Goal: Transaction & Acquisition: Purchase product/service

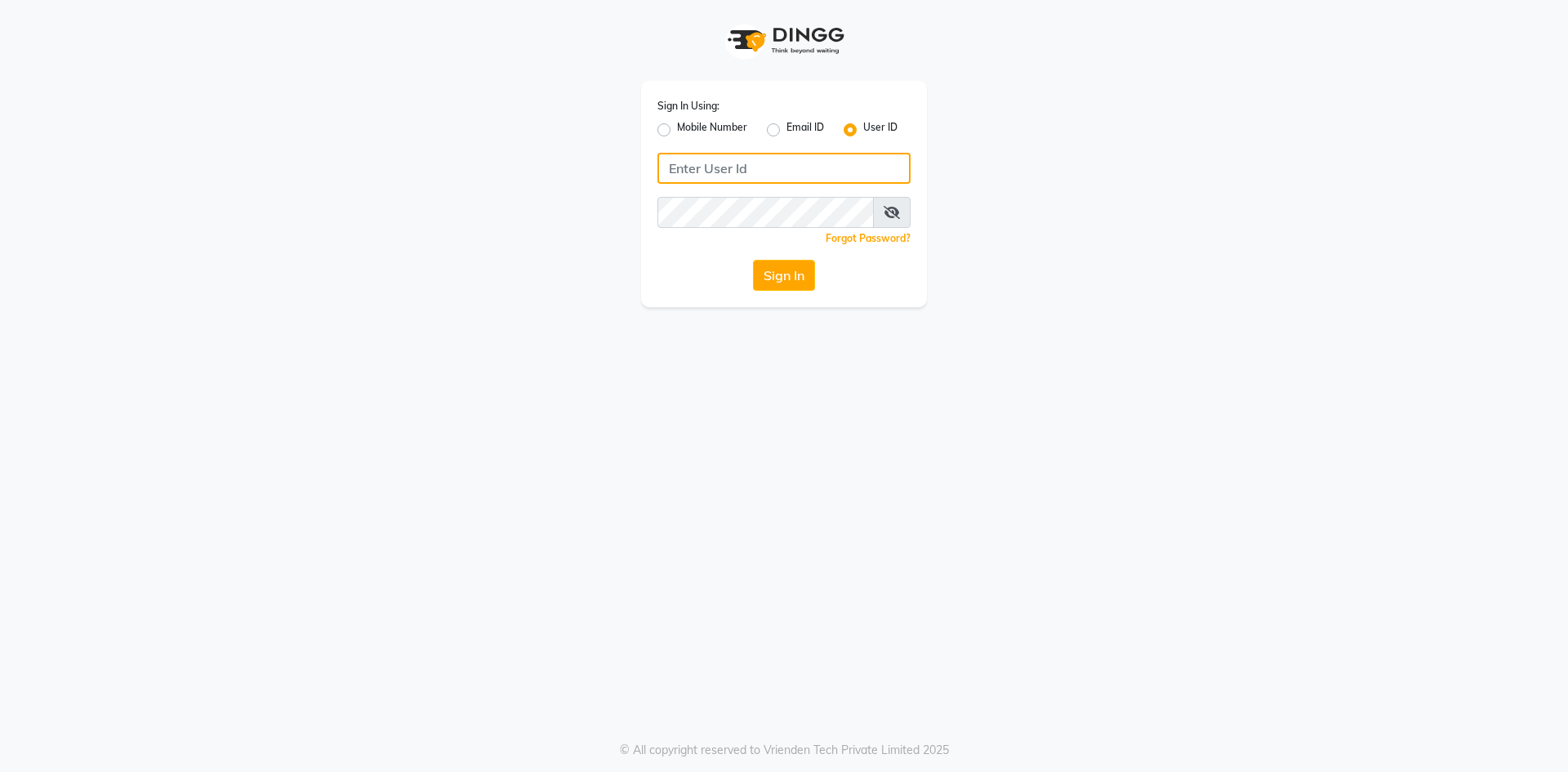
type input "e1976-01"
click at [701, 171] on input "e1976-01" at bounding box center [783, 168] width 253 height 31
click at [788, 275] on button "Sign In" at bounding box center [783, 275] width 62 height 31
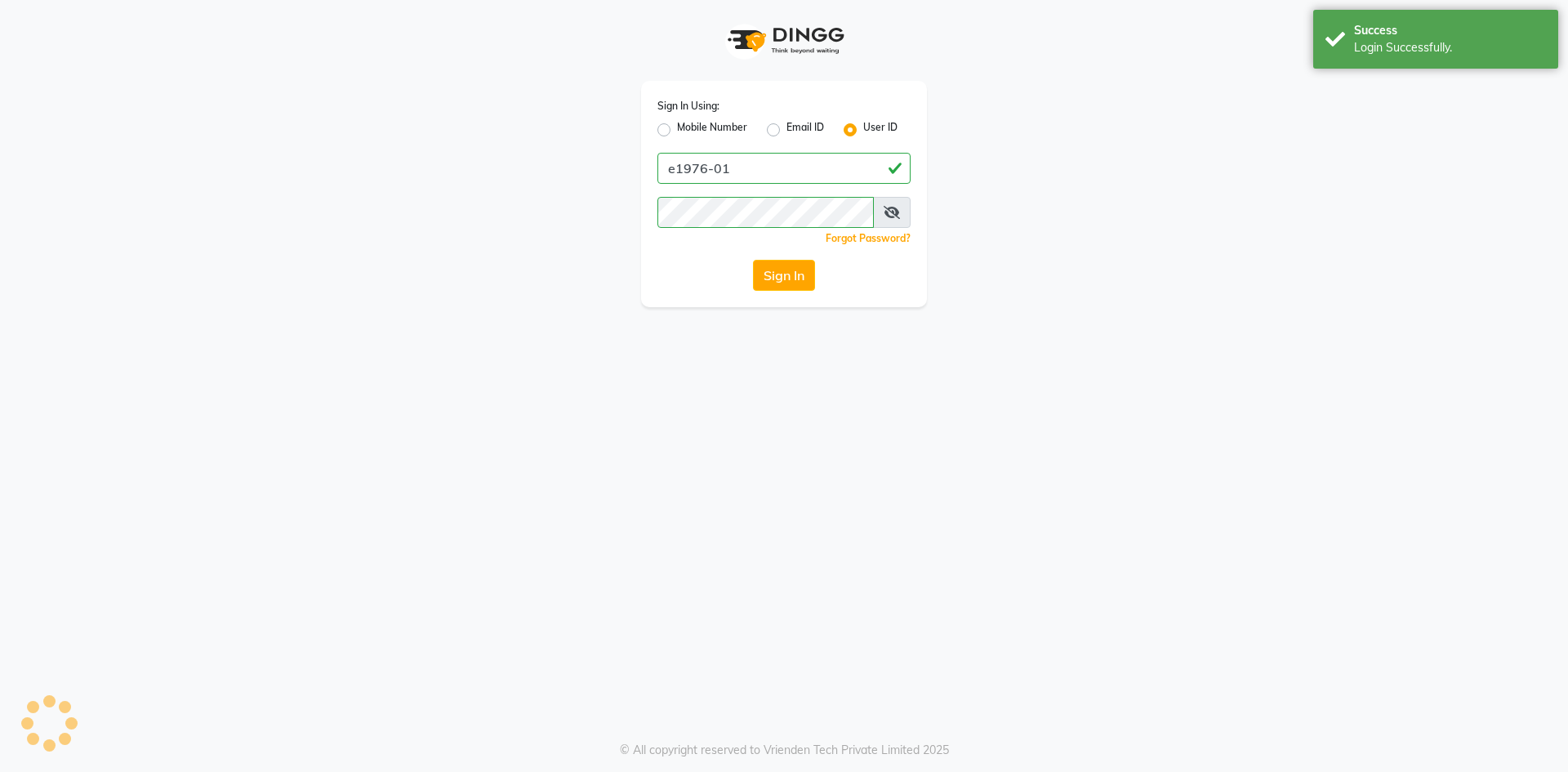
select select "service"
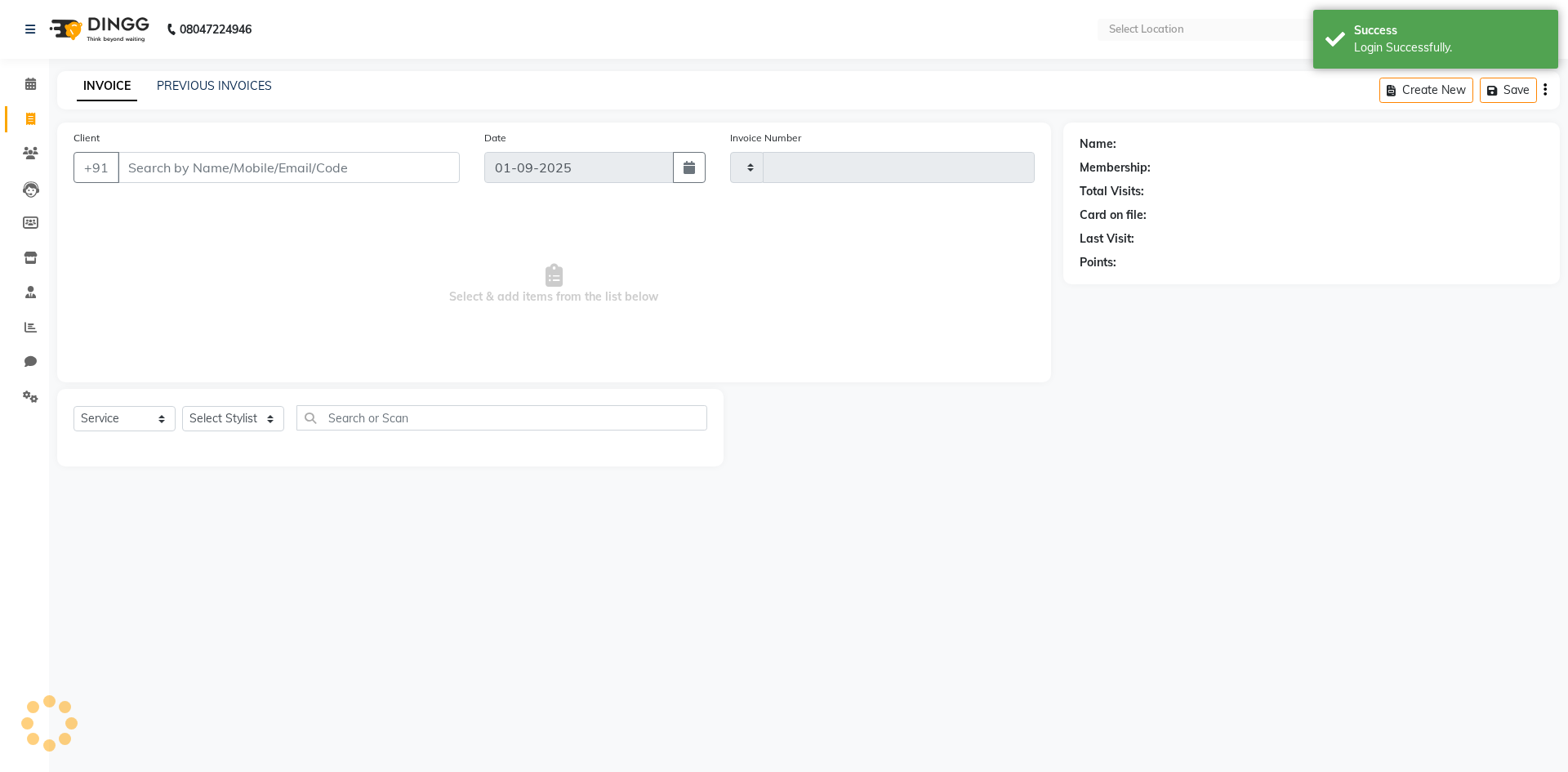
type input "5300"
select select "en"
select select "4718"
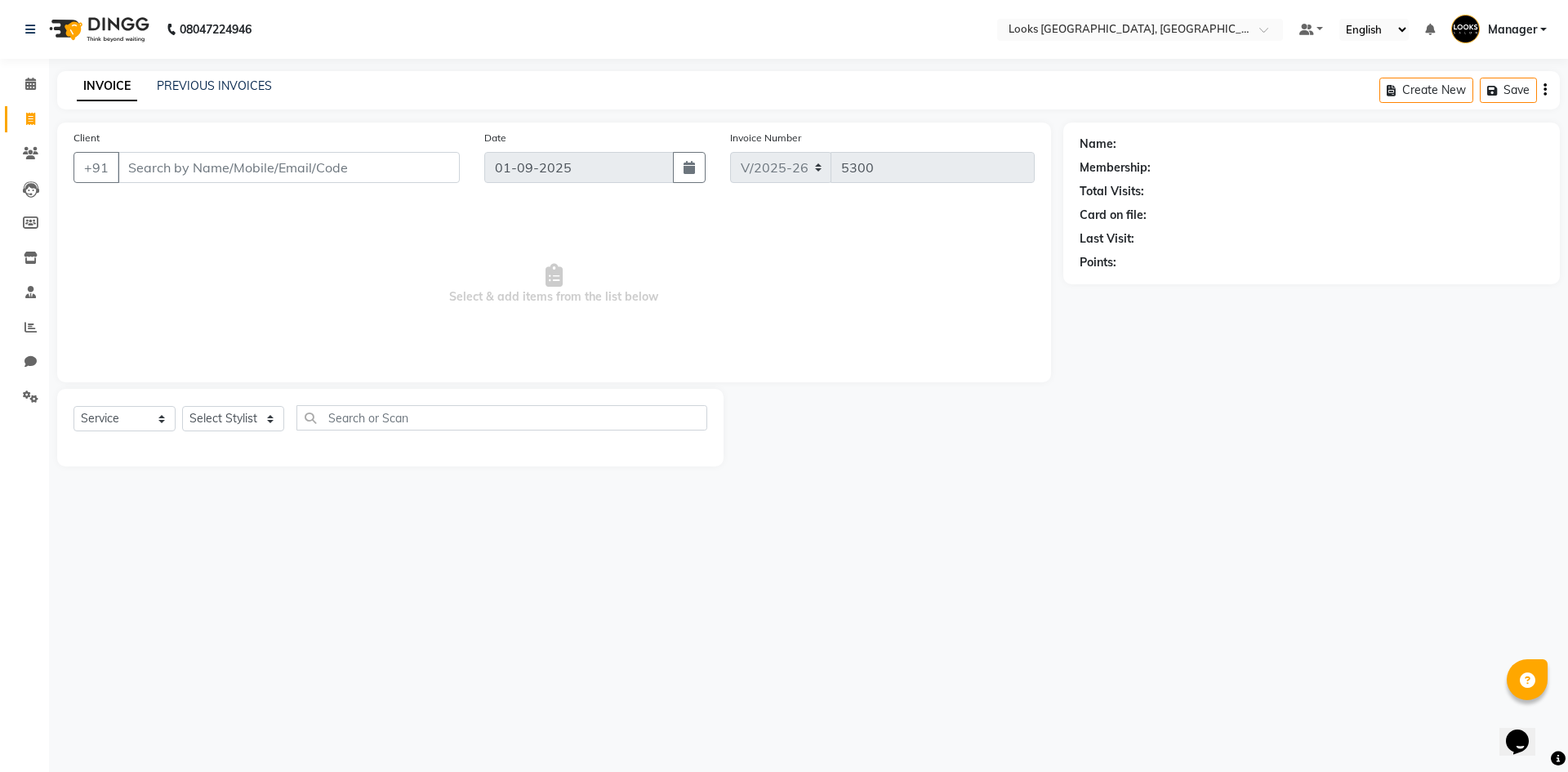
click at [92, 26] on img at bounding box center [98, 29] width 112 height 45
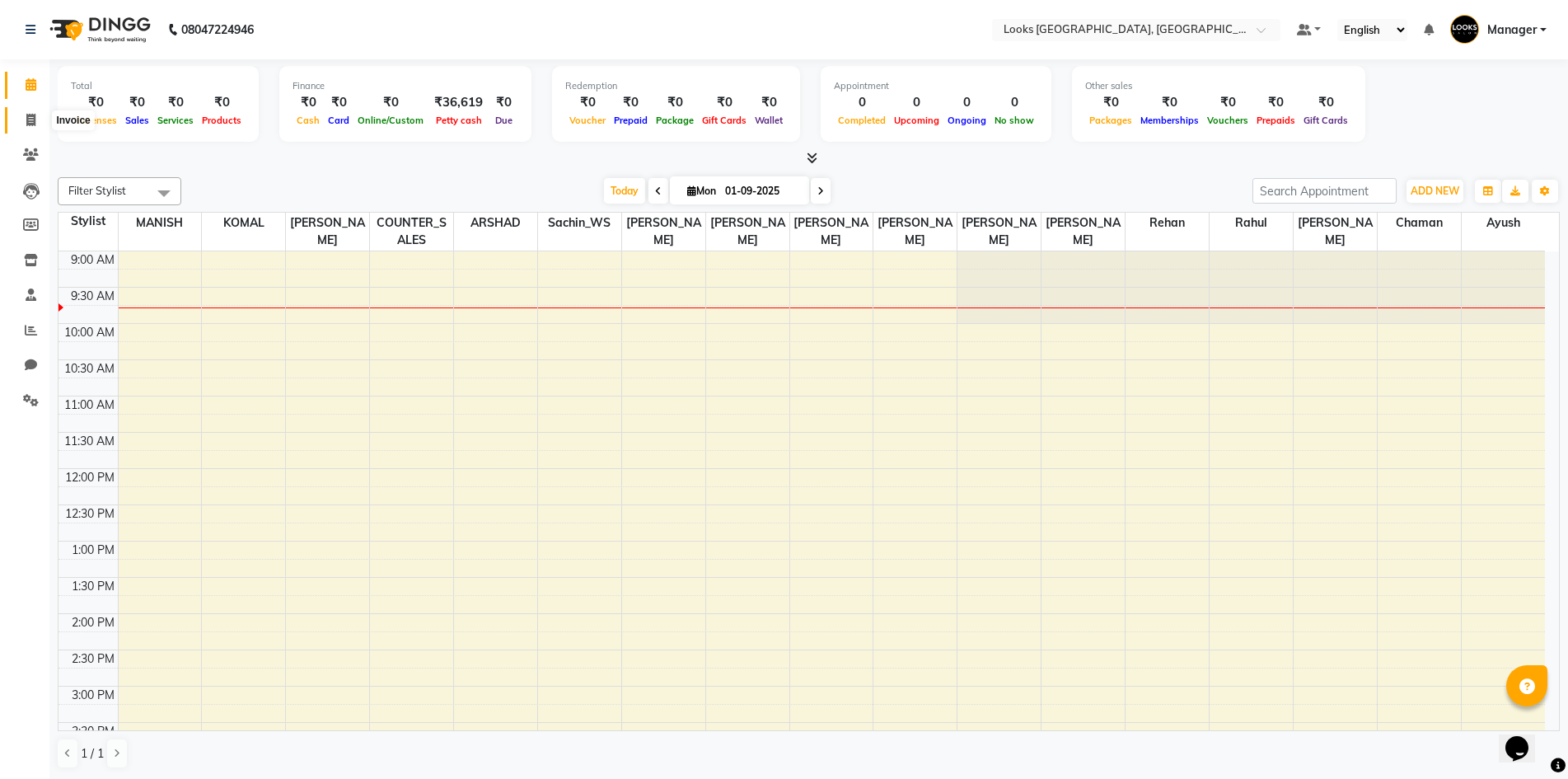
click at [27, 124] on icon at bounding box center [31, 120] width 9 height 12
select select "4718"
select select "service"
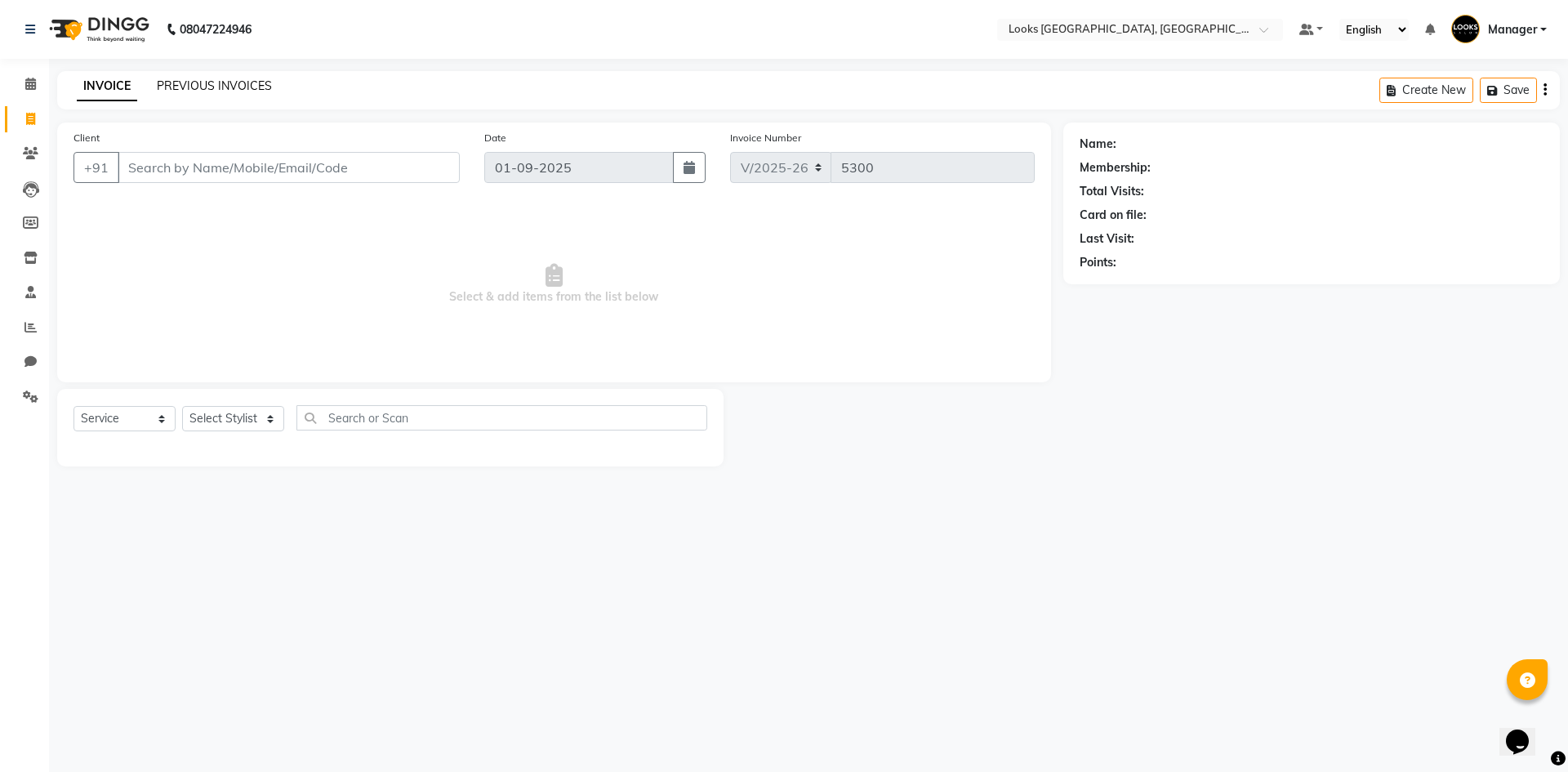
click at [180, 83] on link "PREVIOUS INVOICES" at bounding box center [214, 86] width 115 height 15
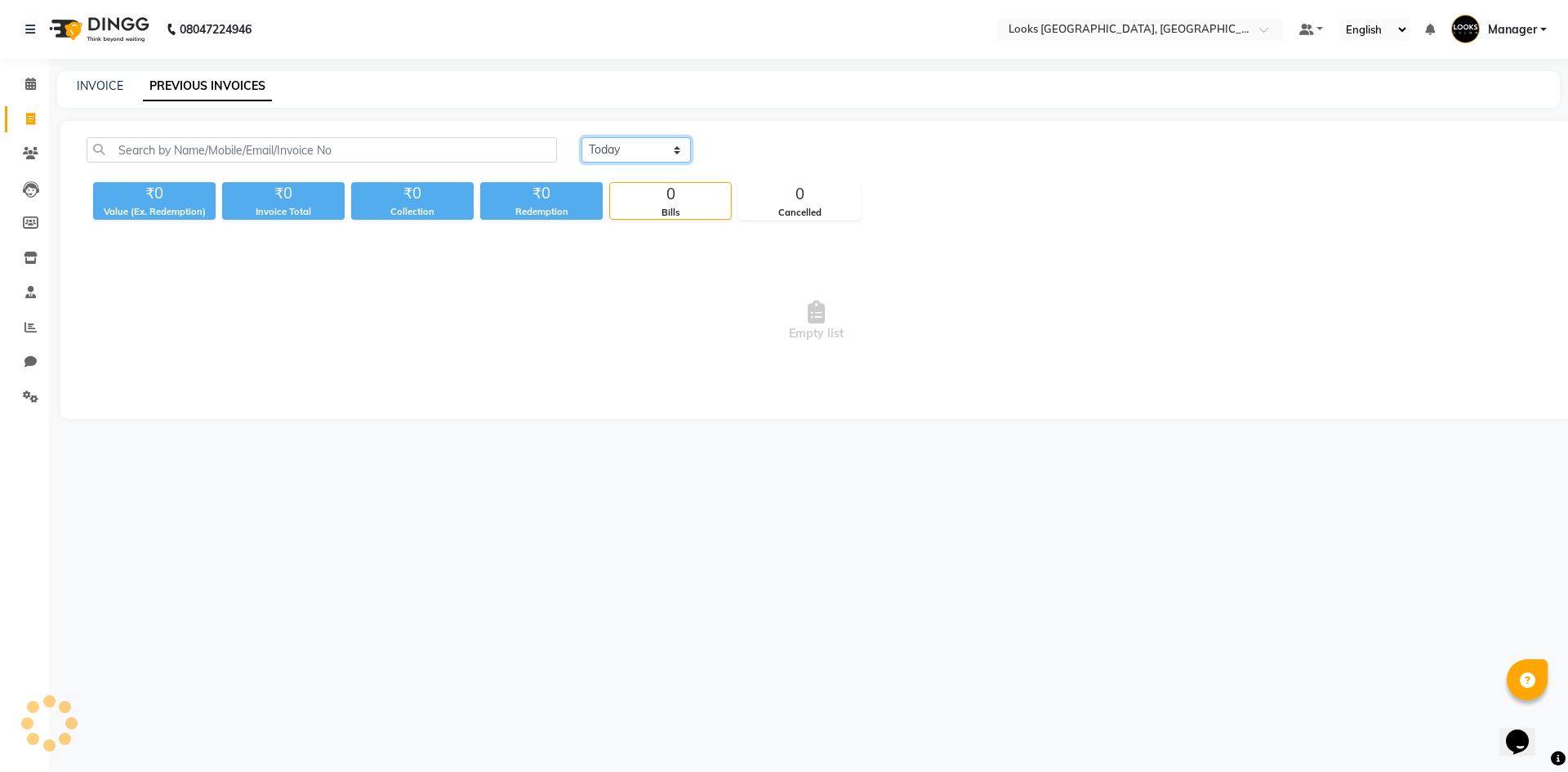
drag, startPoint x: 608, startPoint y: 151, endPoint x: 608, endPoint y: 160, distance: 9.0
click at [608, 151] on select "Today Yesterday Custom Range" at bounding box center [636, 149] width 110 height 26
click at [581, 137] on select "Today Yesterday Custom Range" at bounding box center [636, 149] width 110 height 26
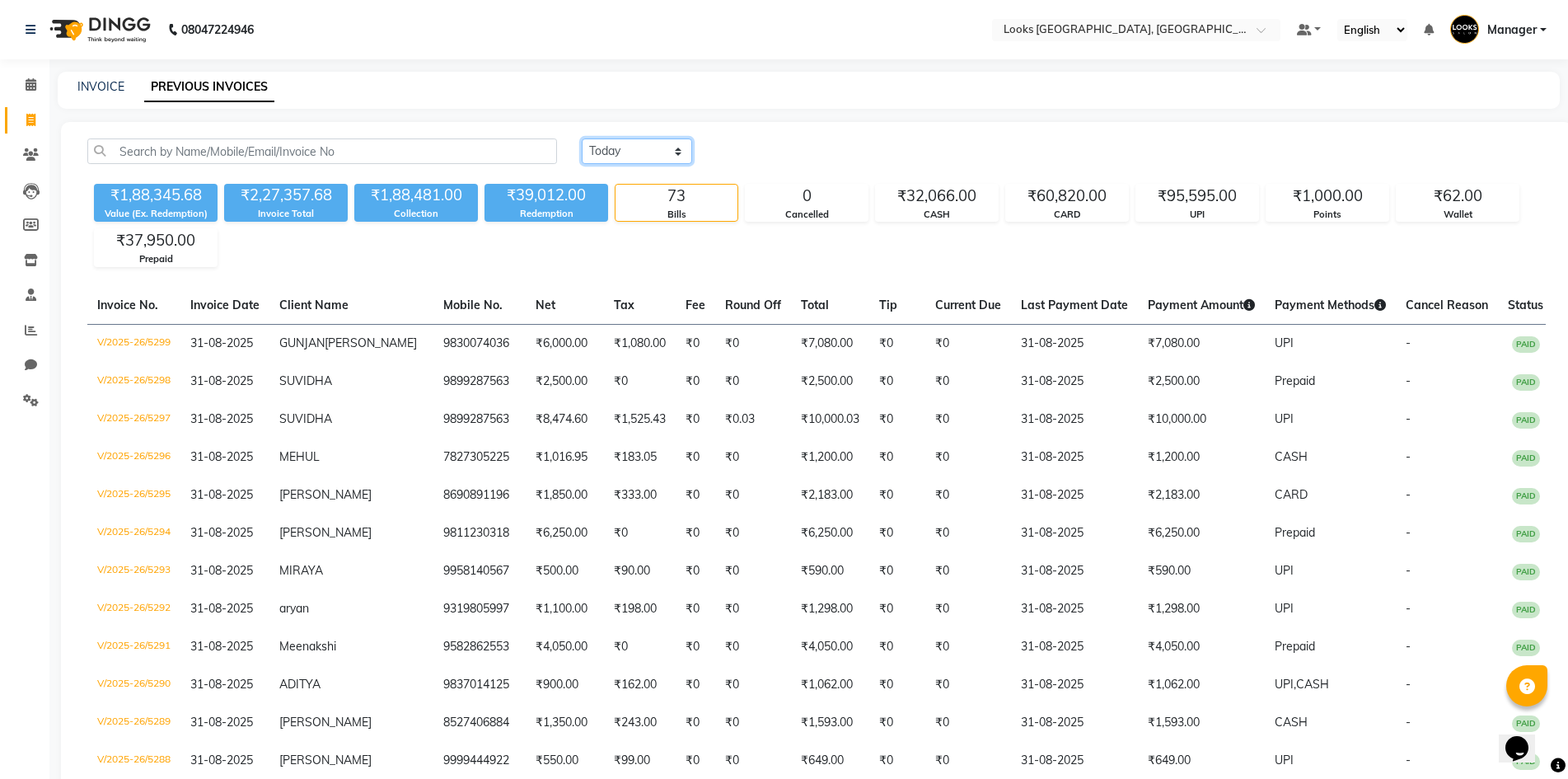
drag, startPoint x: 637, startPoint y: 146, endPoint x: 639, endPoint y: 156, distance: 10.2
click at [637, 146] on select "Today Yesterday Custom Range" at bounding box center [636, 151] width 111 height 26
select select "range"
click at [581, 138] on select "Today Yesterday Custom Range" at bounding box center [636, 151] width 111 height 26
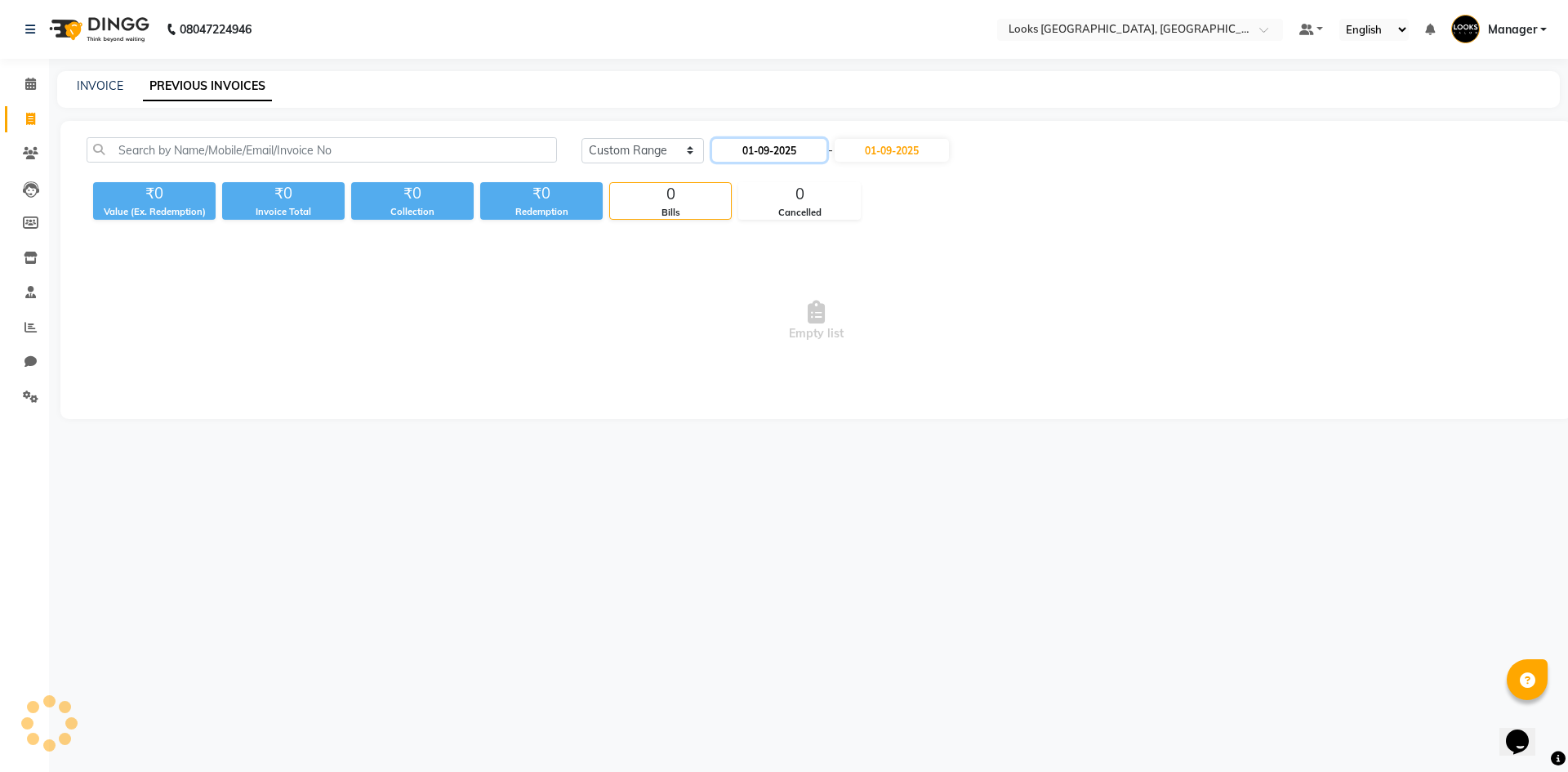
click at [725, 143] on input "01-09-2025" at bounding box center [769, 150] width 115 height 23
select select "9"
select select "2025"
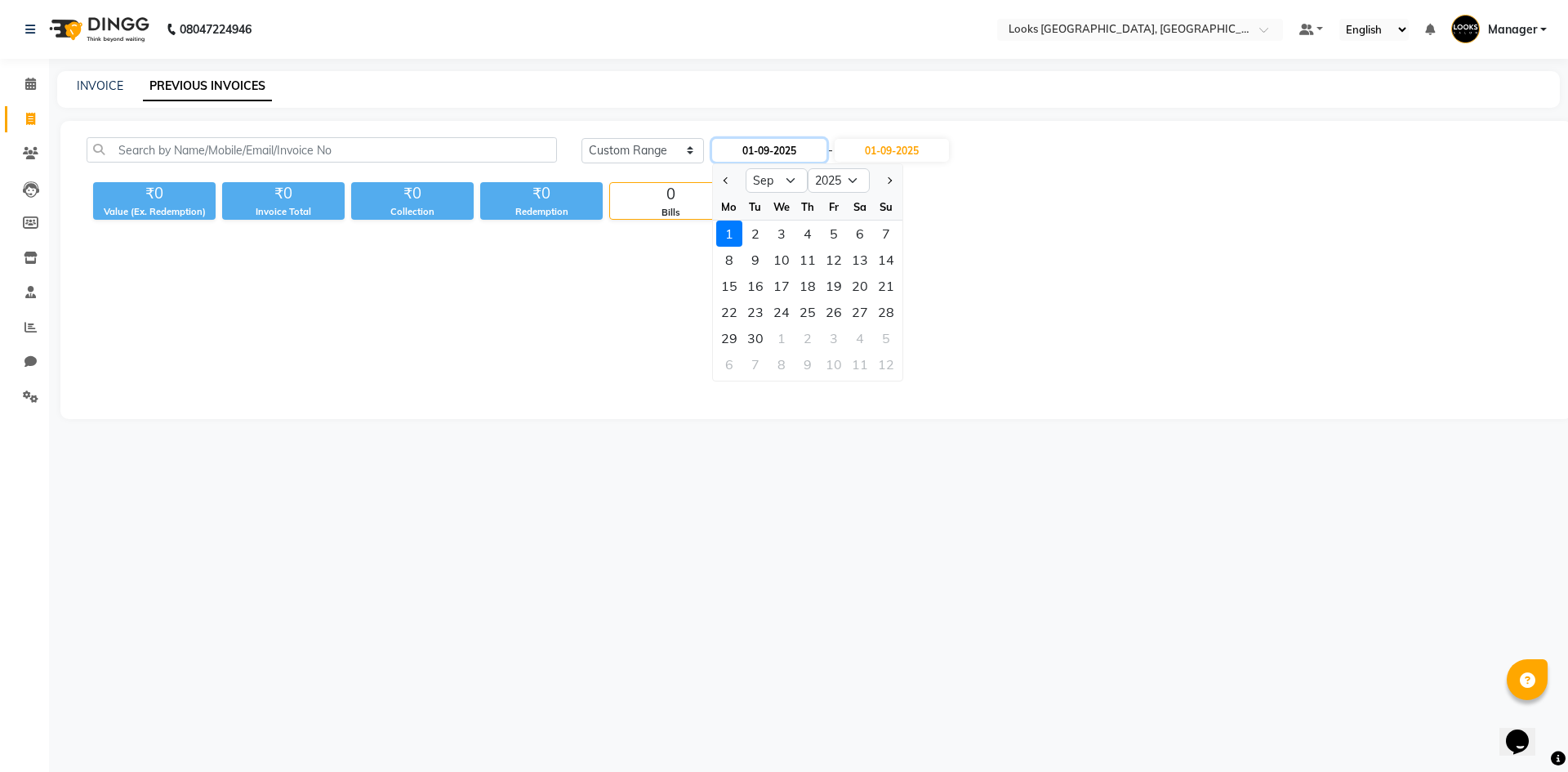
click at [772, 153] on input "01-09-2025" at bounding box center [769, 150] width 115 height 23
click at [728, 176] on button "Previous month" at bounding box center [726, 181] width 14 height 26
select select "8"
click at [831, 233] on div "1" at bounding box center [833, 233] width 26 height 26
type input "01-08-2025"
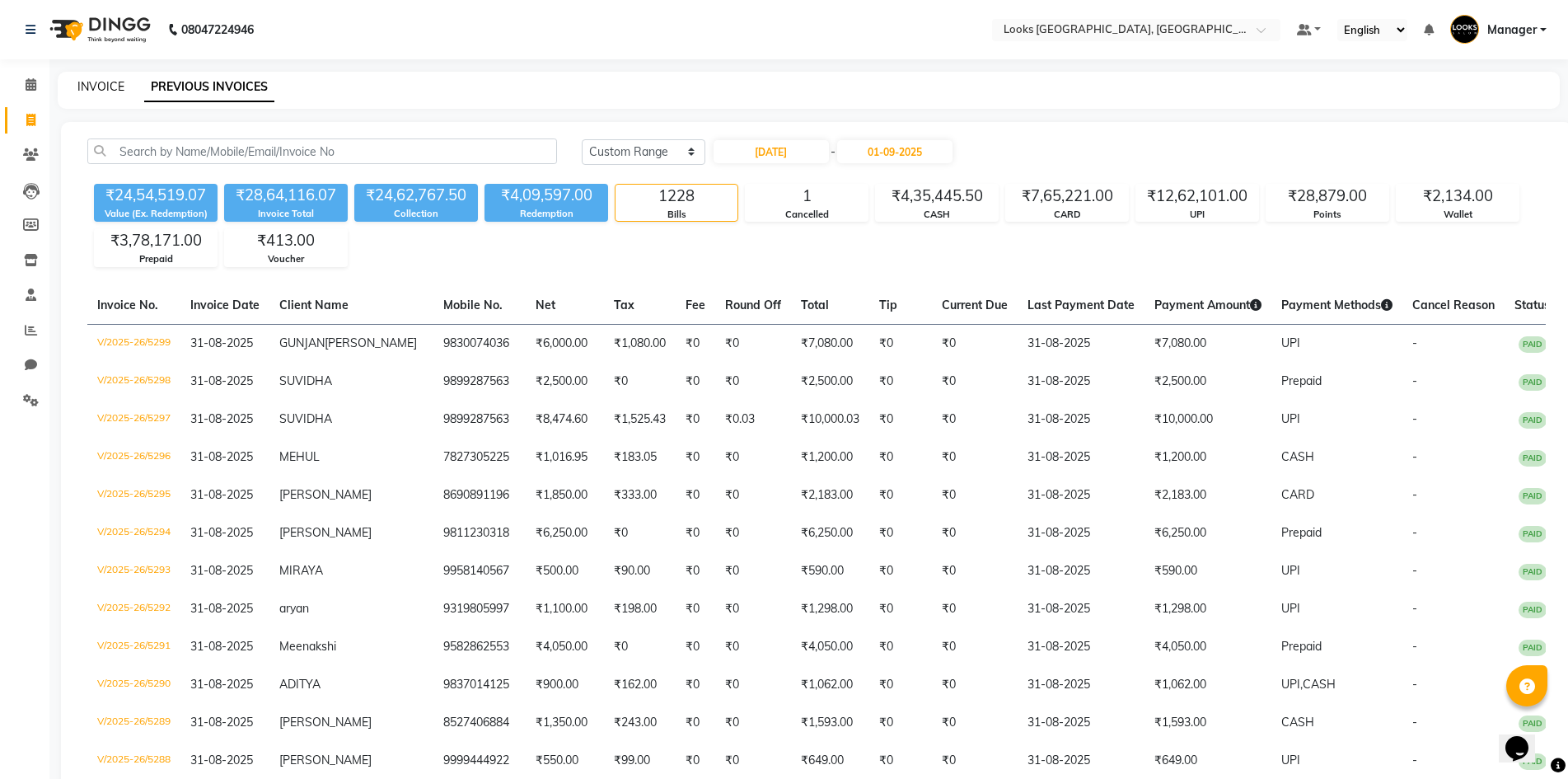
click at [104, 84] on link "INVOICE" at bounding box center [101, 87] width 47 height 15
select select "service"
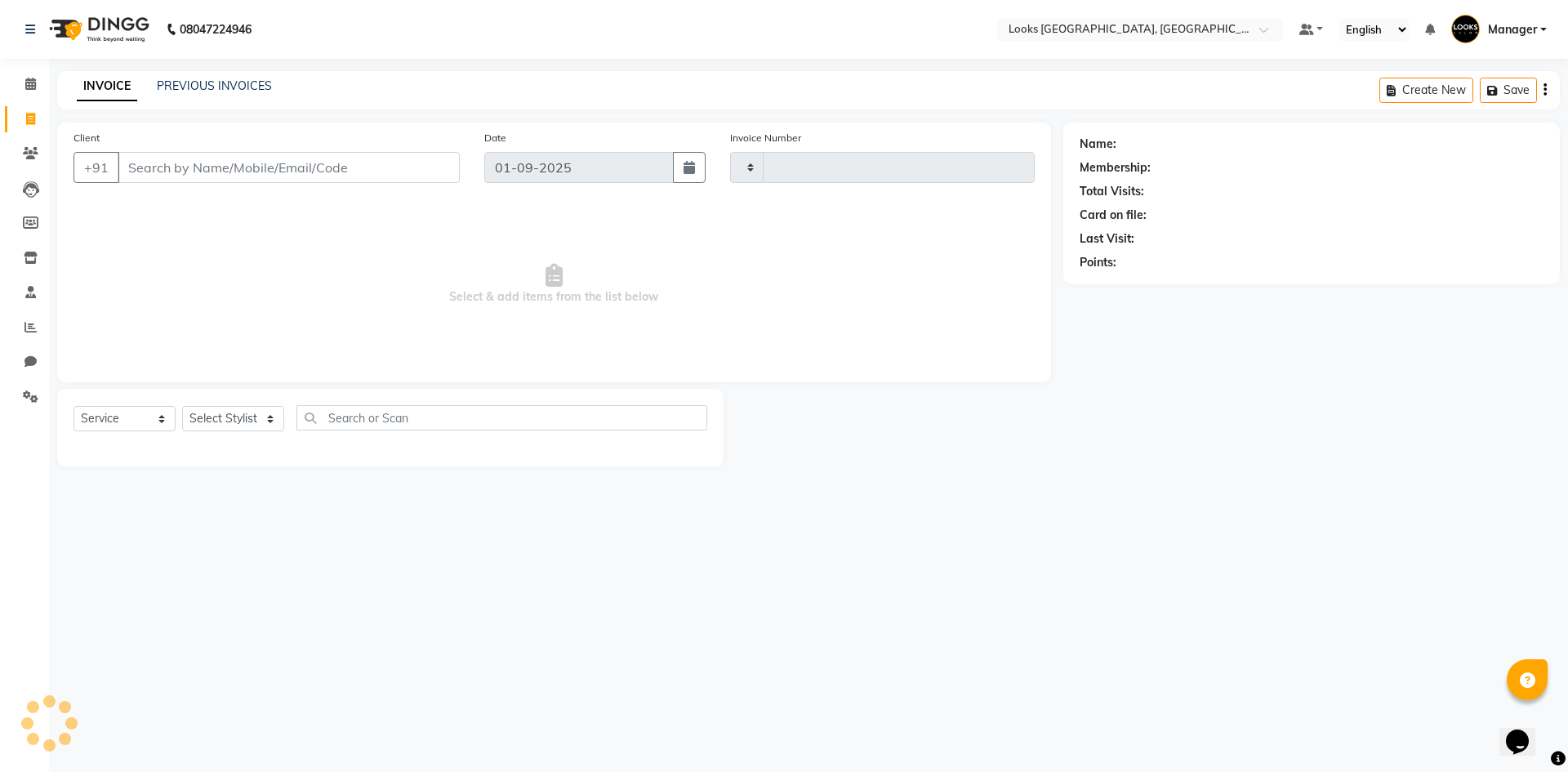
type input "5300"
select select "4718"
click at [190, 79] on link "PREVIOUS INVOICES" at bounding box center [214, 86] width 115 height 15
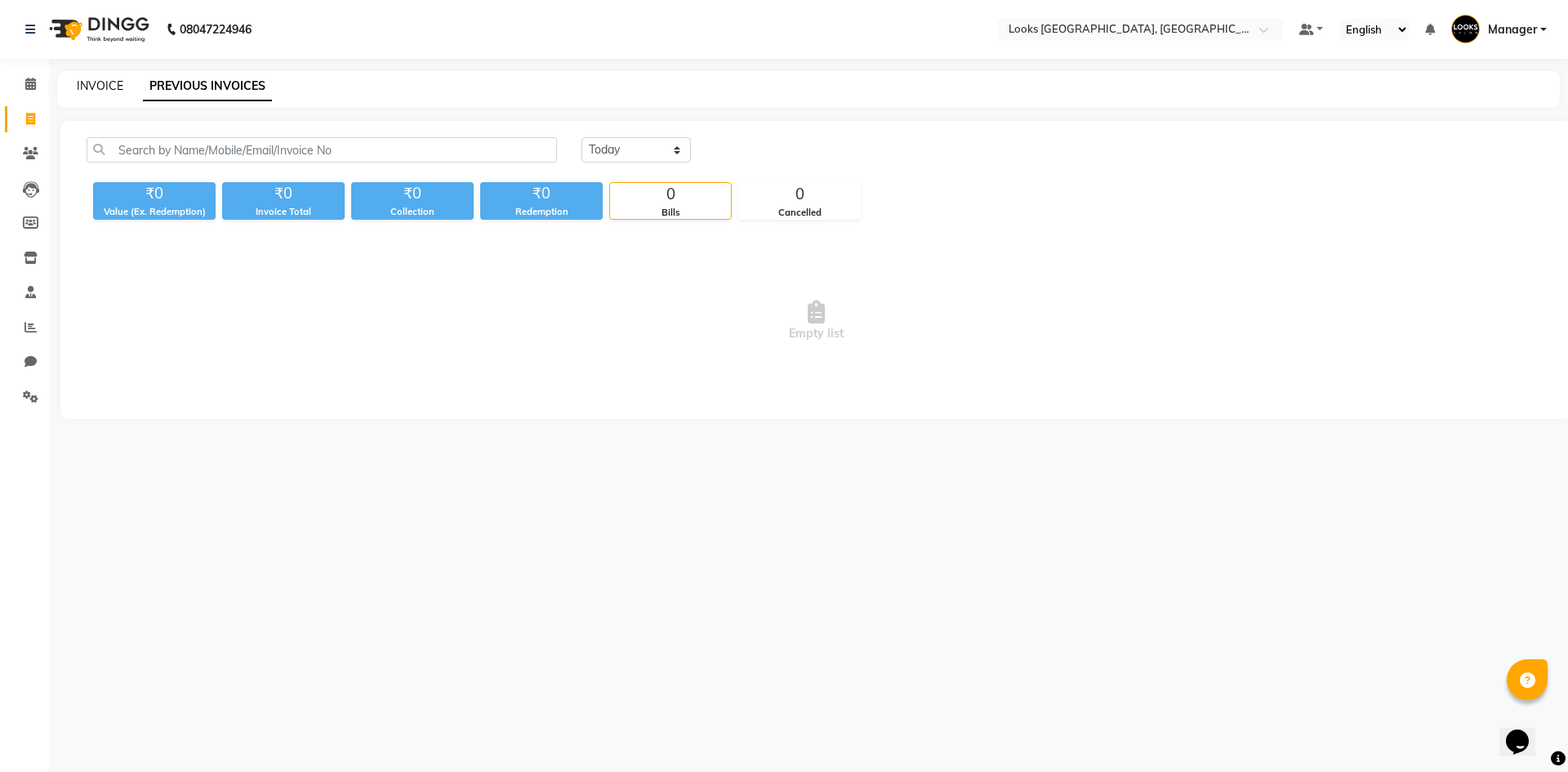
click at [108, 79] on link "INVOICE" at bounding box center [100, 86] width 46 height 15
select select "service"
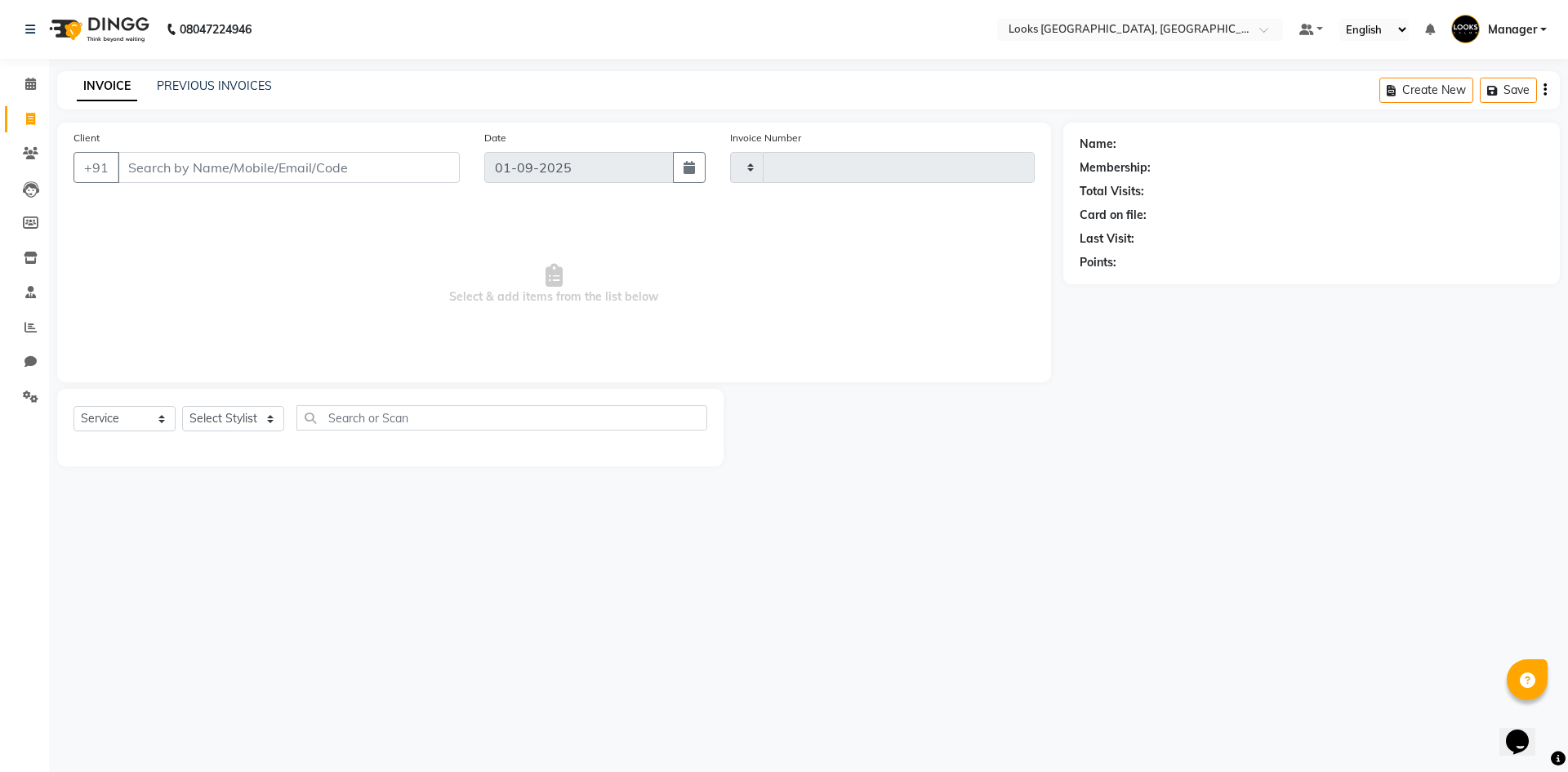
type input "5300"
select select "4718"
click at [30, 323] on icon at bounding box center [31, 327] width 12 height 12
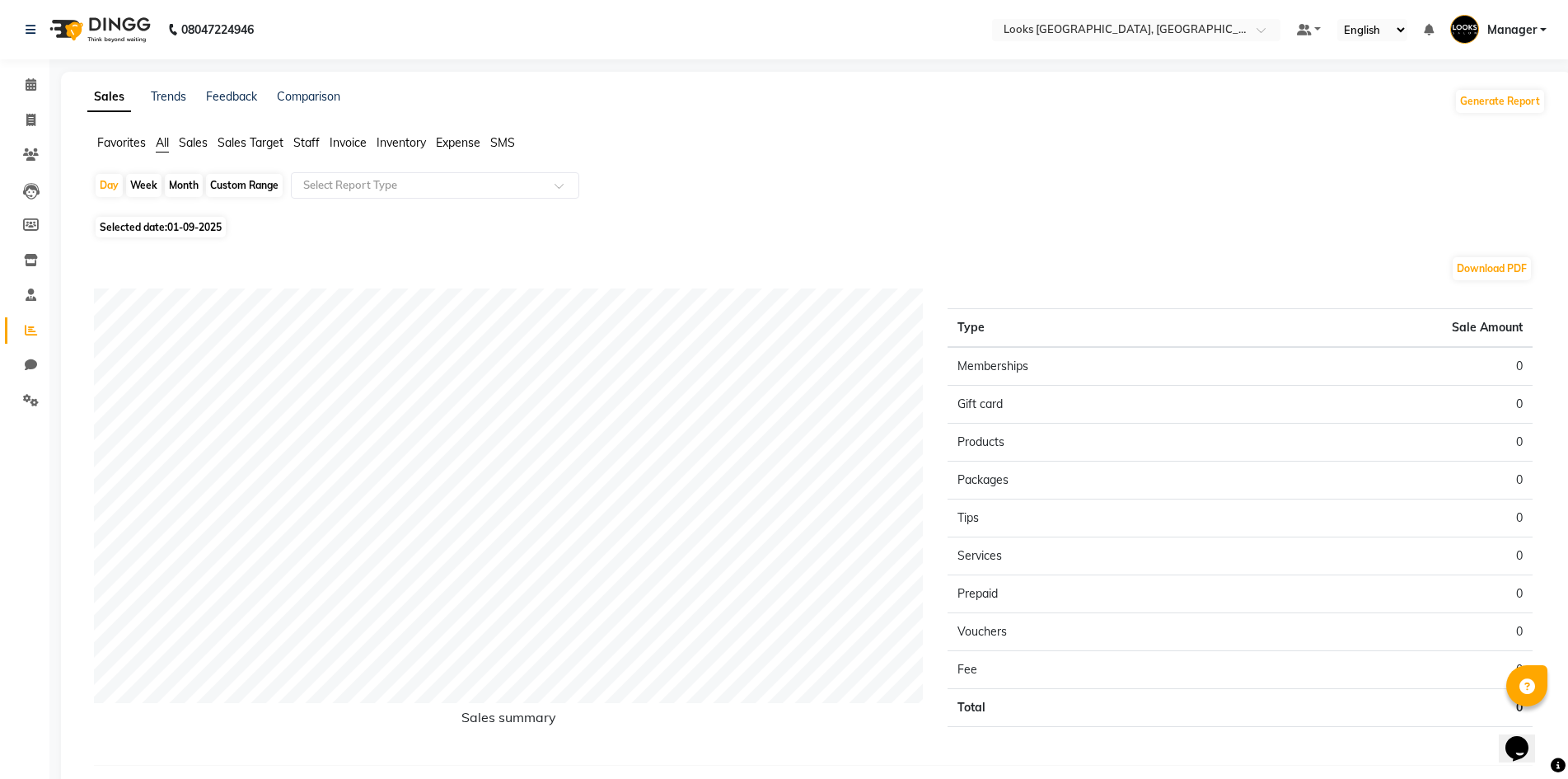
click at [299, 140] on span "Staff" at bounding box center [307, 142] width 27 height 15
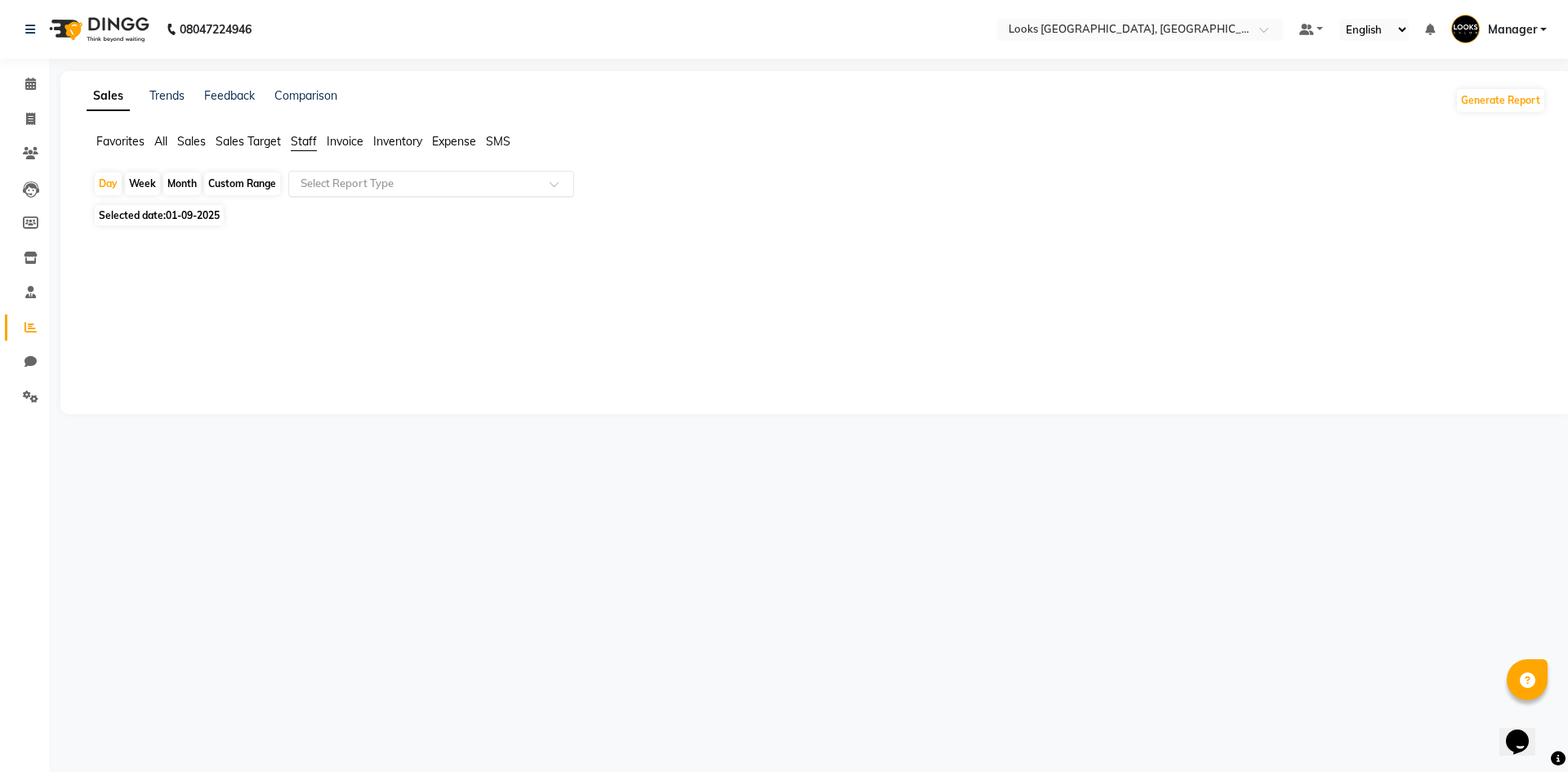
click at [354, 178] on input "text" at bounding box center [415, 184] width 235 height 16
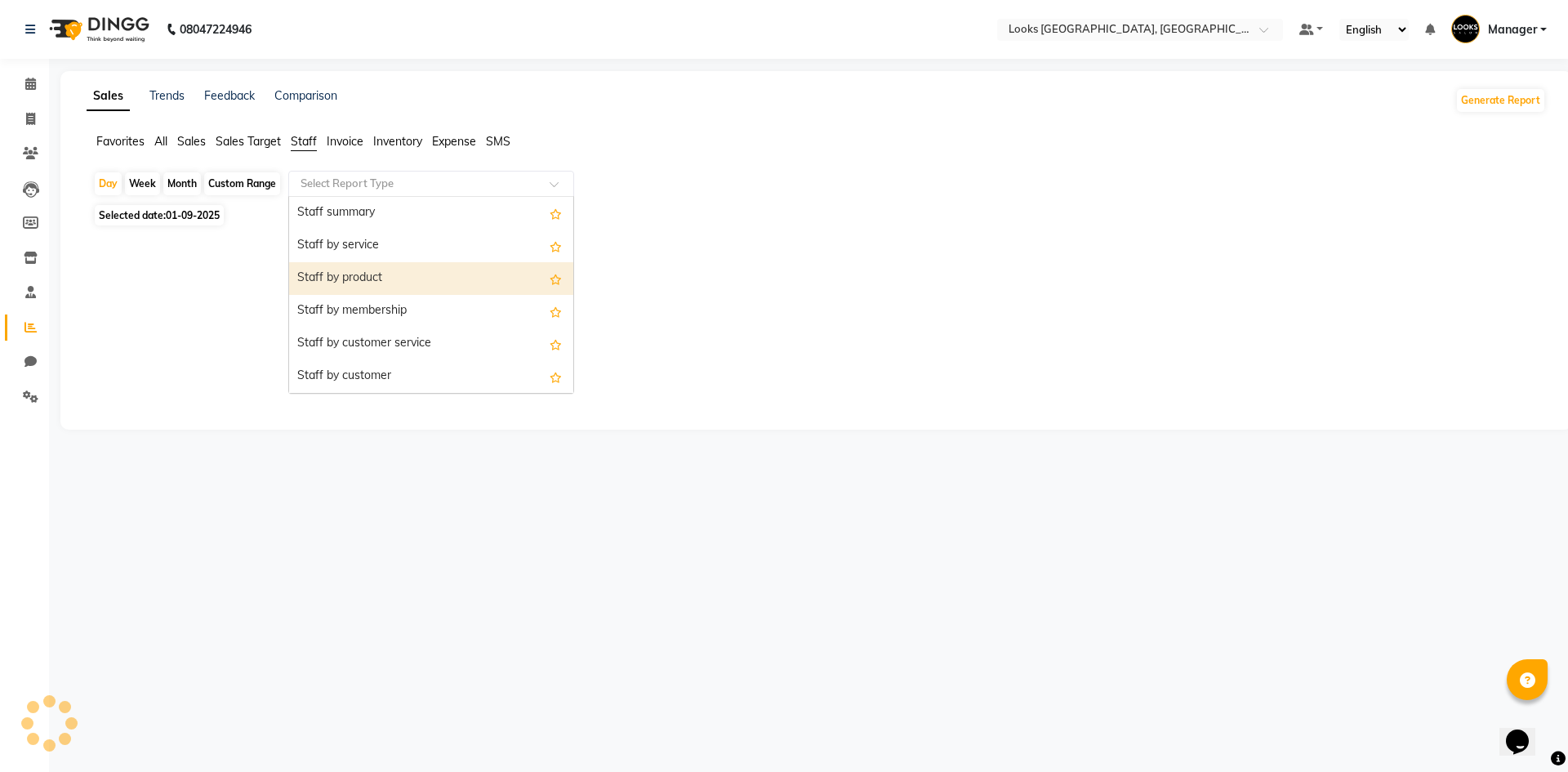
click at [378, 286] on div "Staff by product" at bounding box center [431, 279] width 284 height 33
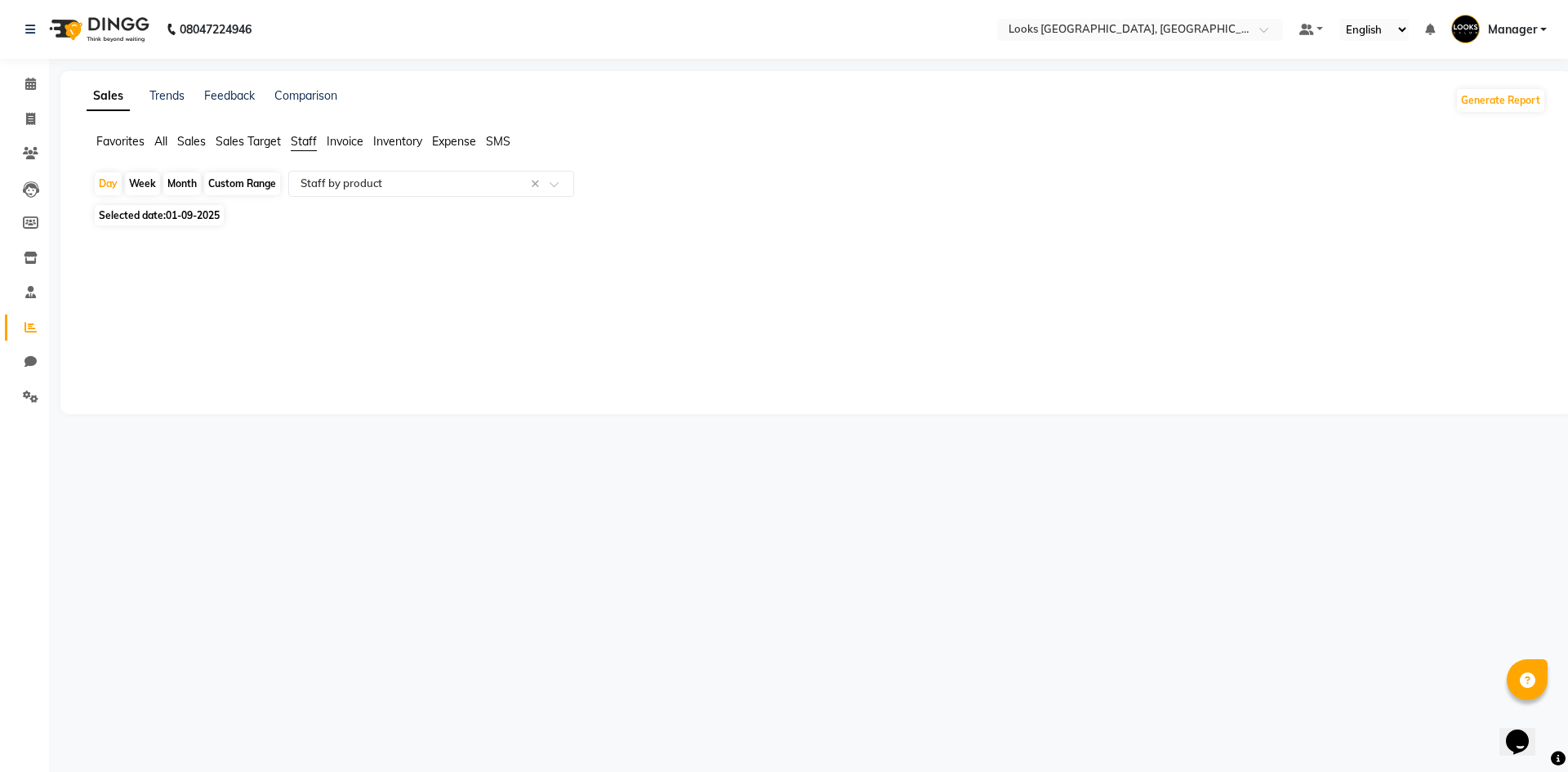
click at [210, 215] on span "01-09-2025" at bounding box center [192, 215] width 54 height 12
select select "9"
select select "2025"
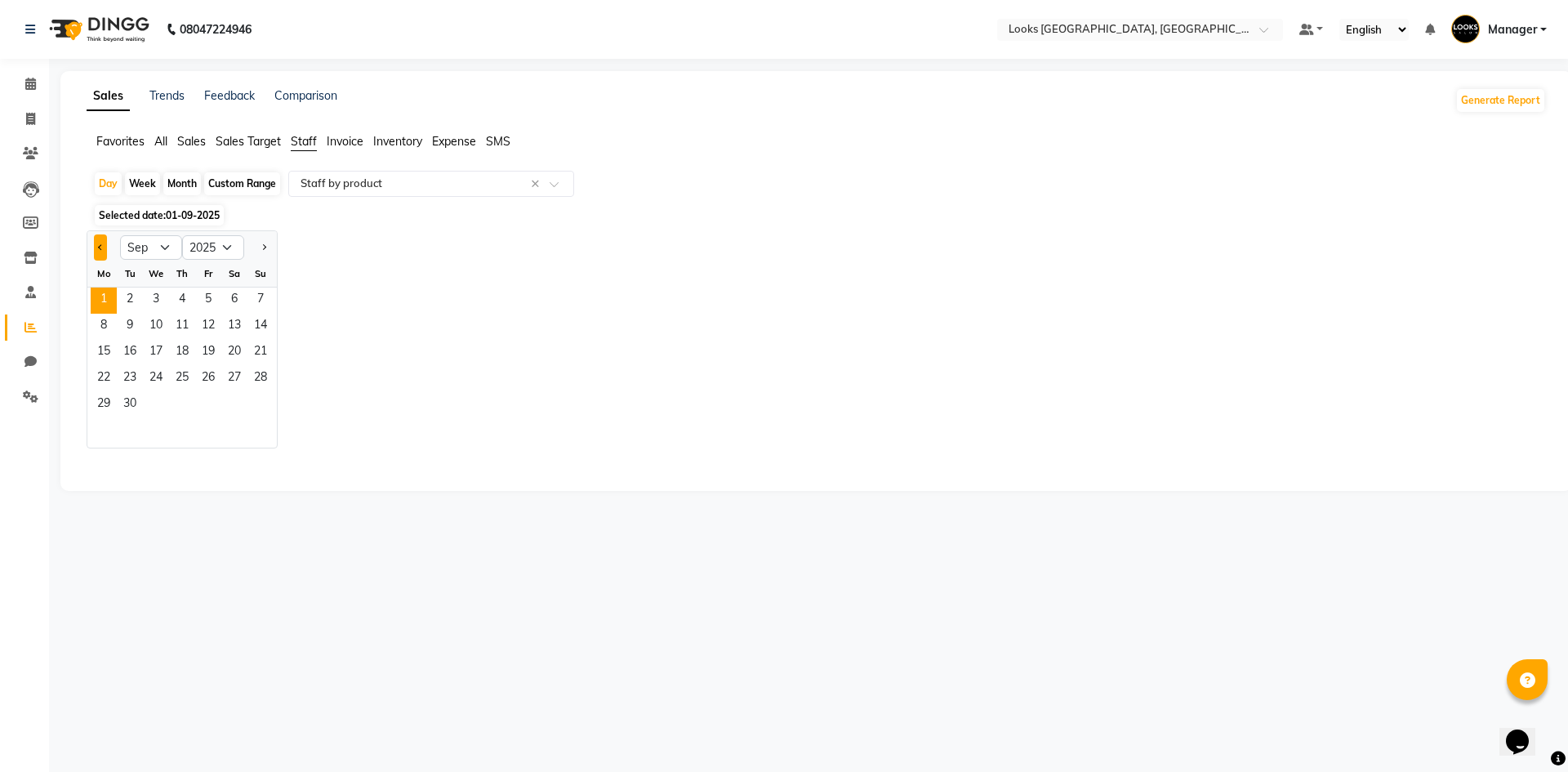
click at [95, 245] on button "Previous month" at bounding box center [101, 247] width 13 height 26
select select "8"
click at [254, 405] on span "31" at bounding box center [261, 405] width 26 height 26
select select "full_report"
select select "csv"
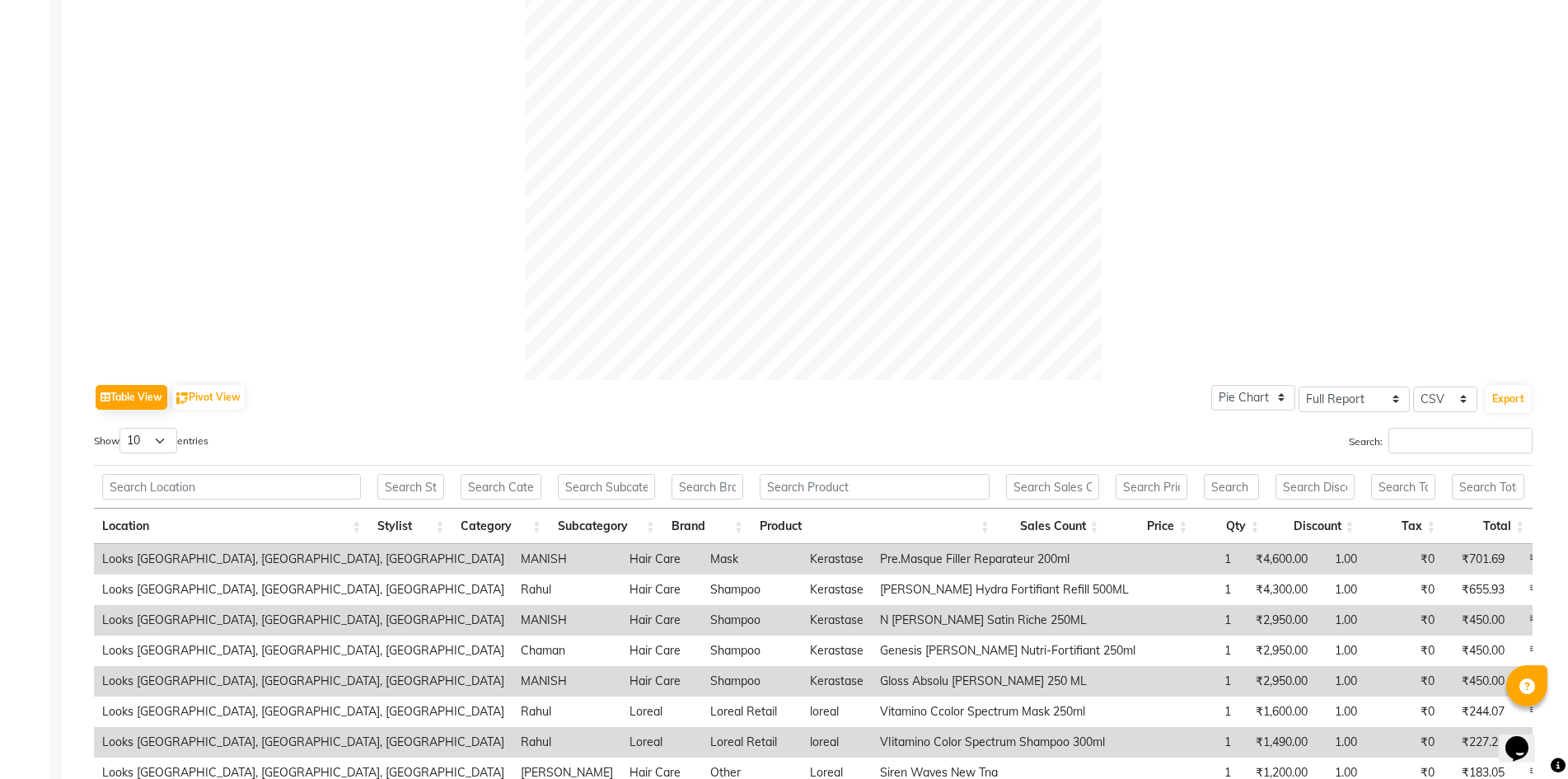
scroll to position [641, 0]
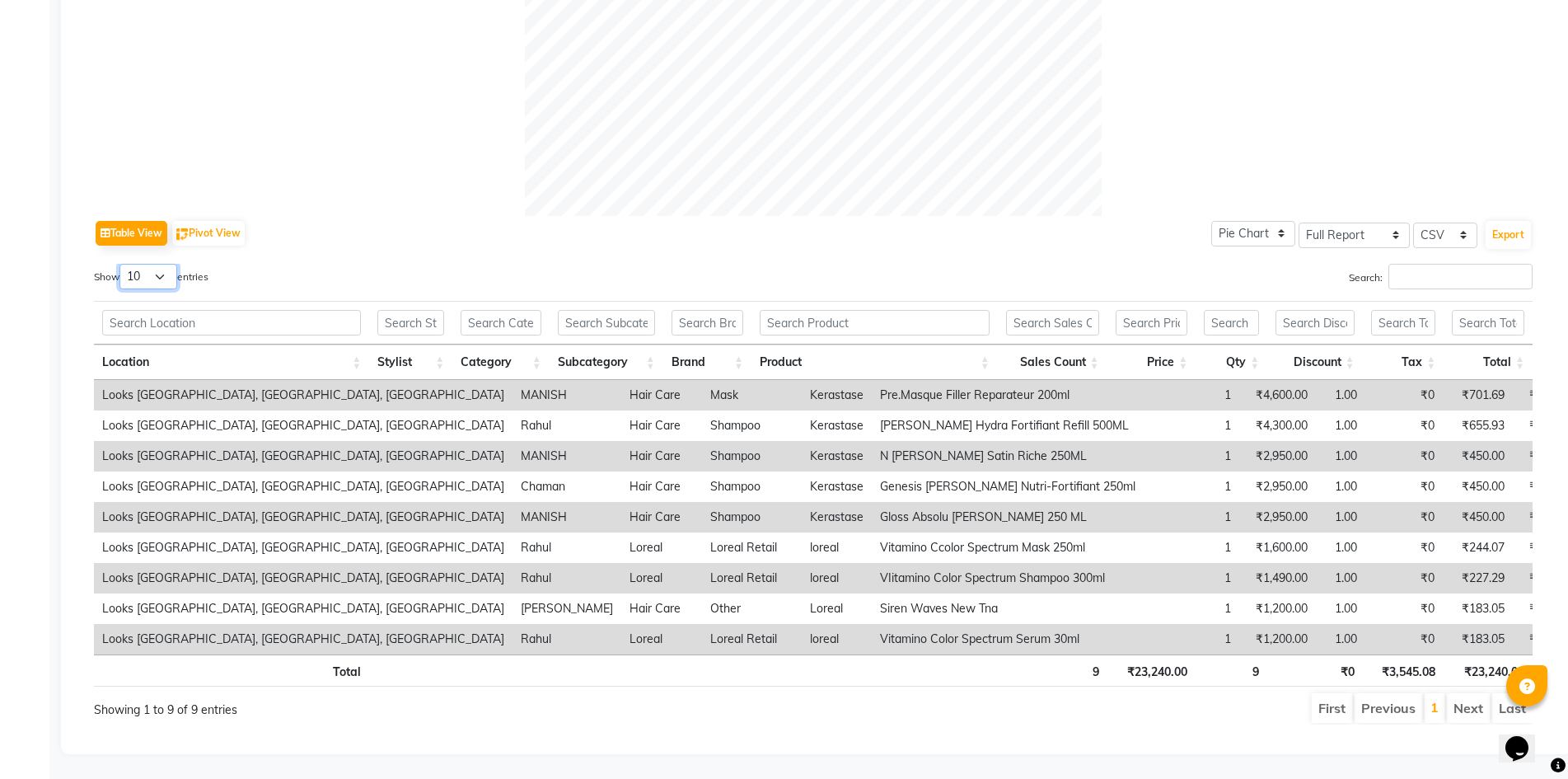
click at [158, 264] on select "10 25 50 100" at bounding box center [148, 276] width 57 height 26
select select "100"
click at [122, 264] on select "10 25 50 100" at bounding box center [148, 276] width 57 height 26
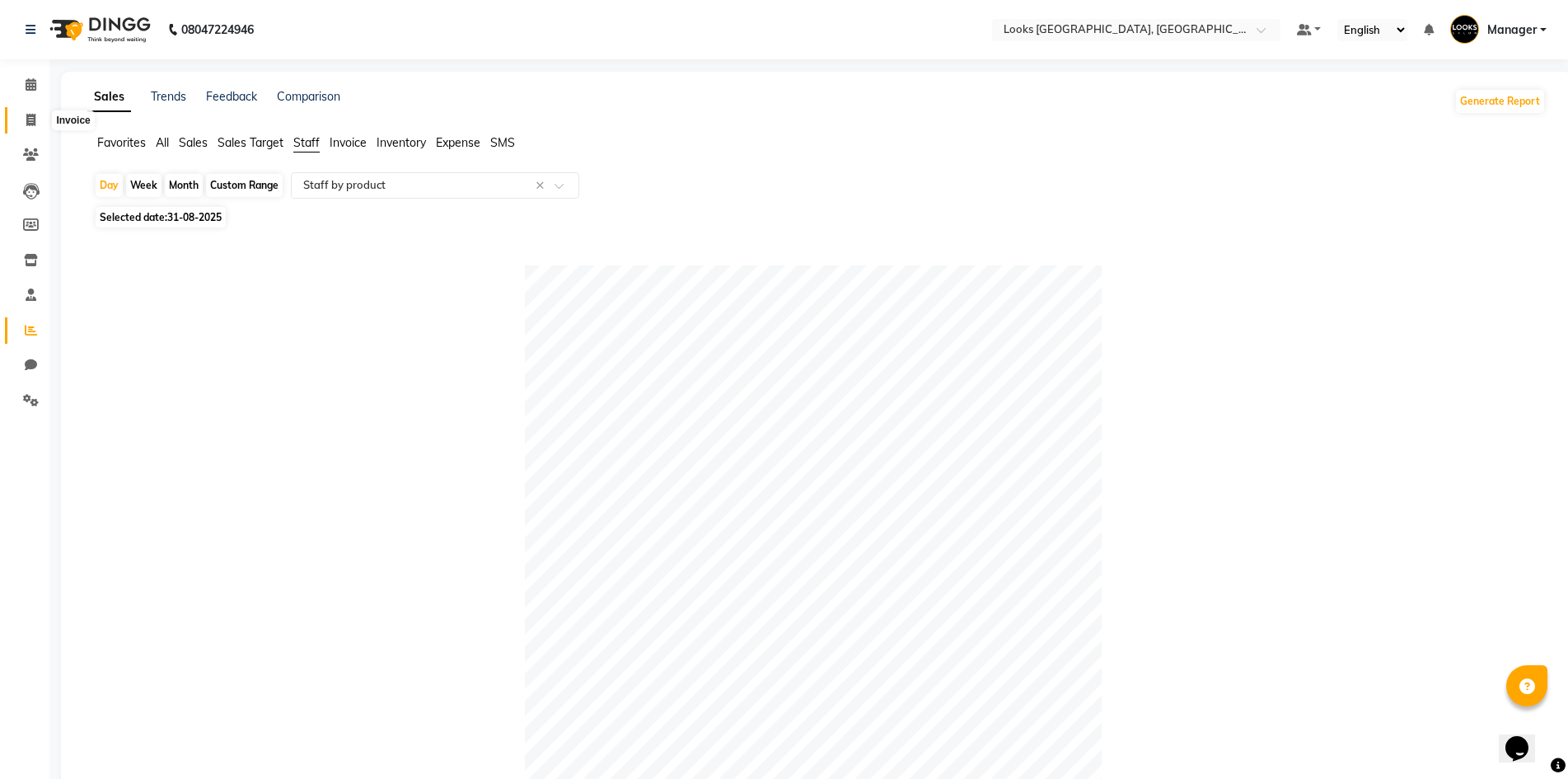
click at [39, 116] on span at bounding box center [31, 121] width 29 height 19
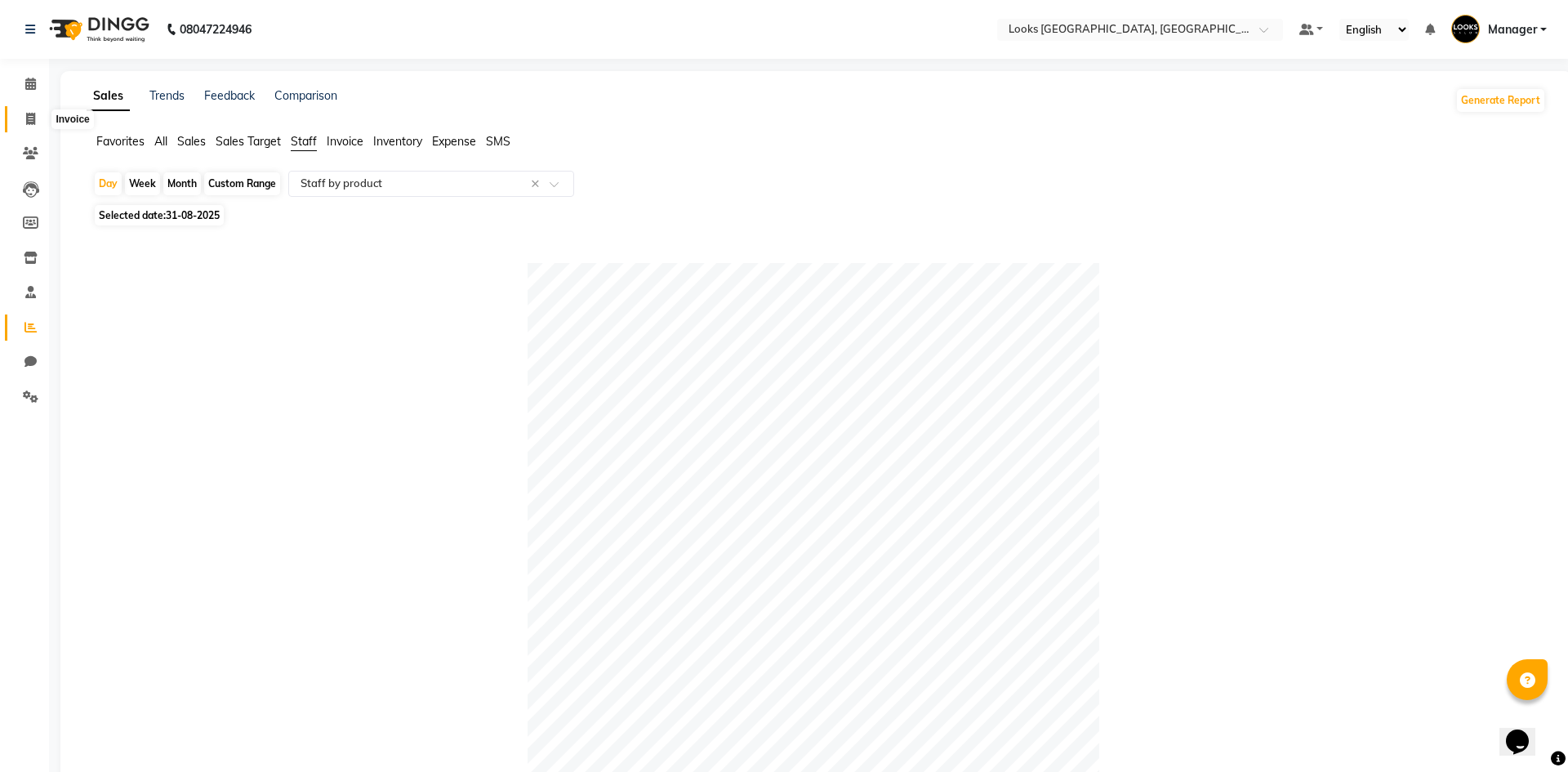
select select "4718"
select select "service"
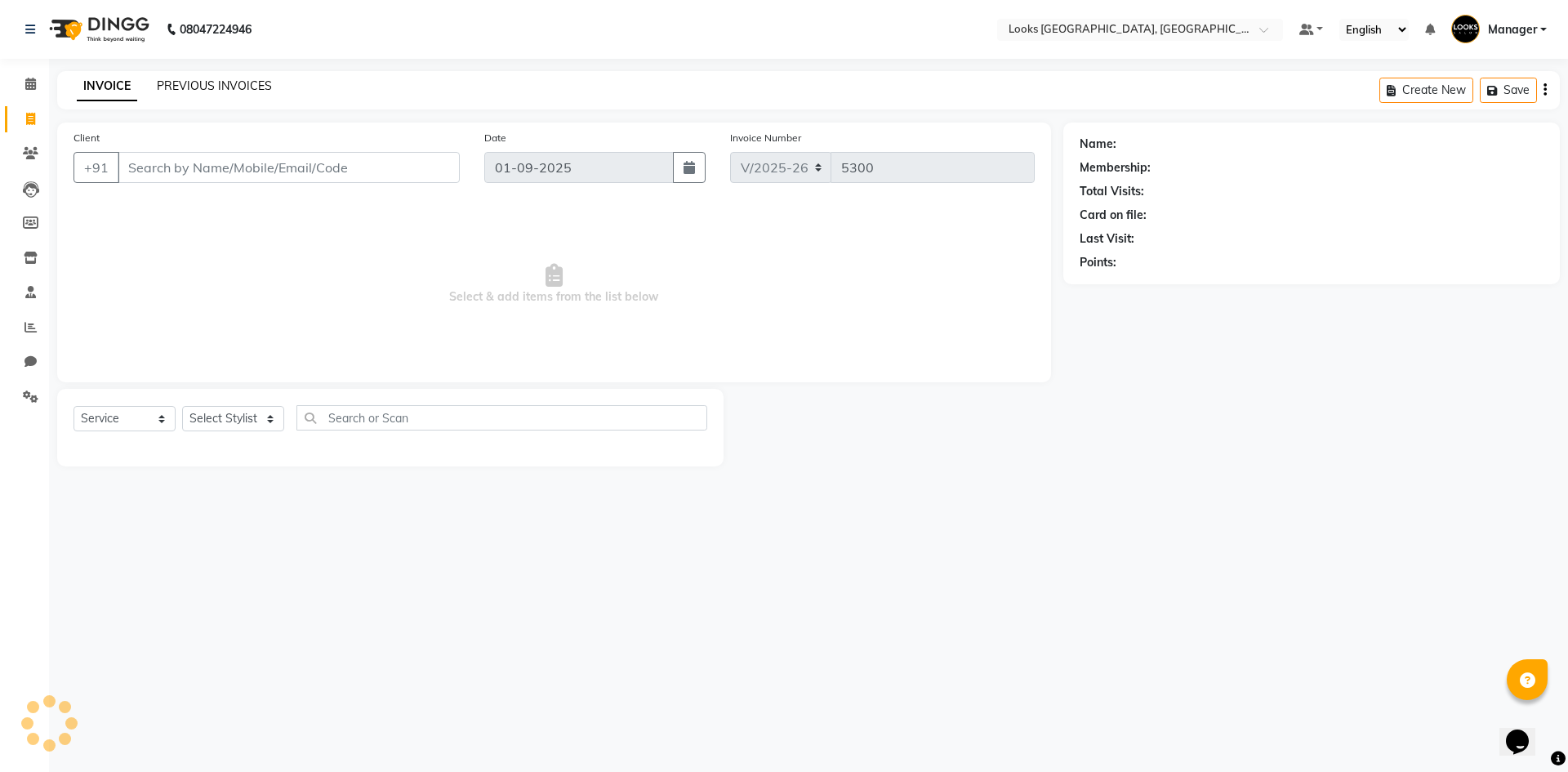
click at [246, 87] on link "PREVIOUS INVOICES" at bounding box center [214, 86] width 115 height 15
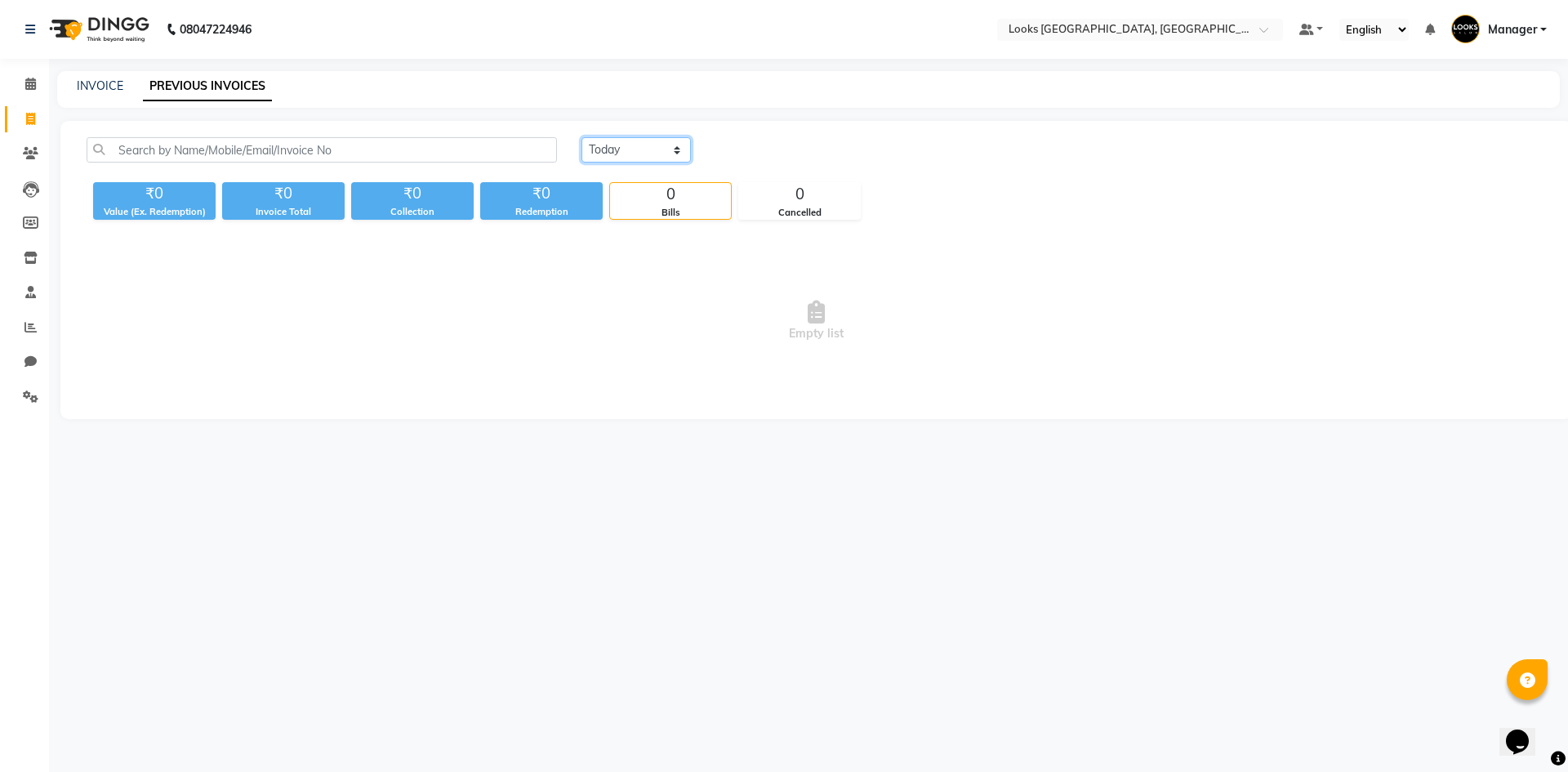
click at [598, 139] on select "Today Yesterday Custom Range" at bounding box center [636, 149] width 110 height 26
select select "yesterday"
click at [581, 137] on select "Today Yesterday Custom Range" at bounding box center [636, 149] width 110 height 26
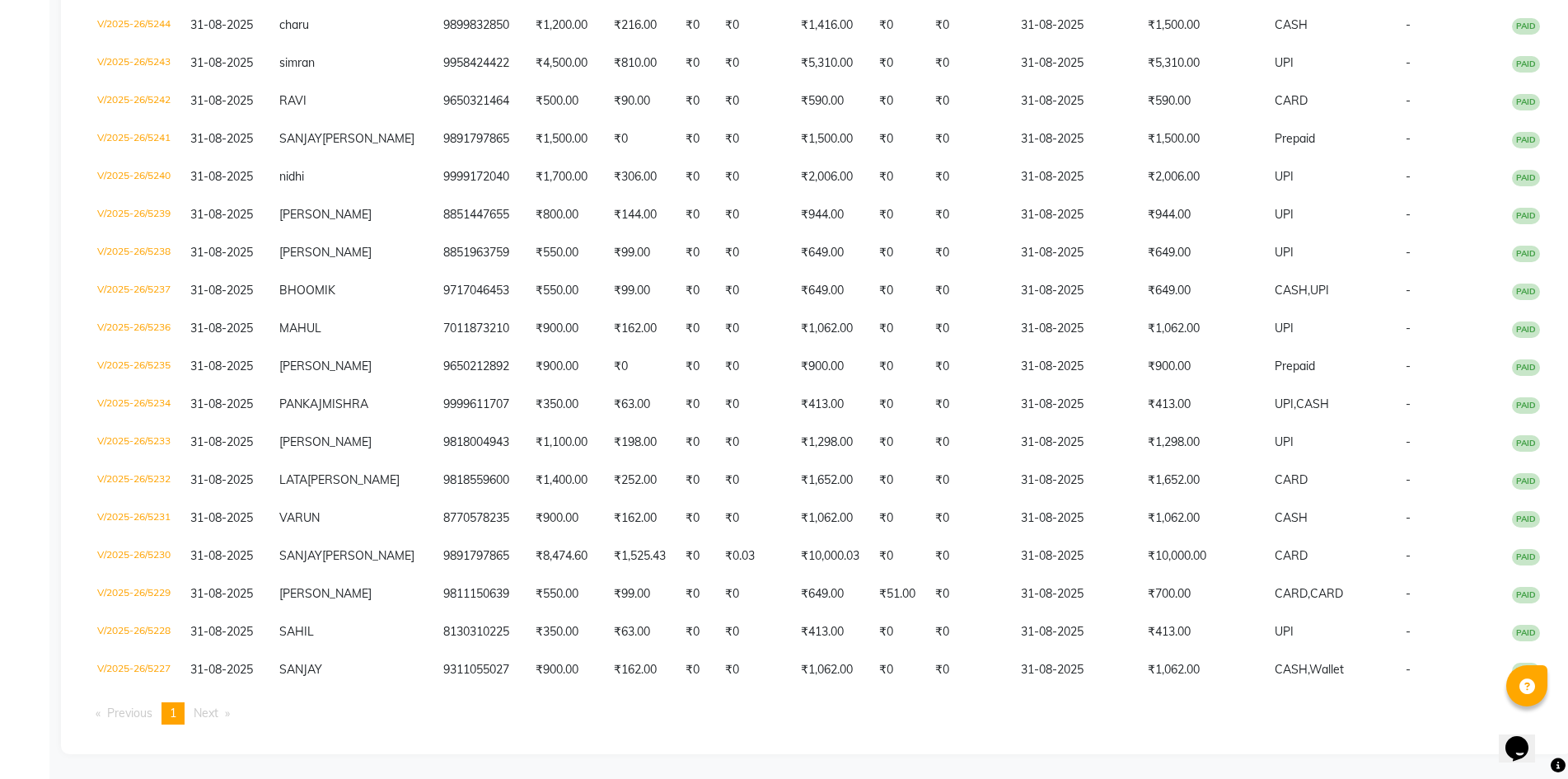
scroll to position [2788, 0]
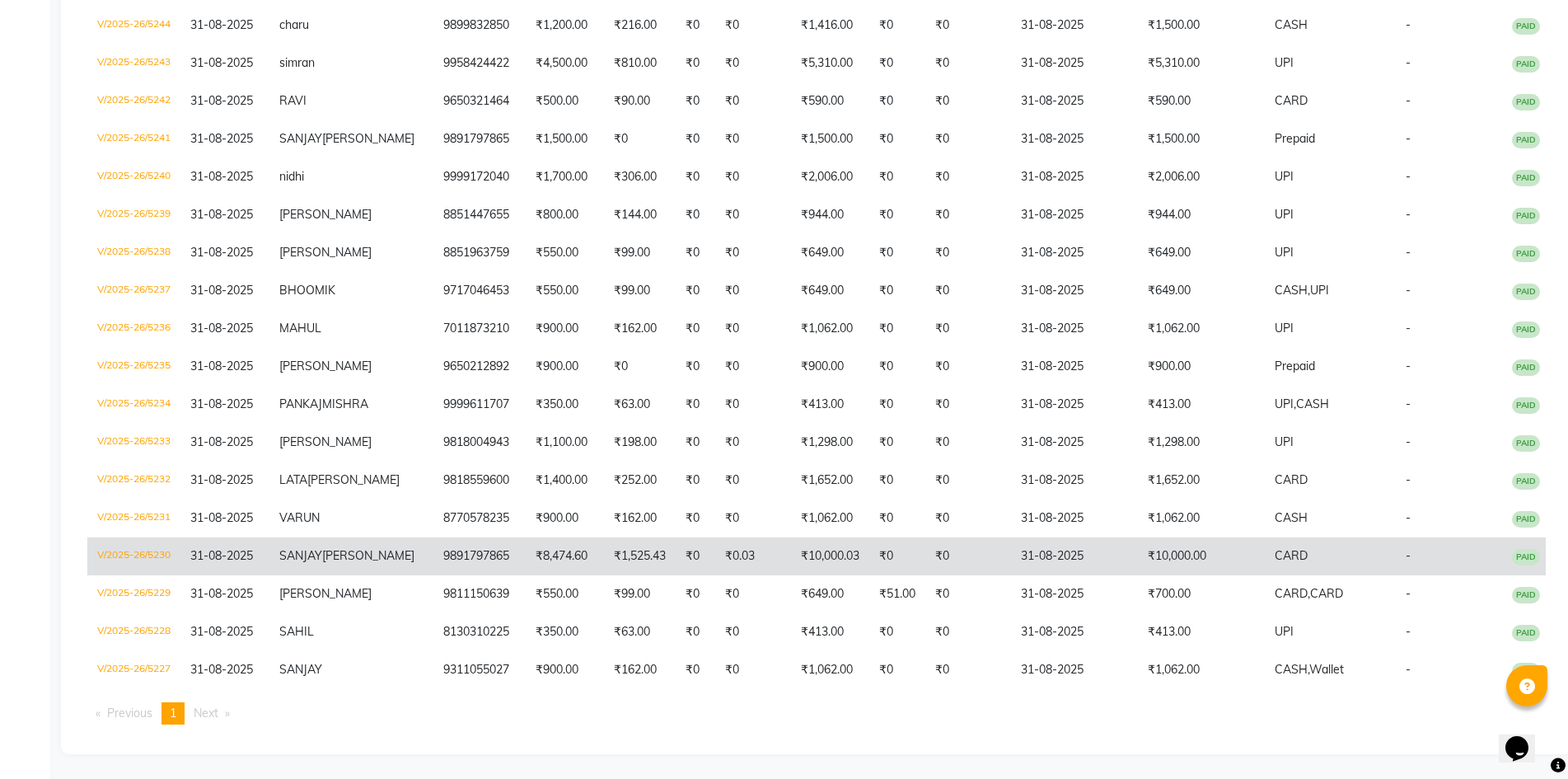
click at [1215, 544] on td "₹10,000.00" at bounding box center [1201, 557] width 127 height 38
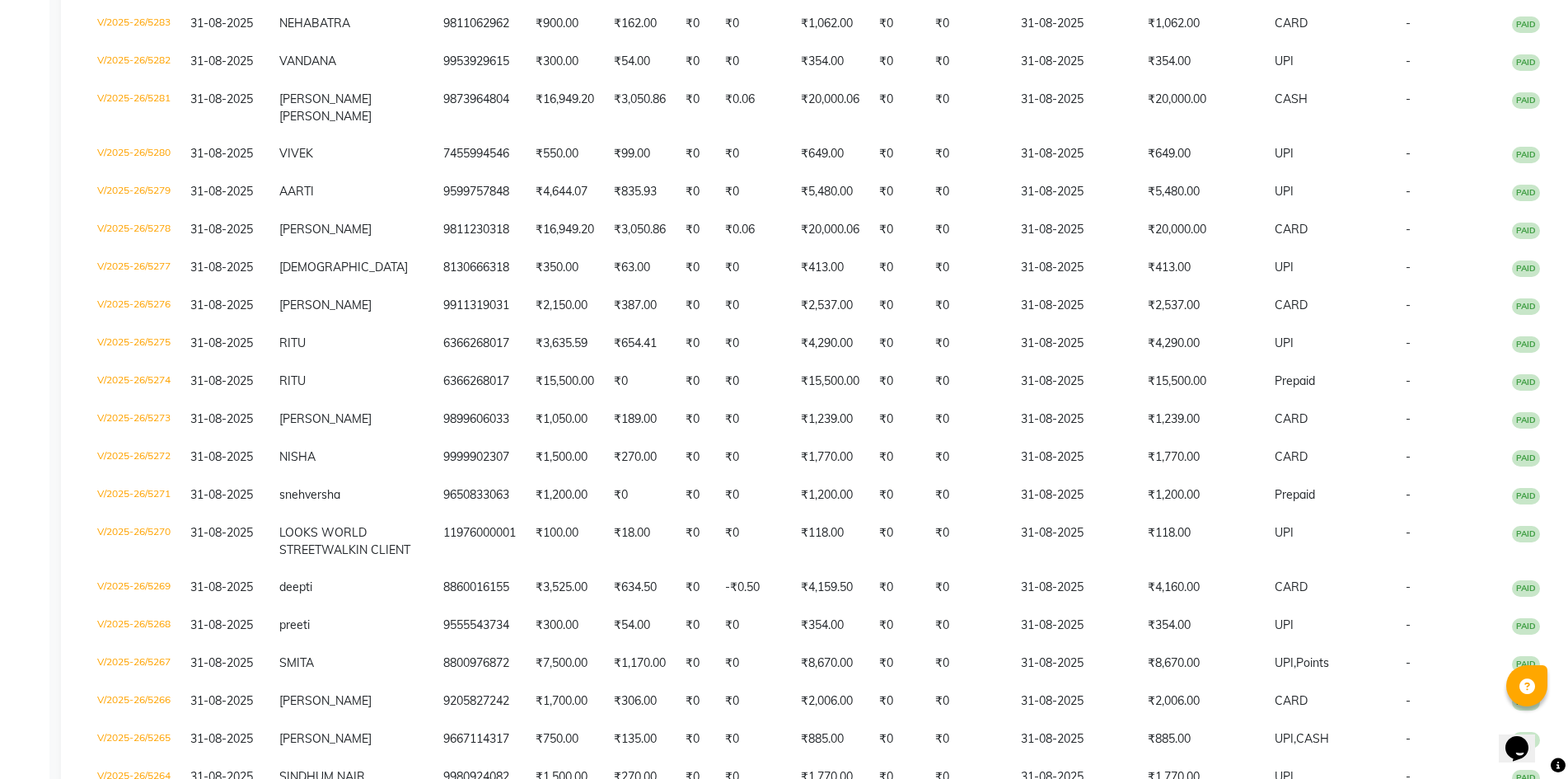
scroll to position [920, 0]
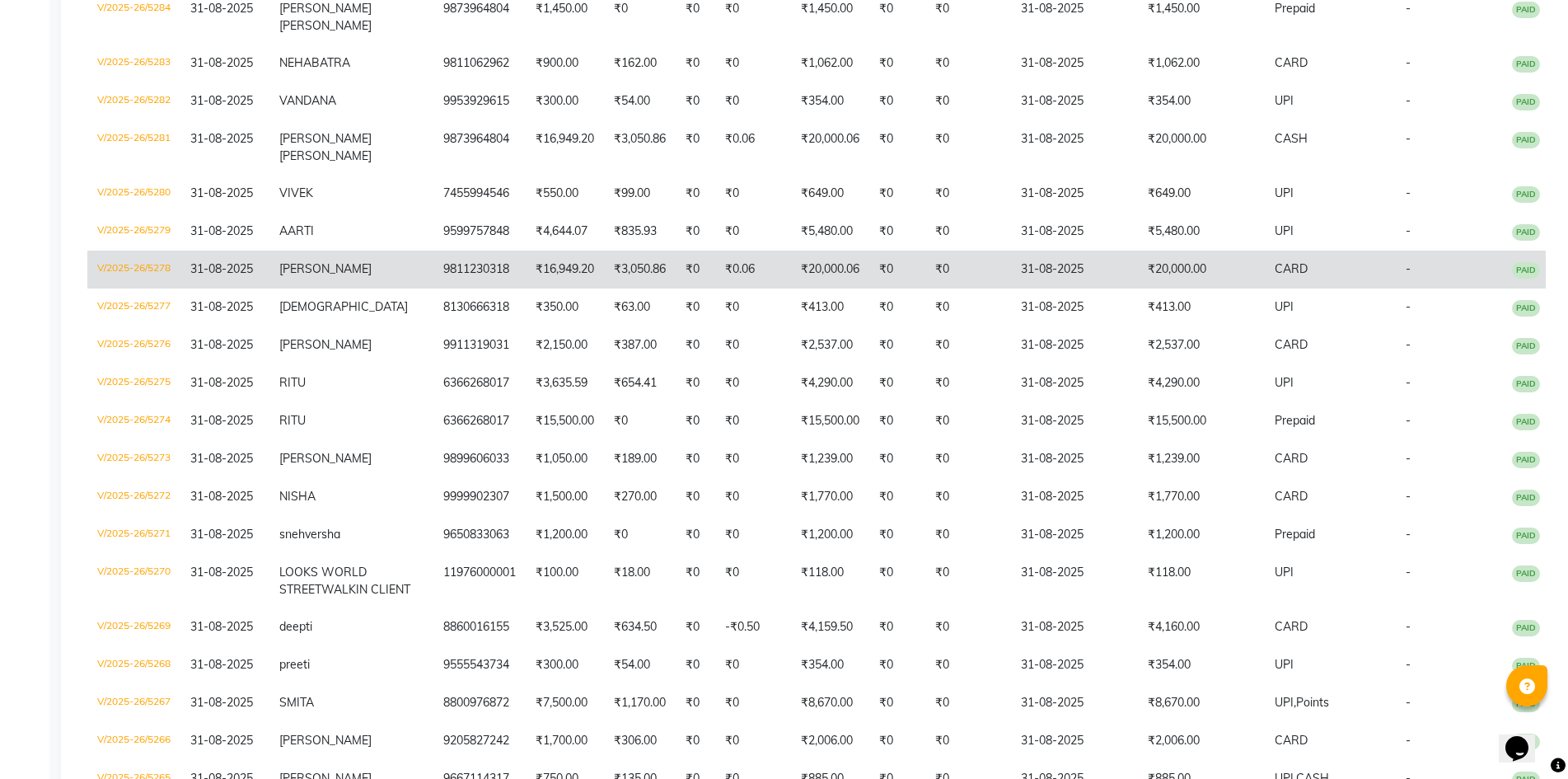
click at [1294, 276] on span "CARD" at bounding box center [1291, 269] width 33 height 15
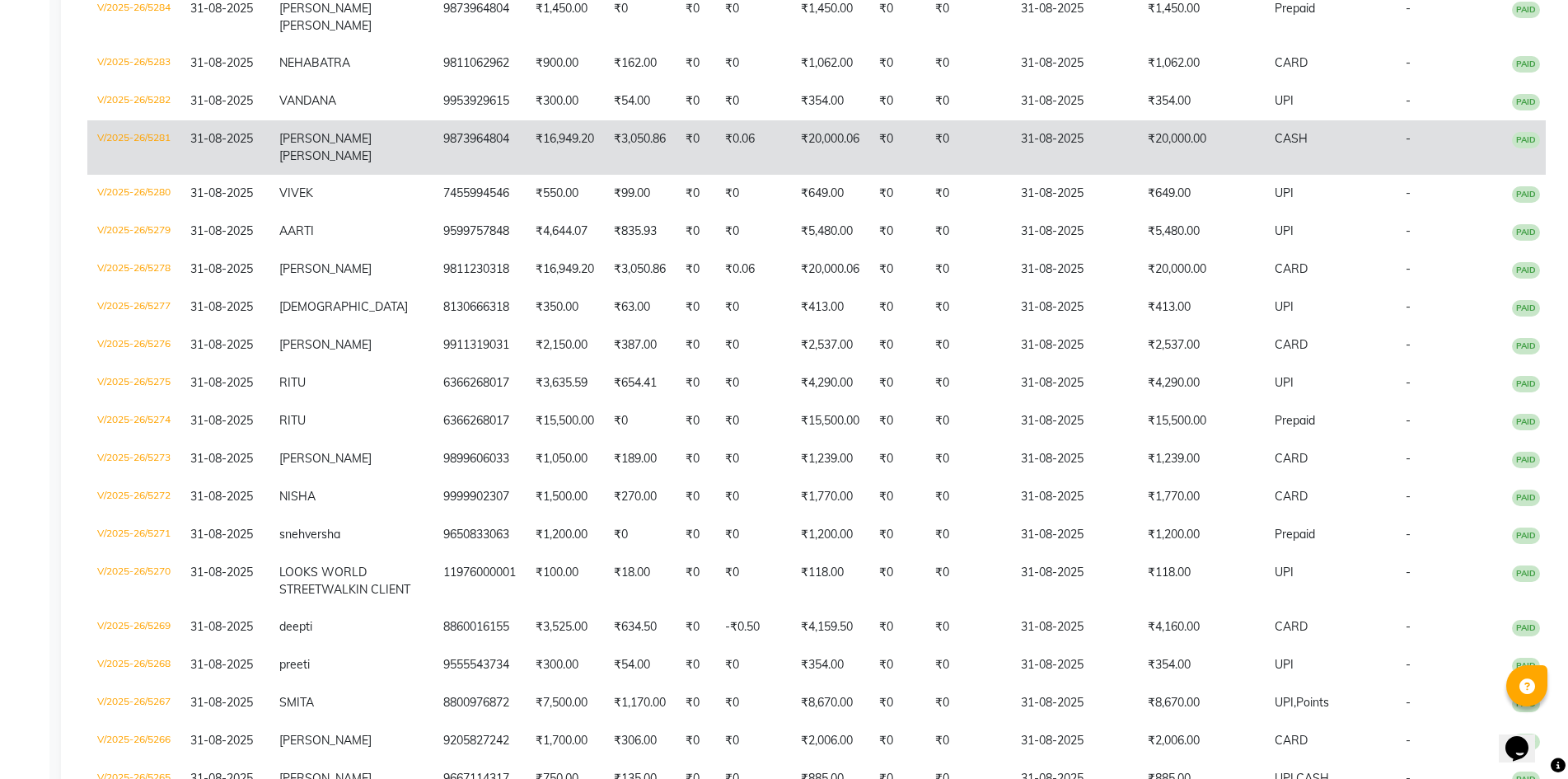
click at [1264, 175] on td "CASH" at bounding box center [1329, 147] width 131 height 54
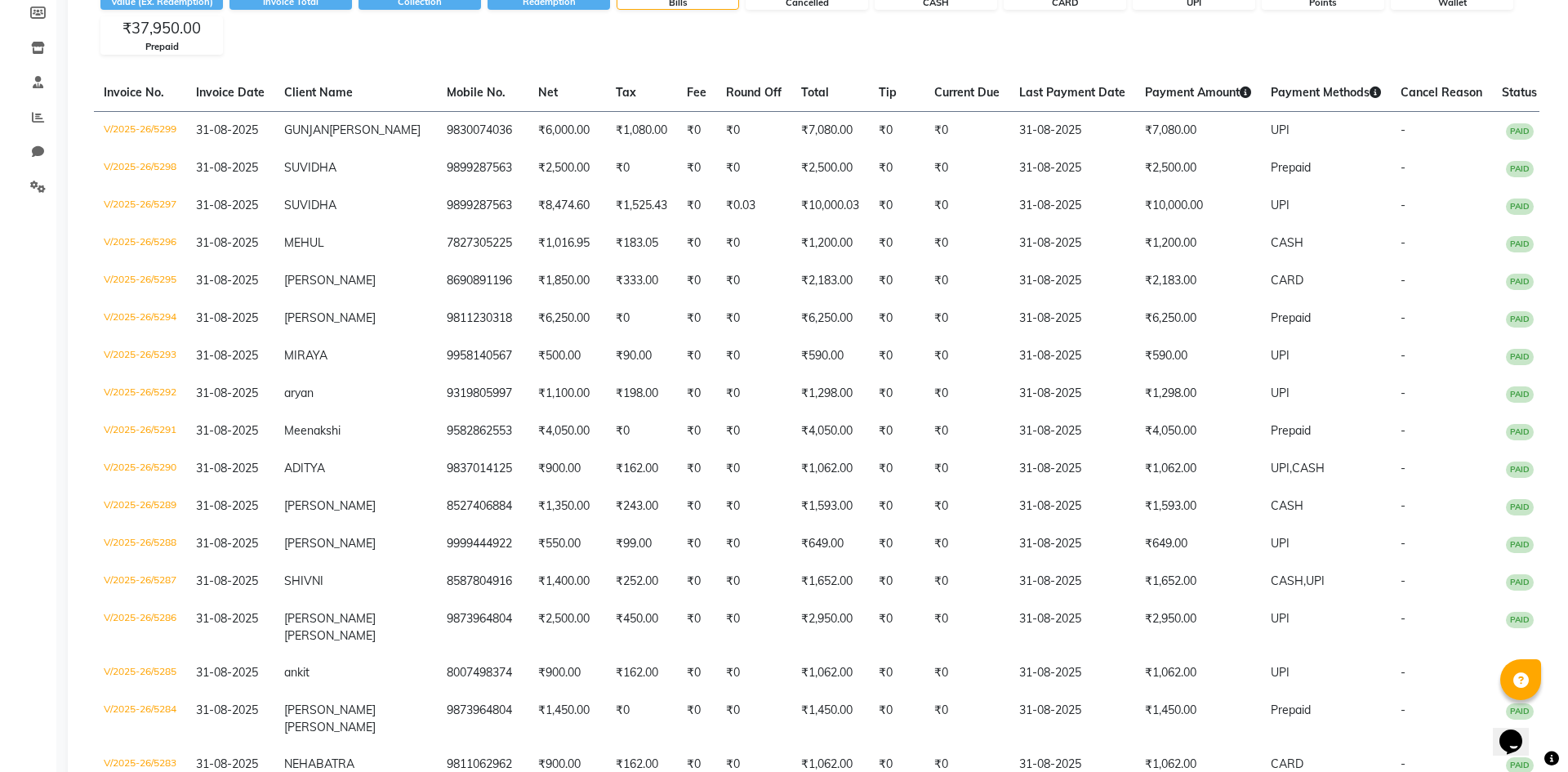
scroll to position [0, 0]
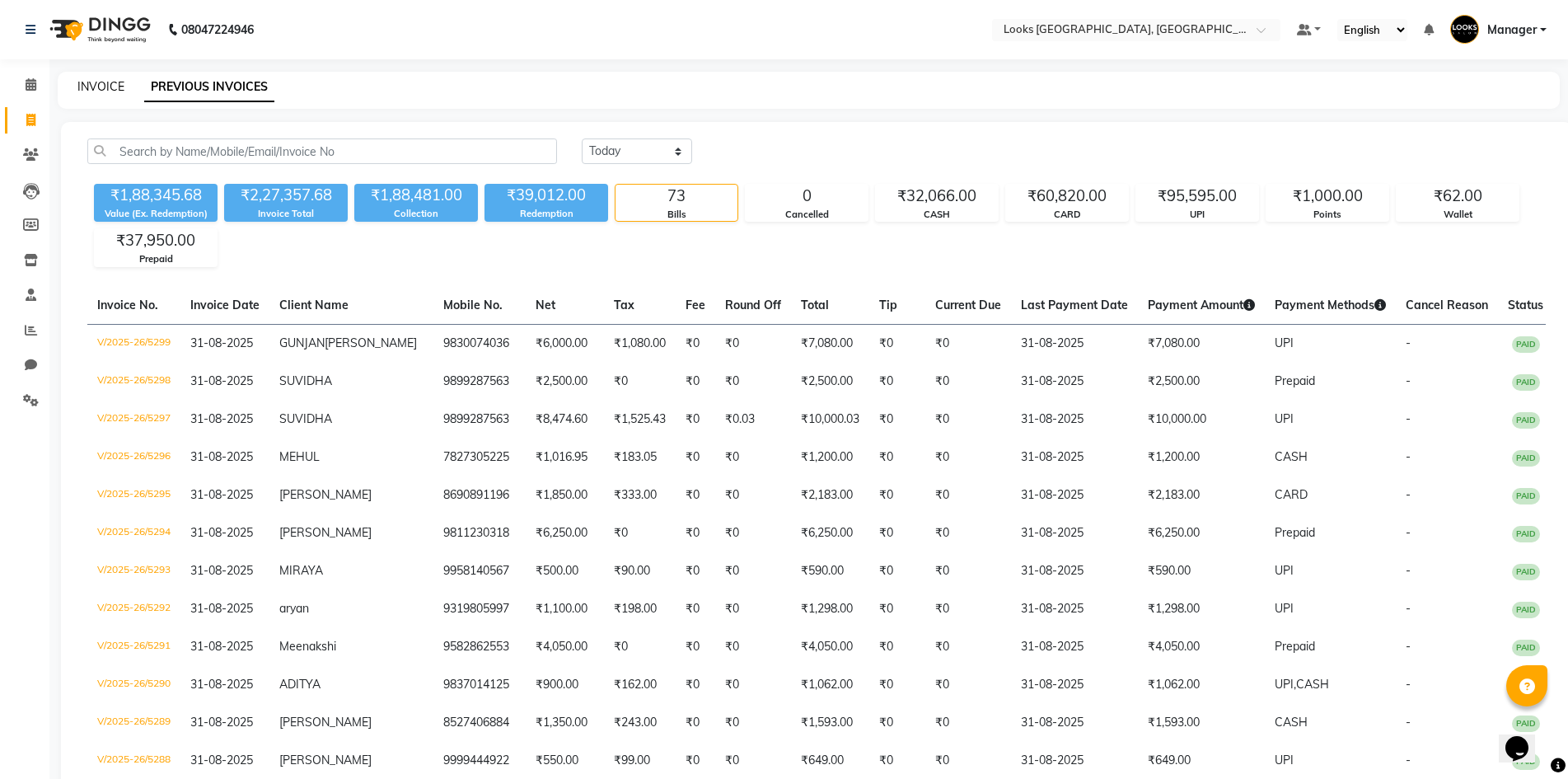
click at [91, 81] on link "INVOICE" at bounding box center [101, 87] width 47 height 15
select select "service"
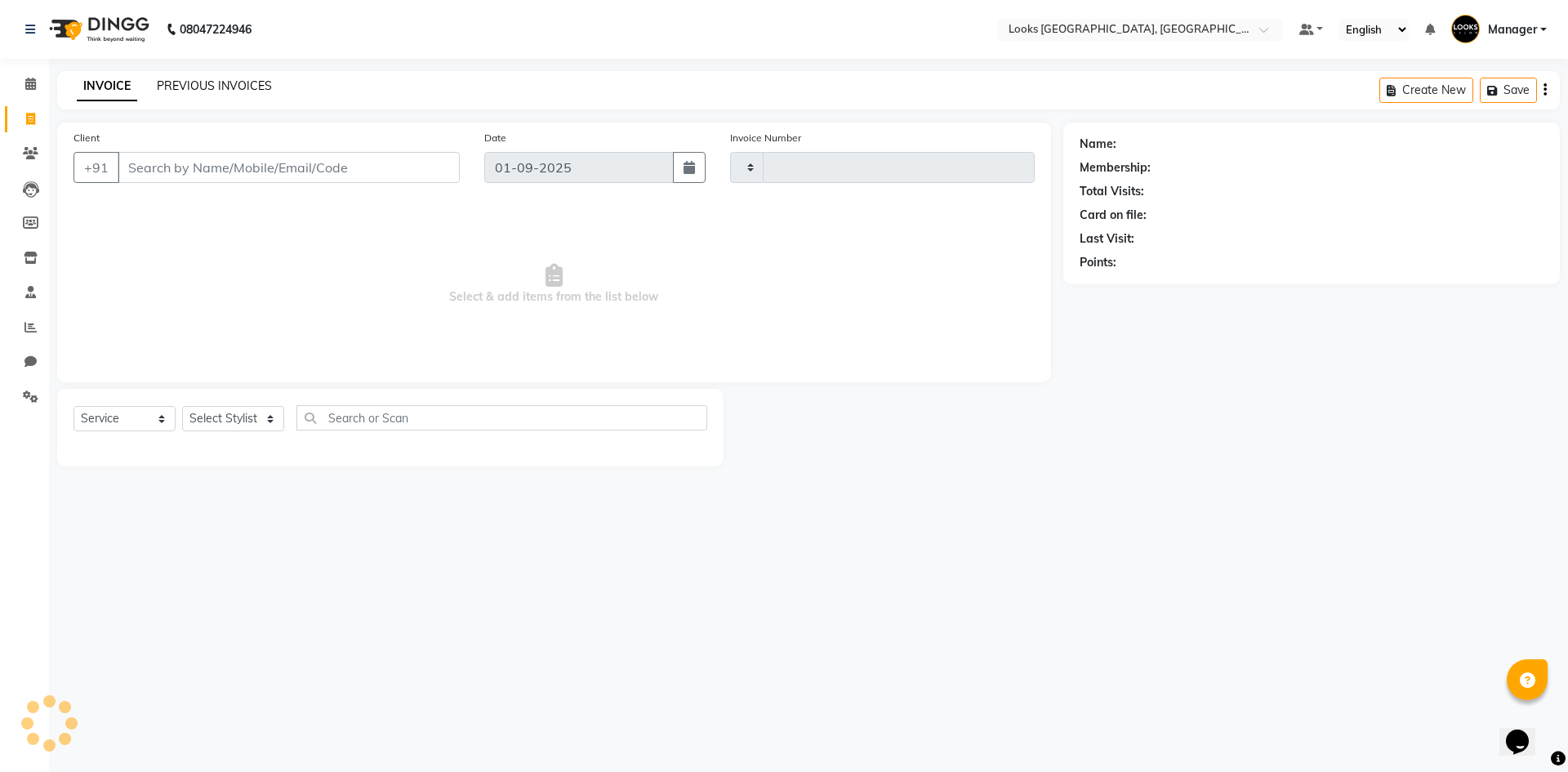
type input "5300"
select select "4718"
click at [185, 85] on link "PREVIOUS INVOICES" at bounding box center [214, 86] width 115 height 15
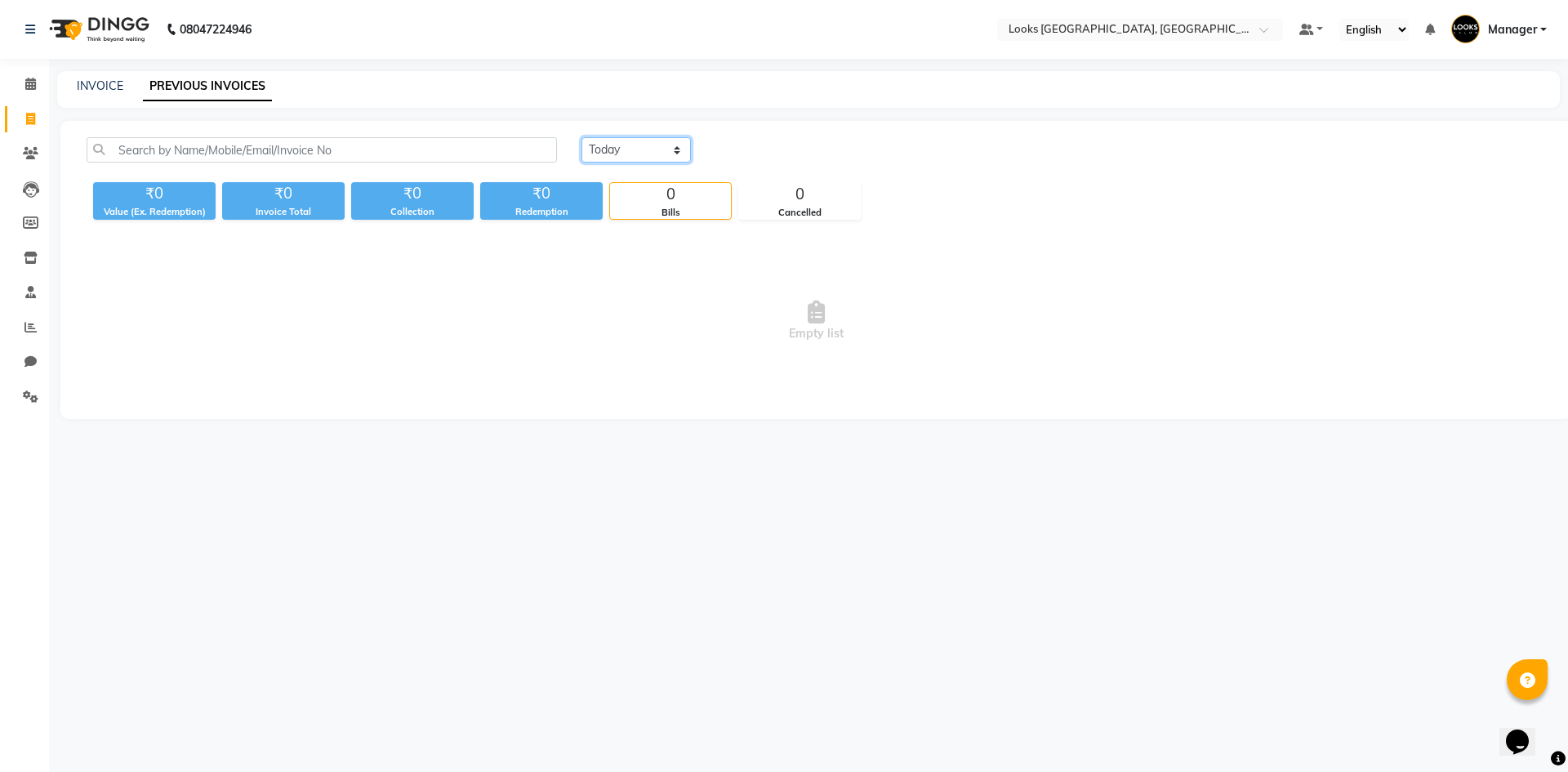
click at [624, 151] on select "Today Yesterday Custom Range" at bounding box center [636, 149] width 110 height 26
select select "range"
click at [581, 137] on select "Today Yesterday Custom Range" at bounding box center [636, 149] width 110 height 26
click at [792, 145] on input "01-09-2025" at bounding box center [769, 150] width 115 height 23
select select "9"
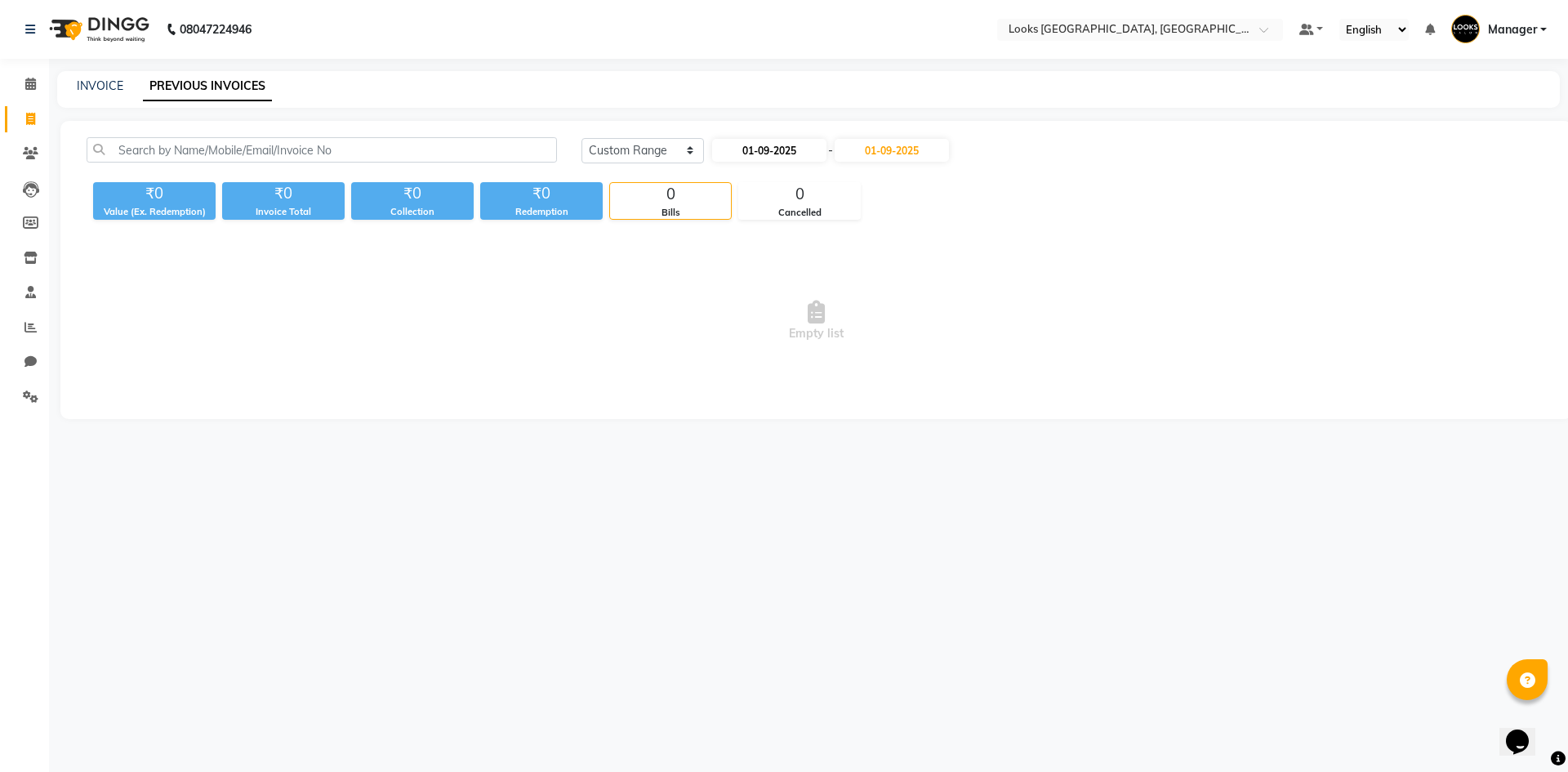
select select "2025"
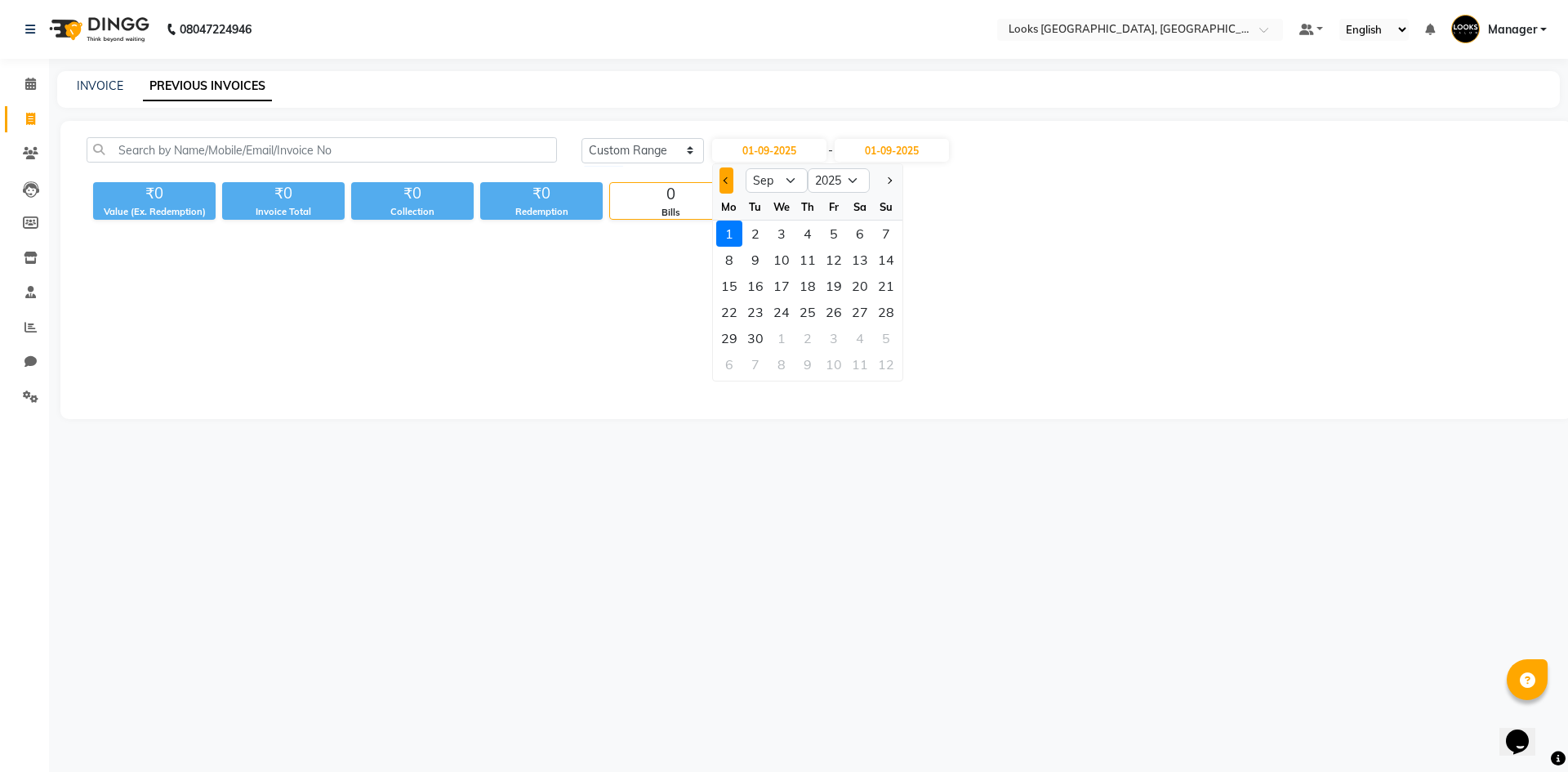
click at [728, 190] on button "Previous month" at bounding box center [726, 181] width 14 height 26
select select "8"
click at [830, 233] on div "1" at bounding box center [833, 233] width 26 height 26
type input "01-08-2025"
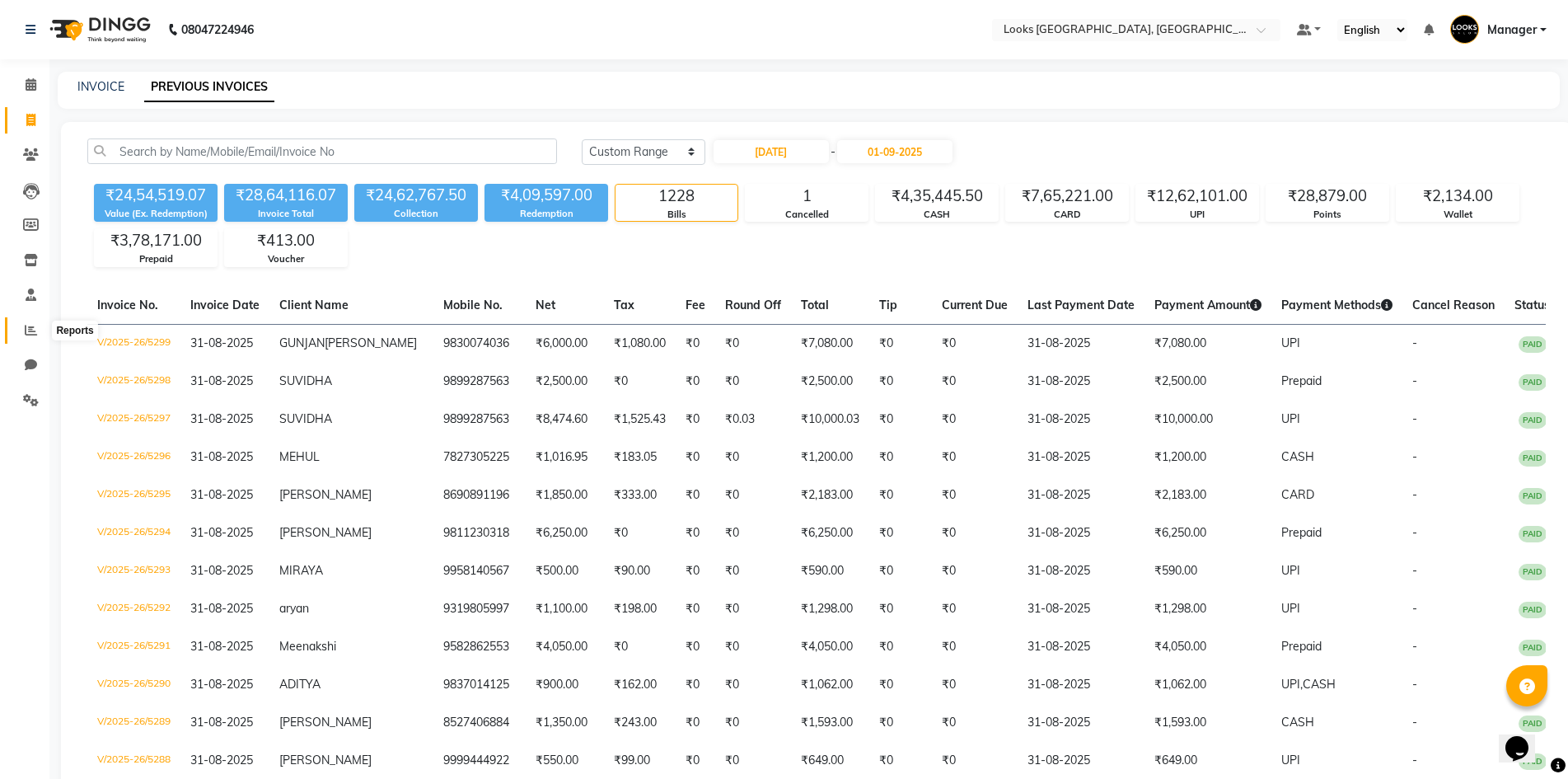
click at [26, 326] on icon at bounding box center [31, 330] width 12 height 12
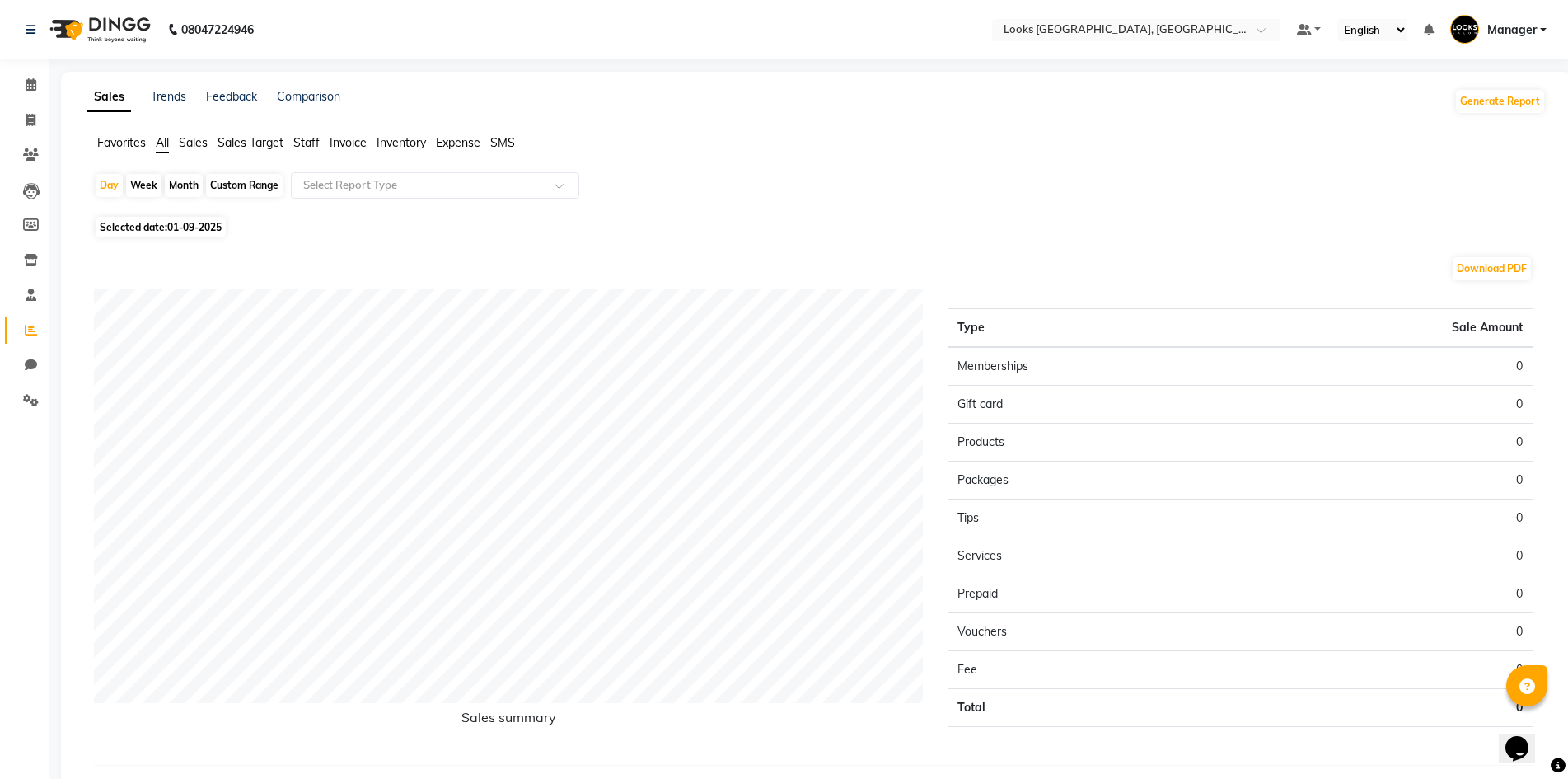
click at [314, 145] on span "Staff" at bounding box center [307, 142] width 27 height 15
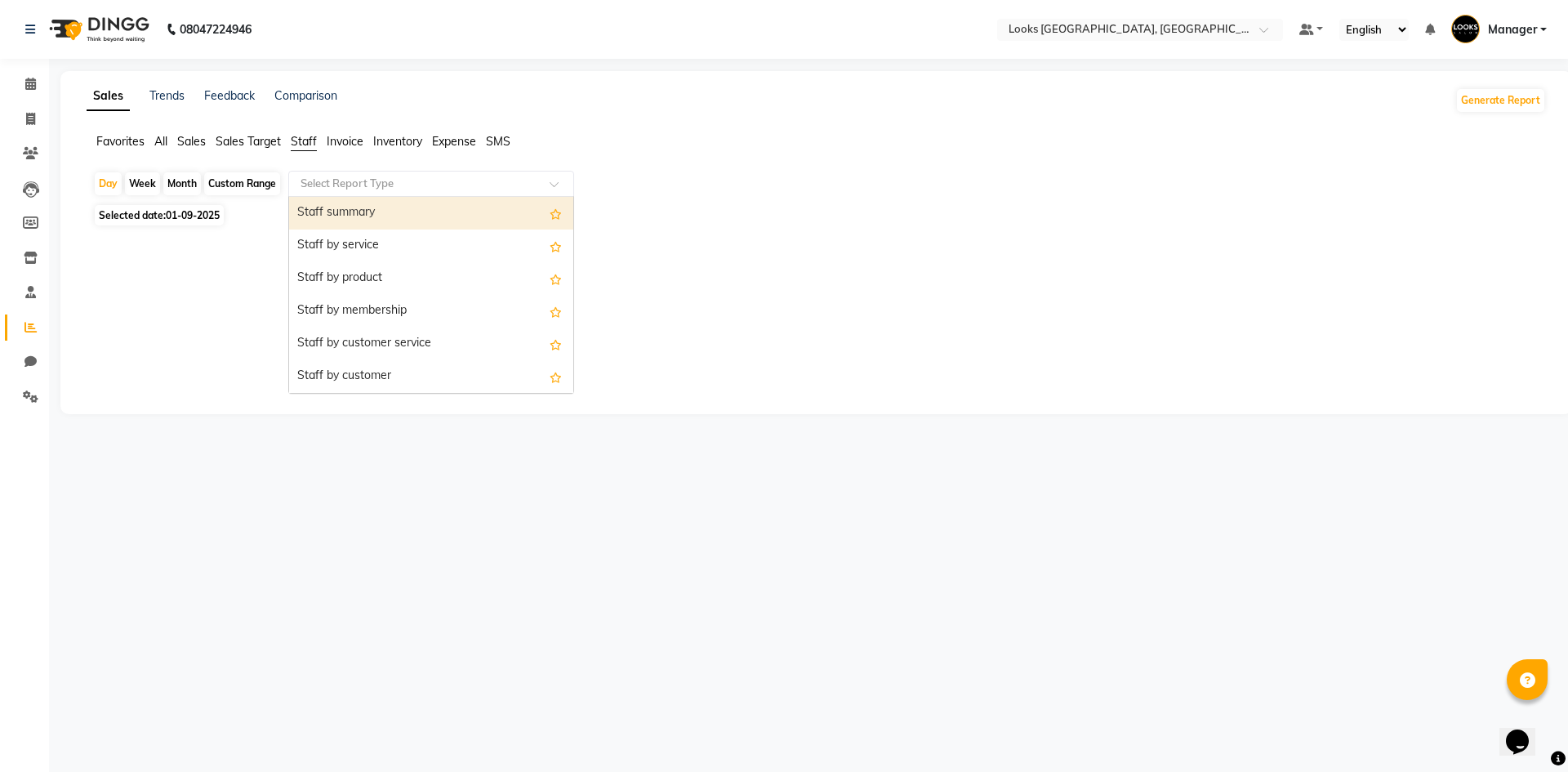
click at [352, 183] on input "text" at bounding box center [415, 184] width 235 height 16
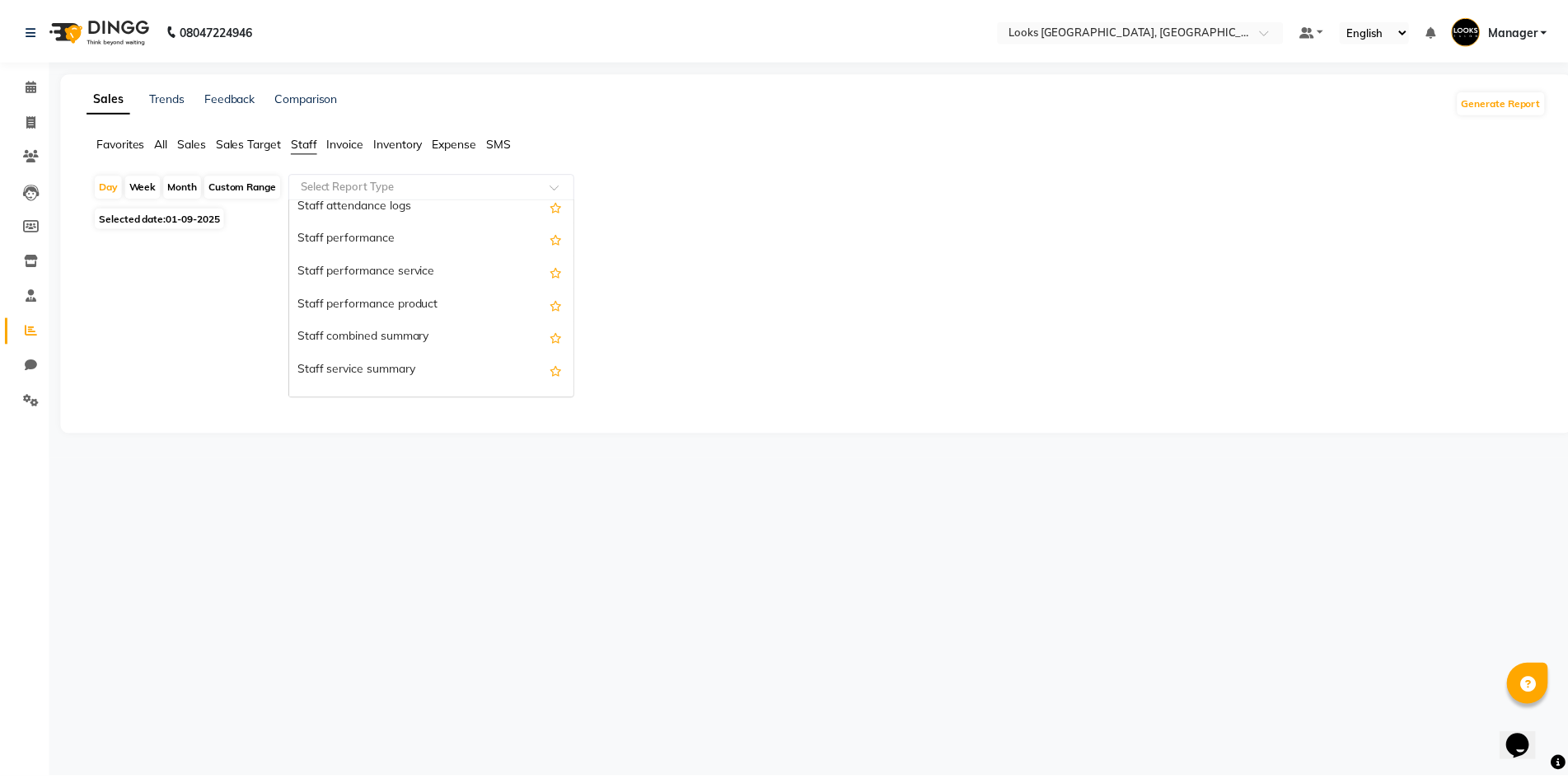
scroll to position [282, 0]
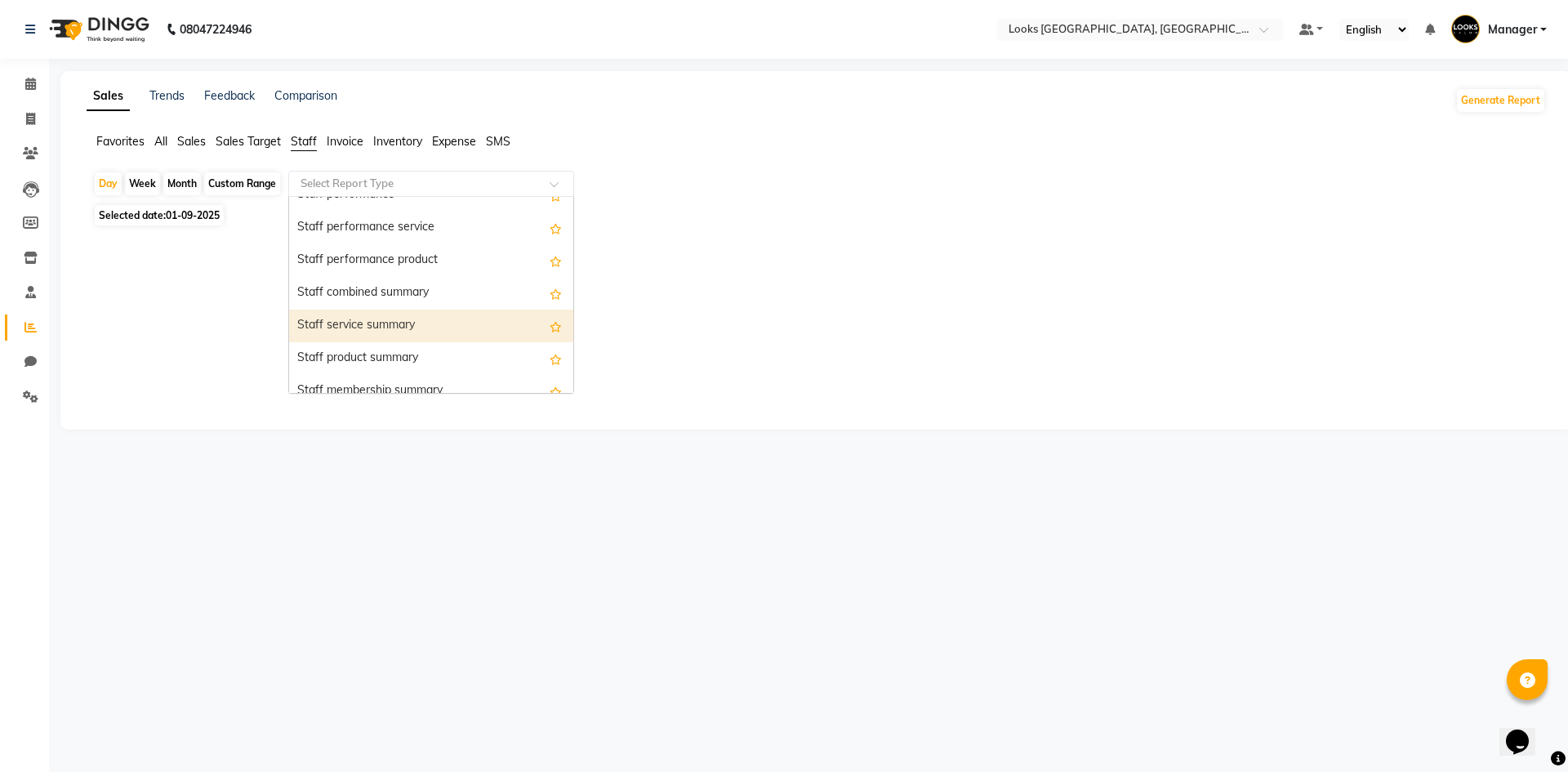
click at [518, 323] on div "Staff service summary" at bounding box center [431, 326] width 284 height 33
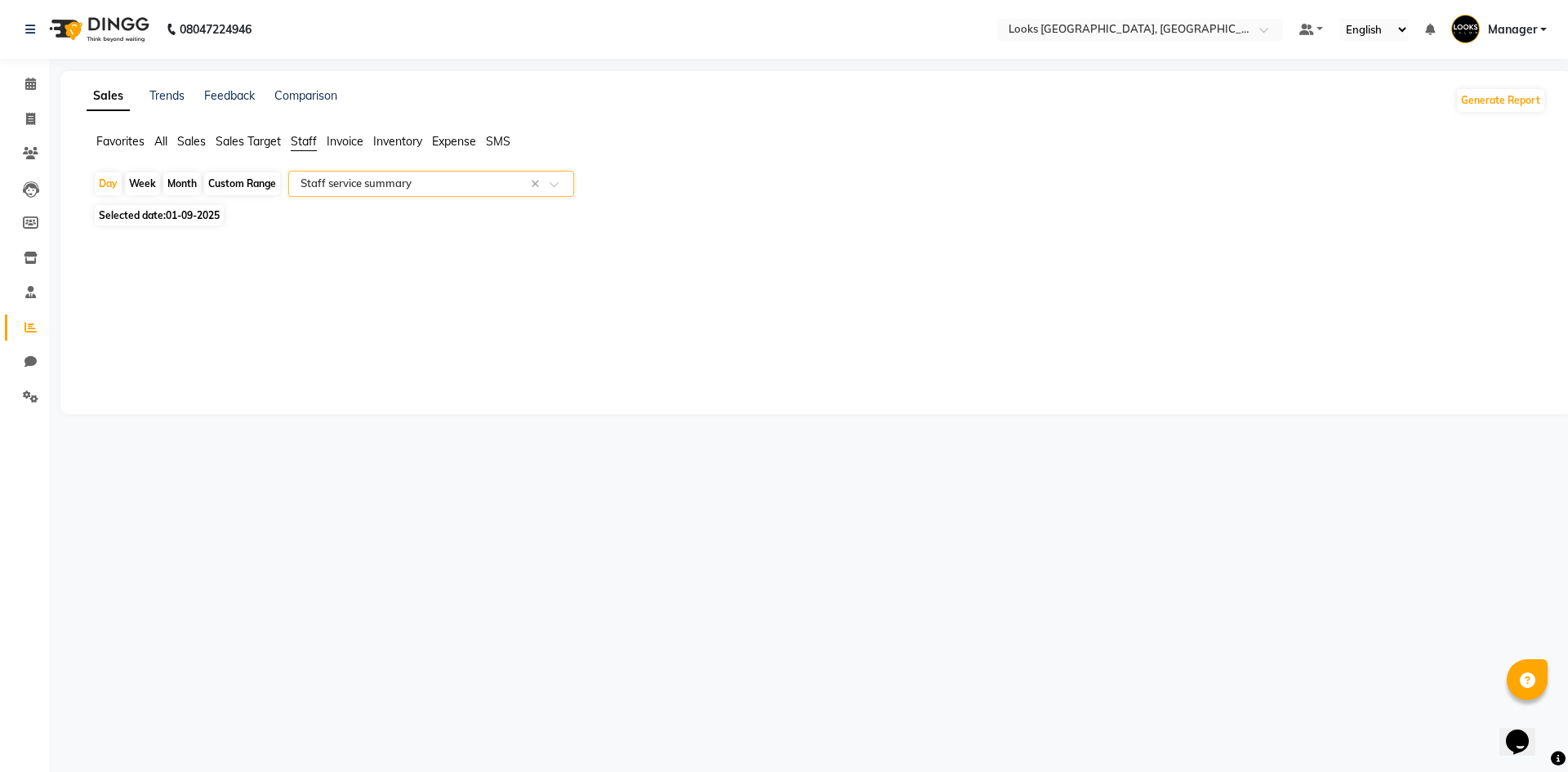
click at [195, 219] on span "01-09-2025" at bounding box center [192, 215] width 54 height 12
select select "9"
select select "2025"
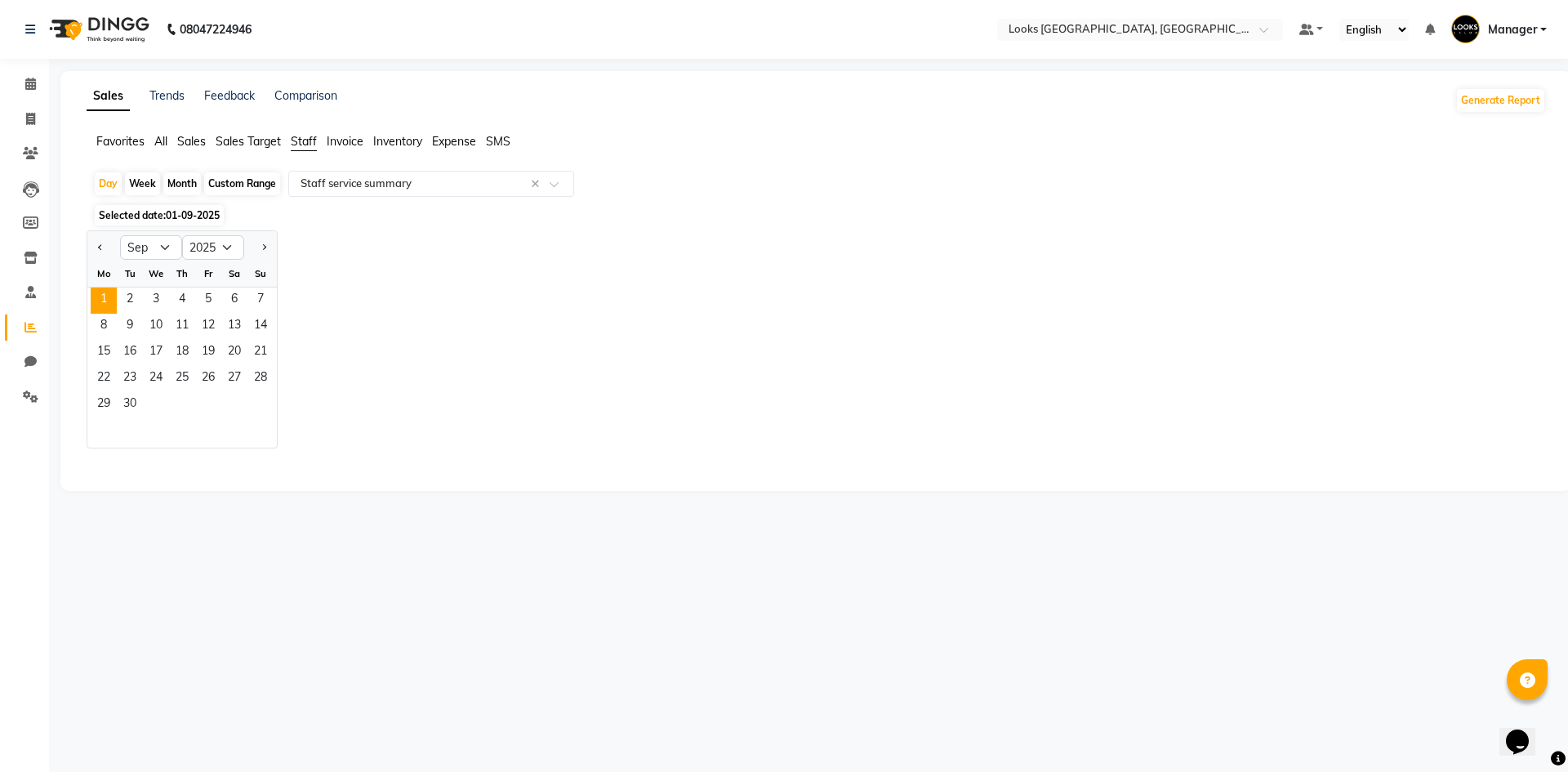
click at [92, 250] on div at bounding box center [104, 247] width 33 height 26
click at [98, 250] on button "Previous month" at bounding box center [101, 247] width 13 height 26
select select "8"
click at [263, 406] on span "31" at bounding box center [261, 405] width 26 height 26
select select "full_report"
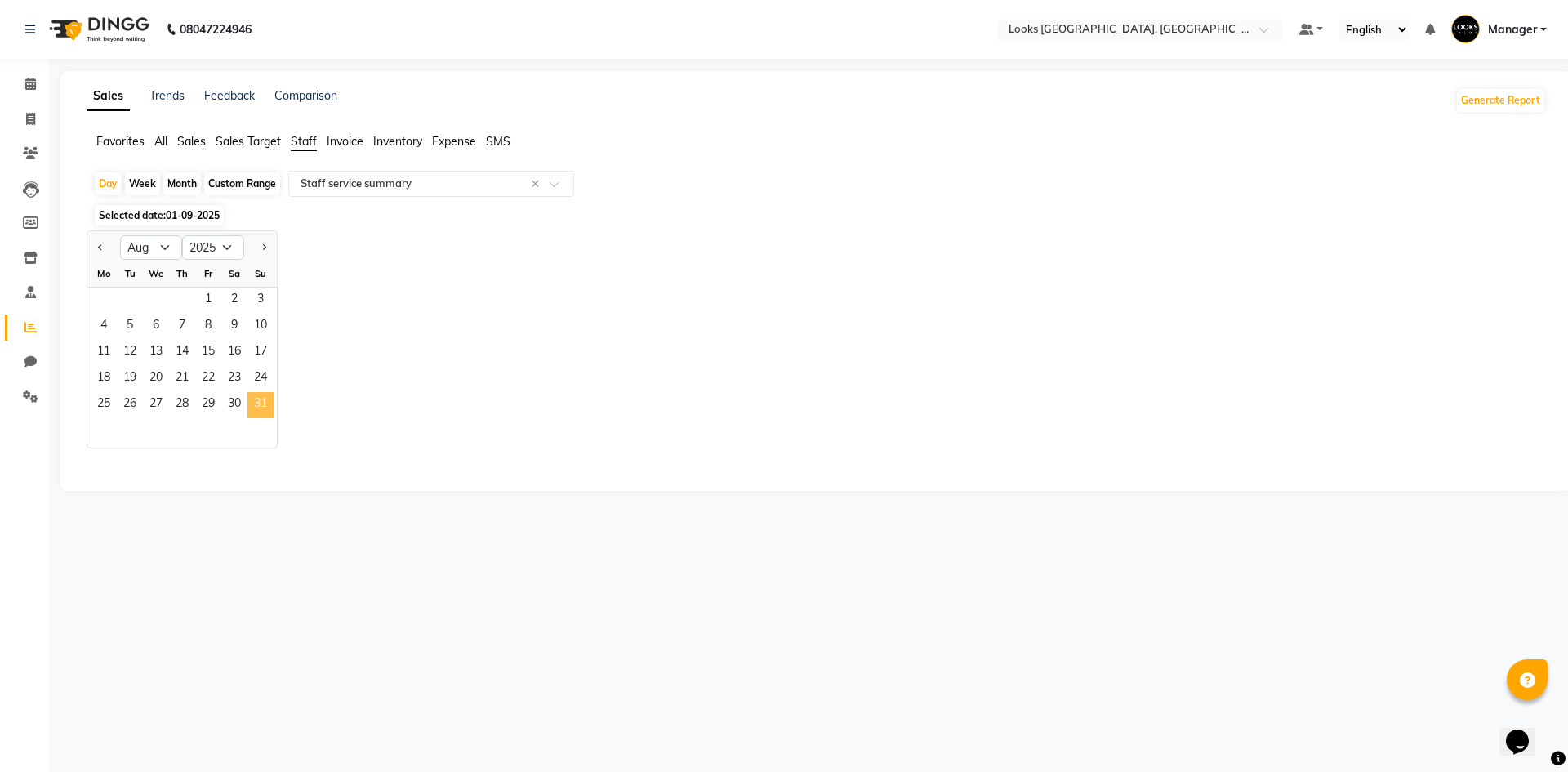
select select "csv"
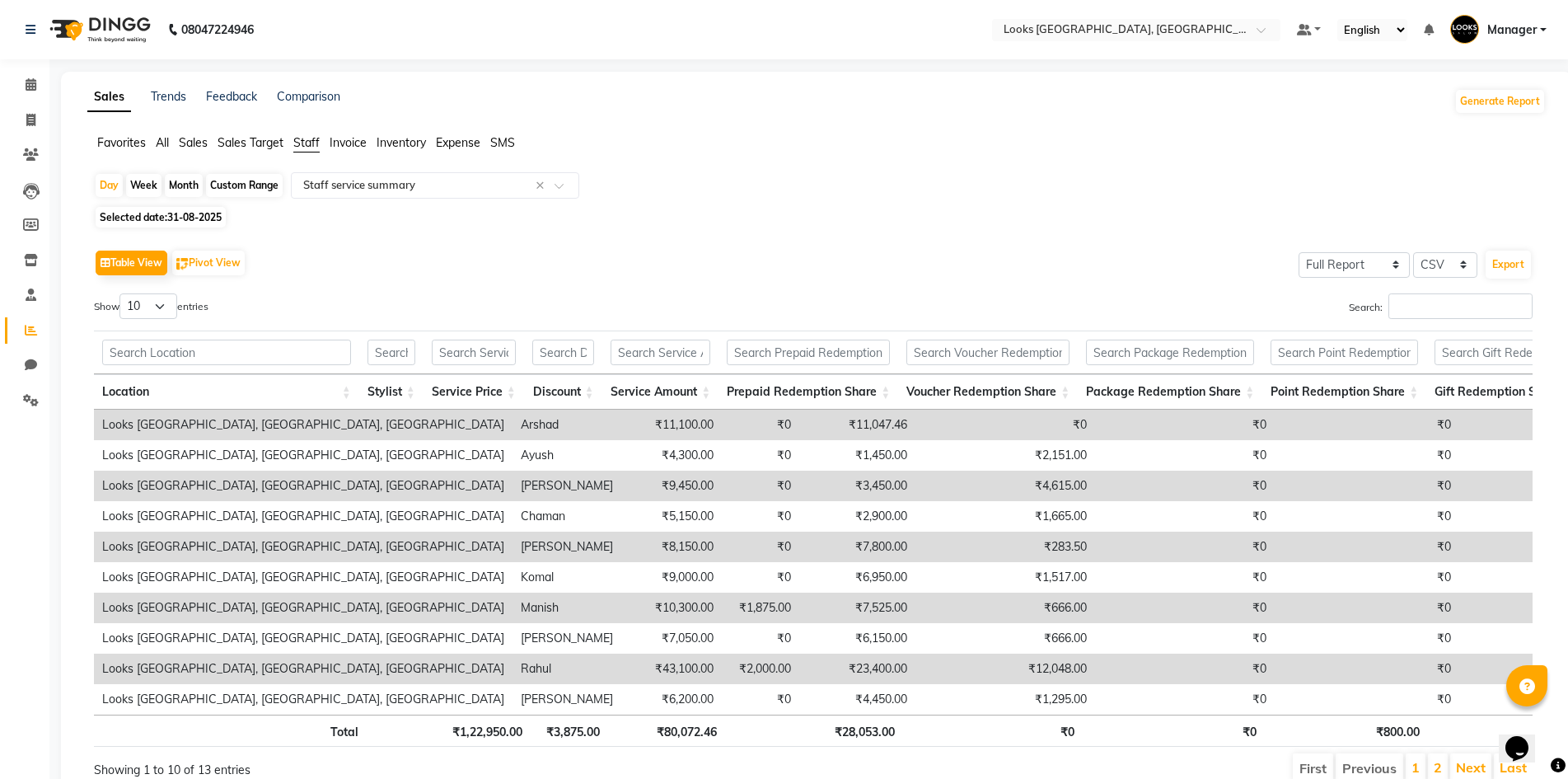
scroll to position [88, 0]
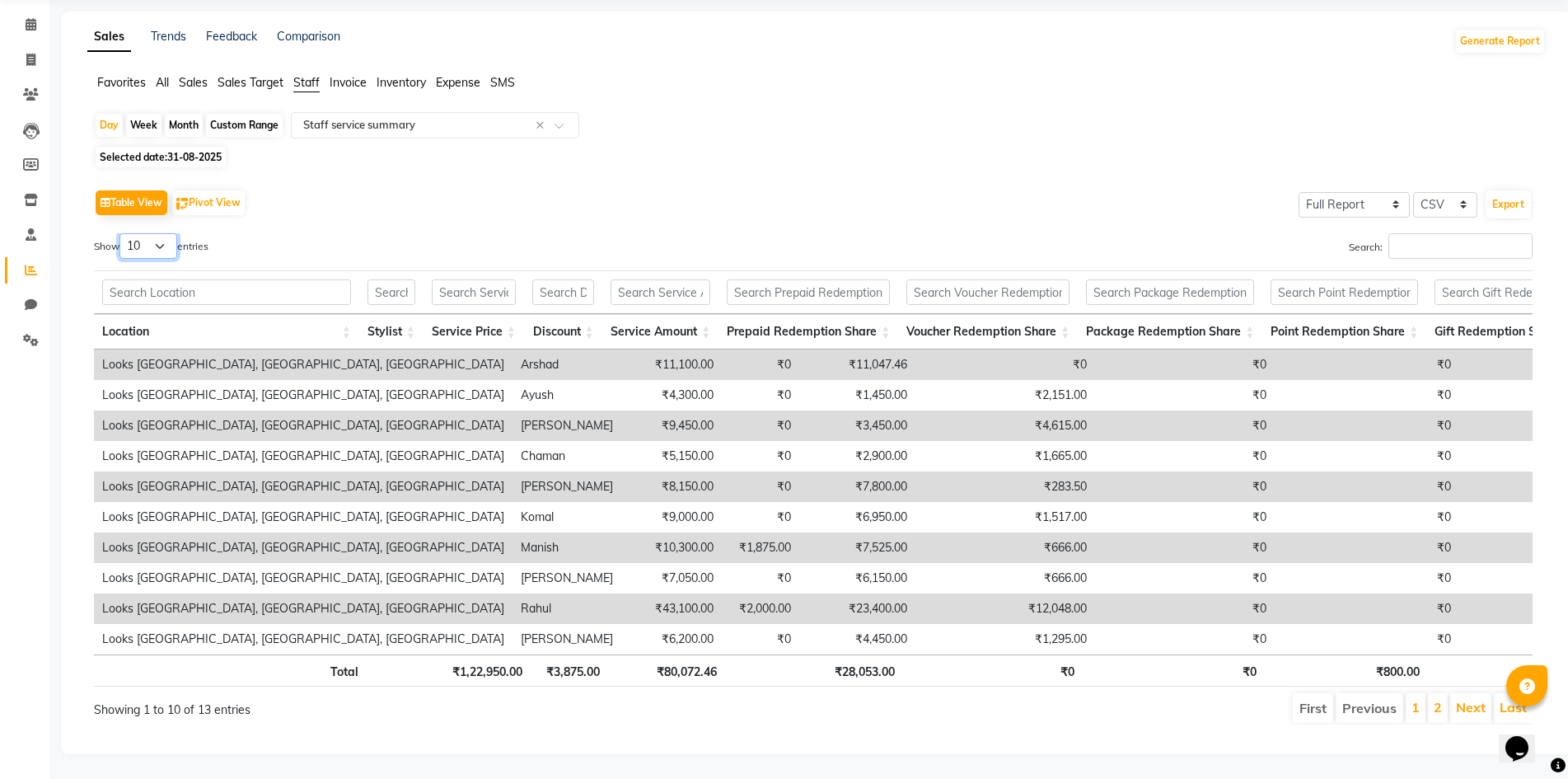
drag, startPoint x: 131, startPoint y: 214, endPoint x: 136, endPoint y: 226, distance: 13.0
click at [131, 233] on select "10 25 50 100" at bounding box center [148, 246] width 57 height 26
select select "100"
click at [122, 233] on select "10 25 50 100" at bounding box center [148, 246] width 57 height 26
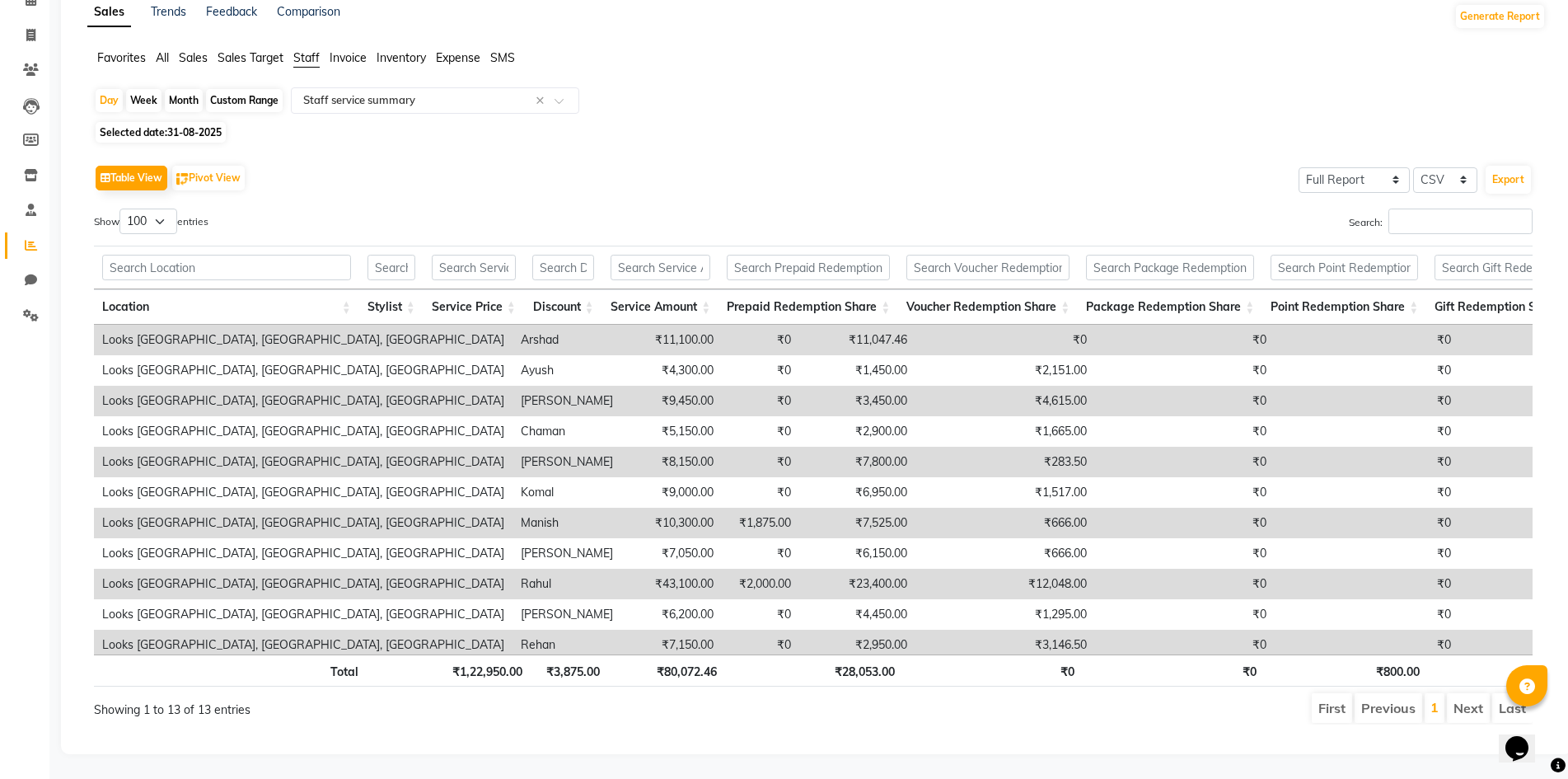
click at [793, 199] on div "Table View Pivot View Select Full Report Filtered Report Select CSV PDF Export …" at bounding box center [813, 442] width 1438 height 563
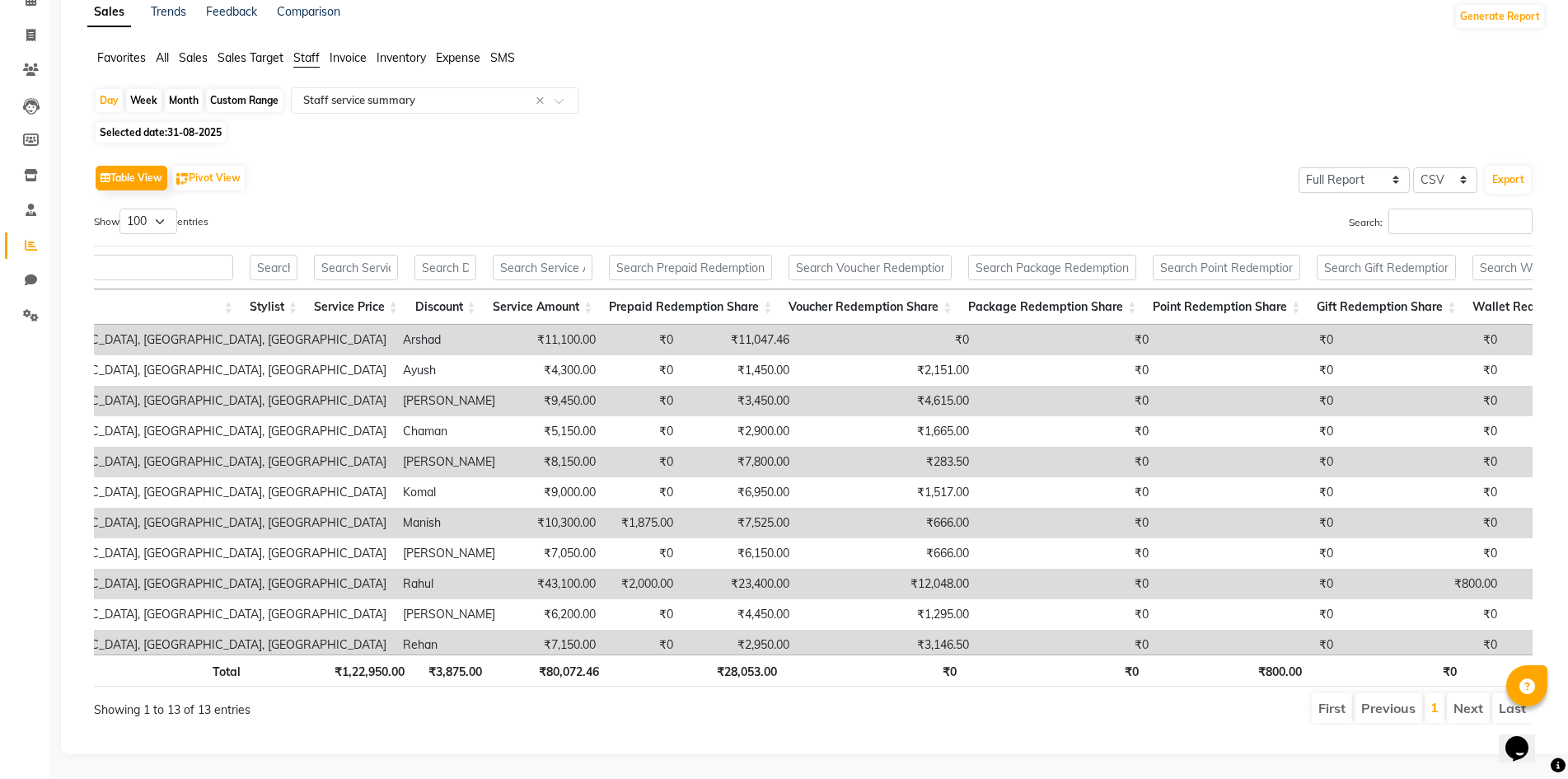
scroll to position [0, 0]
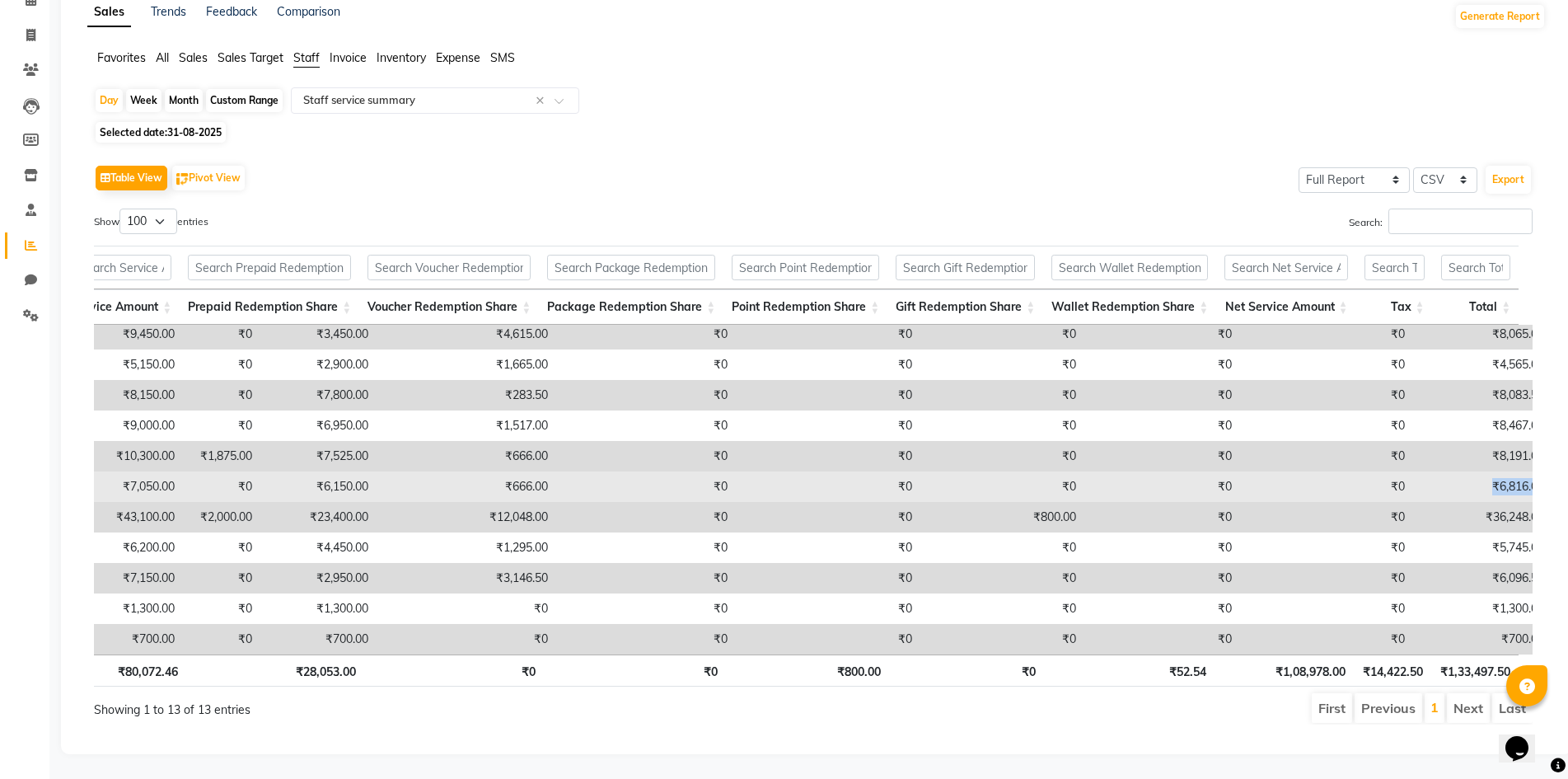
drag, startPoint x: 1294, startPoint y: 474, endPoint x: 1352, endPoint y: 474, distance: 58.0
click at [1413, 474] on td "₹6,816.00" at bounding box center [1482, 487] width 139 height 31
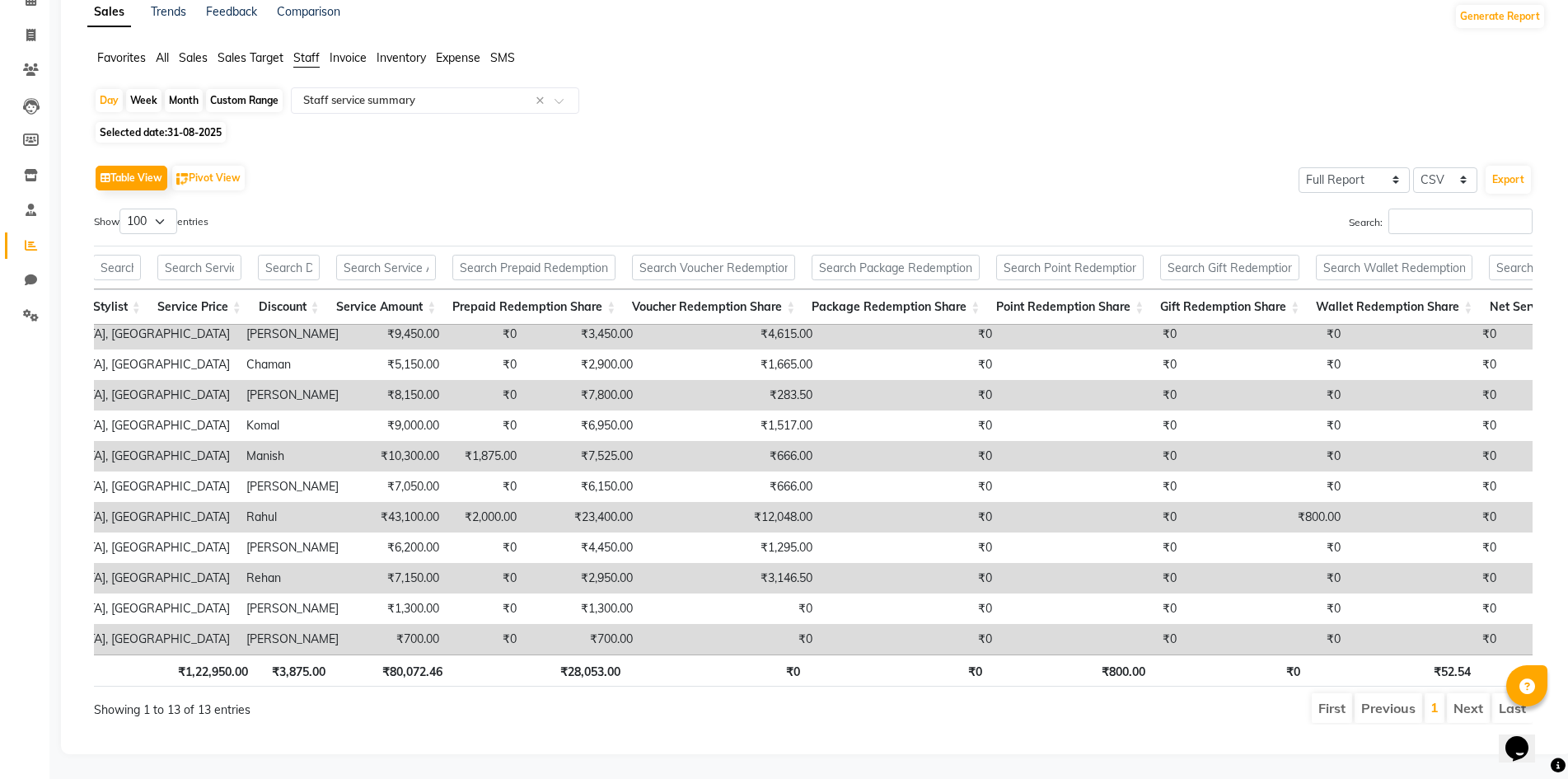
scroll to position [81, 536]
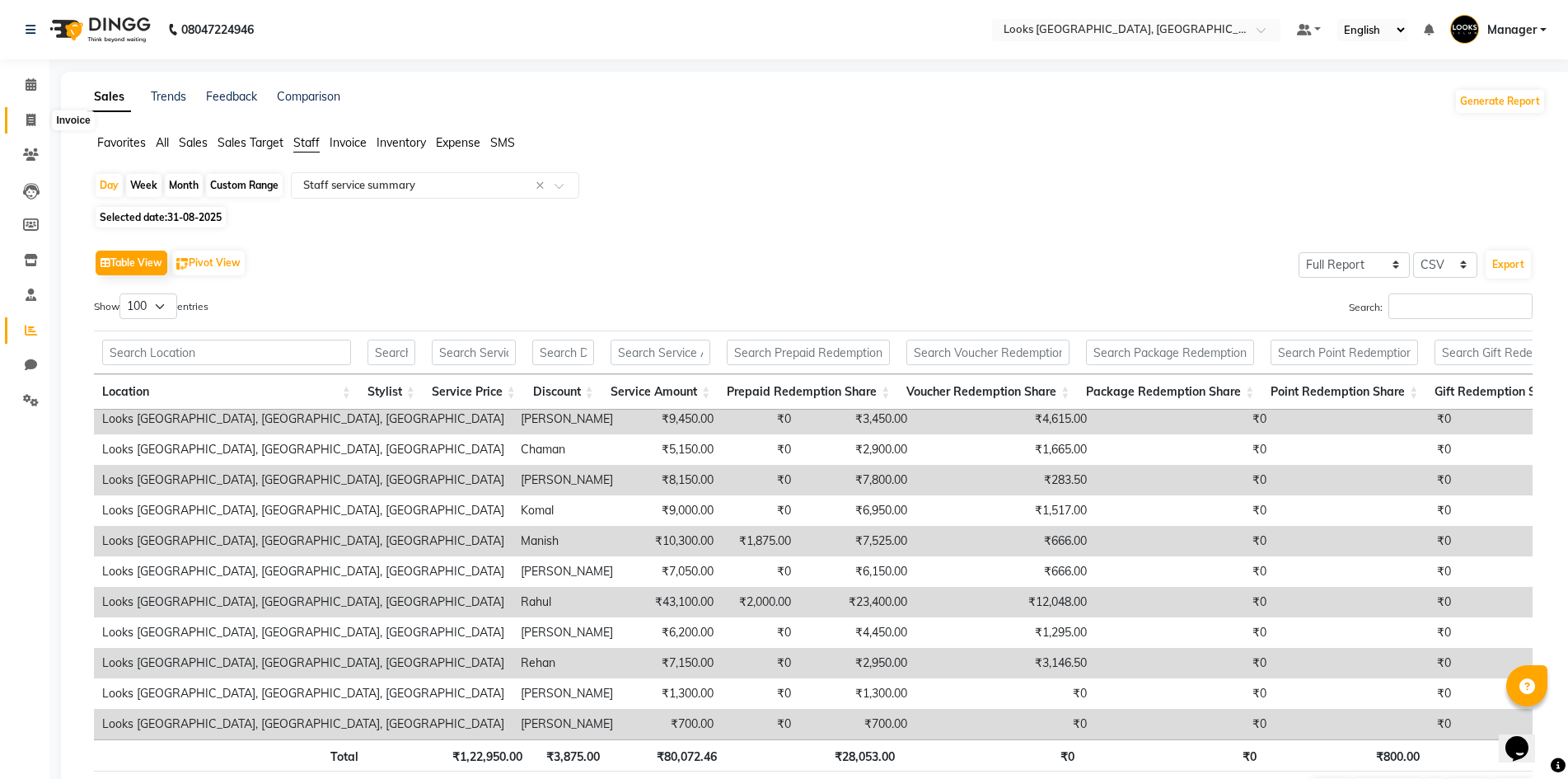
click at [23, 127] on span at bounding box center [31, 121] width 29 height 19
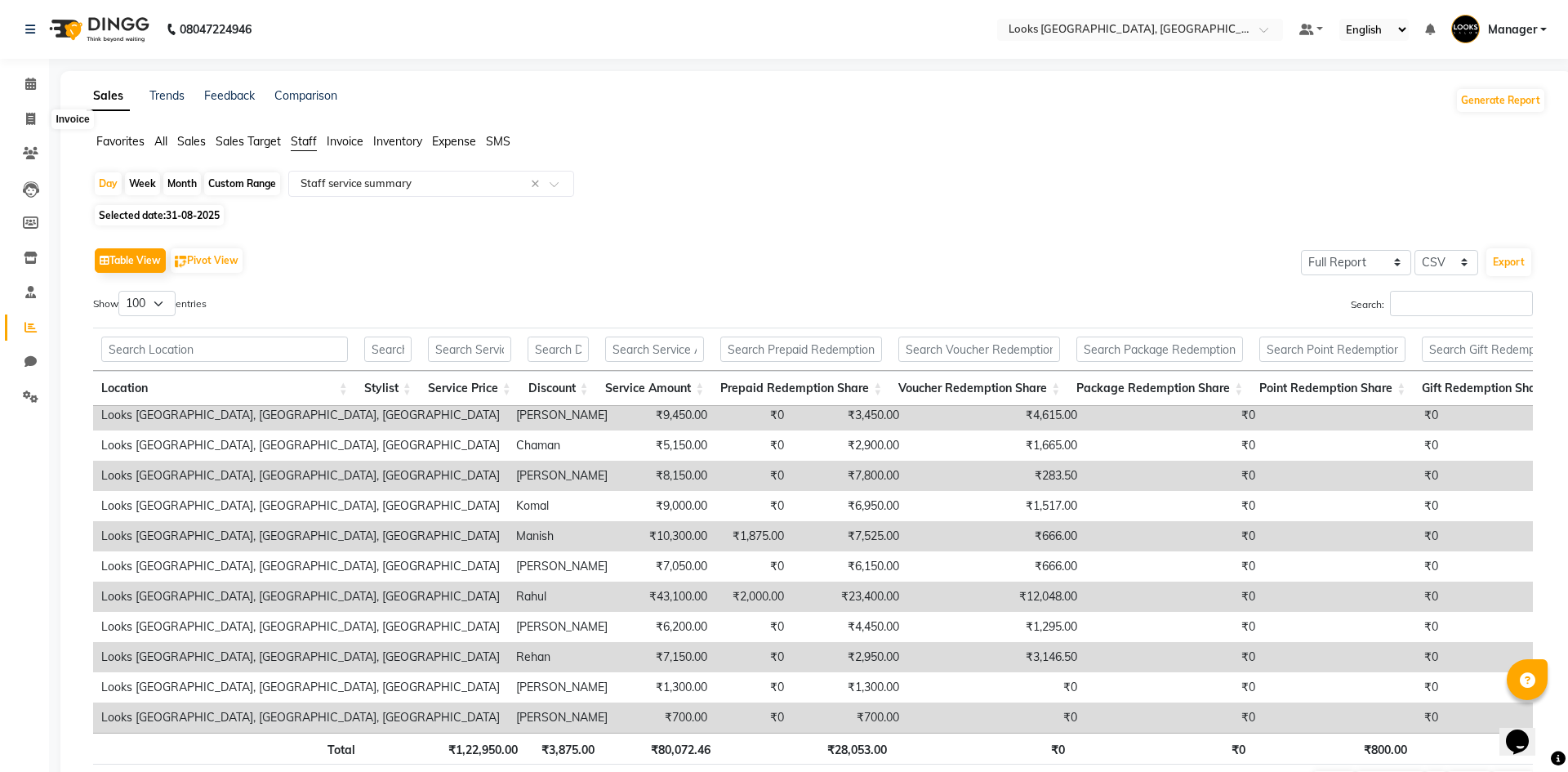
select select "4718"
select select "service"
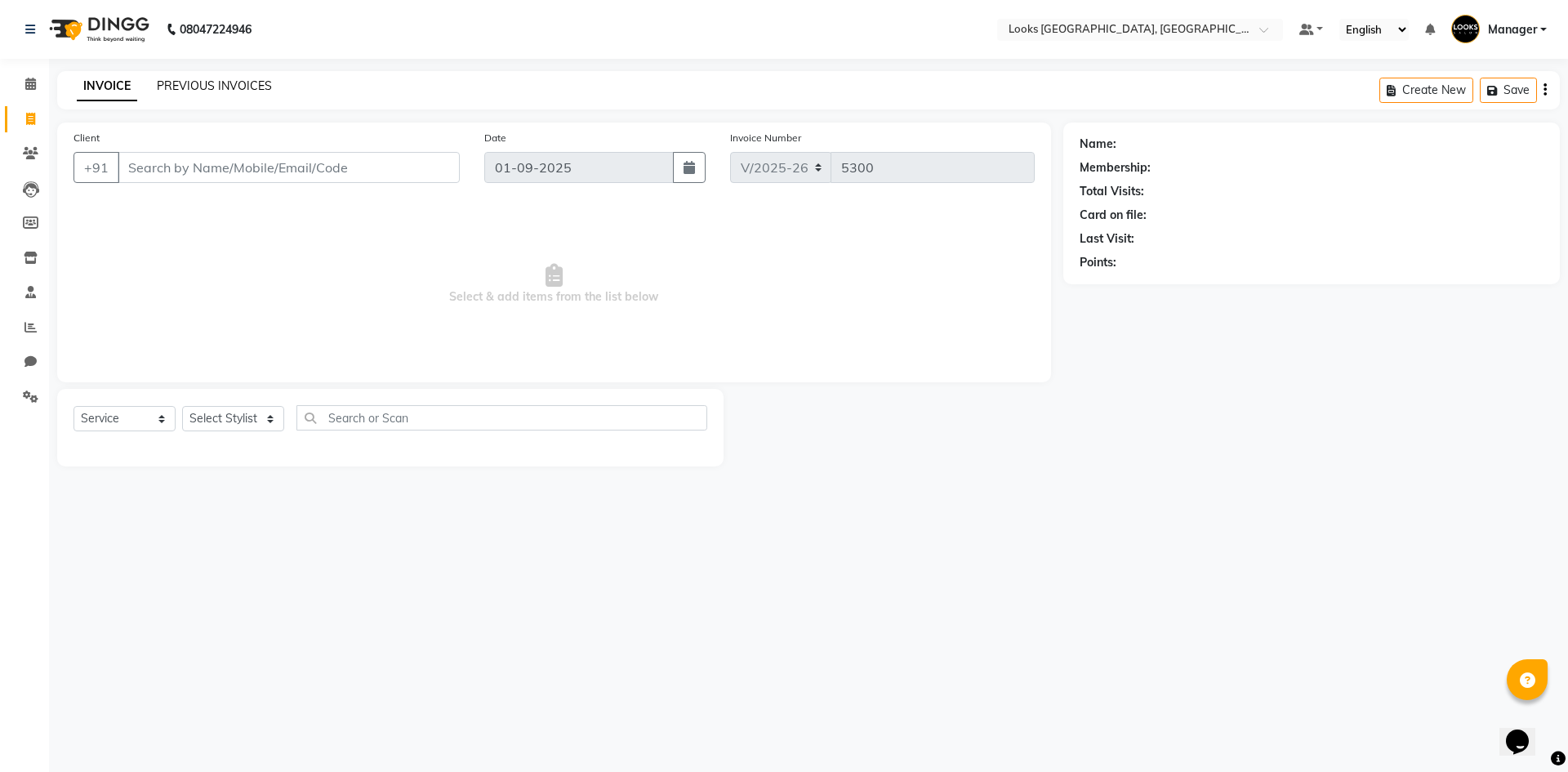
click at [251, 82] on link "PREVIOUS INVOICES" at bounding box center [214, 86] width 115 height 15
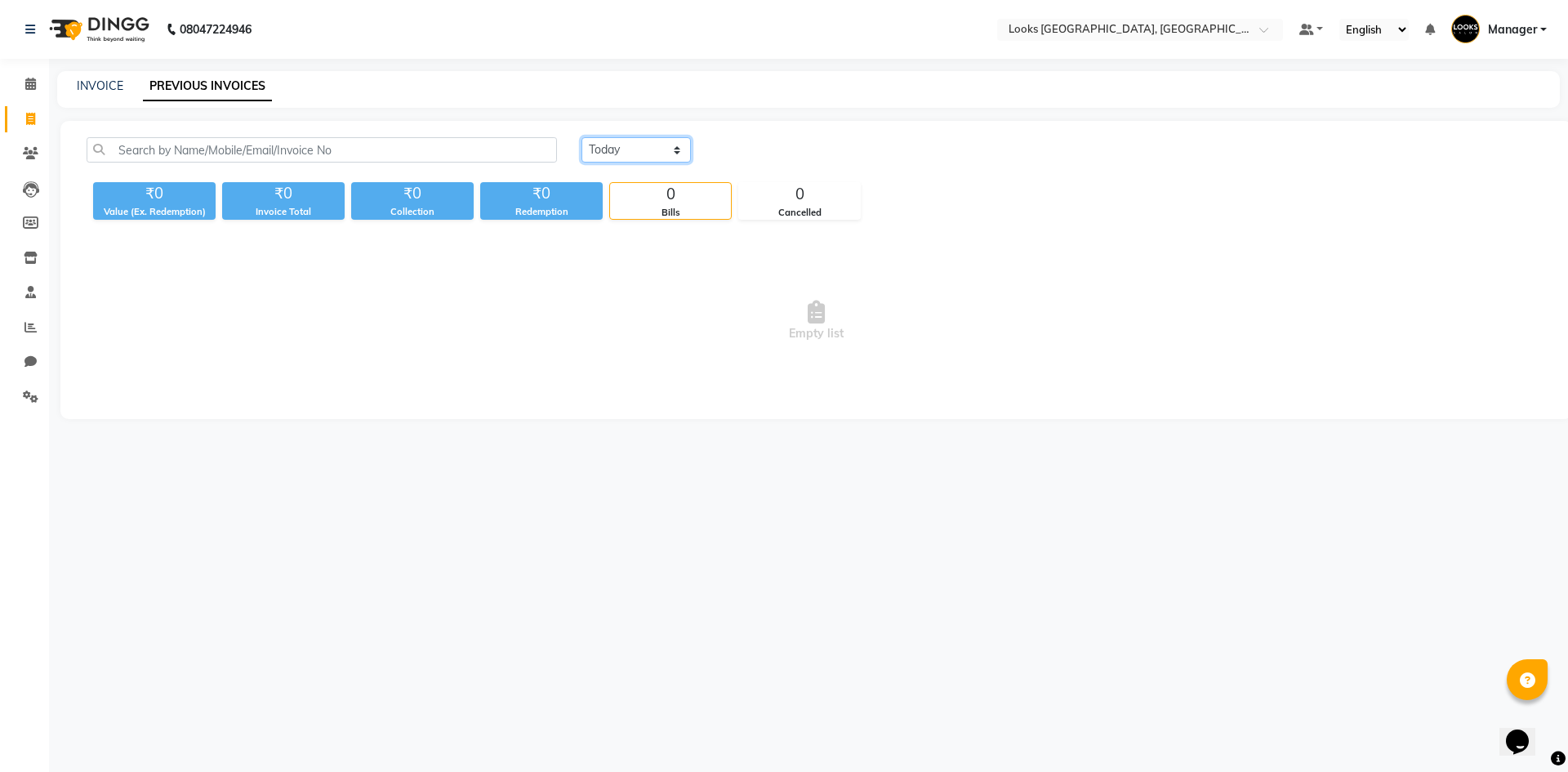
click at [596, 153] on select "Today Yesterday Custom Range" at bounding box center [636, 149] width 110 height 26
select select "yesterday"
click at [581, 137] on select "Today Yesterday Custom Range" at bounding box center [636, 149] width 110 height 26
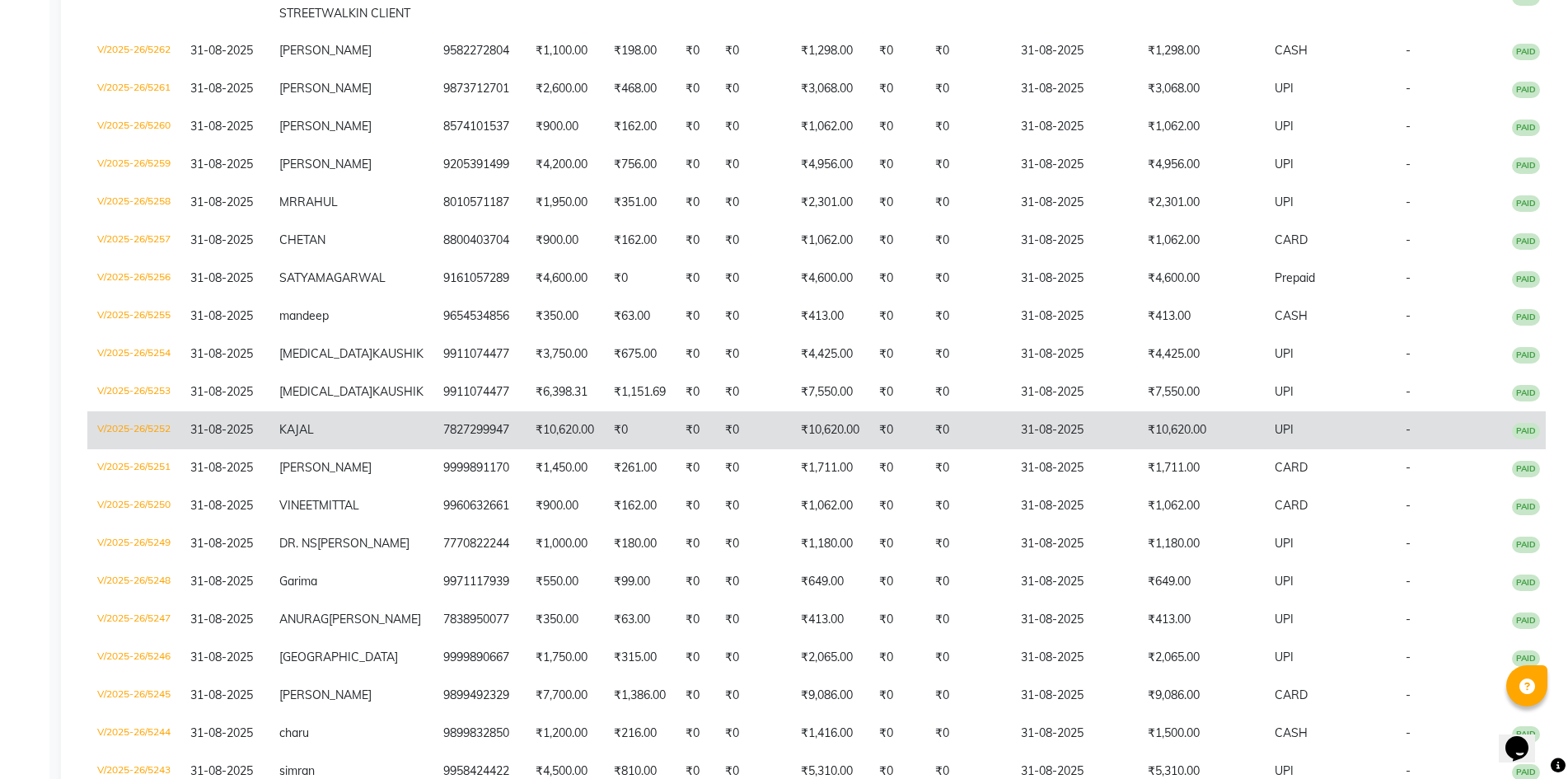
click at [1274, 437] on span "UPI" at bounding box center [1284, 429] width 19 height 15
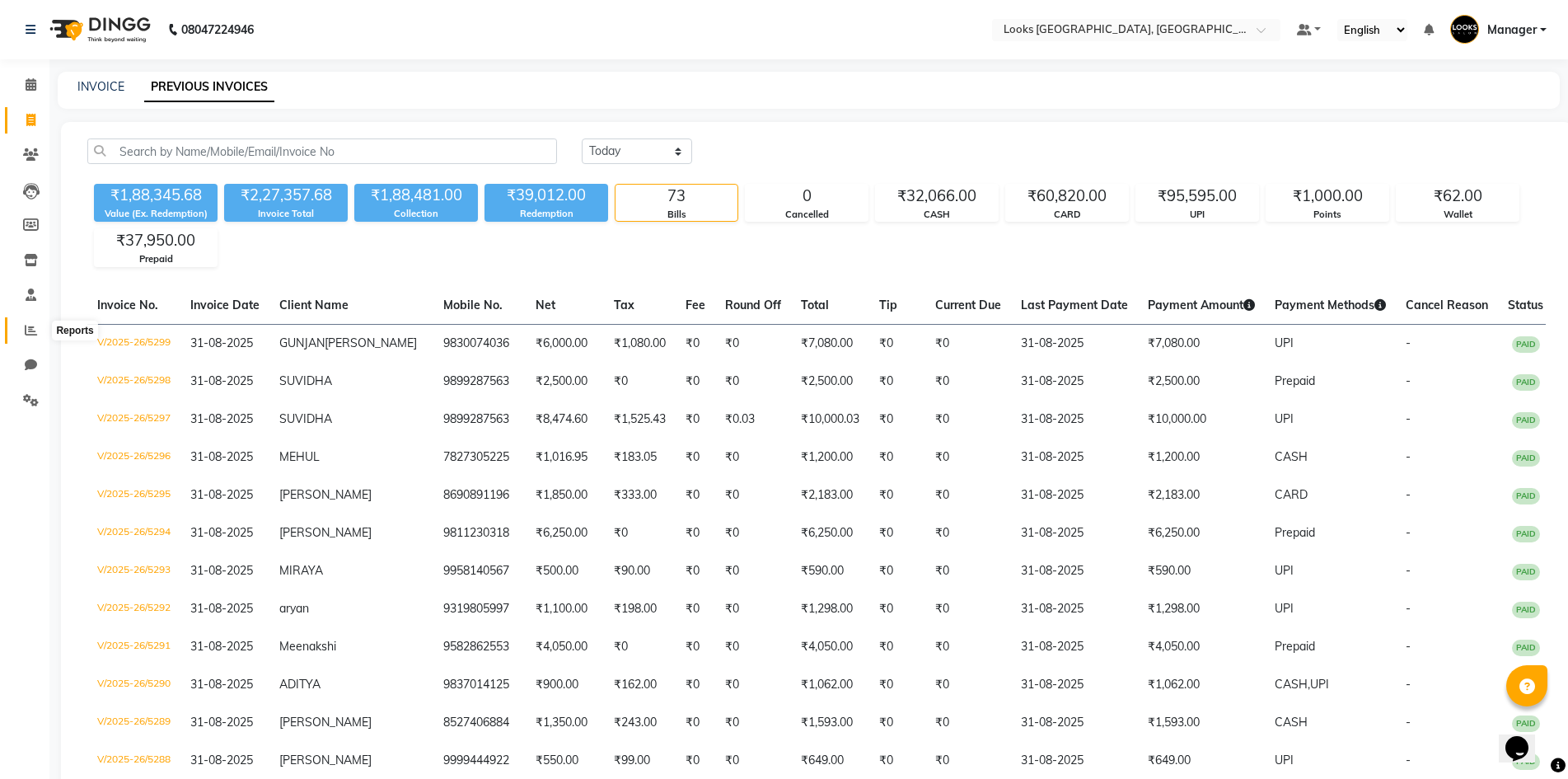
click at [28, 338] on span at bounding box center [31, 330] width 29 height 19
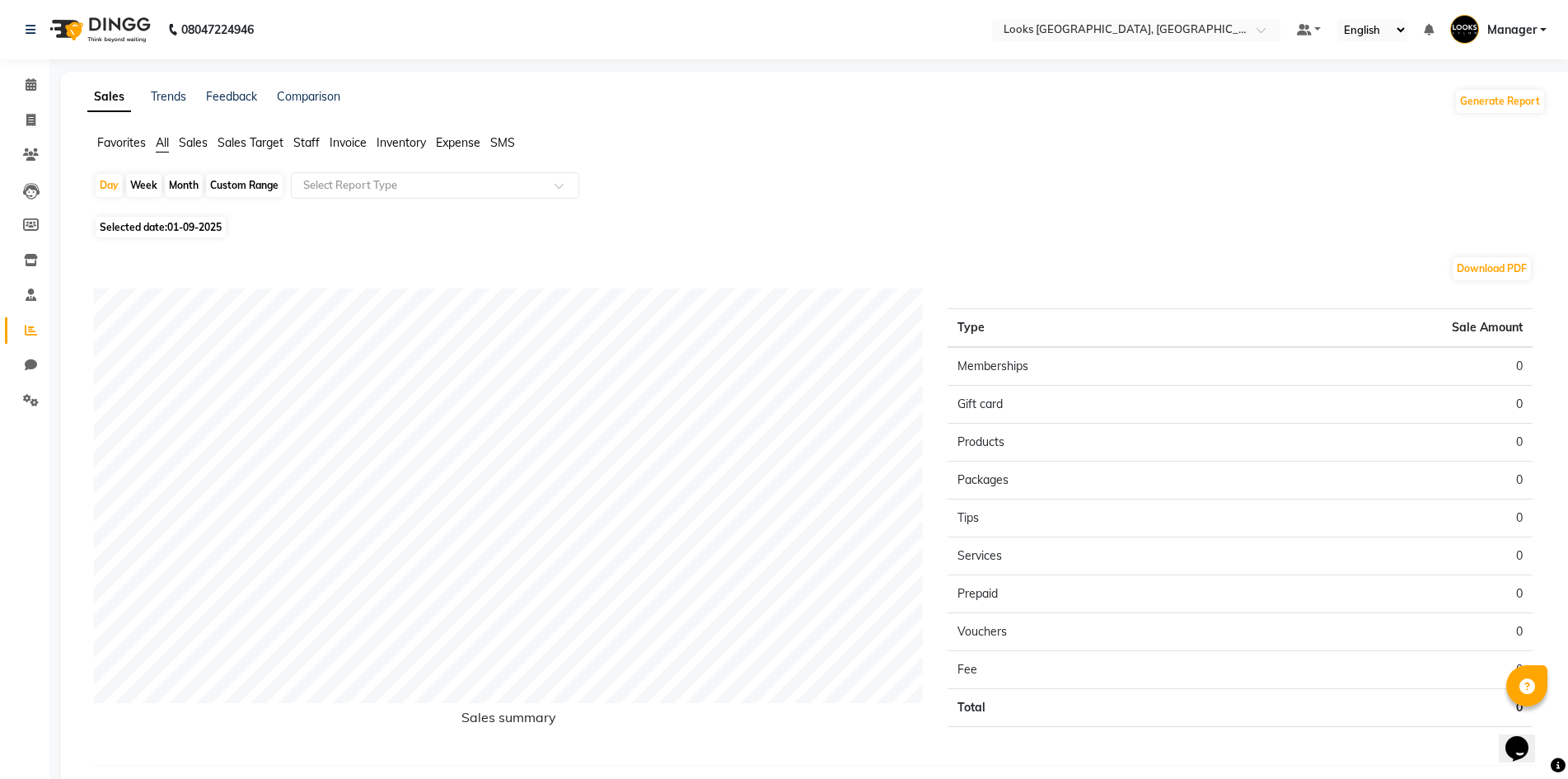
click at [319, 135] on span "Staff" at bounding box center [307, 142] width 27 height 15
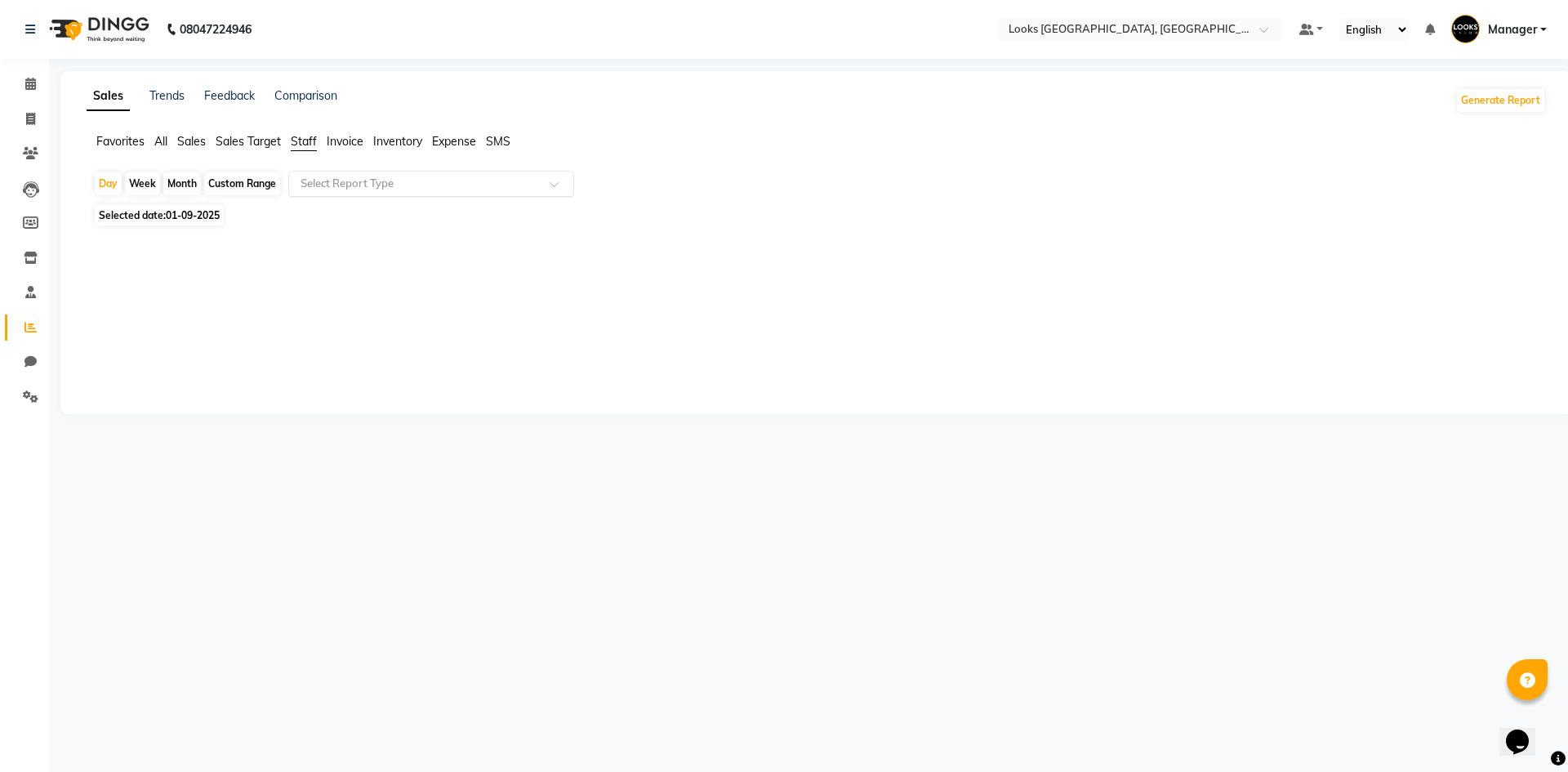
click at [390, 191] on input "text" at bounding box center [415, 184] width 235 height 16
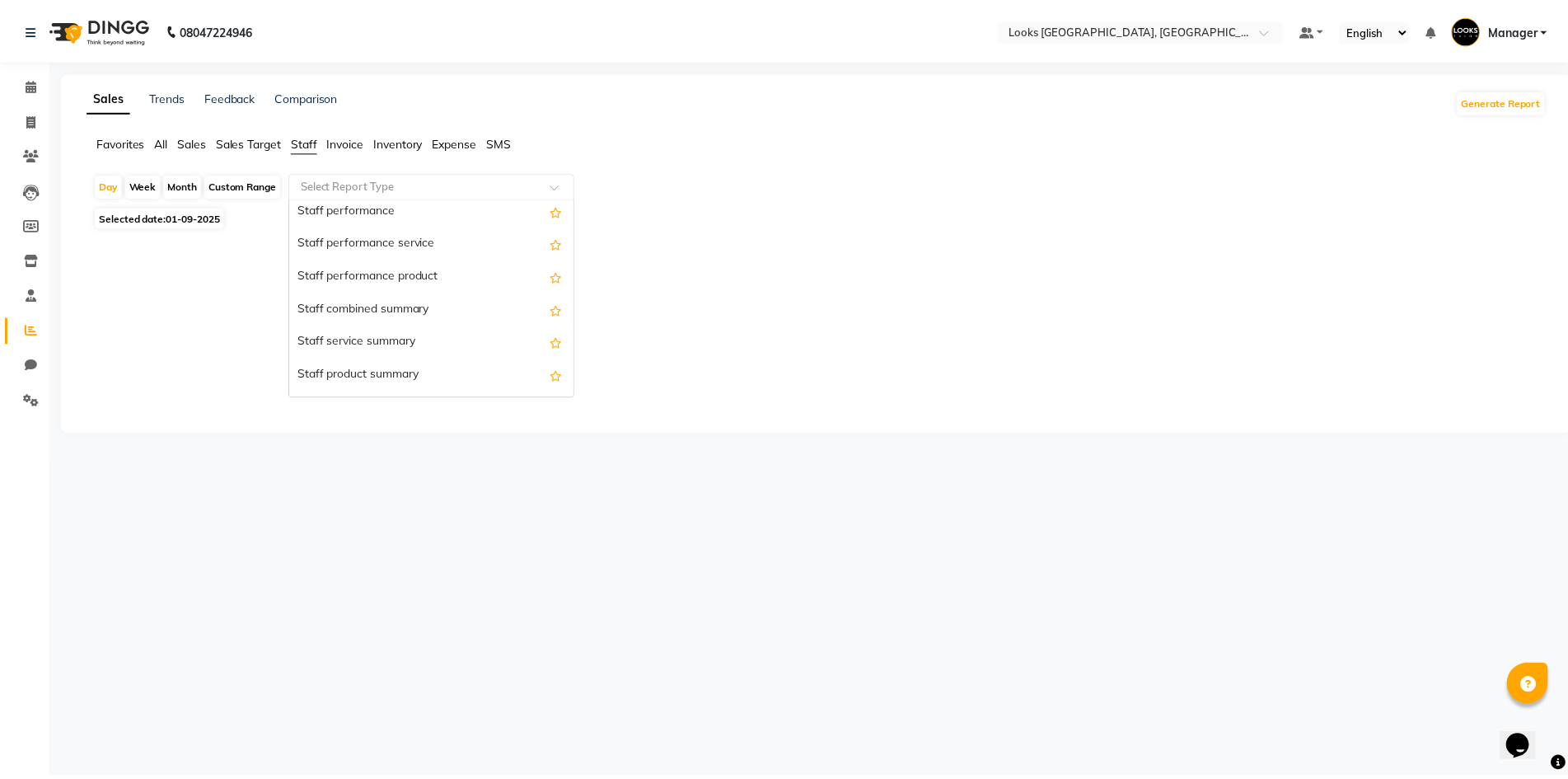
scroll to position [270, 0]
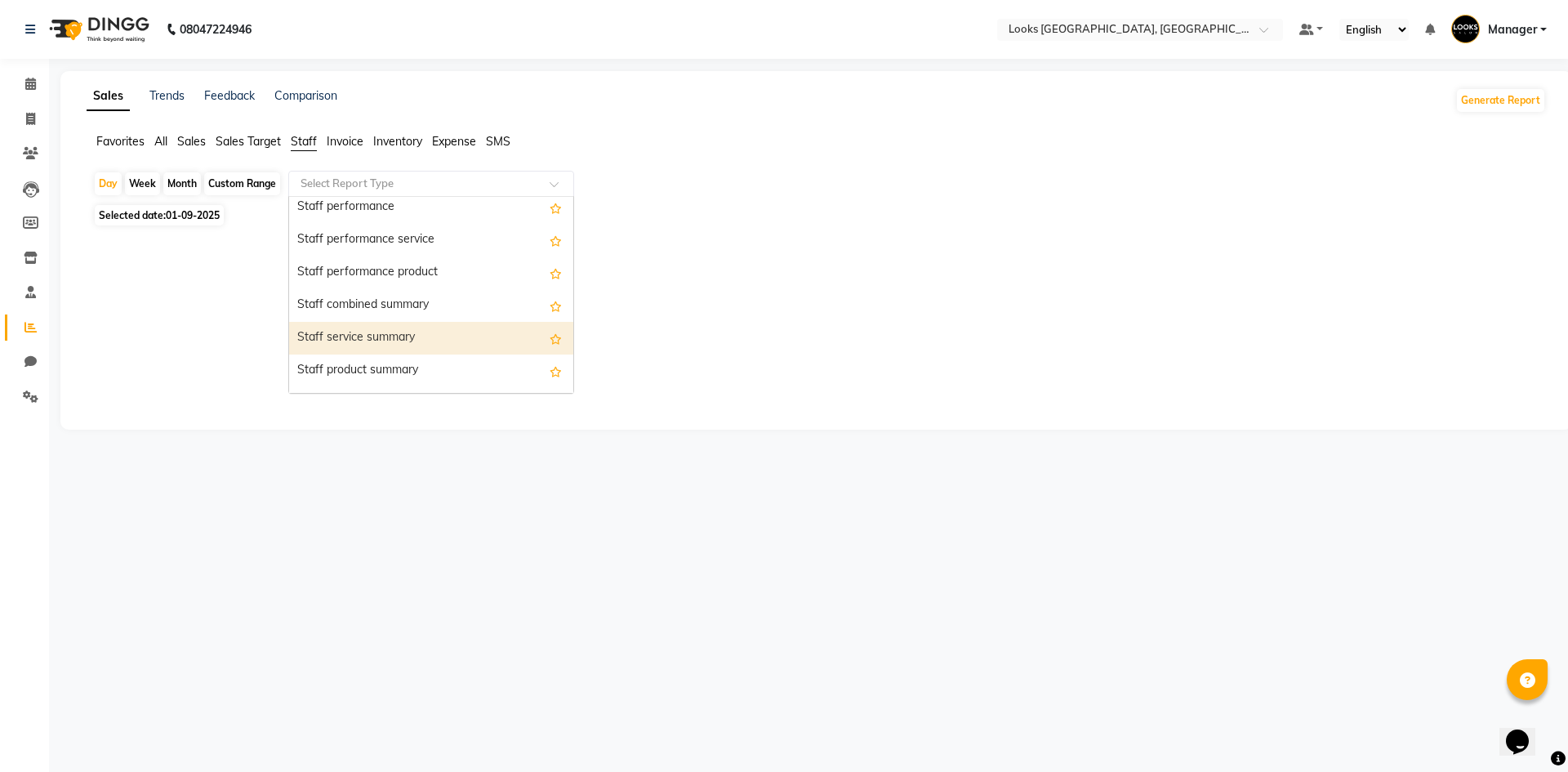
click at [483, 334] on div "Staff service summary" at bounding box center [431, 338] width 284 height 33
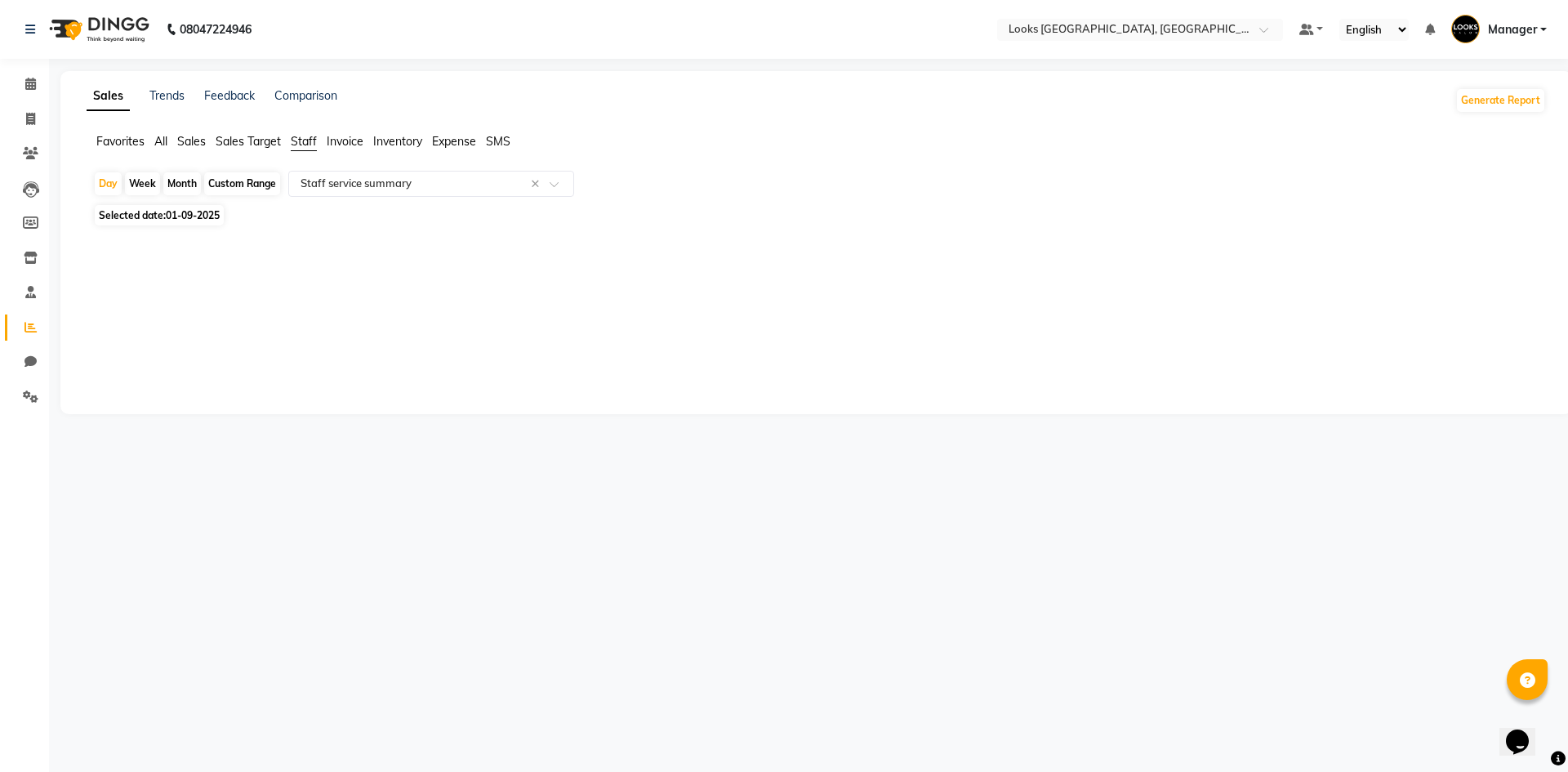
click at [169, 210] on span "01-09-2025" at bounding box center [192, 215] width 54 height 12
select select "9"
select select "2025"
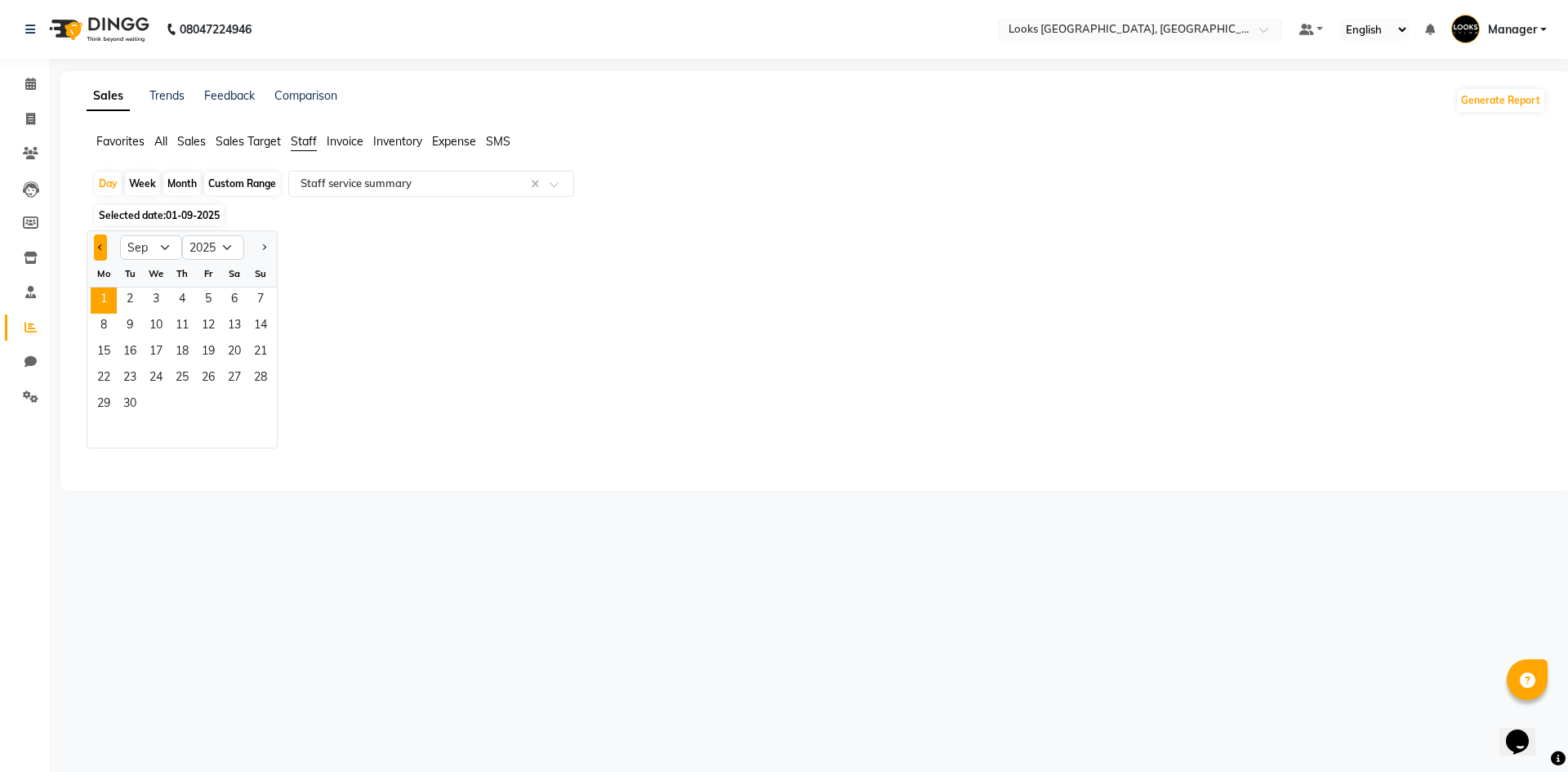
click at [100, 249] on span "Previous month" at bounding box center [101, 247] width 6 height 6
select select "8"
click at [261, 404] on span "31" at bounding box center [261, 405] width 26 height 26
select select "full_report"
select select "csv"
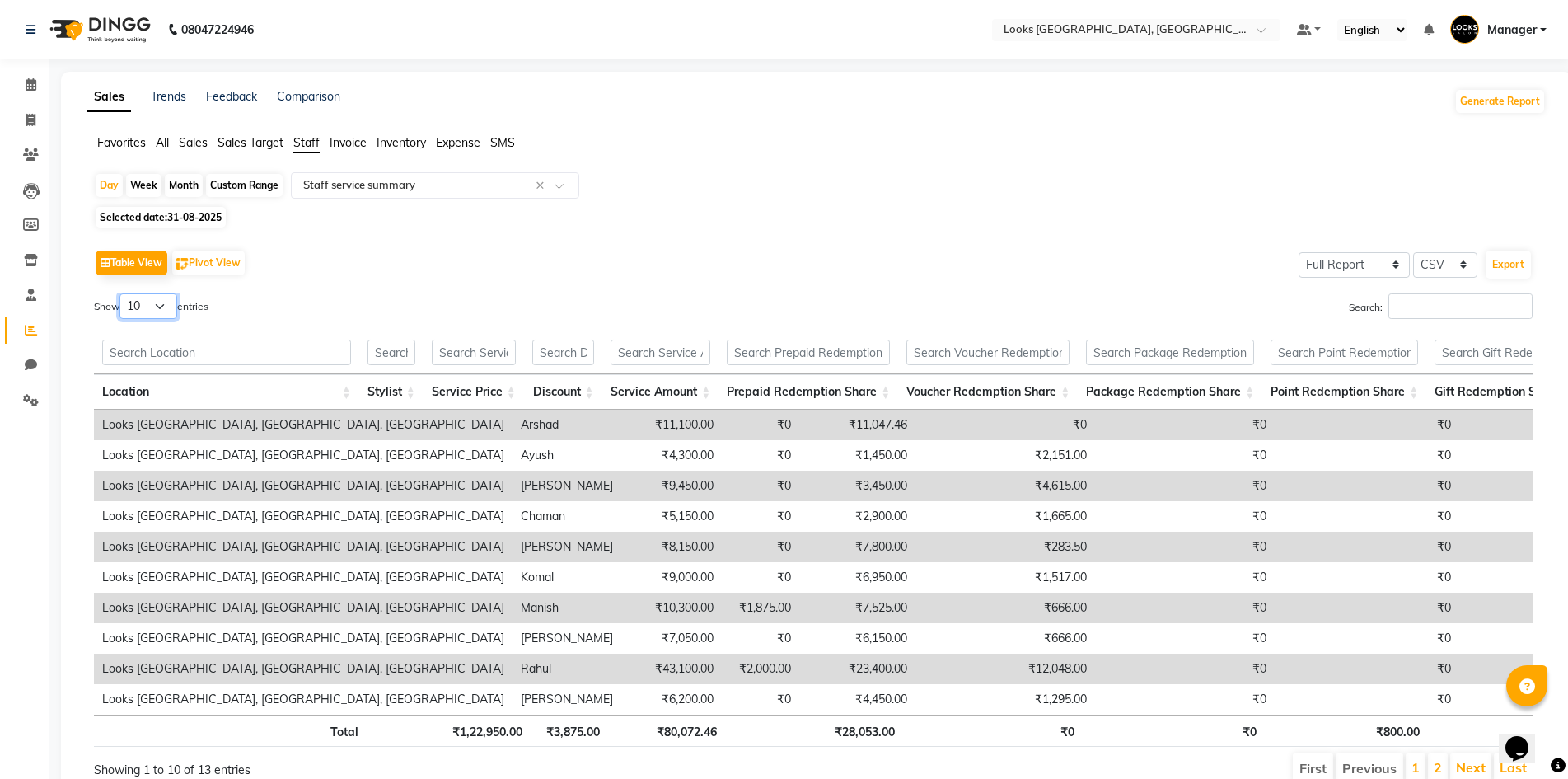
drag, startPoint x: 142, startPoint y: 305, endPoint x: 142, endPoint y: 315, distance: 10.0
click at [142, 305] on select "10 25 50 100" at bounding box center [148, 306] width 57 height 26
select select "100"
click at [122, 294] on select "10 25 50 100" at bounding box center [148, 306] width 57 height 26
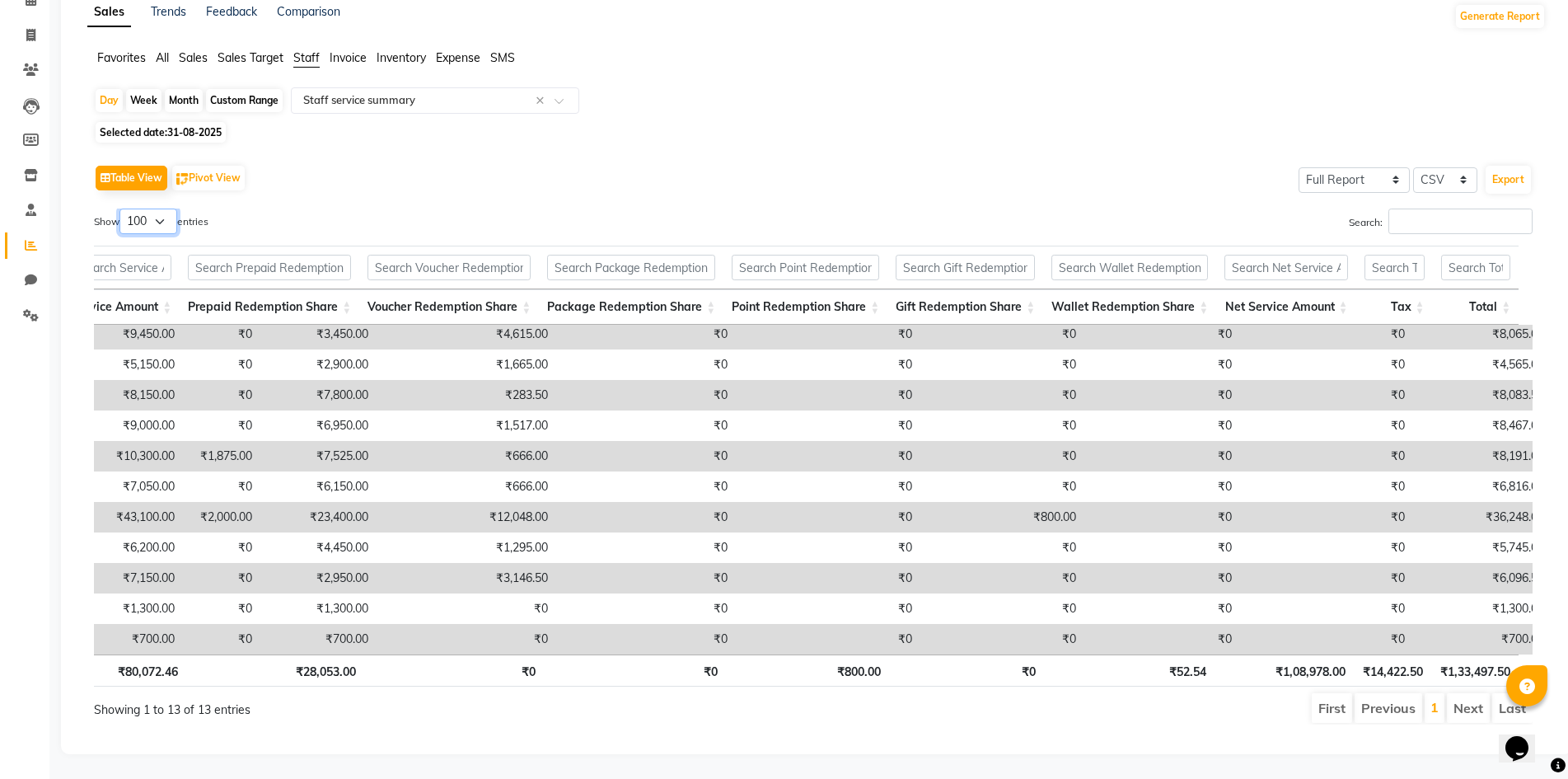
scroll to position [0, 0]
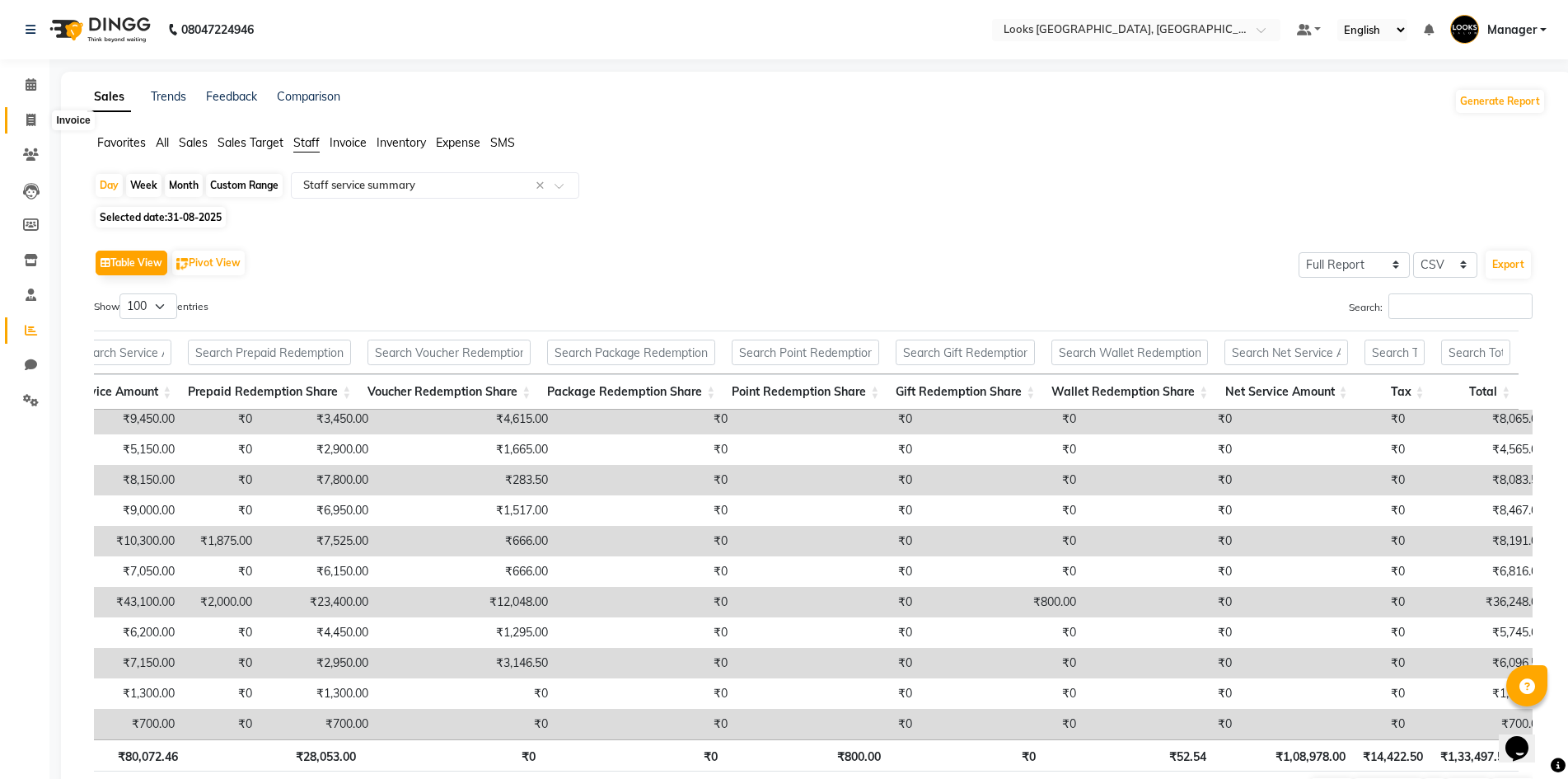
click at [27, 114] on icon at bounding box center [31, 120] width 9 height 12
select select "4718"
select select "service"
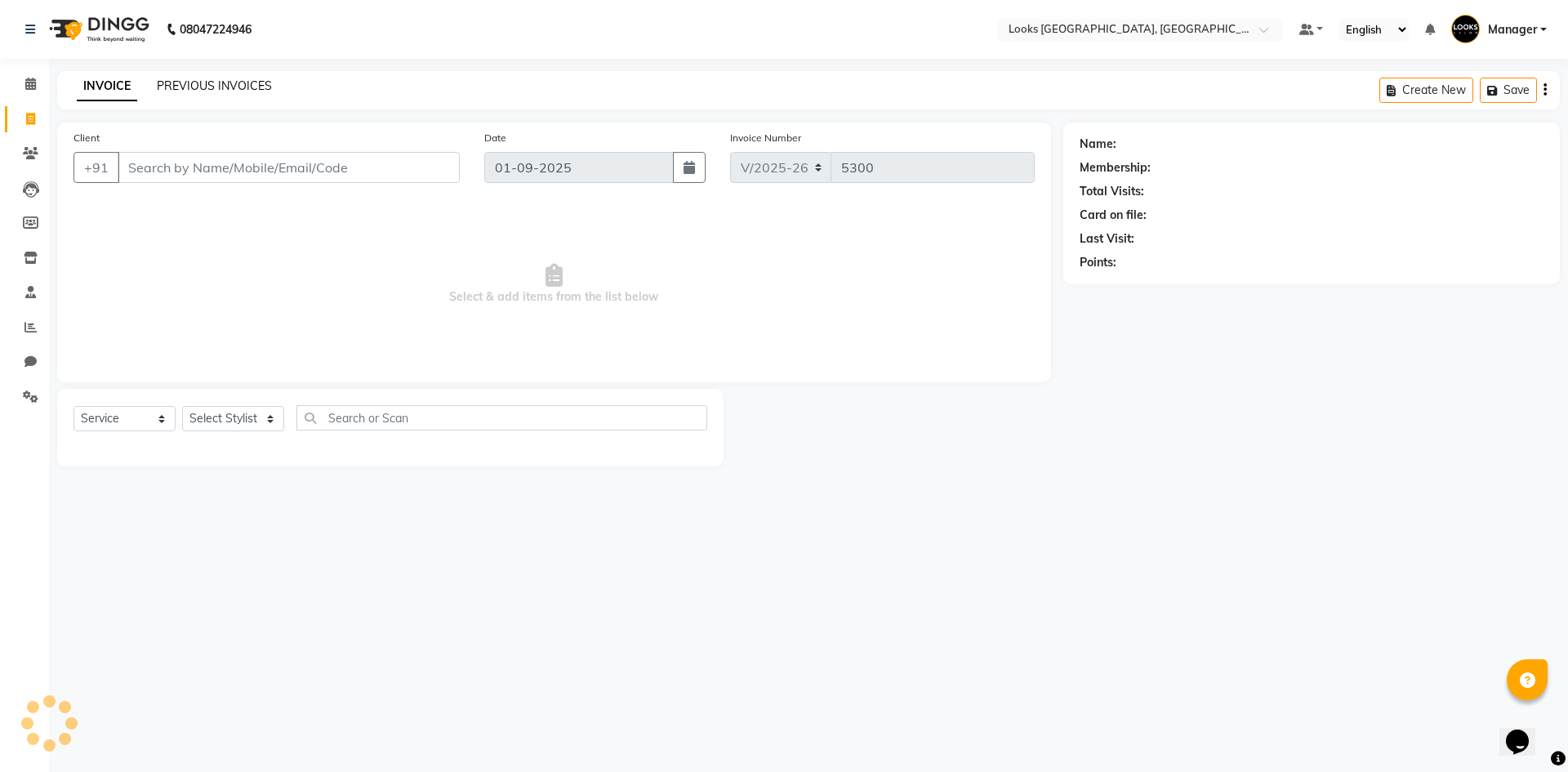
click at [176, 92] on link "PREVIOUS INVOICES" at bounding box center [214, 86] width 115 height 15
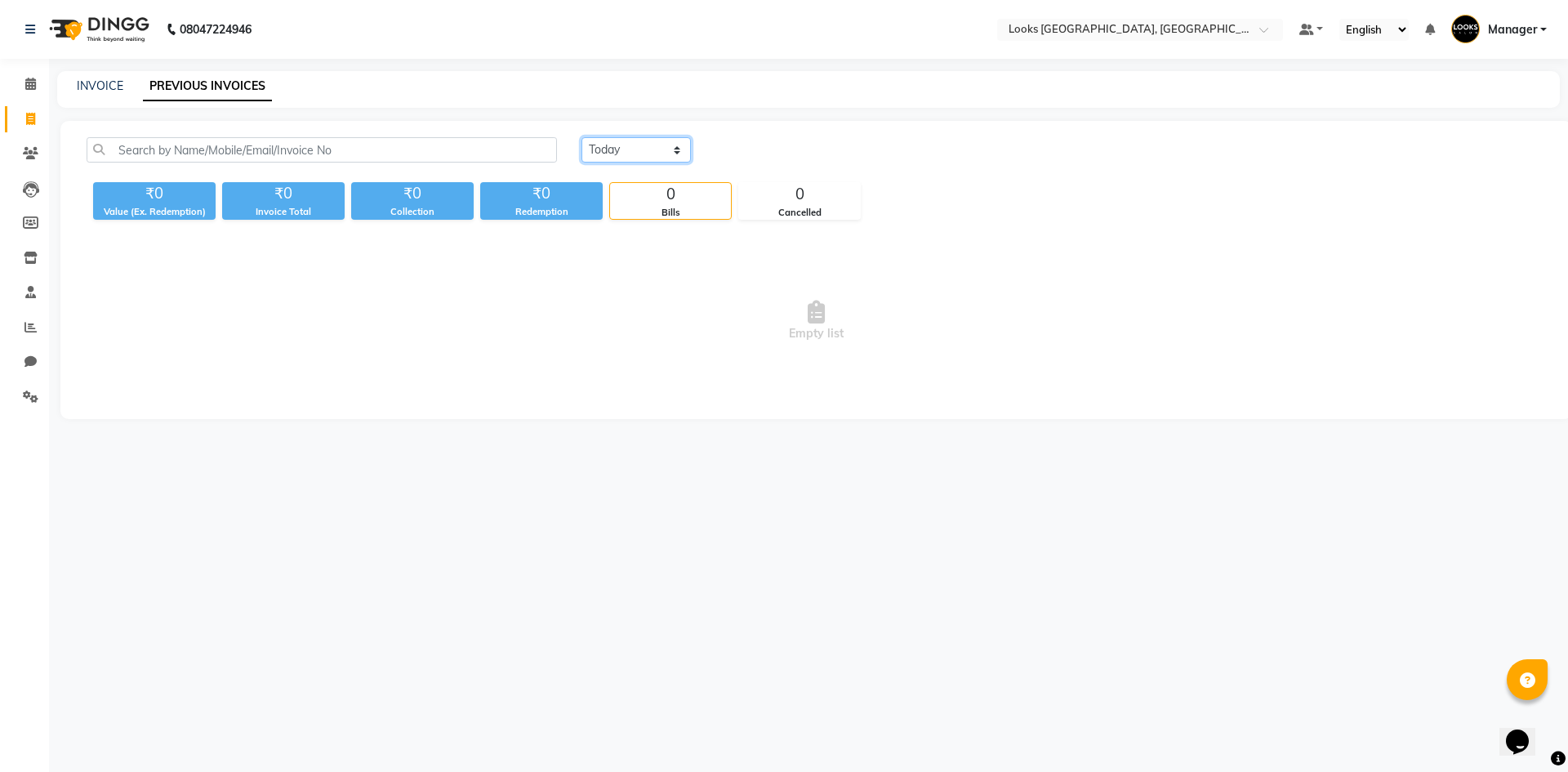
click at [639, 158] on select "Today Yesterday Custom Range" at bounding box center [636, 149] width 110 height 26
select select "yesterday"
click at [581, 137] on select "Today Yesterday Custom Range" at bounding box center [636, 149] width 110 height 26
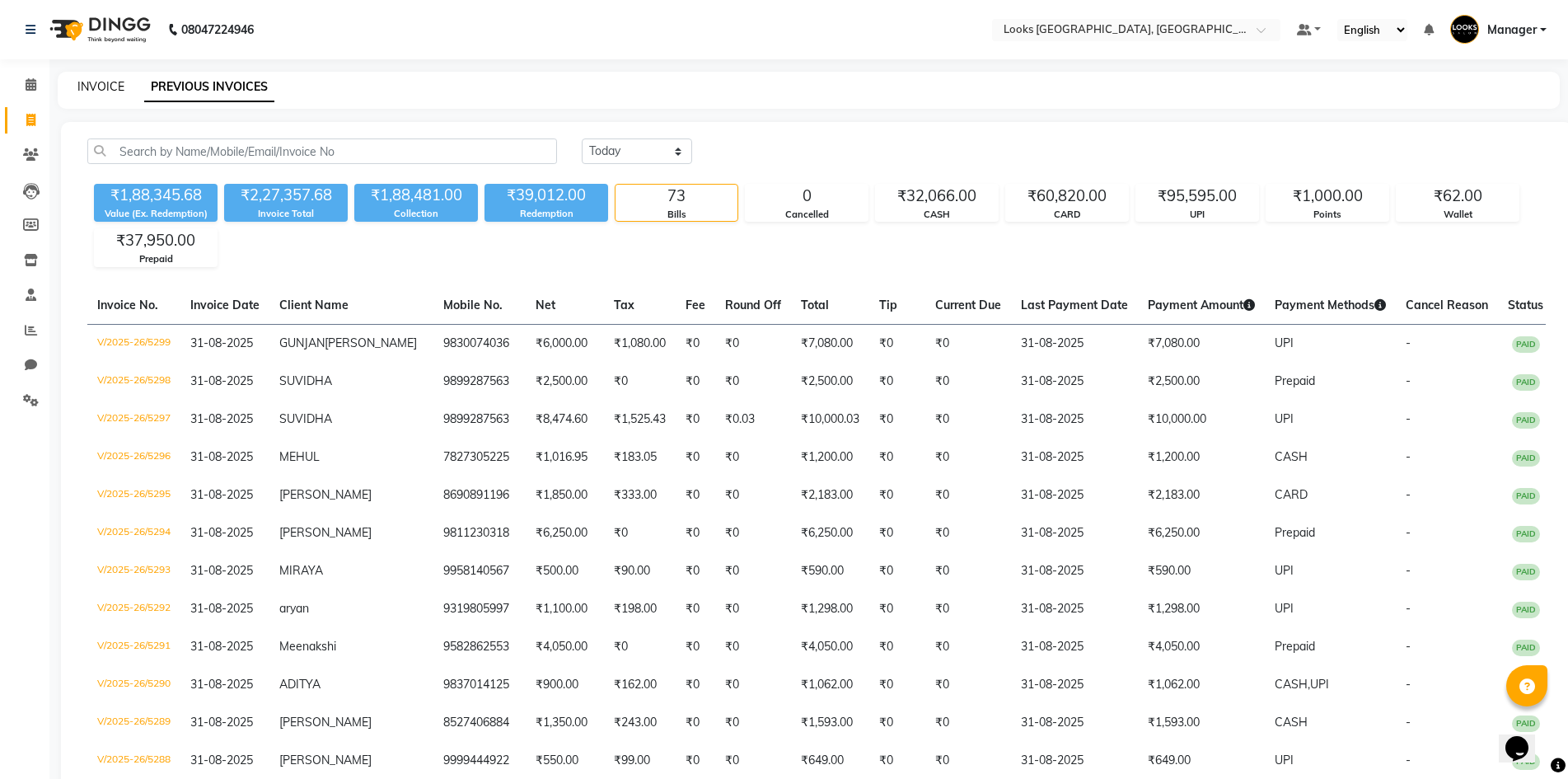
click at [93, 85] on link "INVOICE" at bounding box center [101, 87] width 47 height 15
select select "service"
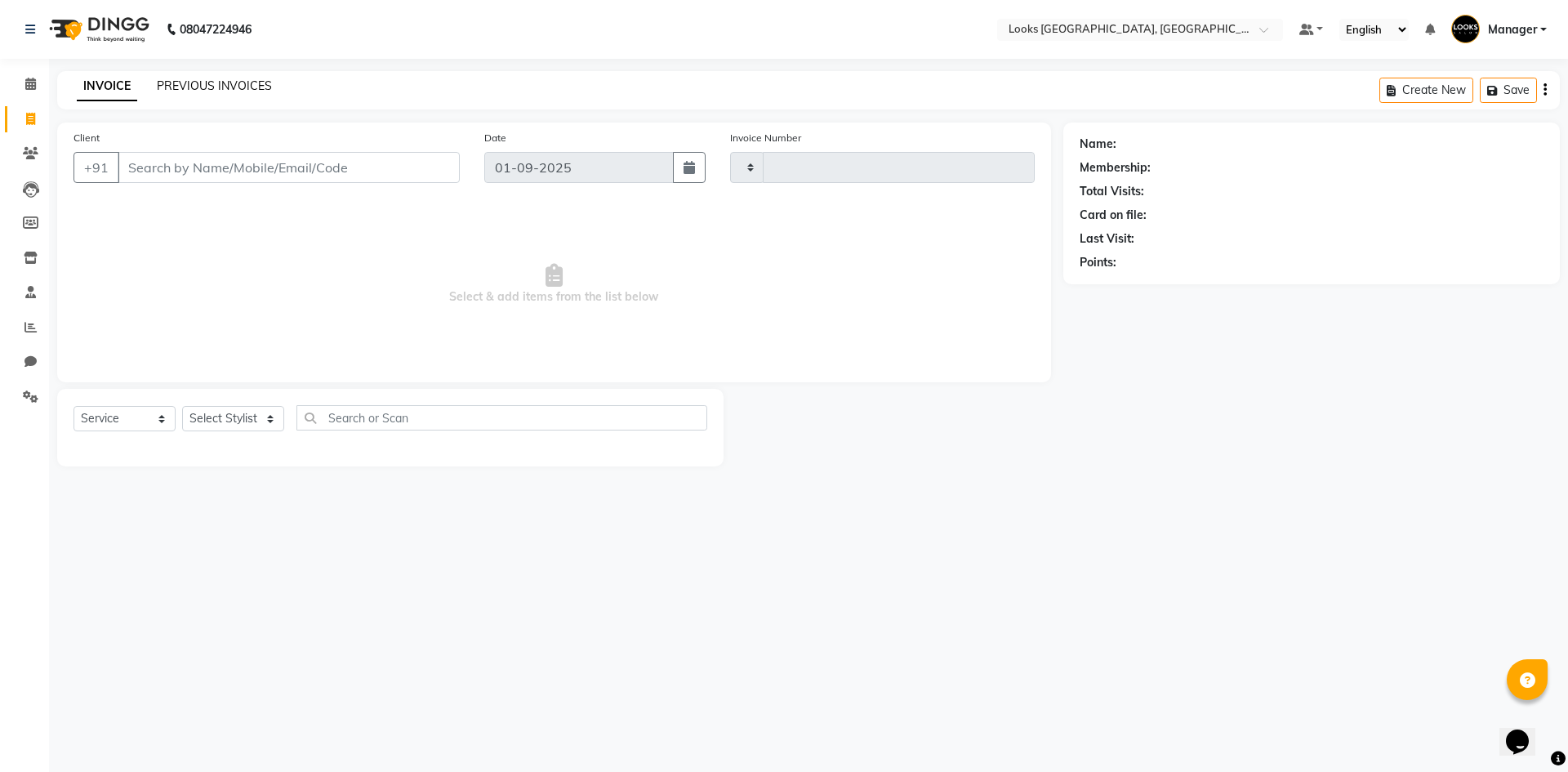
type input "5300"
select select "4718"
click at [188, 87] on link "PREVIOUS INVOICES" at bounding box center [214, 86] width 115 height 15
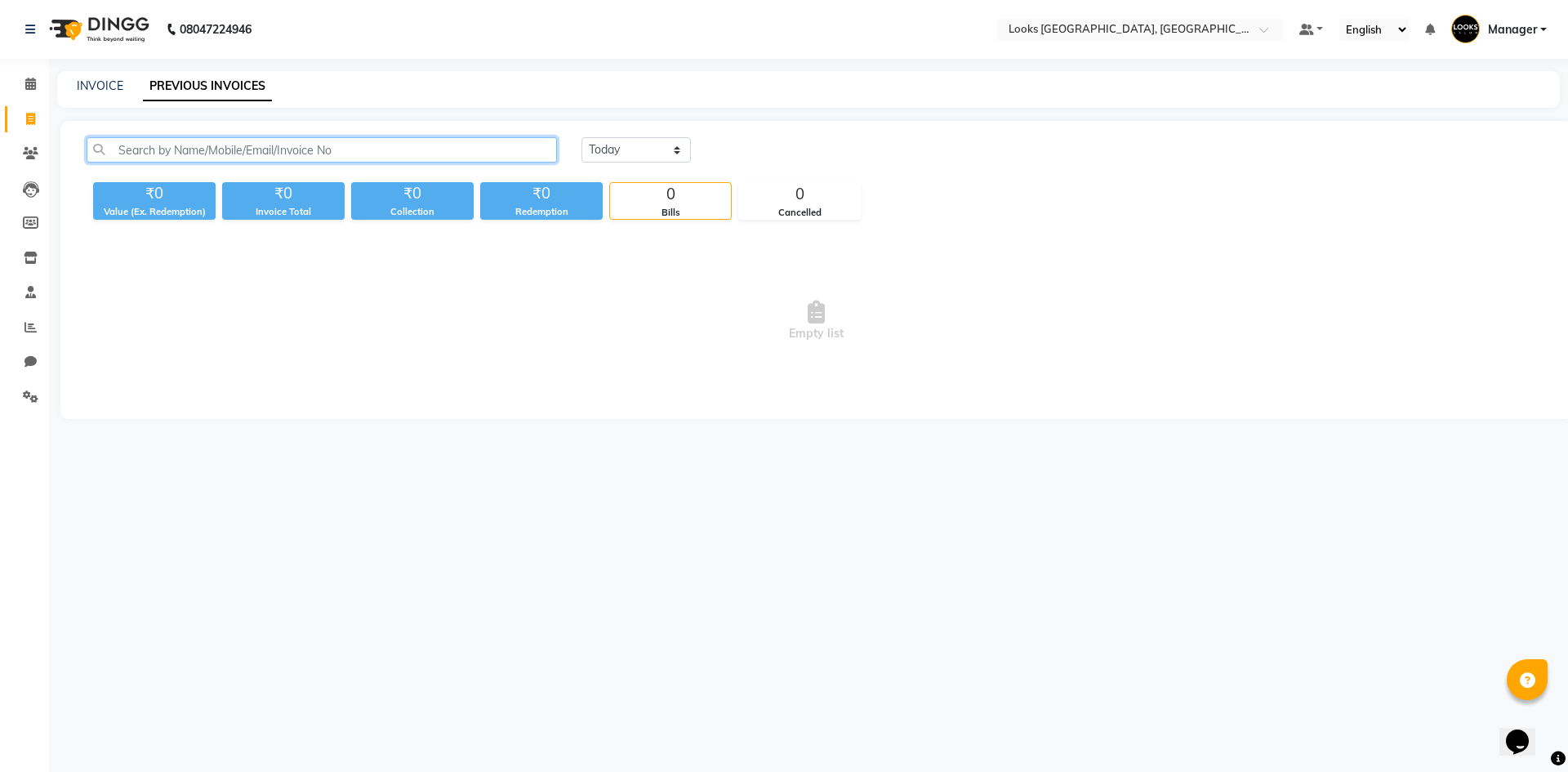
click at [374, 153] on input "text" at bounding box center [322, 149] width 470 height 26
click at [104, 87] on link "INVOICE" at bounding box center [100, 86] width 46 height 15
select select "service"
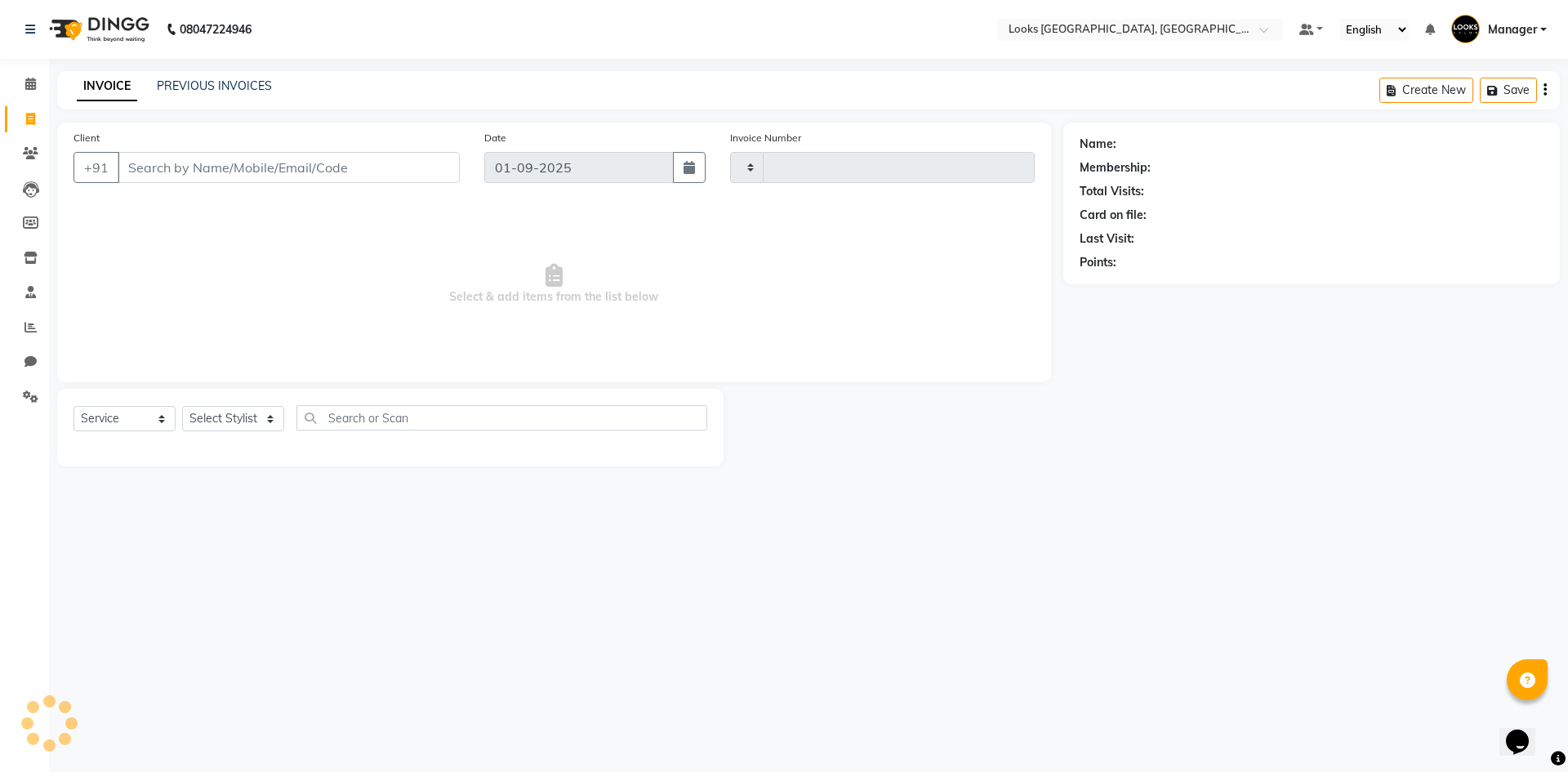
type input "5300"
select select "4718"
click at [216, 147] on div "Client +91" at bounding box center [266, 162] width 411 height 67
click at [195, 169] on input "Client" at bounding box center [289, 167] width 342 height 31
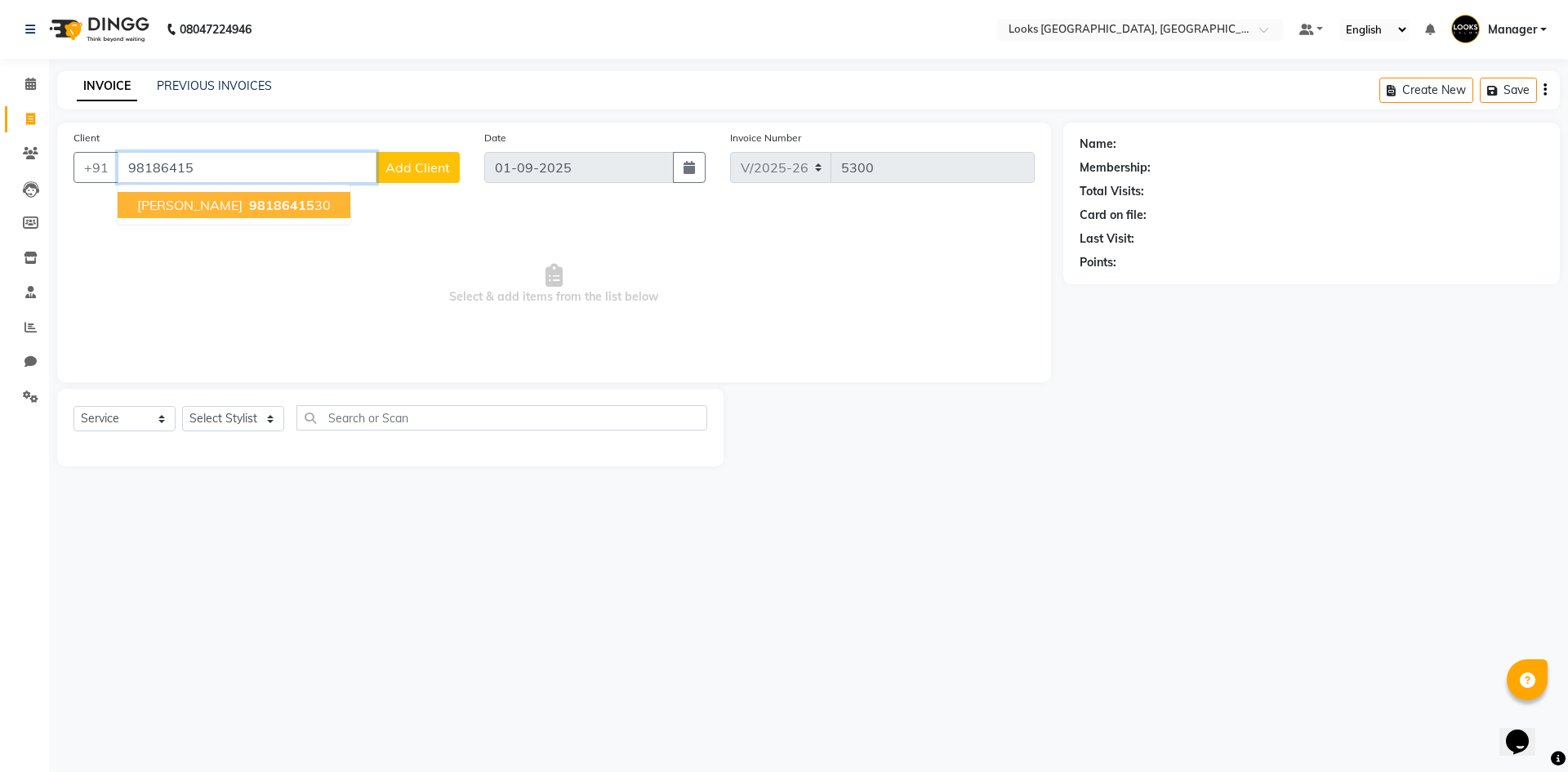
click at [246, 204] on ngb-highlight "98186415 30" at bounding box center [288, 205] width 85 height 16
type input "9818641530"
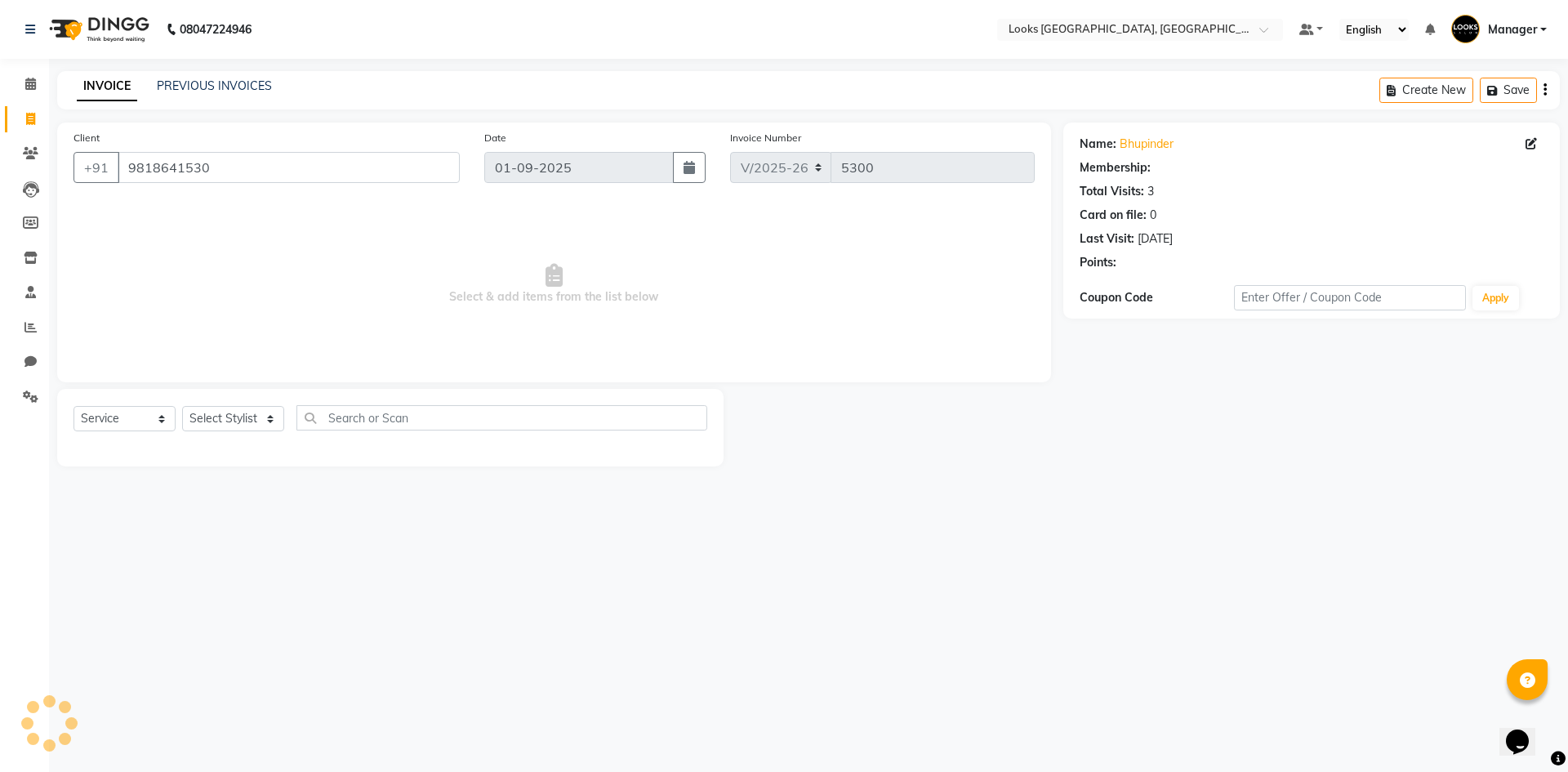
select select "1: Object"
click at [238, 416] on select "Select Stylist ARSHAD Ayush Bobby Chaman COUNTER_SALES Employee_WS FAREED KOMAL…" at bounding box center [233, 418] width 102 height 26
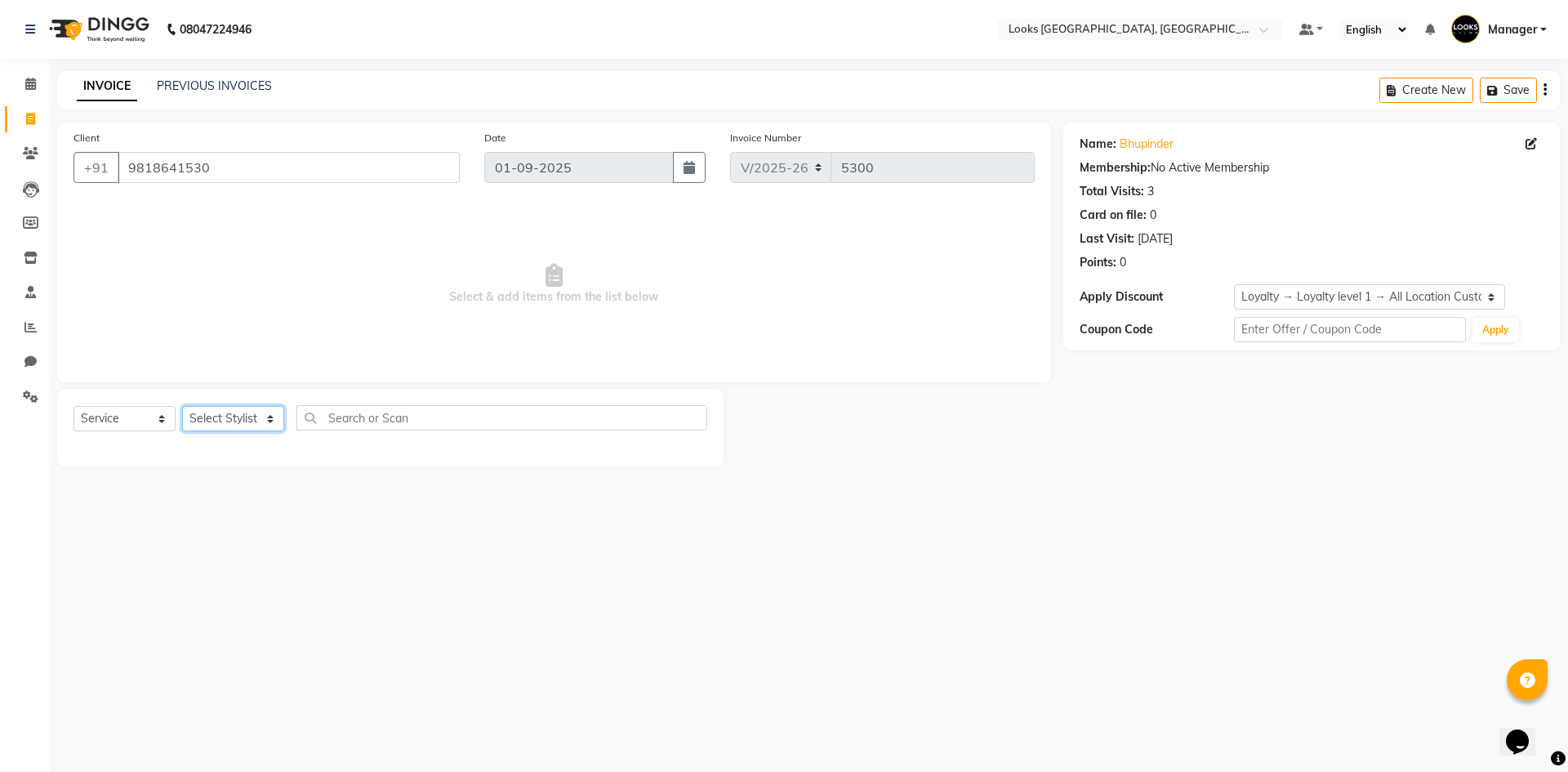
select select "84103"
click at [182, 406] on select "Select Stylist ARSHAD Ayush Bobby Chaman COUNTER_SALES Employee_WS FAREED KOMAL…" at bounding box center [233, 418] width 102 height 26
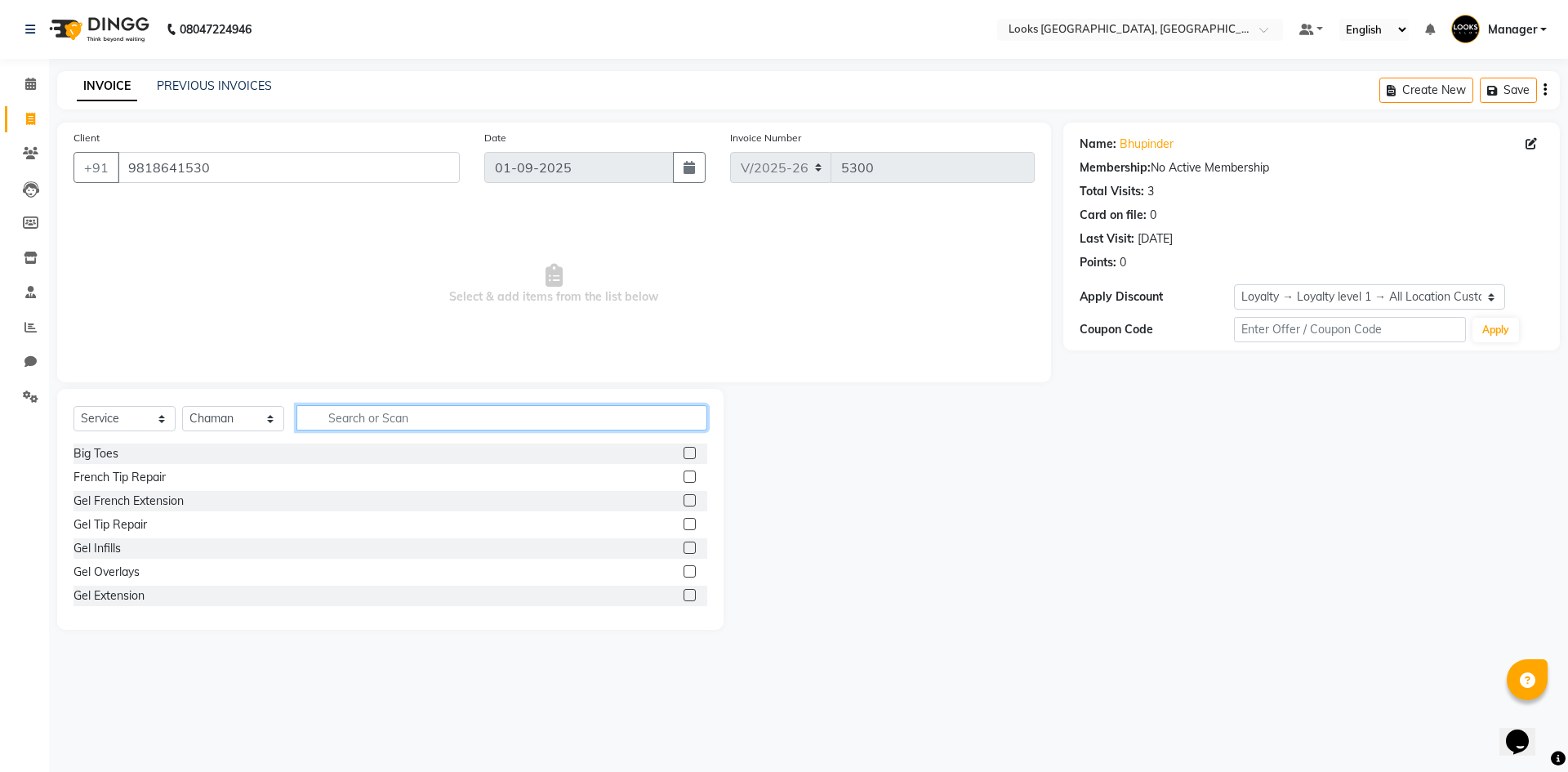
click at [409, 421] on input "text" at bounding box center [502, 417] width 411 height 26
type input "FOOT"
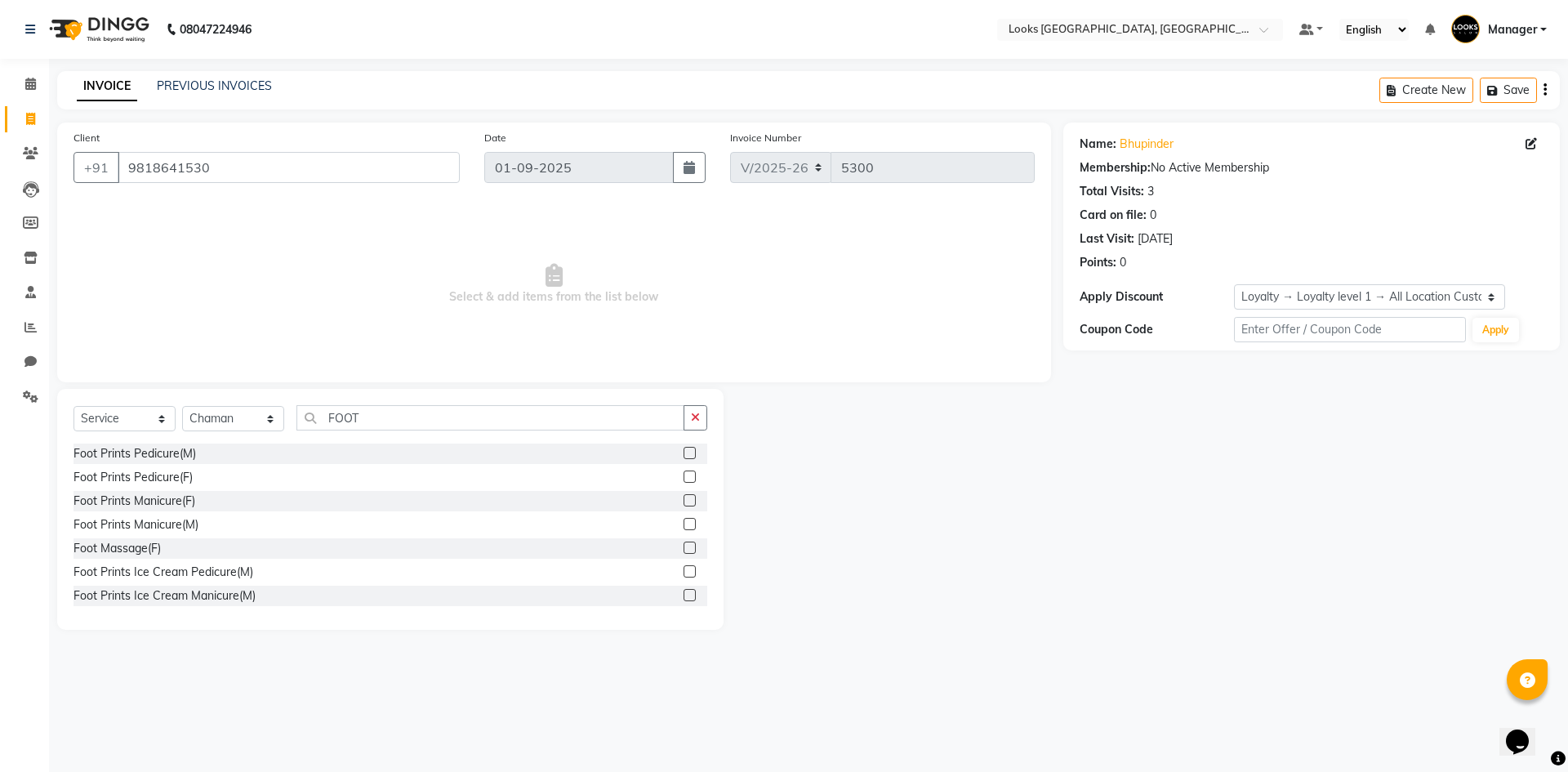
click at [683, 472] on label at bounding box center [689, 476] width 12 height 12
click at [683, 472] on input "checkbox" at bounding box center [688, 477] width 11 height 11
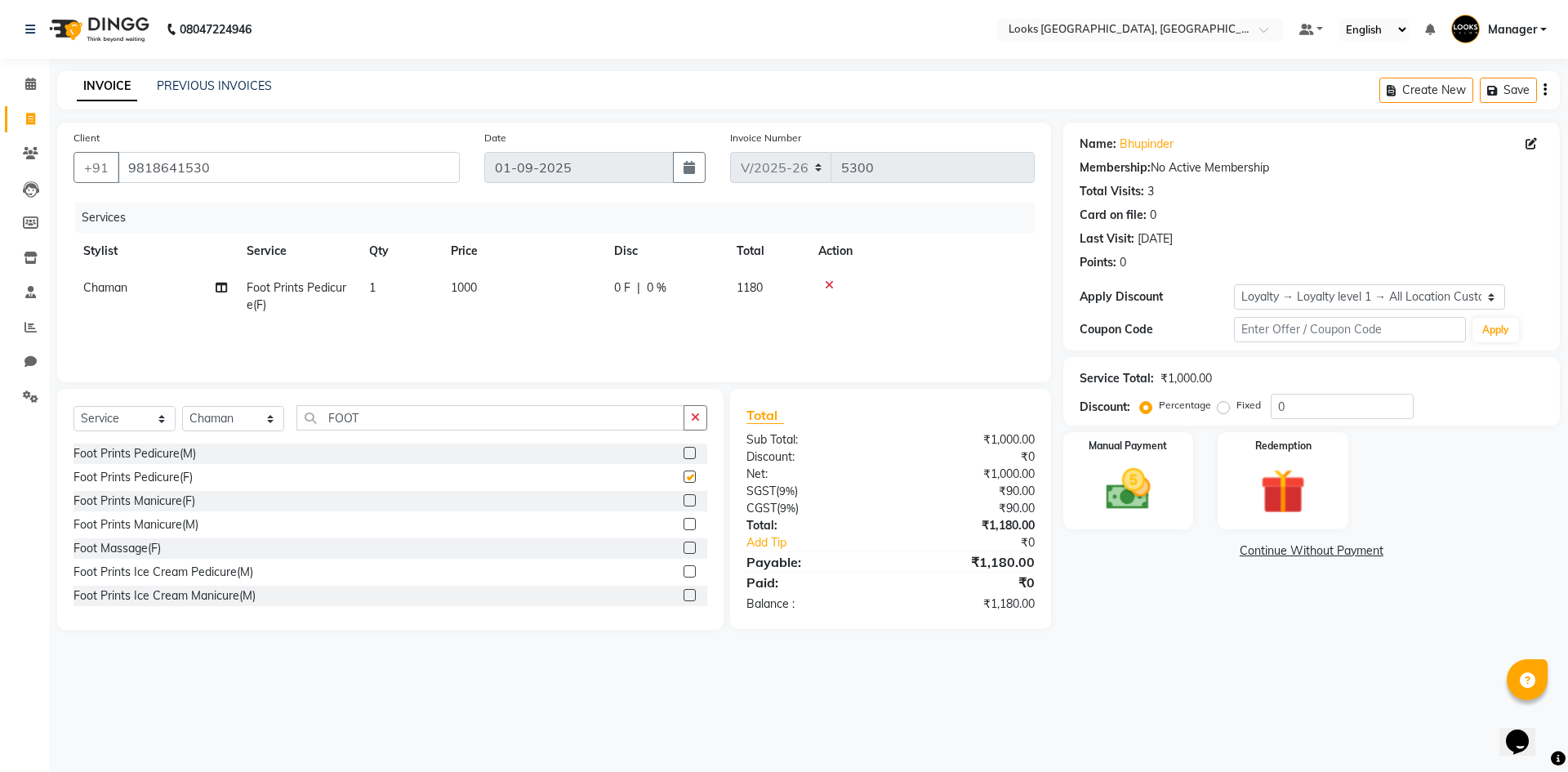
checkbox input "false"
click at [246, 409] on select "Select Stylist ARSHAD Ayush Bobby Chaman COUNTER_SALES Employee_WS FAREED KOMAL…" at bounding box center [233, 418] width 102 height 26
select select "78857"
click at [182, 406] on select "Select Stylist ARSHAD Ayush Bobby Chaman COUNTER_SALES Employee_WS FAREED KOMAL…" at bounding box center [233, 418] width 102 height 26
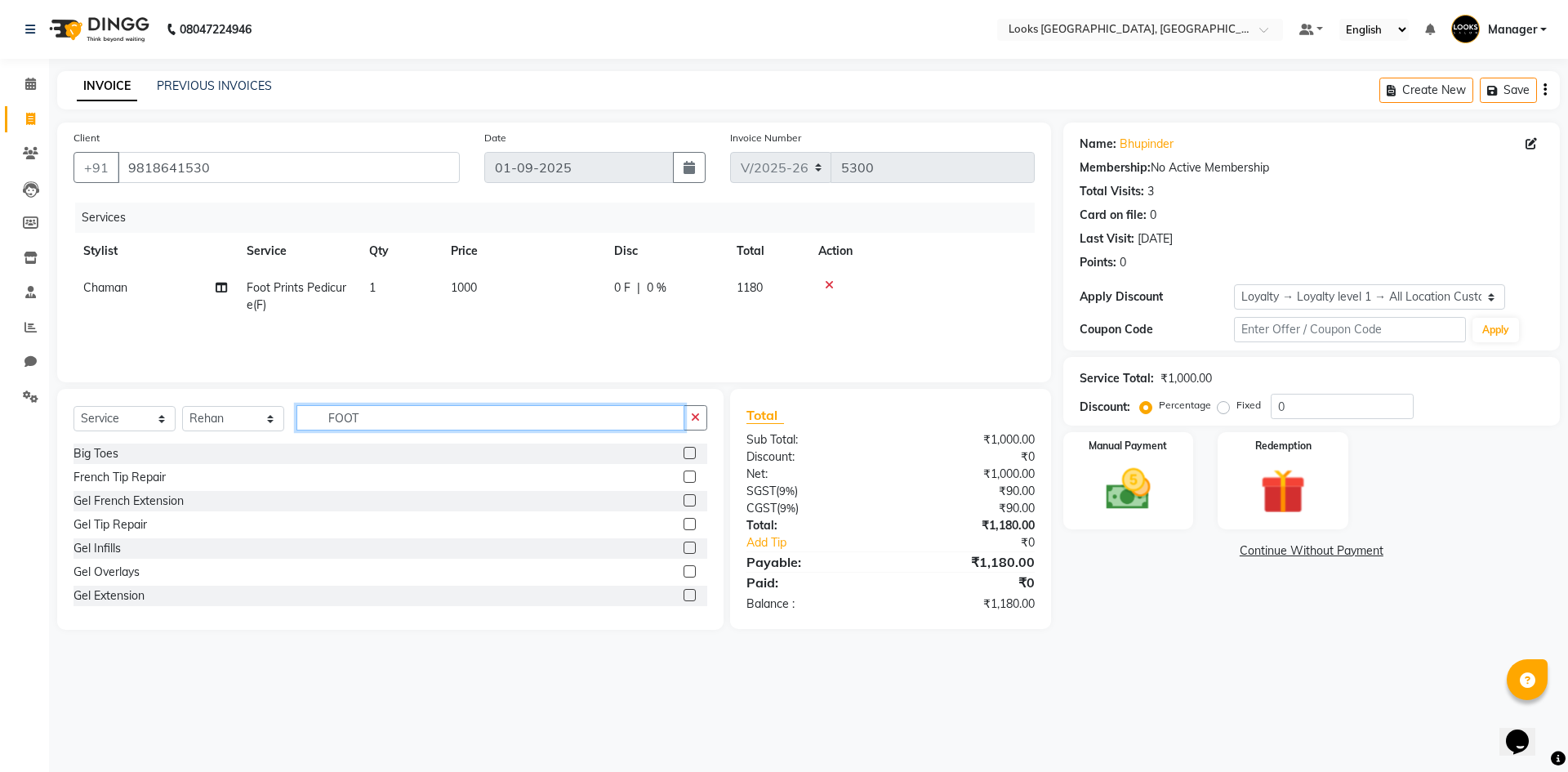
click at [468, 425] on input "FOOT" at bounding box center [491, 417] width 387 height 26
type input "WAS"
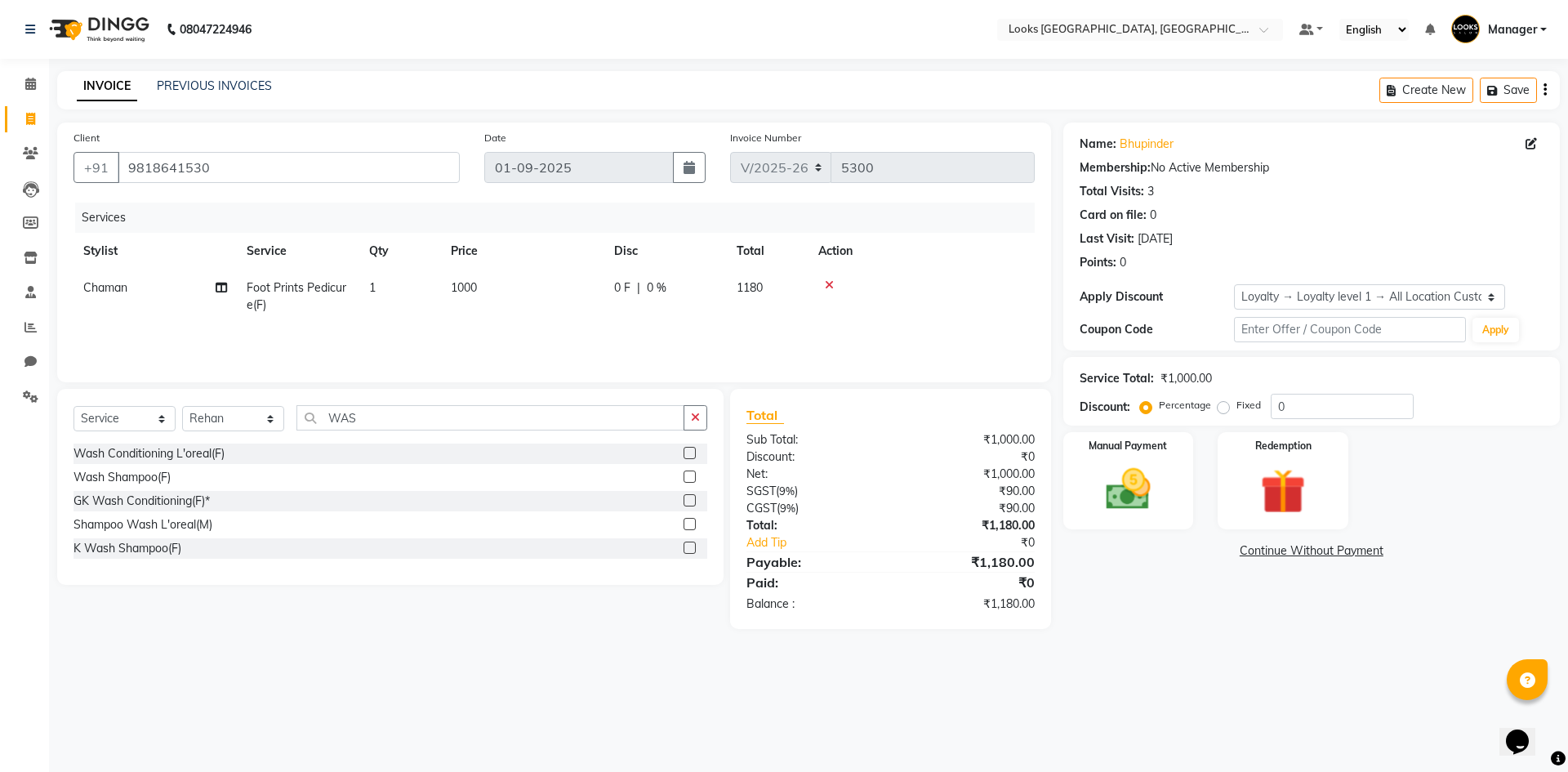
click at [690, 527] on label at bounding box center [689, 524] width 12 height 12
click at [690, 527] on input "checkbox" at bounding box center [688, 525] width 11 height 11
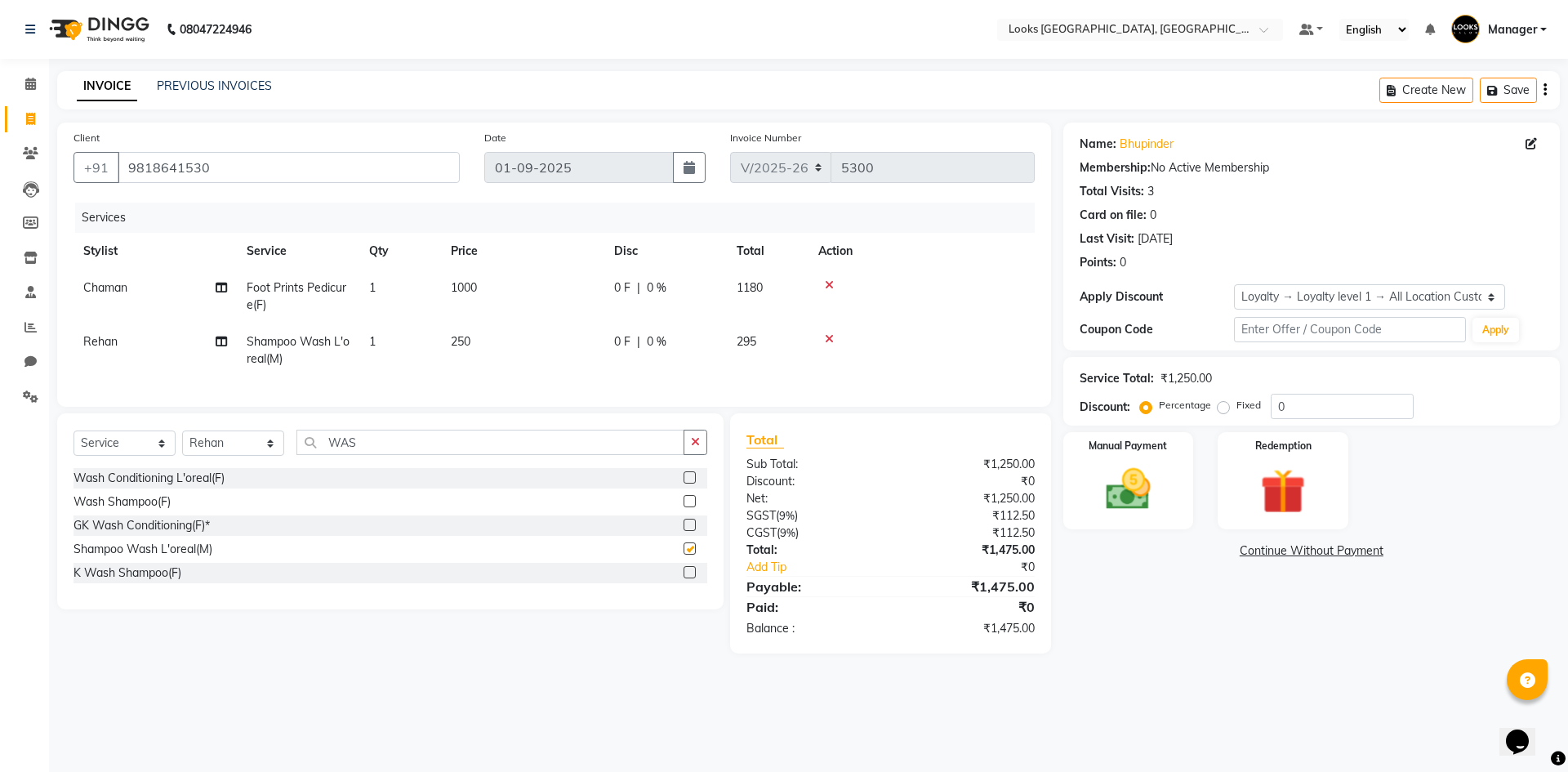
checkbox input "false"
click at [475, 345] on td "250" at bounding box center [523, 350] width 163 height 54
select select "78857"
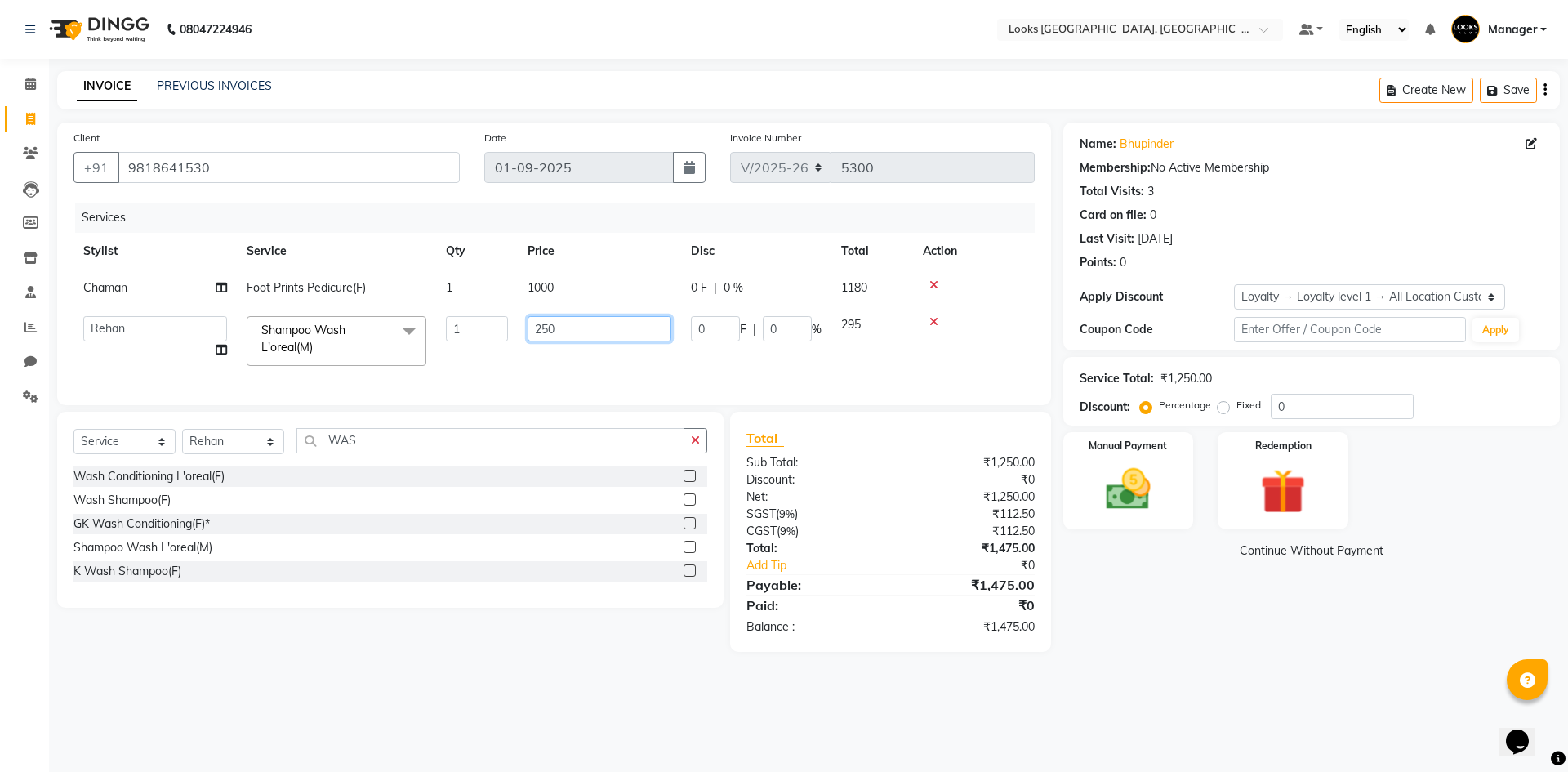
drag, startPoint x: 560, startPoint y: 341, endPoint x: 363, endPoint y: 324, distance: 197.7
click at [373, 329] on tr "ARSHAD Ayush Bobby Chaman COUNTER_SALES Employee_WS FAREED KOMAL Manager MANISH…" at bounding box center [554, 341] width 961 height 69
type input "200"
click at [544, 291] on td "1000" at bounding box center [599, 288] width 163 height 37
select select "84103"
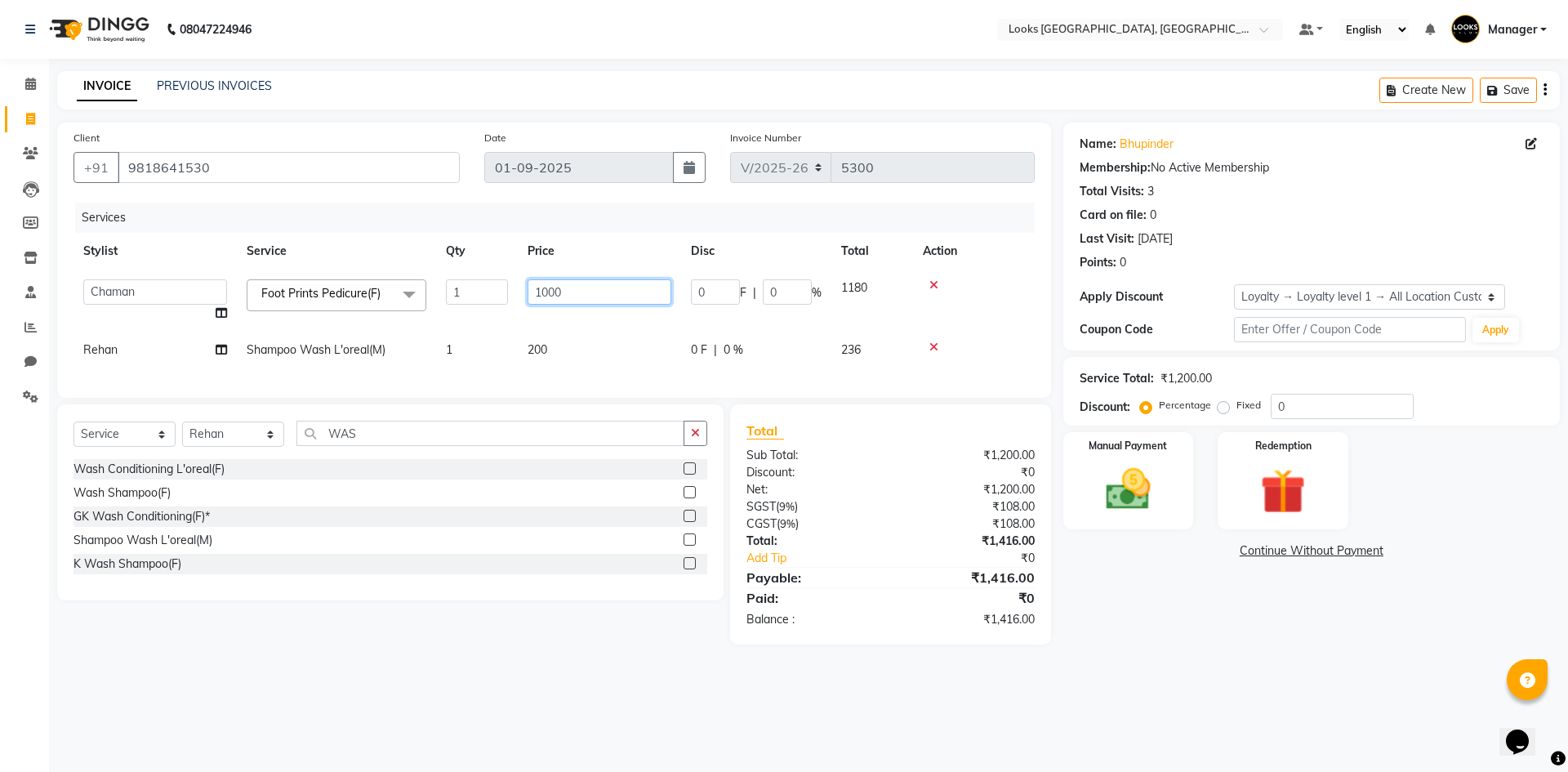
drag, startPoint x: 582, startPoint y: 291, endPoint x: 53, endPoint y: 275, distance: 529.2
click at [53, 275] on div "Client +91 9818641530 Date 01-09-2025 Invoice Number V/2025 V/2025-26 5300 Serv…" at bounding box center [553, 384] width 1018 height 522
type input "1250"
click at [355, 446] on input "WAS" at bounding box center [491, 433] width 387 height 26
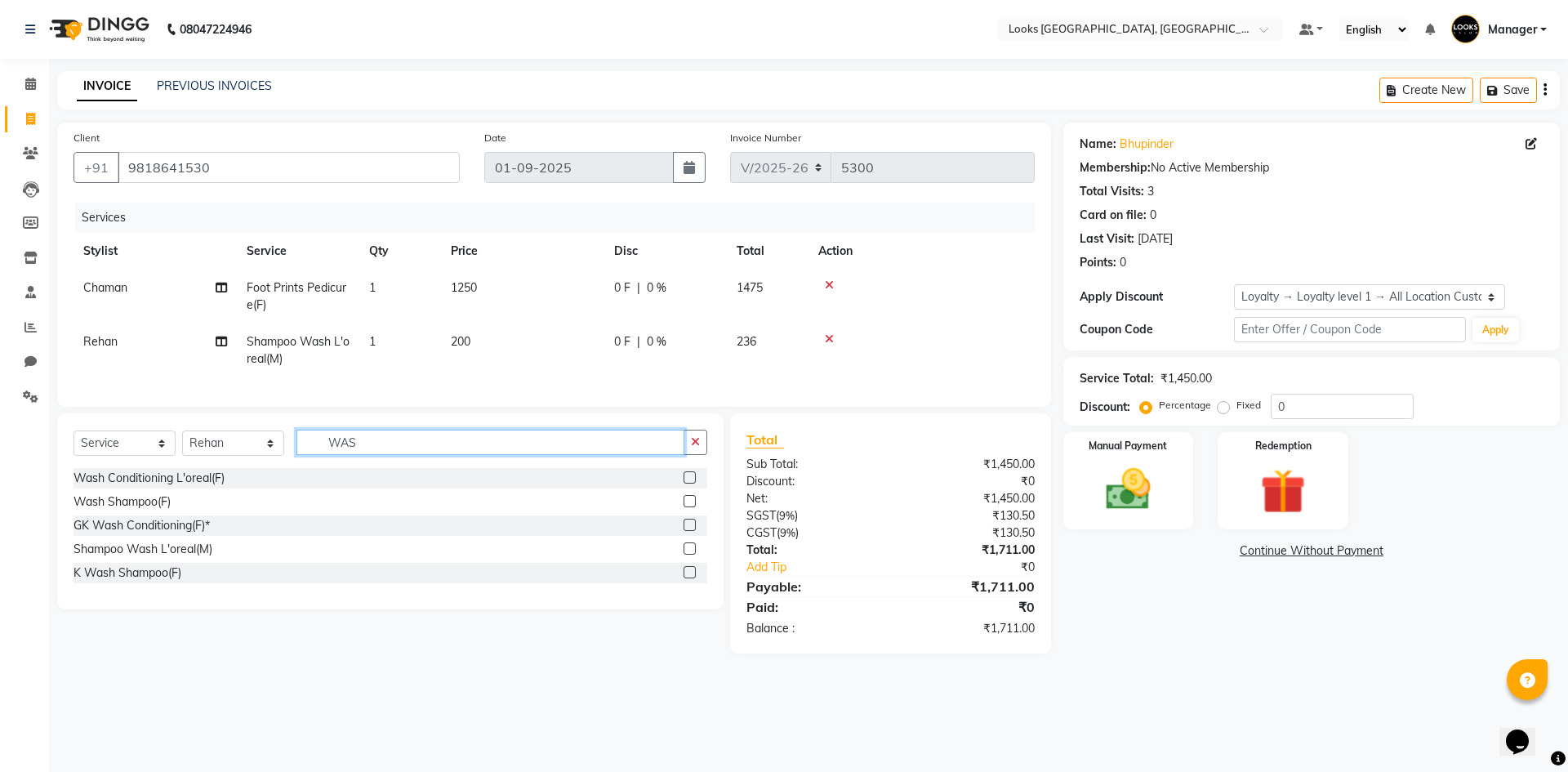
click at [355, 454] on input "WAS" at bounding box center [491, 442] width 387 height 26
type input "CUT"
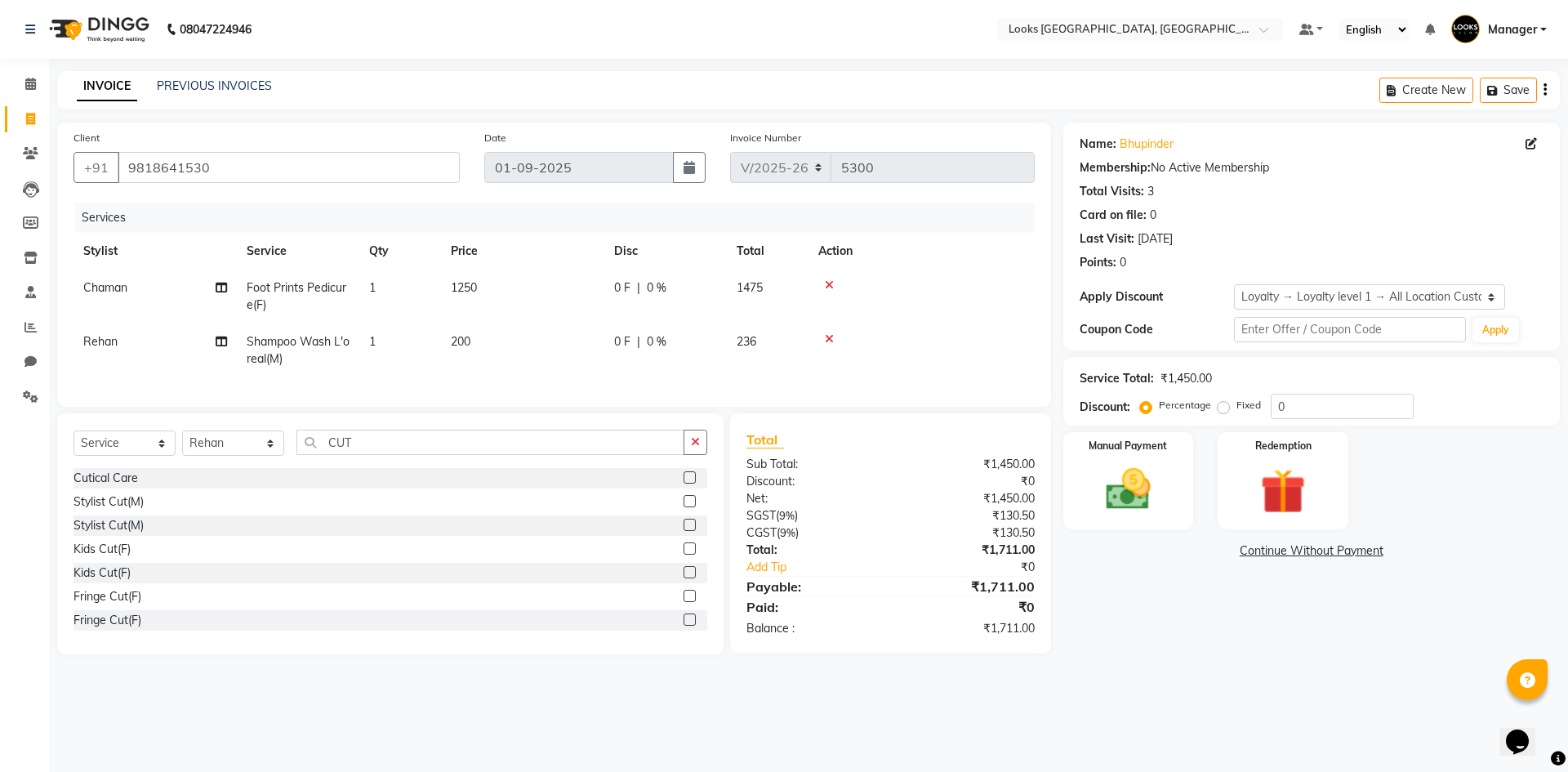
click at [683, 512] on div at bounding box center [695, 501] width 24 height 21
drag, startPoint x: 670, startPoint y: 516, endPoint x: 536, endPoint y: 445, distance: 151.6
click at [683, 507] on label at bounding box center [689, 501] width 12 height 12
click at [683, 507] on input "checkbox" at bounding box center [688, 501] width 11 height 11
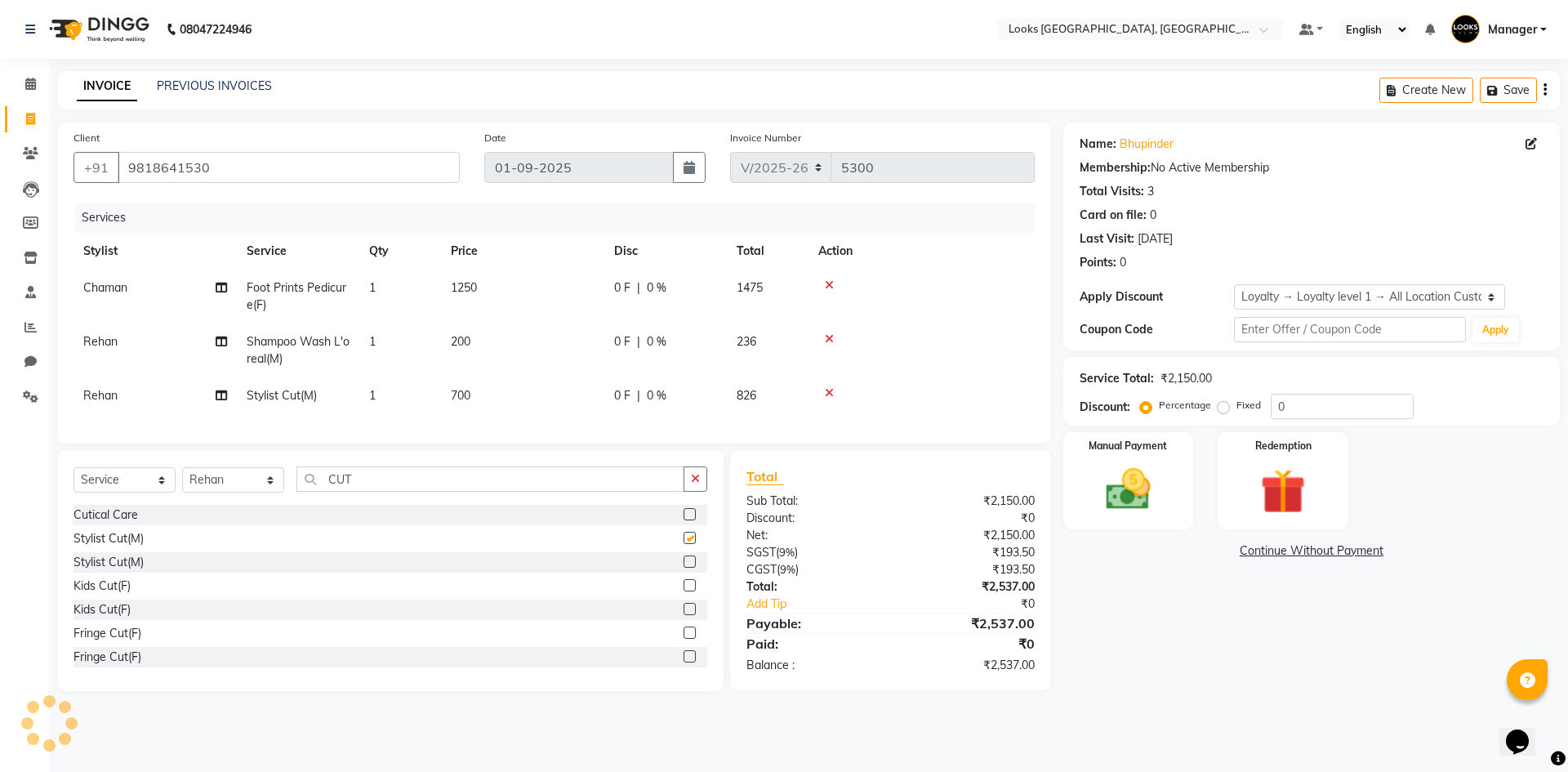
checkbox input "false"
click at [476, 406] on td "700" at bounding box center [523, 396] width 163 height 37
select select "78857"
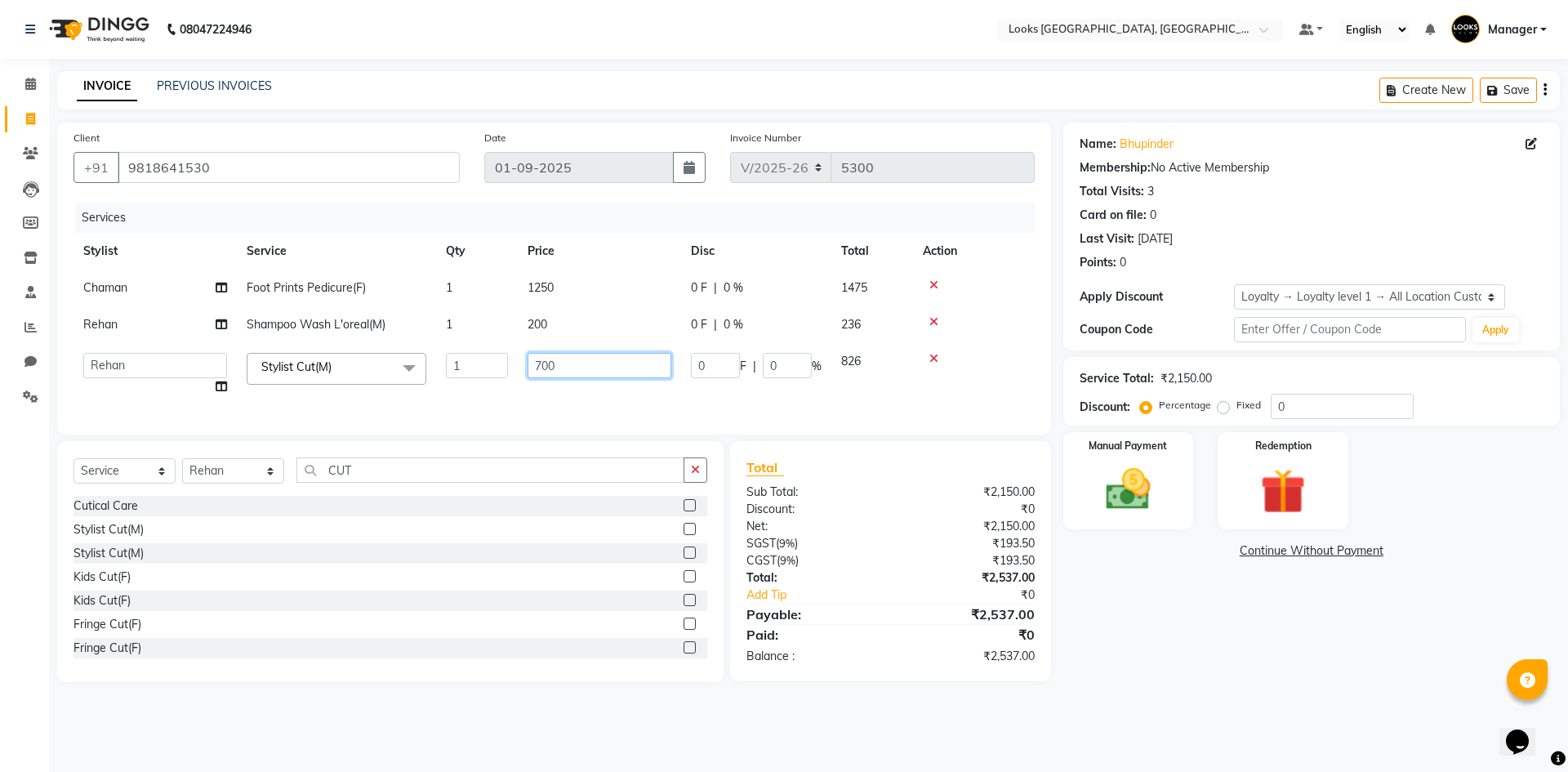
drag, startPoint x: 590, startPoint y: 364, endPoint x: 294, endPoint y: 373, distance: 296.1
click at [302, 374] on tr "ARSHAD Ayush Bobby Chaman COUNTER_SALES Employee_WS FAREED KOMAL Manager MANISH…" at bounding box center [554, 374] width 961 height 62
type input "550"
click at [406, 496] on div "Select Service Product Membership Package Voucher Prepaid Gift Card Select Styl…" at bounding box center [390, 477] width 634 height 39
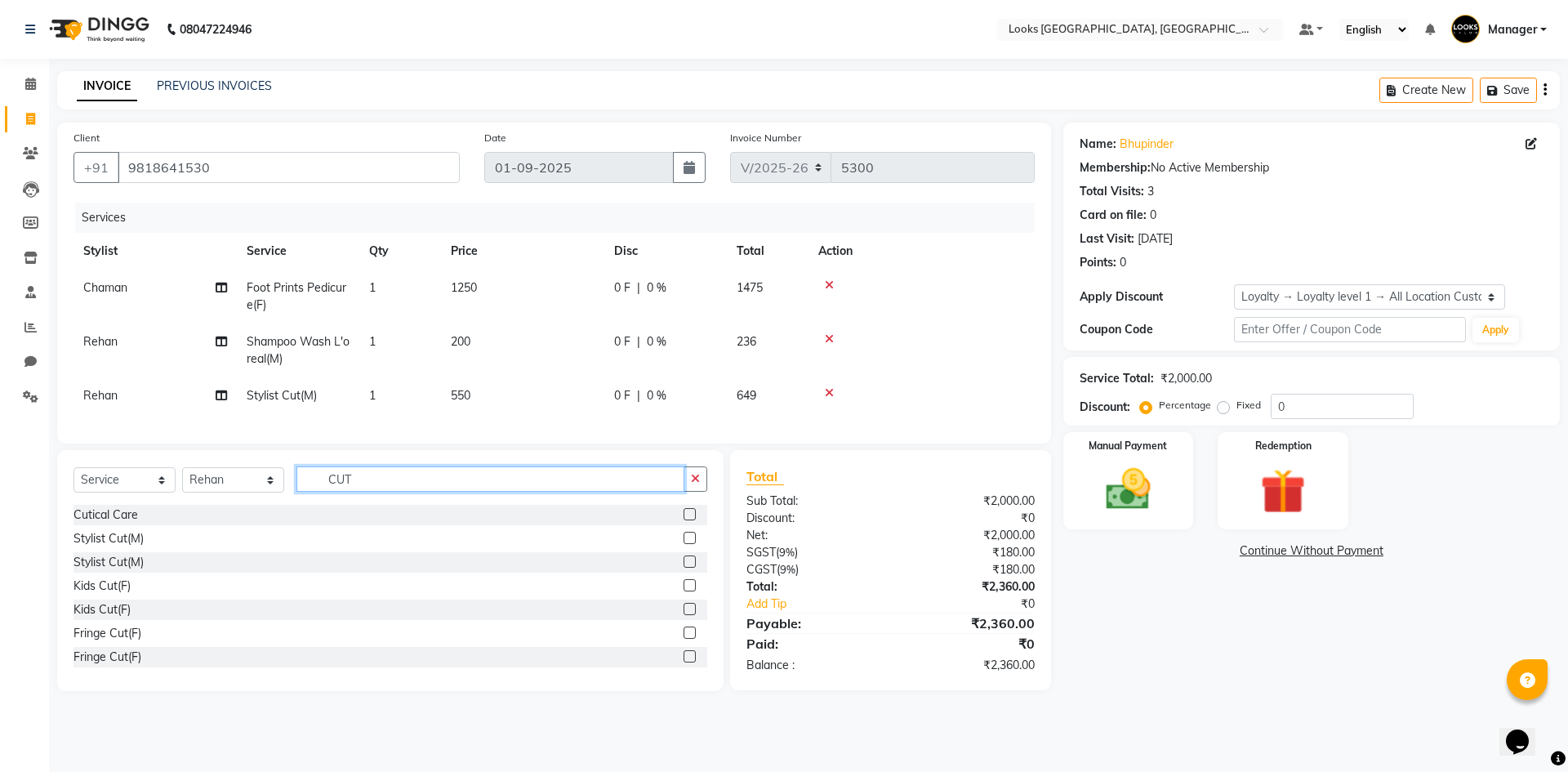
click at [408, 487] on input "CUT" at bounding box center [491, 479] width 387 height 26
type input "SHAVE"
click at [683, 544] on label at bounding box center [689, 538] width 12 height 12
click at [683, 544] on input "checkbox" at bounding box center [688, 539] width 11 height 11
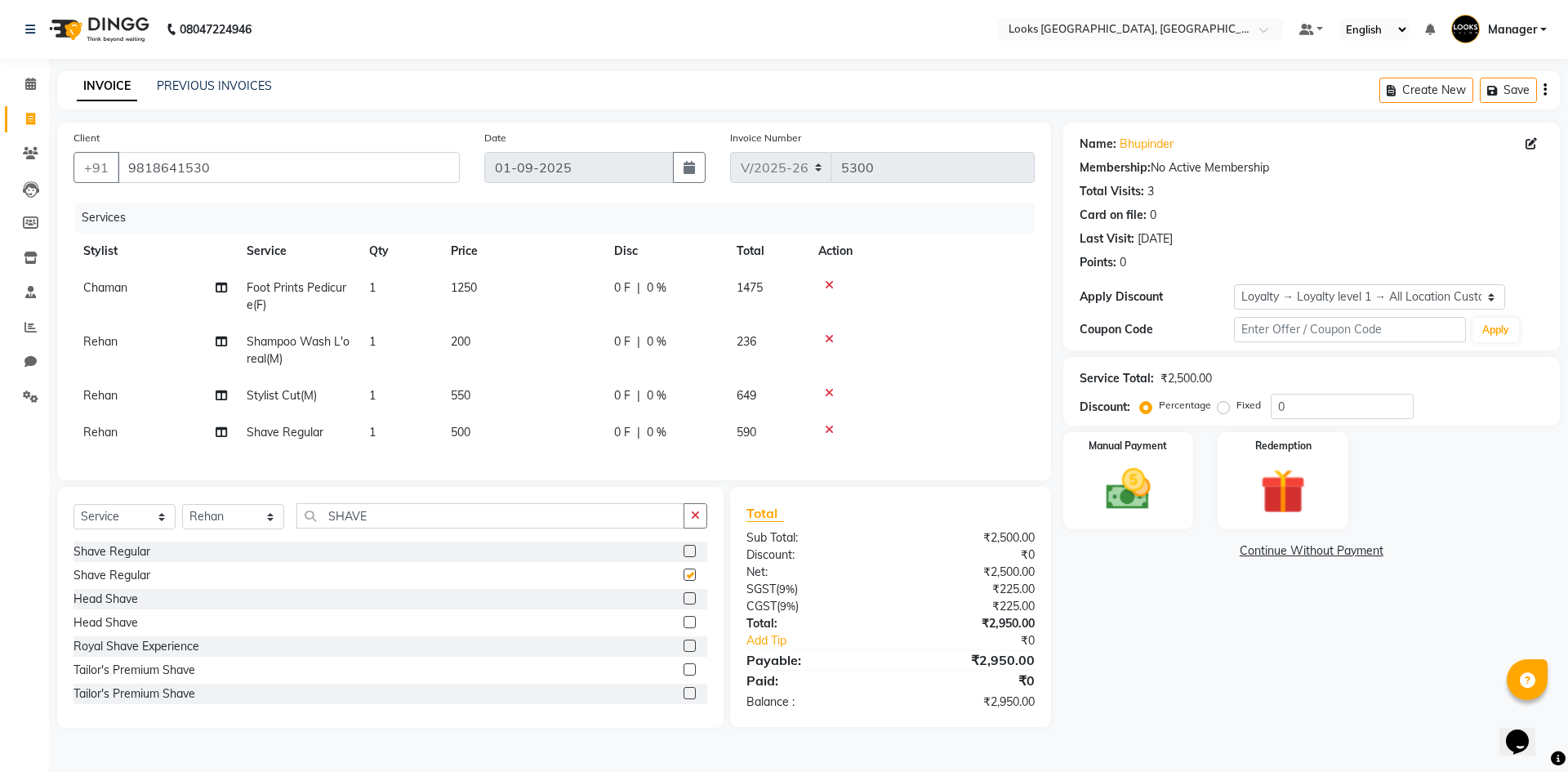
checkbox input "false"
drag, startPoint x: 458, startPoint y: 421, endPoint x: 523, endPoint y: 432, distance: 65.9
click at [458, 422] on td "500" at bounding box center [523, 432] width 163 height 37
select select "78857"
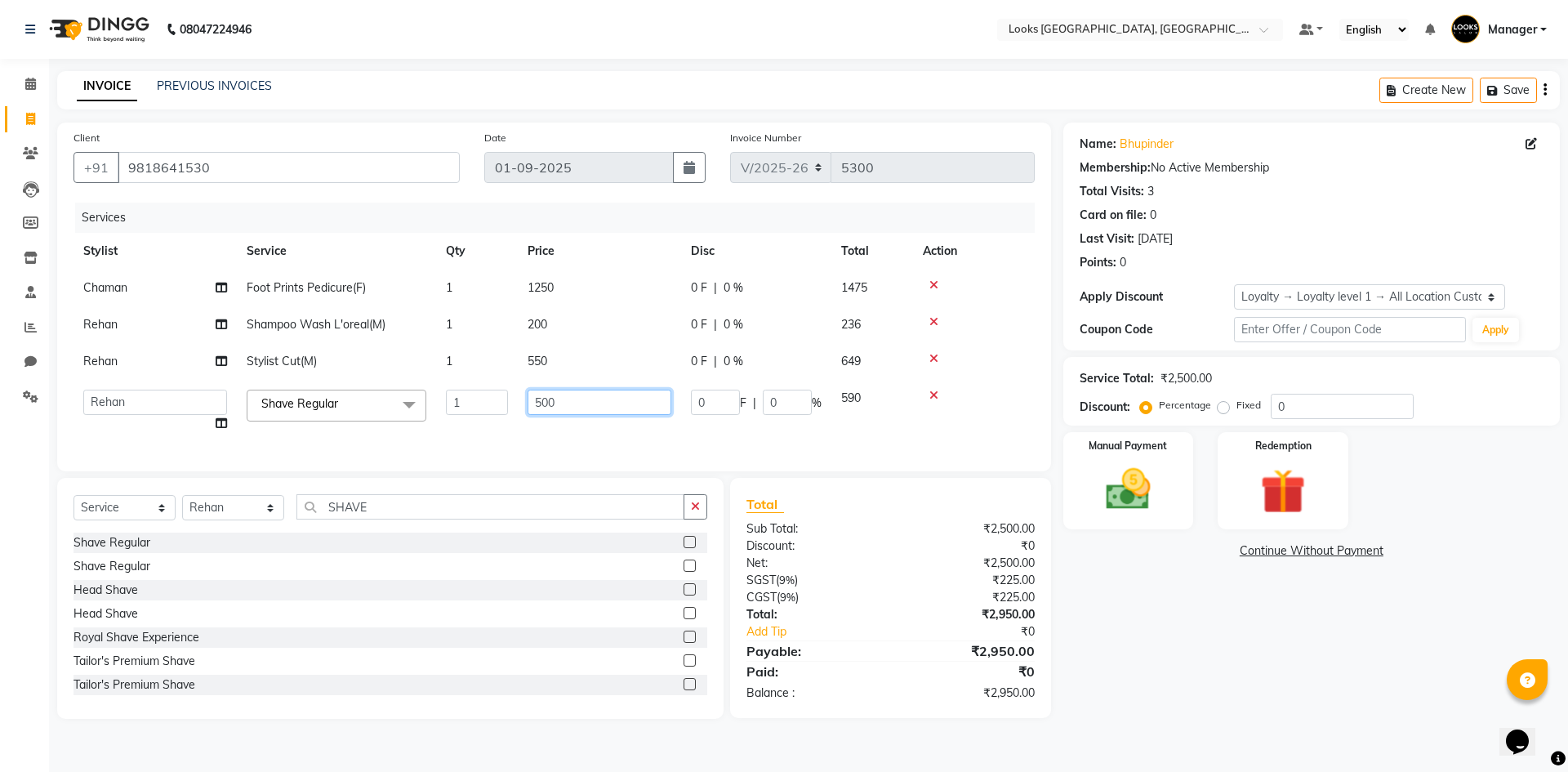
drag, startPoint x: 520, startPoint y: 401, endPoint x: 241, endPoint y: 401, distance: 279.0
click at [269, 398] on tr "ARSHAD Ayush Bobby Chaman COUNTER_SALES Employee_WS FAREED KOMAL Manager MANISH…" at bounding box center [554, 411] width 961 height 62
type input "350"
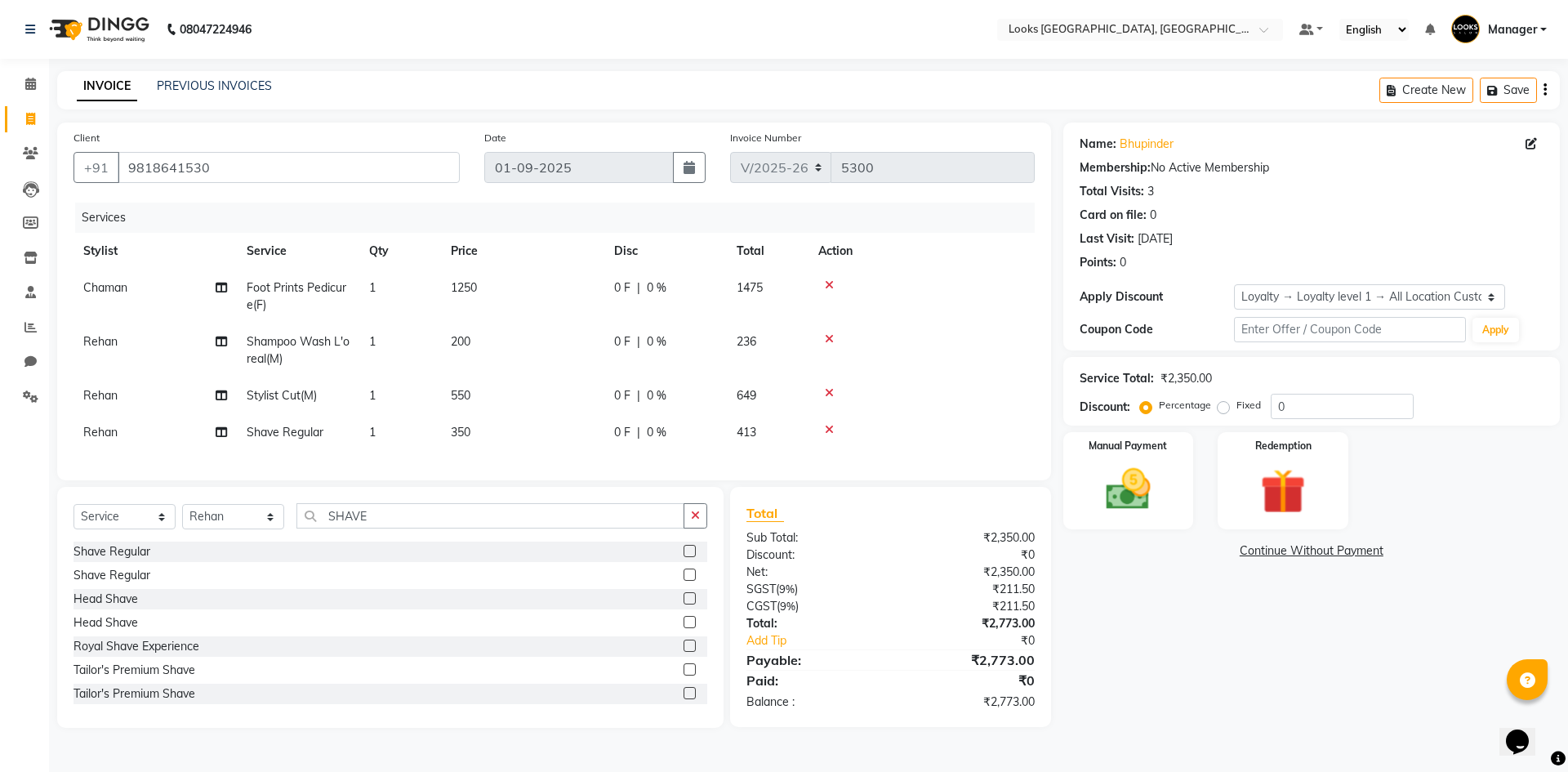
click at [1110, 657] on div "Name: Bhupinder Membership: No Active Membership Total Visits: 3 Card on file: …" at bounding box center [1317, 426] width 509 height 605
click at [175, 155] on input "9818641530" at bounding box center [289, 167] width 342 height 31
click at [167, 158] on input "9818641530" at bounding box center [289, 167] width 342 height 31
click at [173, 161] on input "9818641530" at bounding box center [289, 167] width 342 height 31
click at [165, 167] on input "9818641530" at bounding box center [289, 167] width 342 height 31
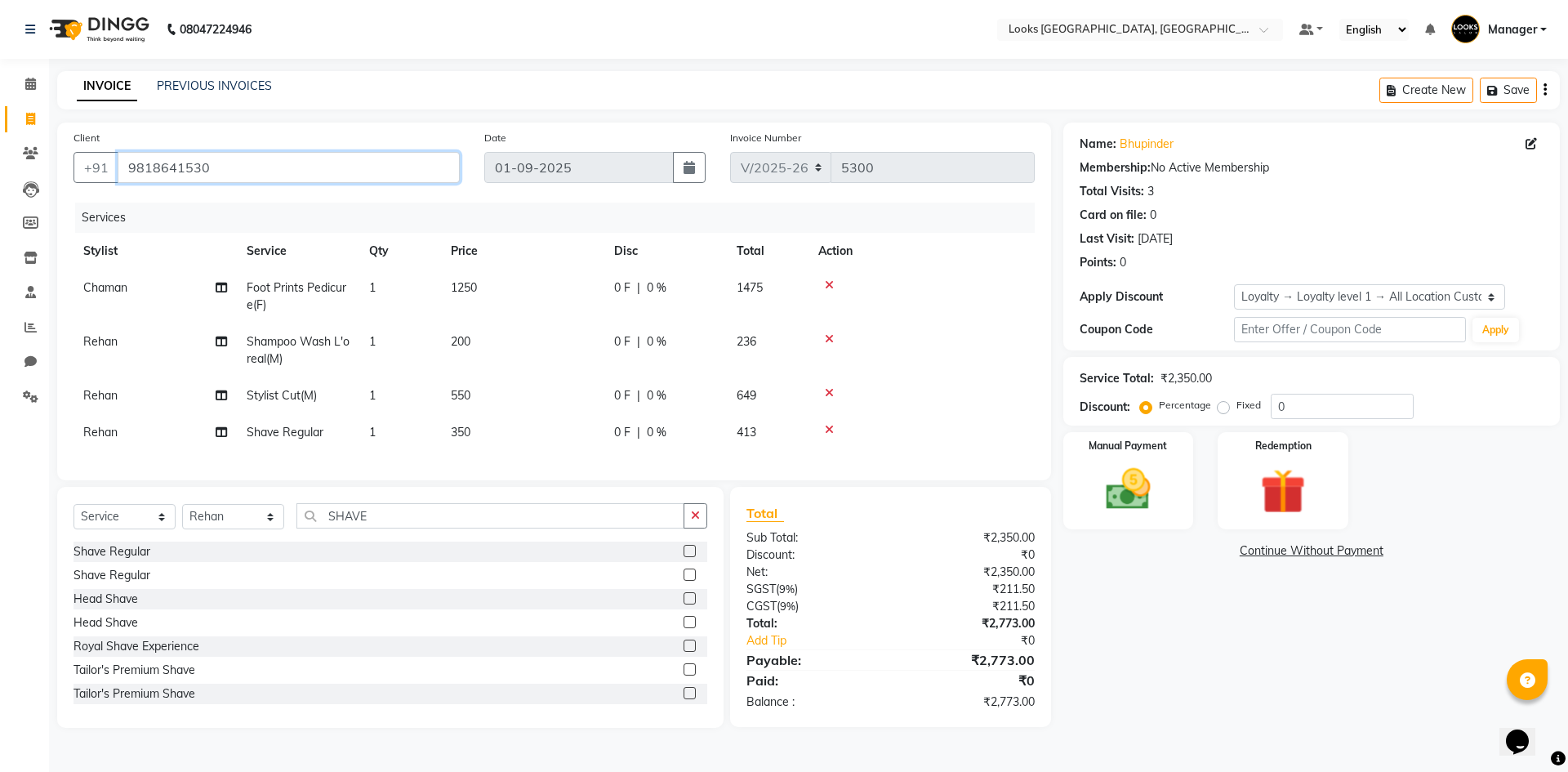
click at [165, 167] on input "9818641530" at bounding box center [289, 167] width 342 height 31
click at [216, 91] on link "PREVIOUS INVOICES" at bounding box center [214, 86] width 115 height 15
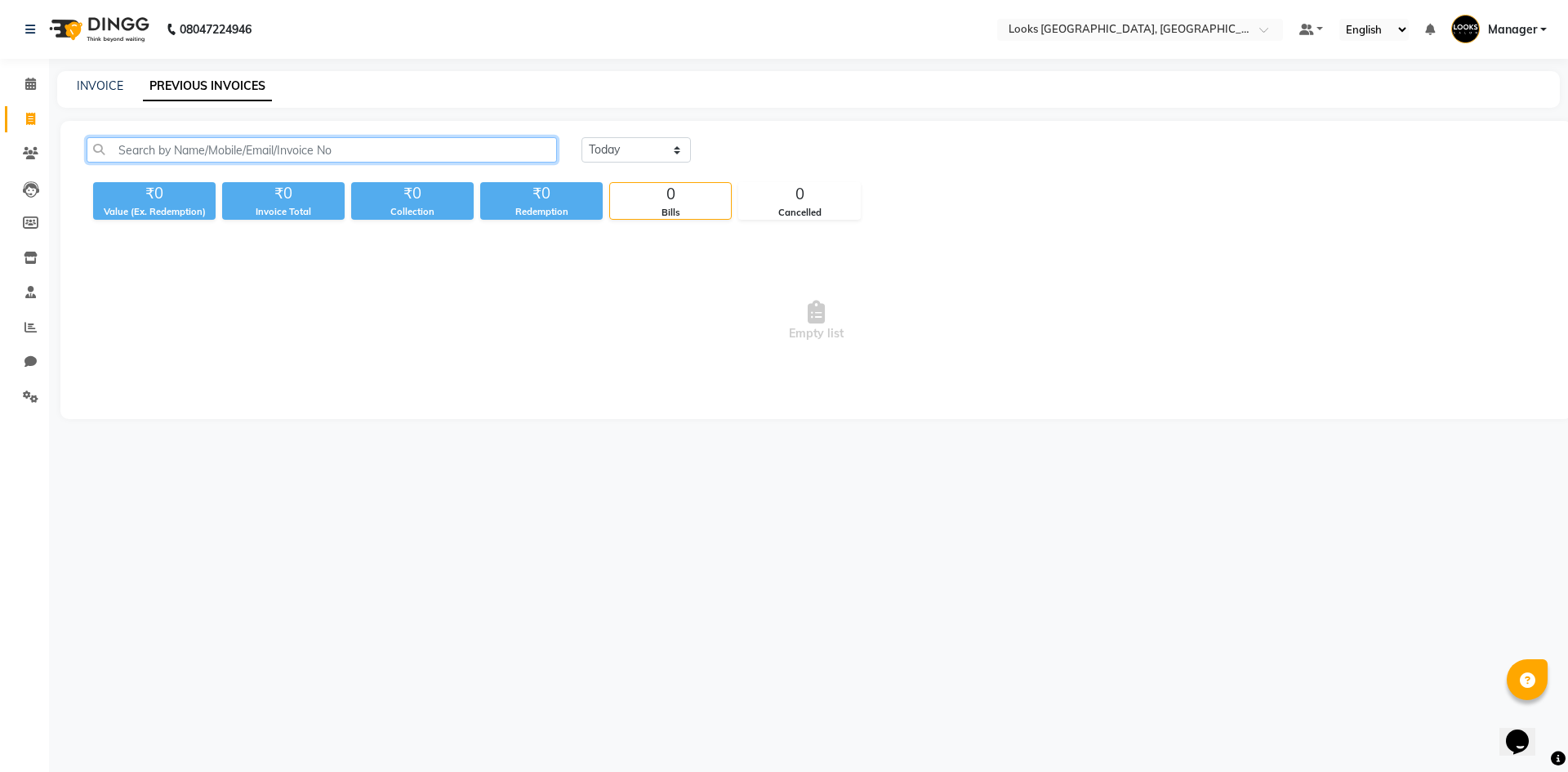
click at [244, 145] on input "text" at bounding box center [322, 149] width 470 height 26
paste input "9818641530"
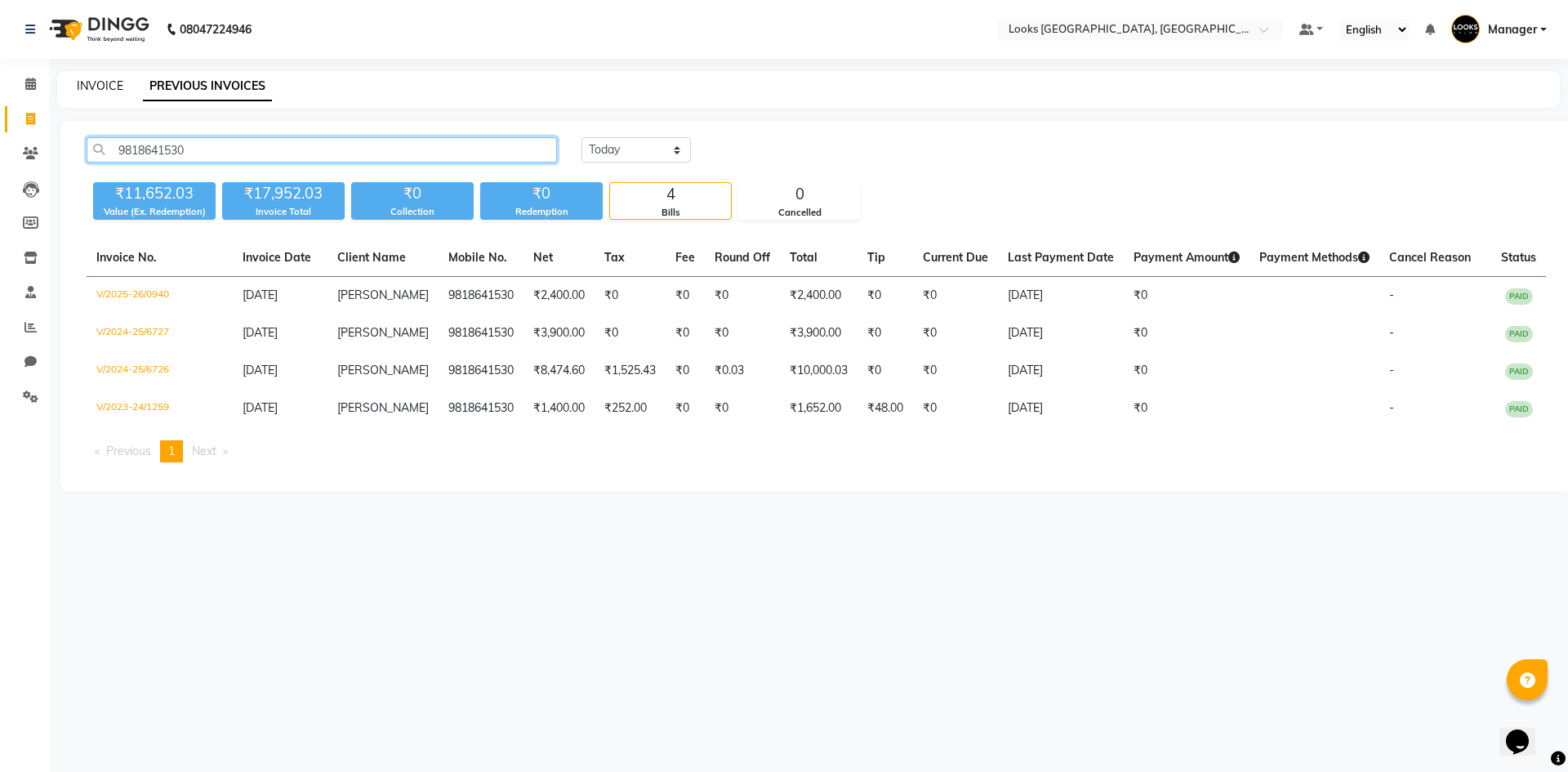
type input "9818641530"
click at [116, 79] on link "INVOICE" at bounding box center [100, 86] width 46 height 15
select select "service"
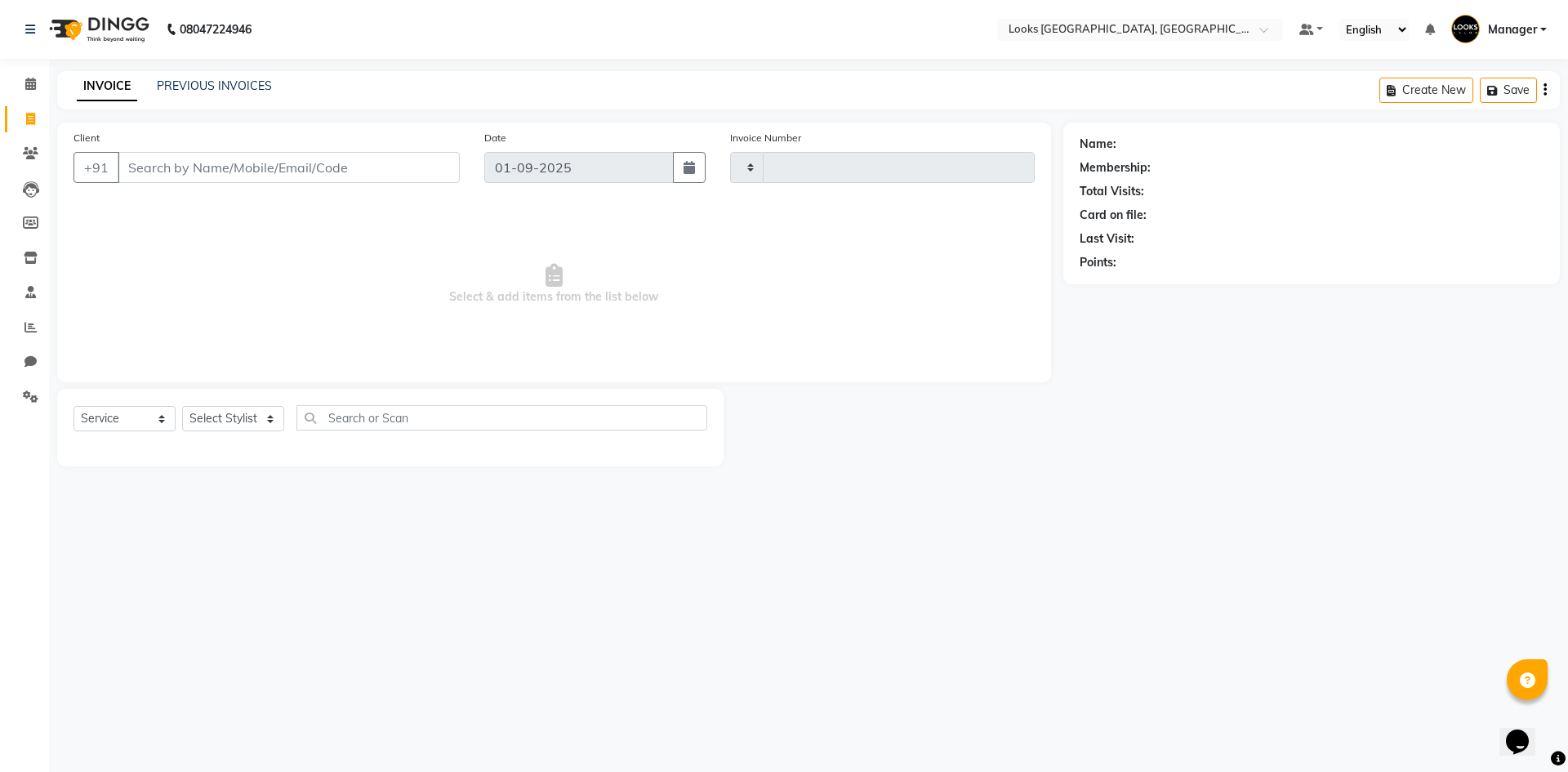
type input "5300"
select select "4718"
click at [253, 72] on div "INVOICE PREVIOUS INVOICES Create New Save" at bounding box center [808, 90] width 1502 height 39
click at [246, 82] on link "PREVIOUS INVOICES" at bounding box center [214, 86] width 115 height 15
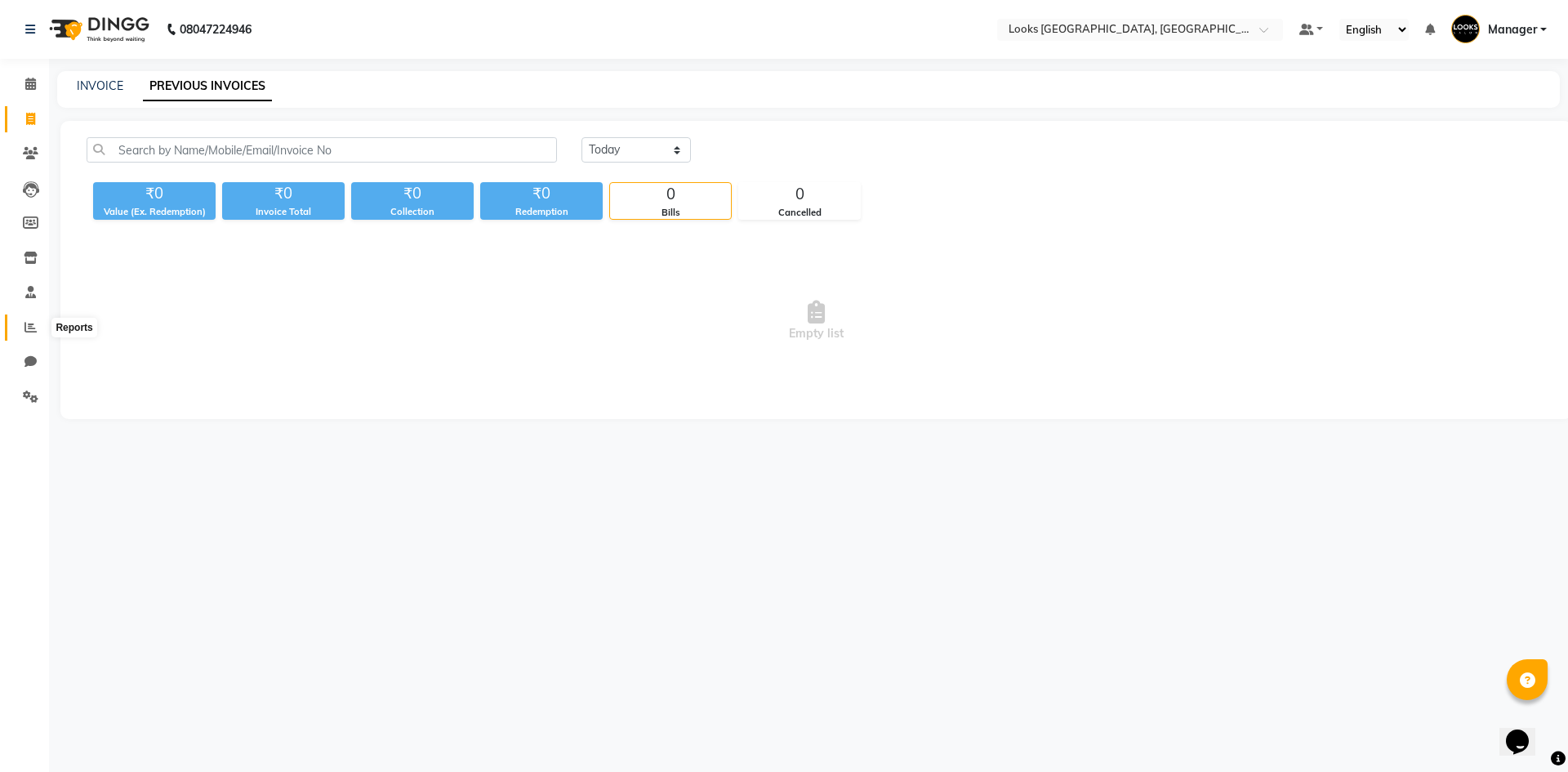
click at [26, 325] on icon at bounding box center [31, 327] width 12 height 12
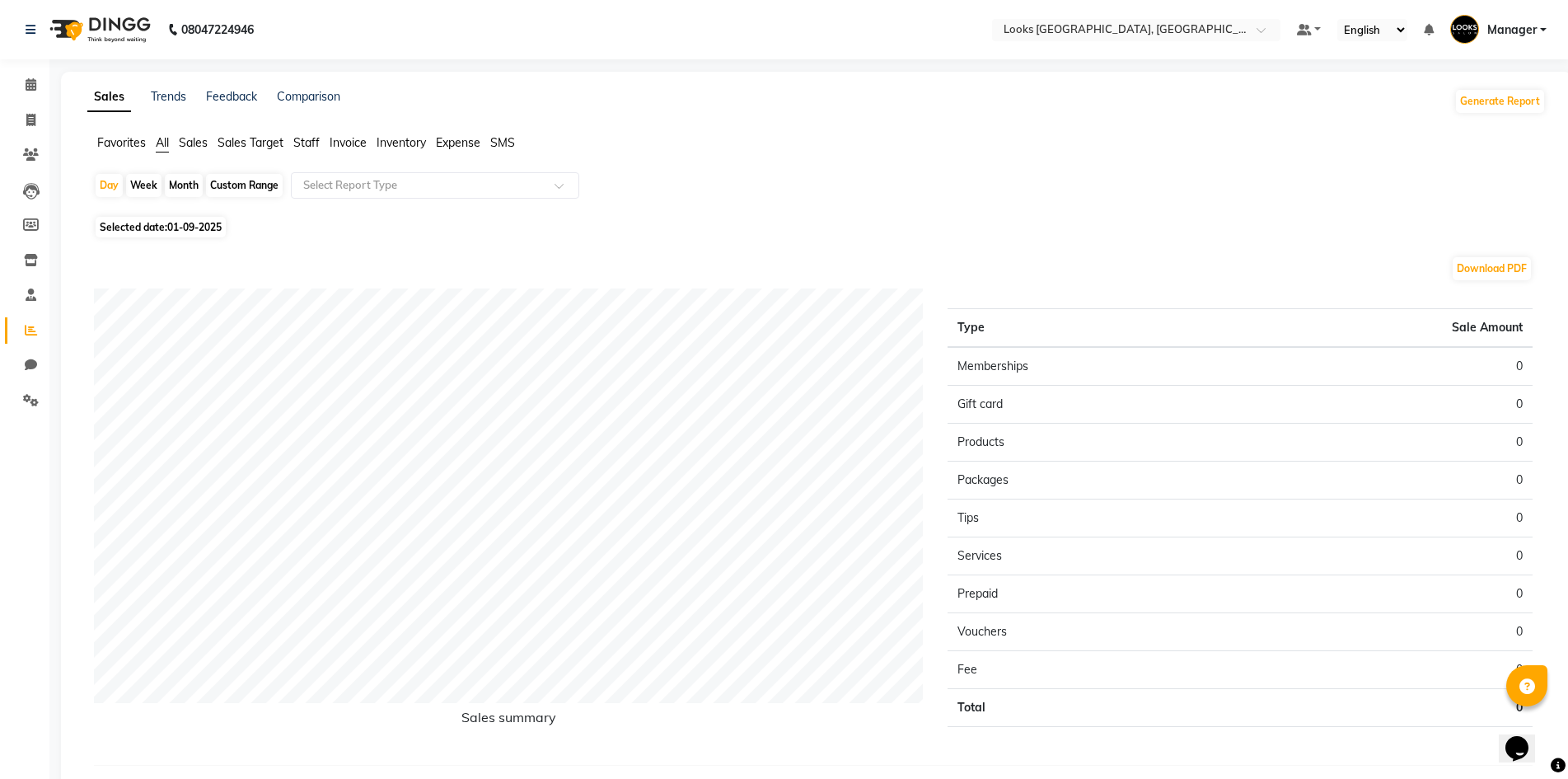
click at [309, 141] on span "Staff" at bounding box center [307, 142] width 27 height 15
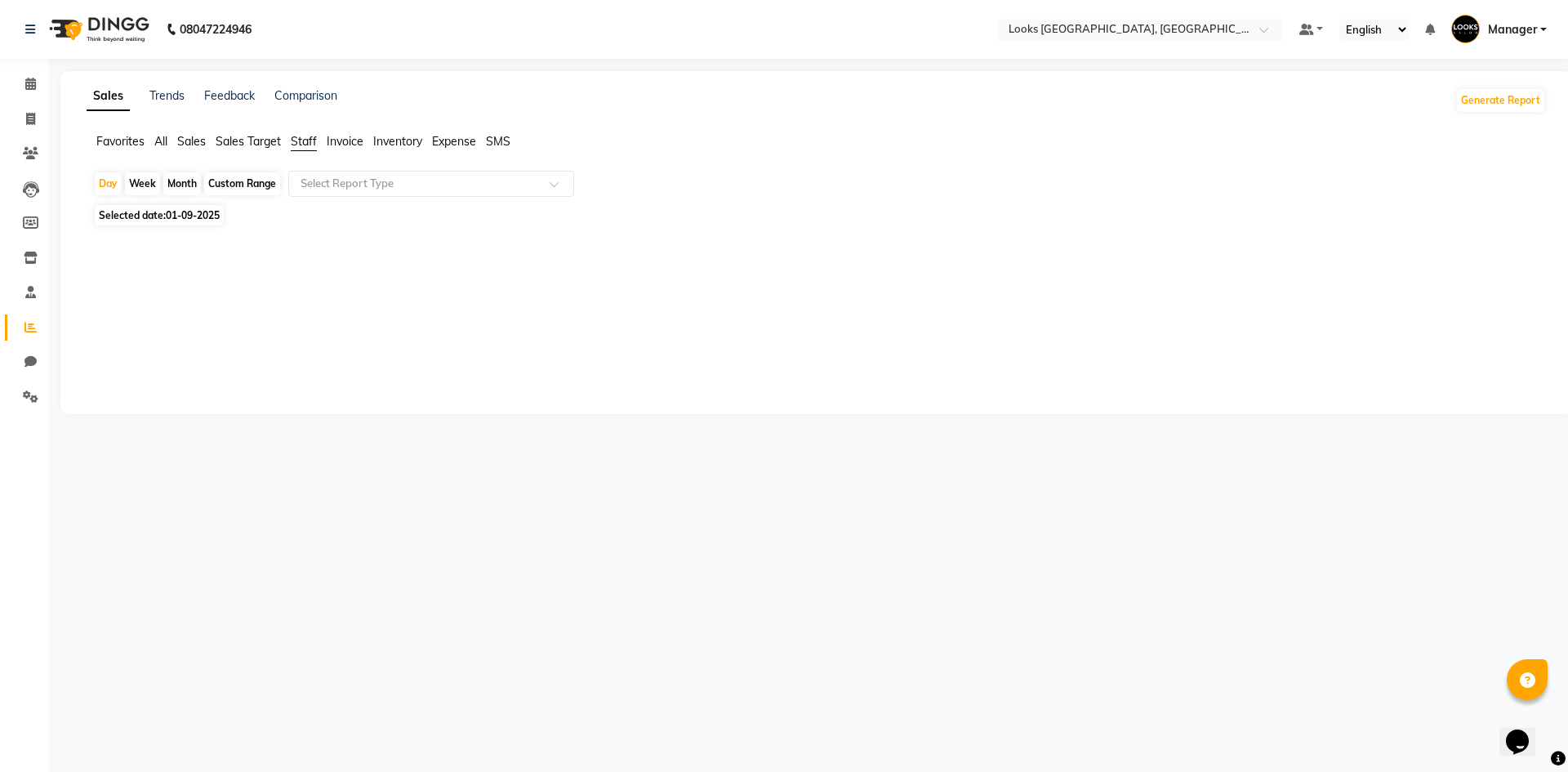
click at [318, 183] on input "text" at bounding box center [415, 184] width 235 height 16
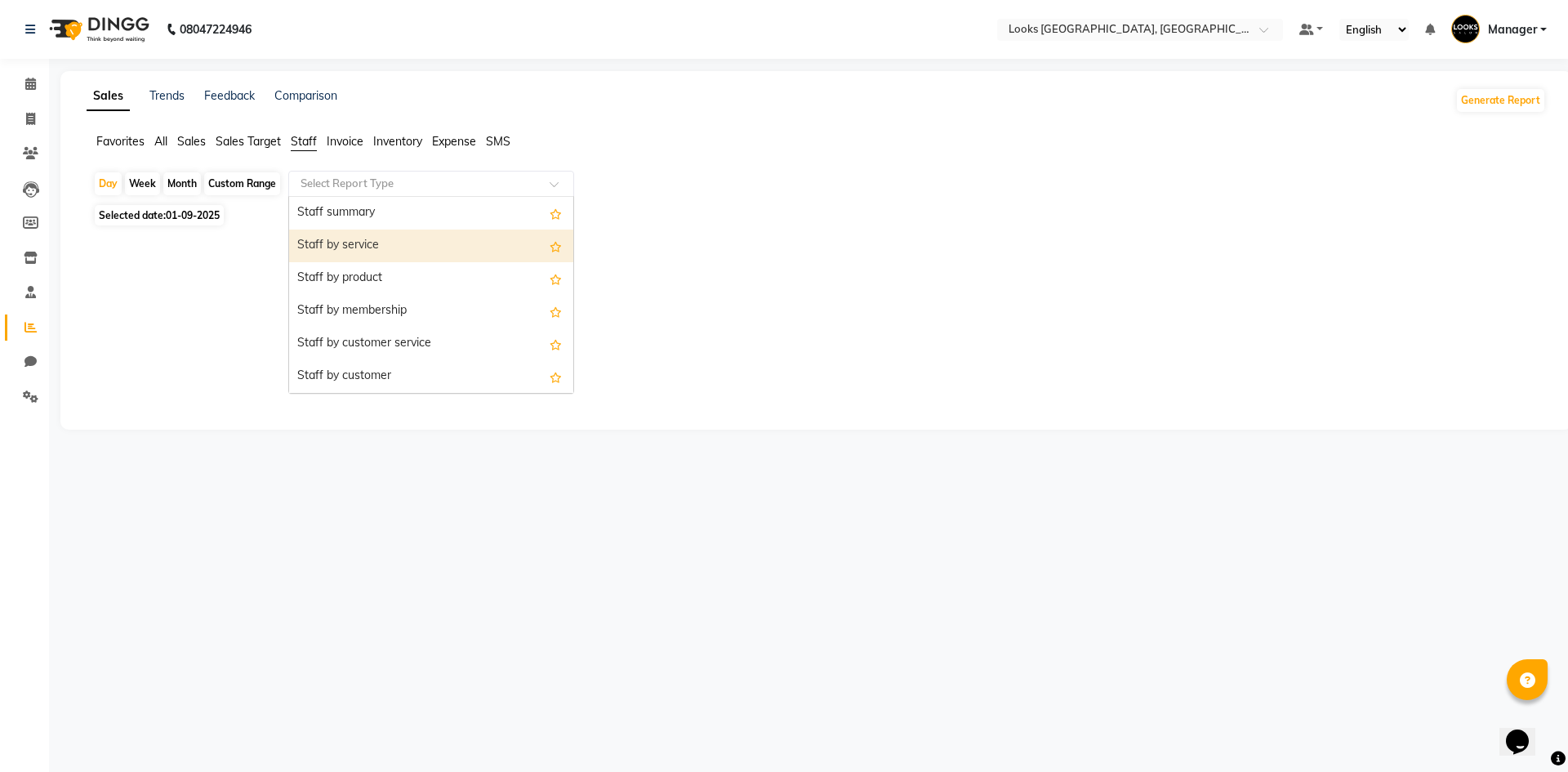
click at [363, 247] on div "Staff by service" at bounding box center [431, 246] width 284 height 33
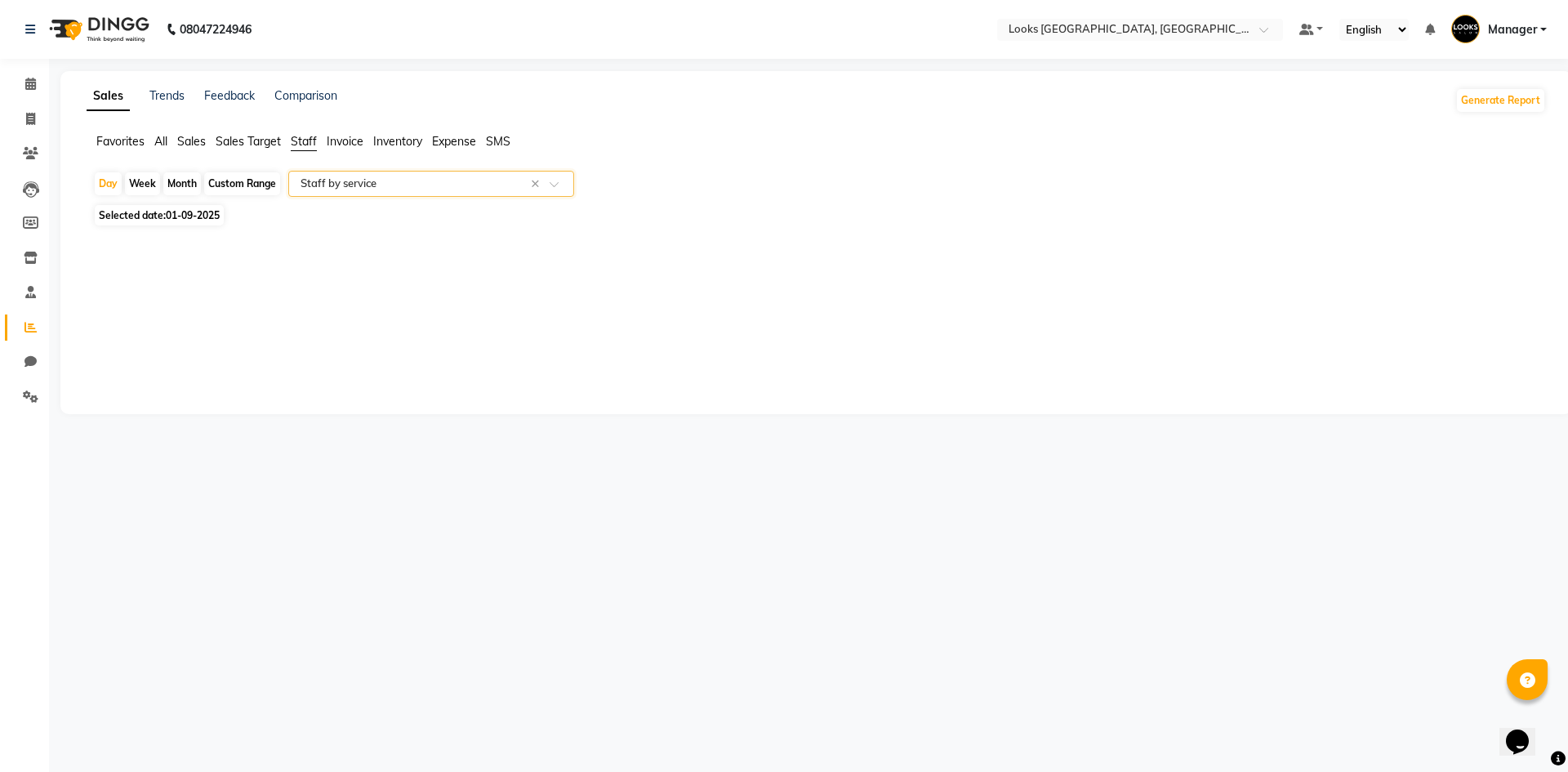
click at [199, 214] on span "01-09-2025" at bounding box center [192, 215] width 54 height 12
select select "9"
select select "2025"
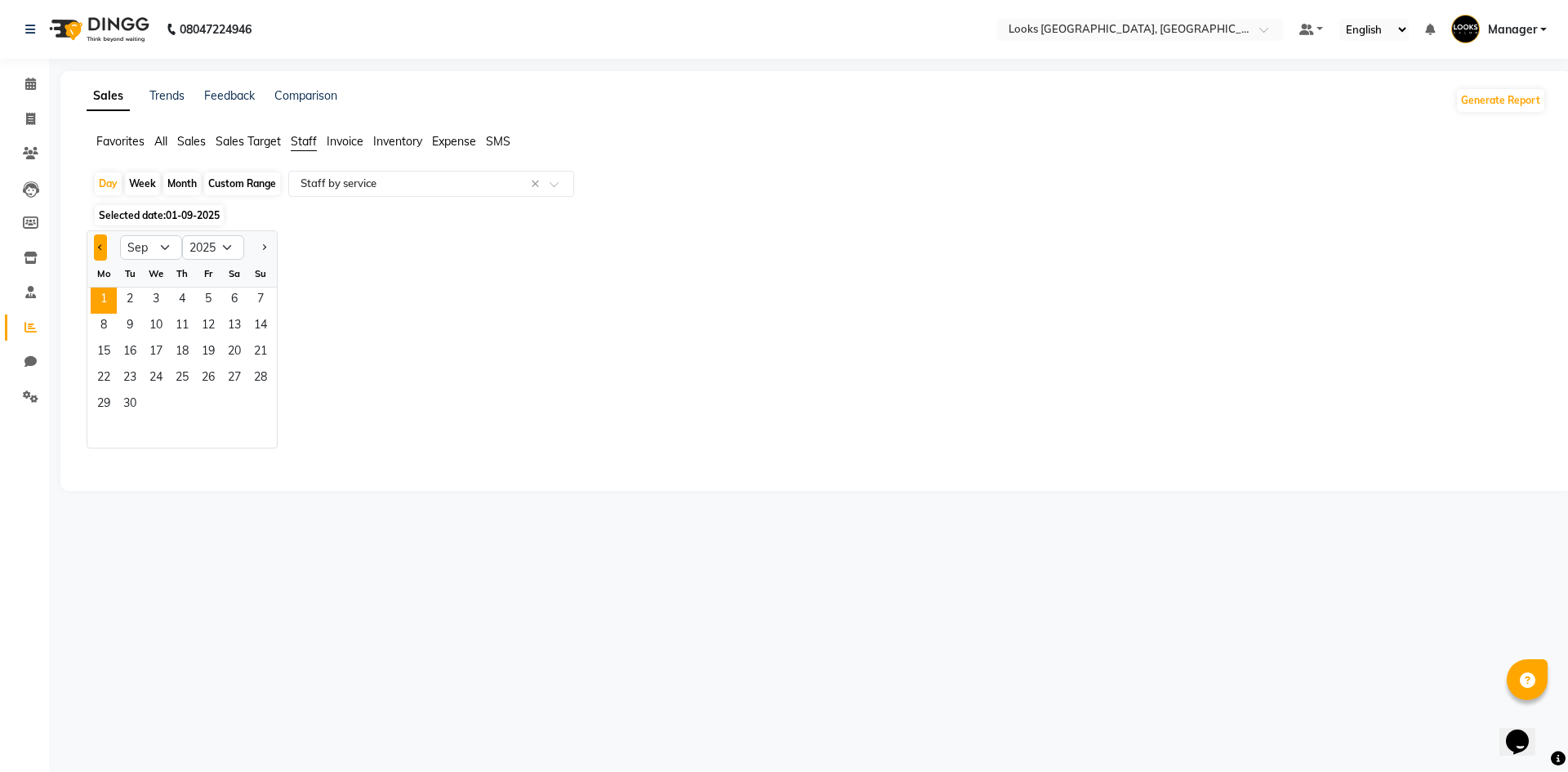
click at [101, 247] on span "Previous month" at bounding box center [101, 247] width 6 height 6
select select "8"
click at [187, 410] on span "28" at bounding box center [182, 405] width 26 height 26
select select "full_report"
select select "csv"
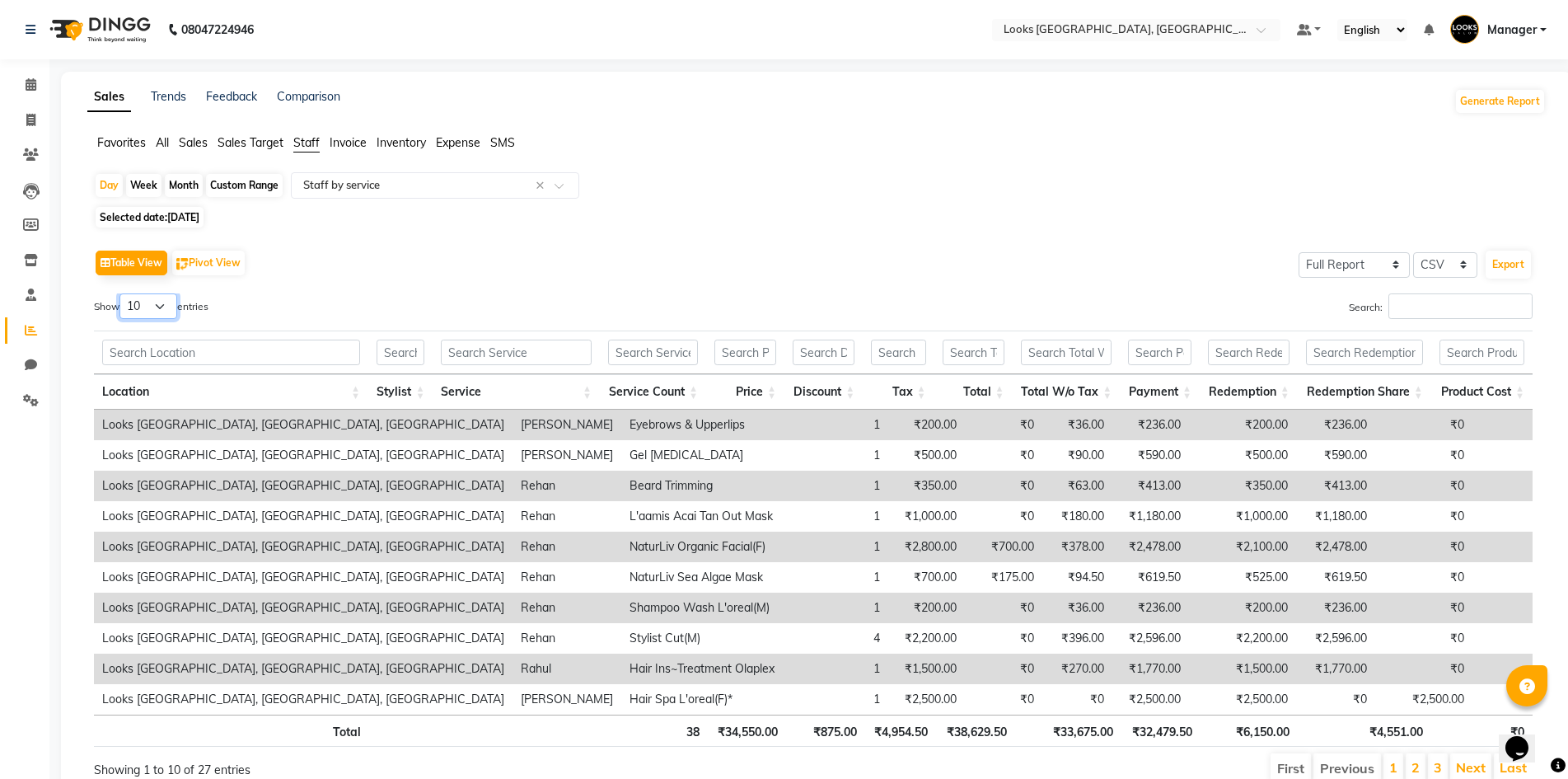
drag, startPoint x: 161, startPoint y: 302, endPoint x: 156, endPoint y: 317, distance: 15.8
click at [161, 302] on select "10 25 50 100" at bounding box center [148, 306] width 57 height 26
select select "100"
click at [122, 294] on select "10 25 50 100" at bounding box center [148, 306] width 57 height 26
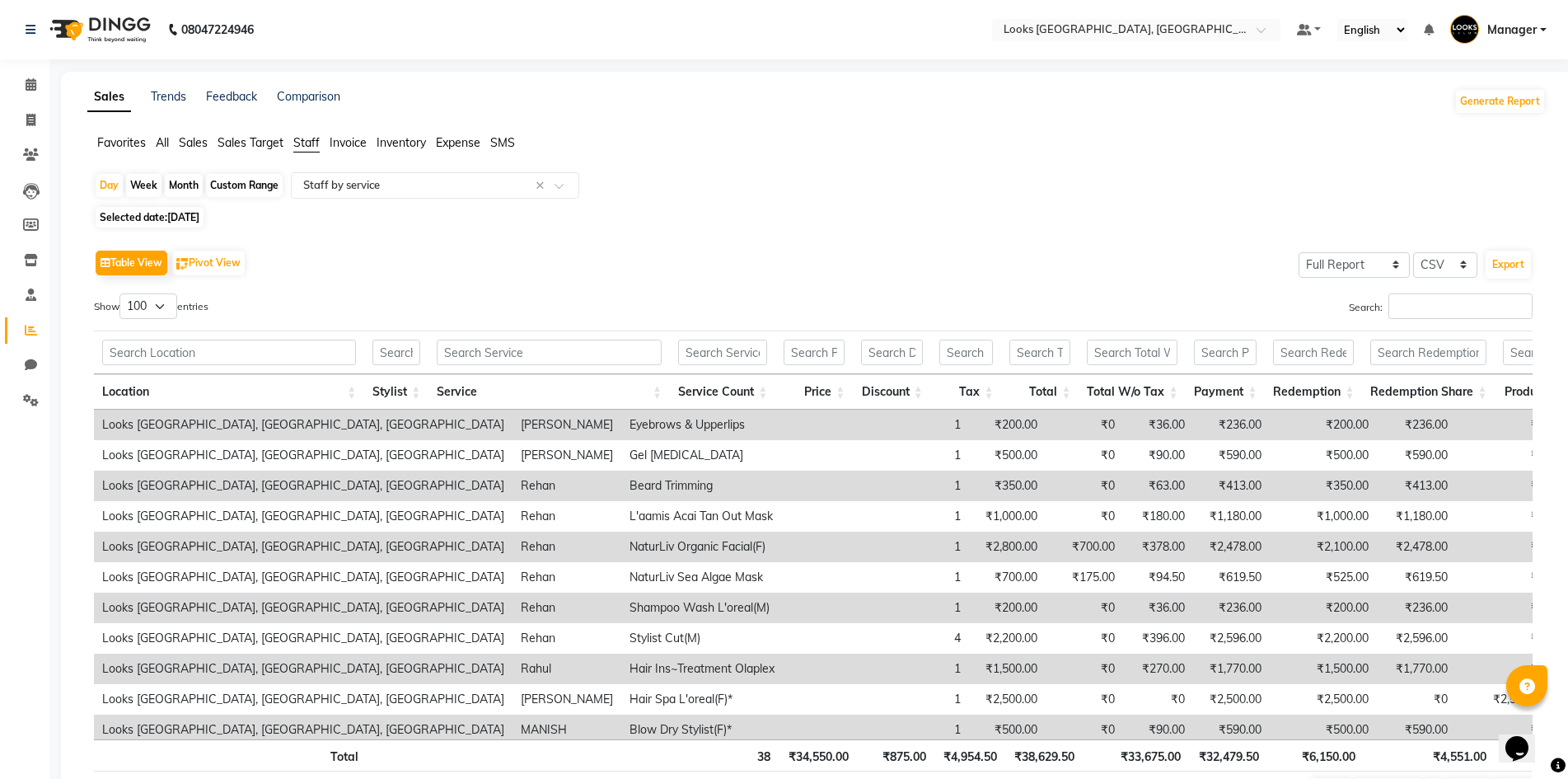
click at [662, 389] on th "Service" at bounding box center [549, 392] width 241 height 36
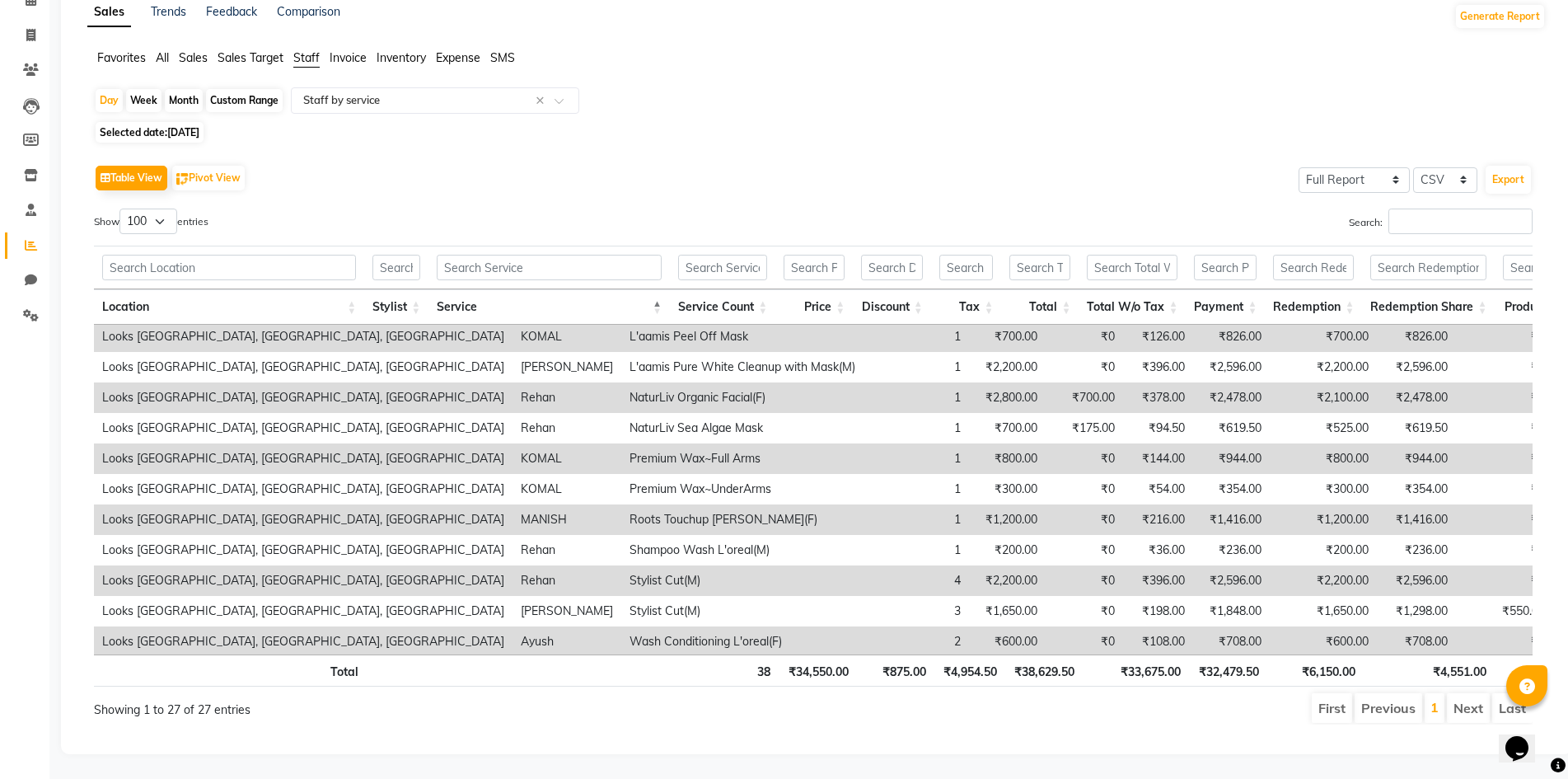
scroll to position [508, 0]
click at [186, 127] on span "28-08-2025" at bounding box center [183, 132] width 32 height 12
select select "8"
select select "2025"
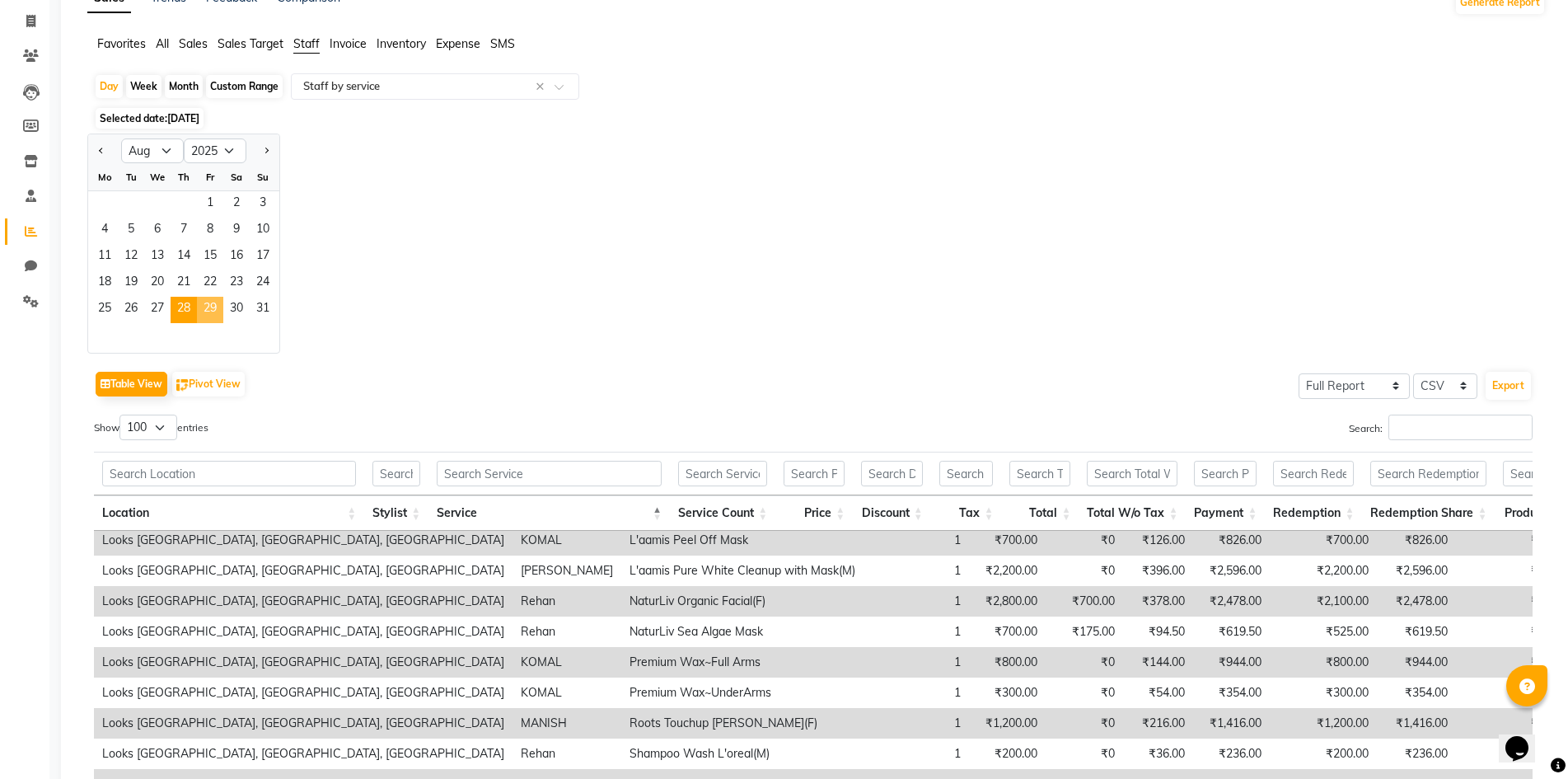
click at [209, 305] on span "29" at bounding box center [210, 310] width 27 height 27
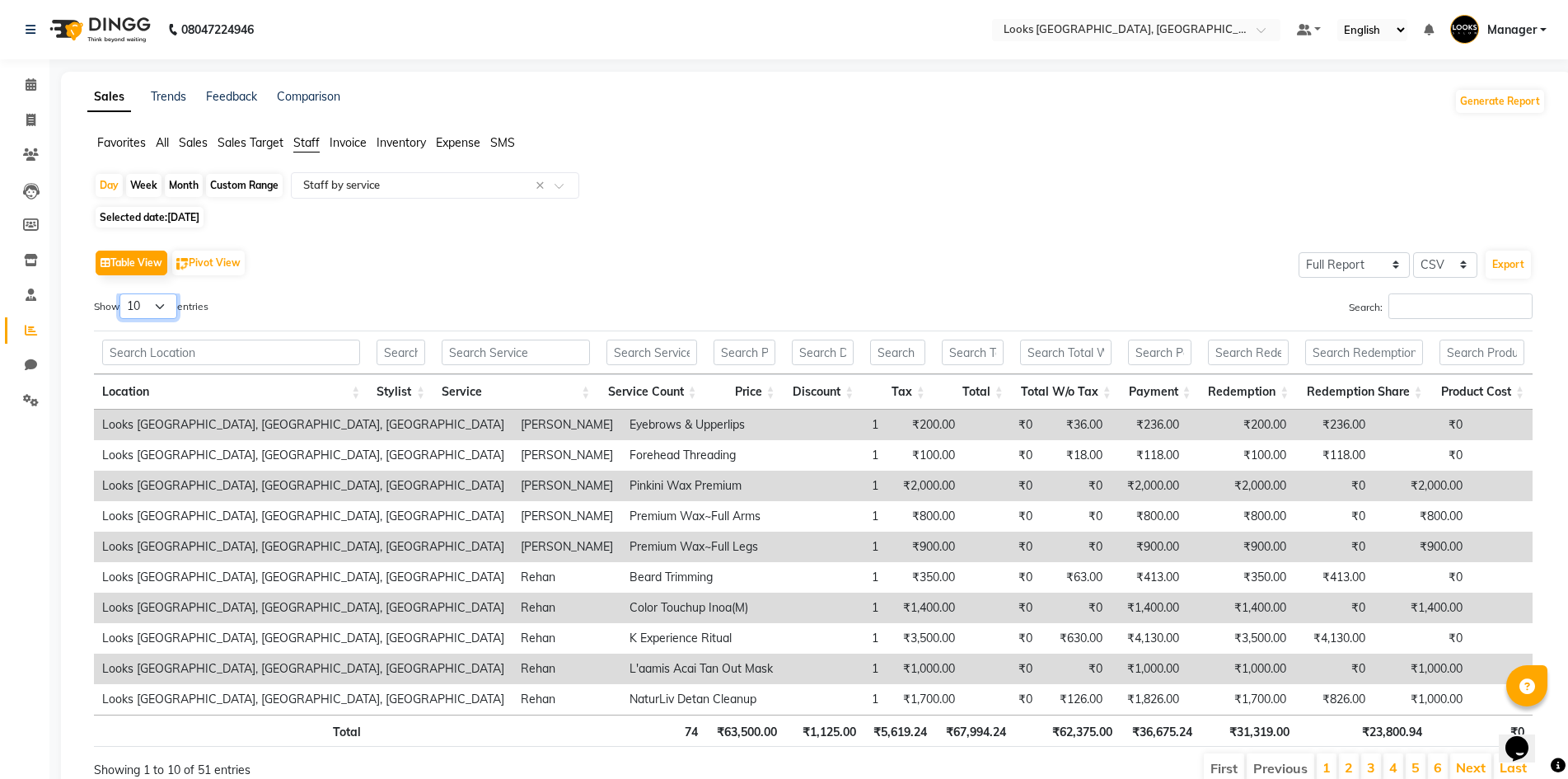
drag, startPoint x: 146, startPoint y: 307, endPoint x: 144, endPoint y: 316, distance: 9.2
click at [146, 307] on select "10 25 50 100" at bounding box center [148, 306] width 57 height 26
select select "100"
click at [122, 294] on select "10 25 50 100" at bounding box center [148, 306] width 57 height 26
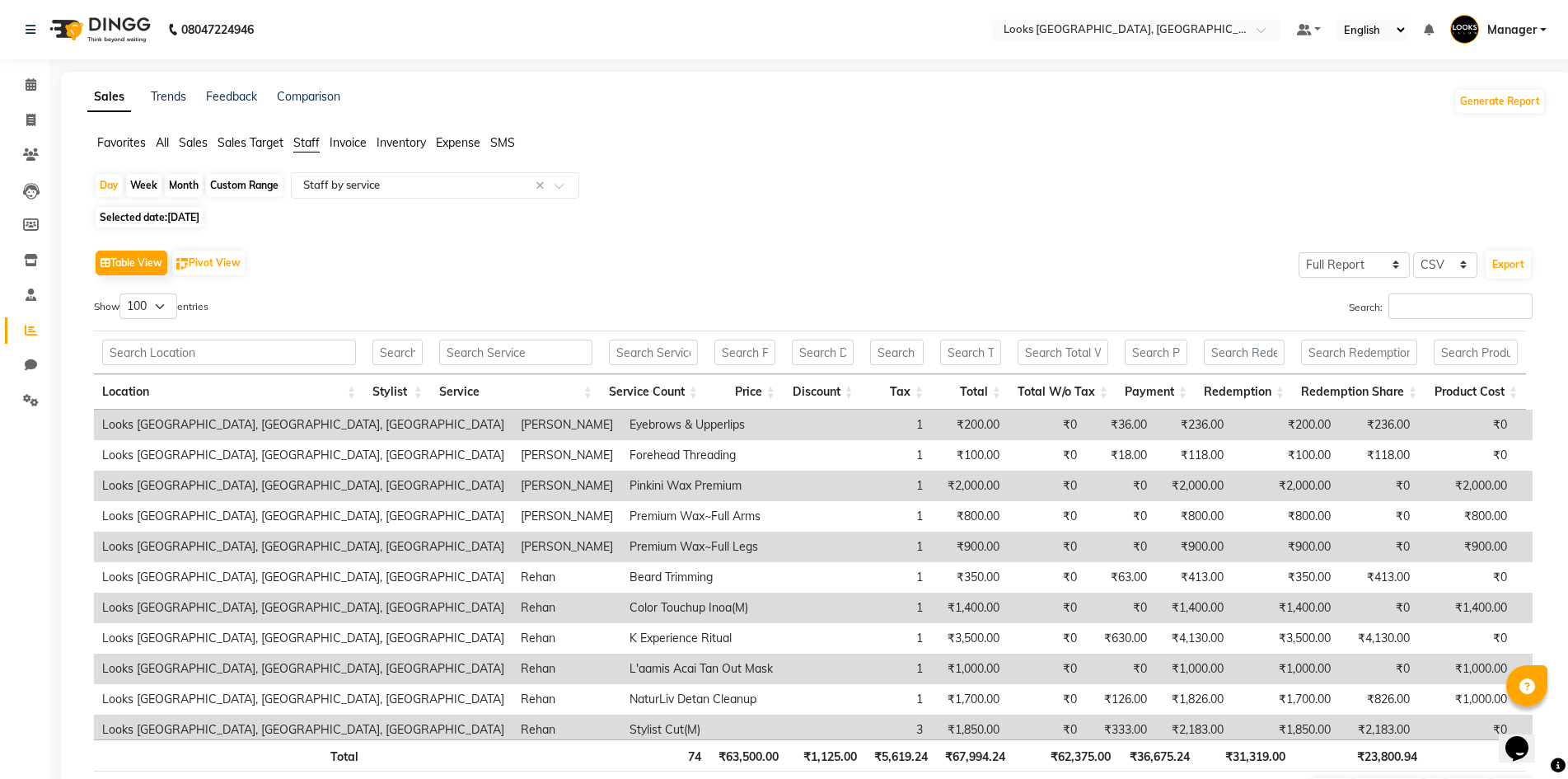
click at [593, 390] on th "Service" at bounding box center [516, 392] width 170 height 36
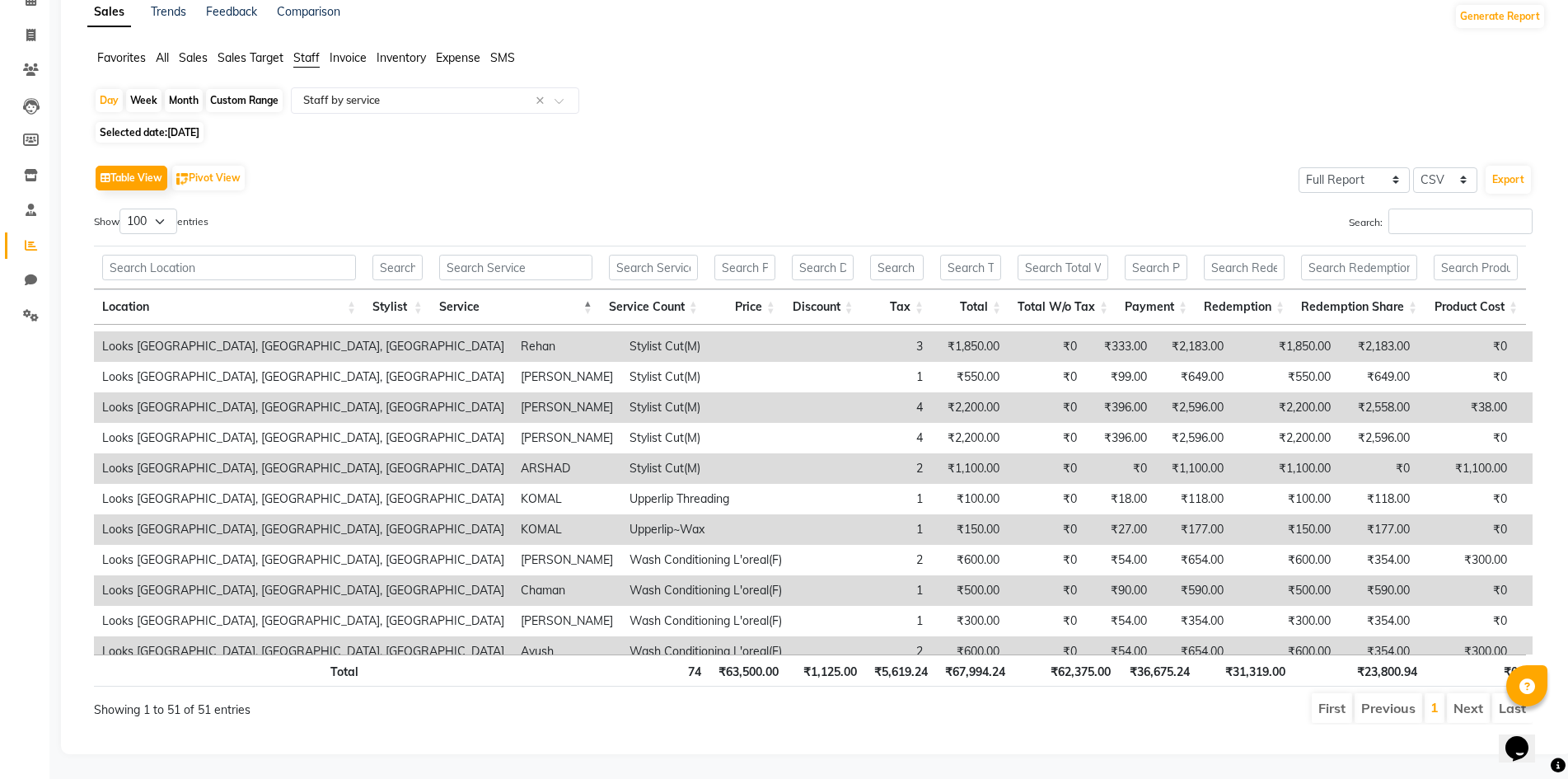
scroll to position [1240, 0]
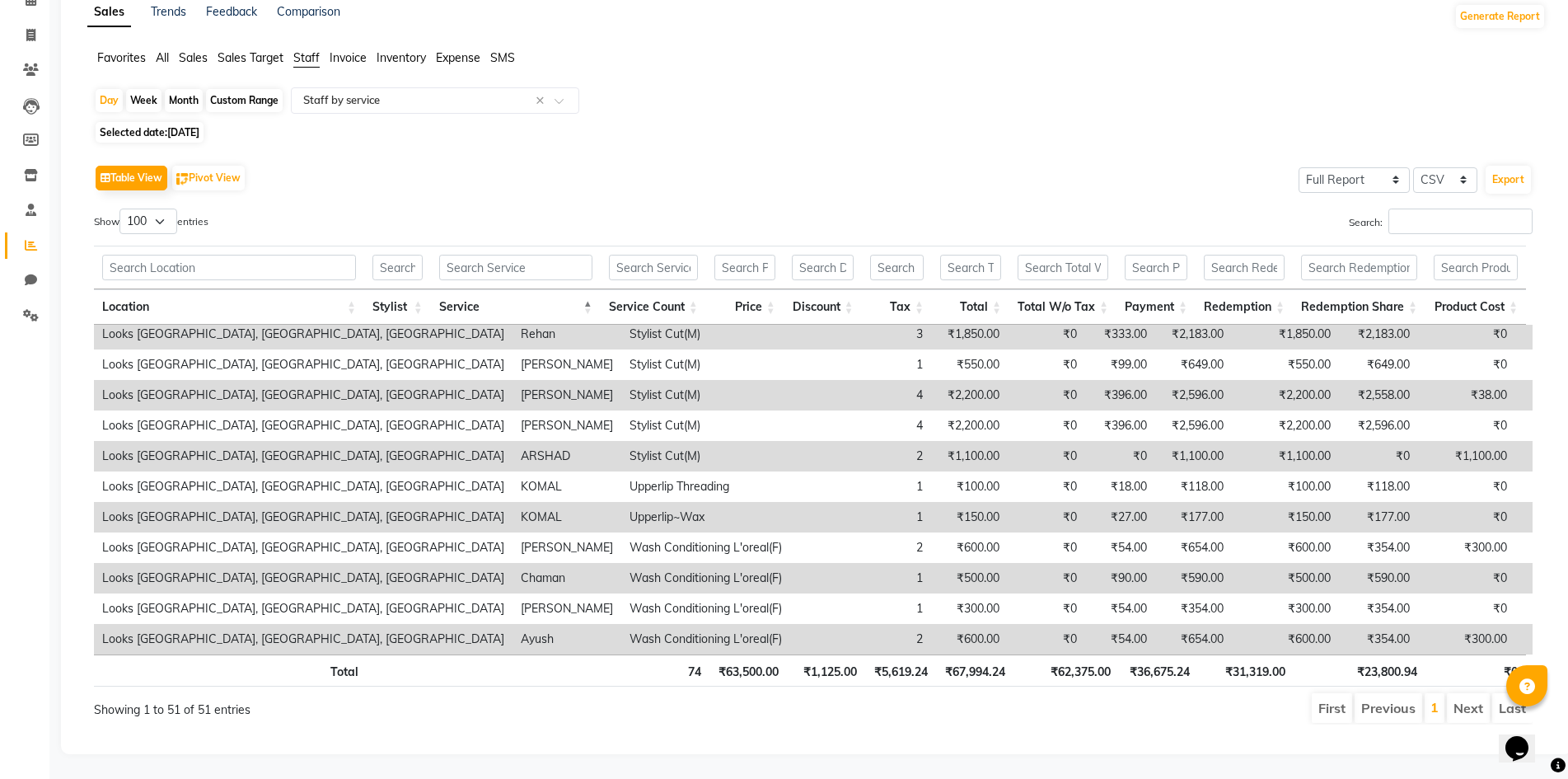
click at [183, 127] on span "29-08-2025" at bounding box center [183, 132] width 32 height 12
select select "8"
select select "2025"
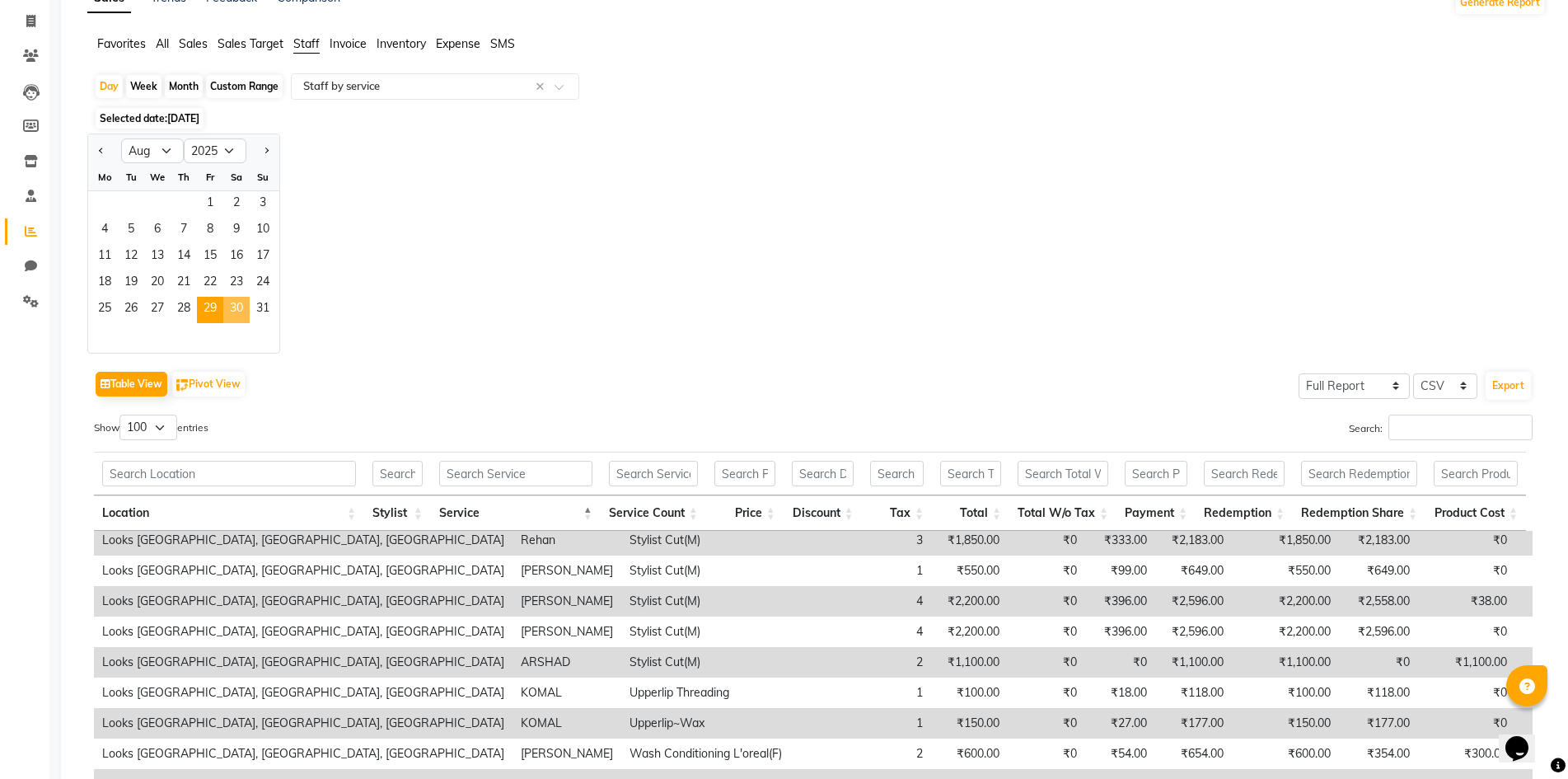
click at [243, 307] on span "30" at bounding box center [236, 310] width 27 height 27
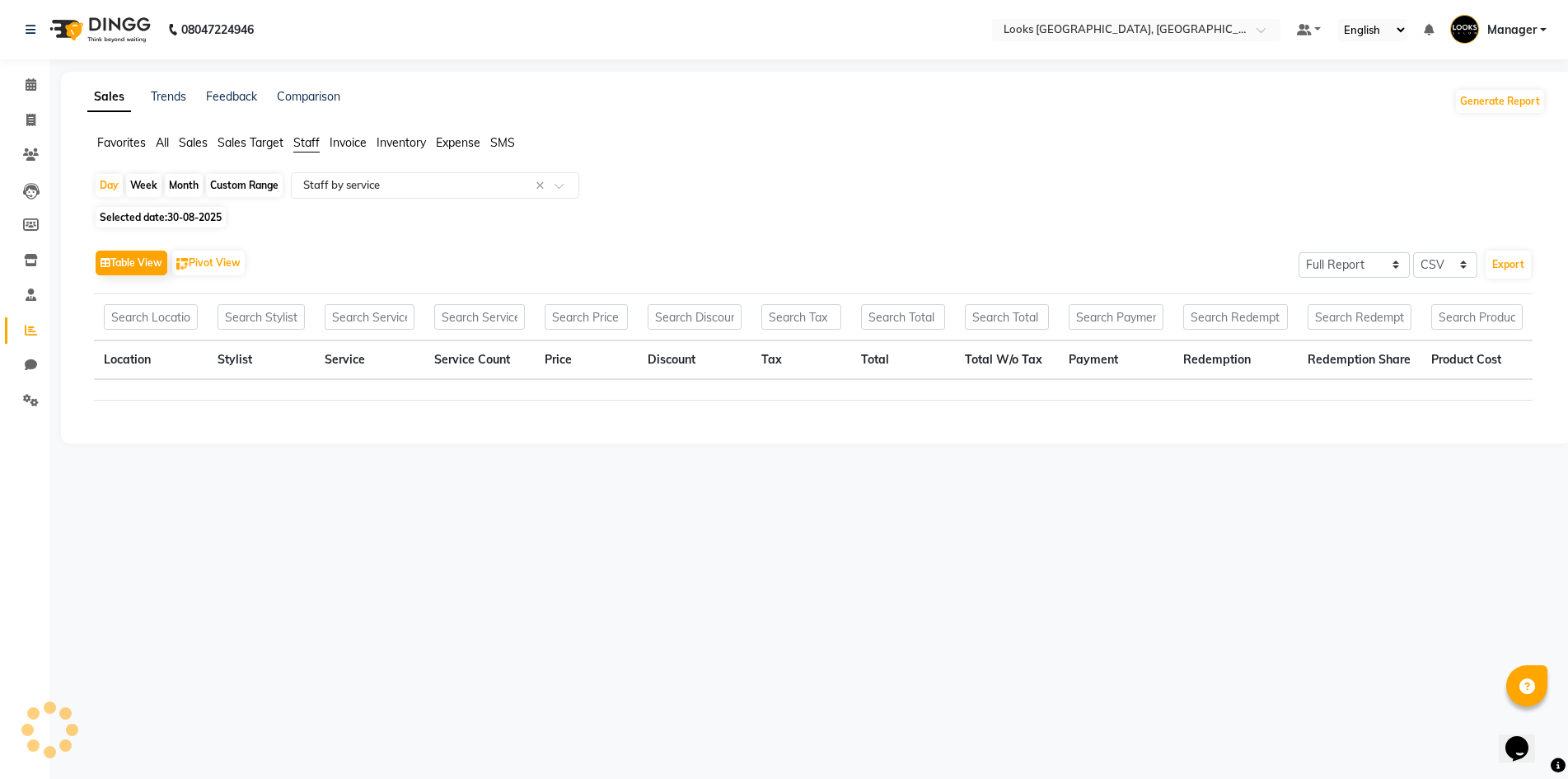
scroll to position [0, 0]
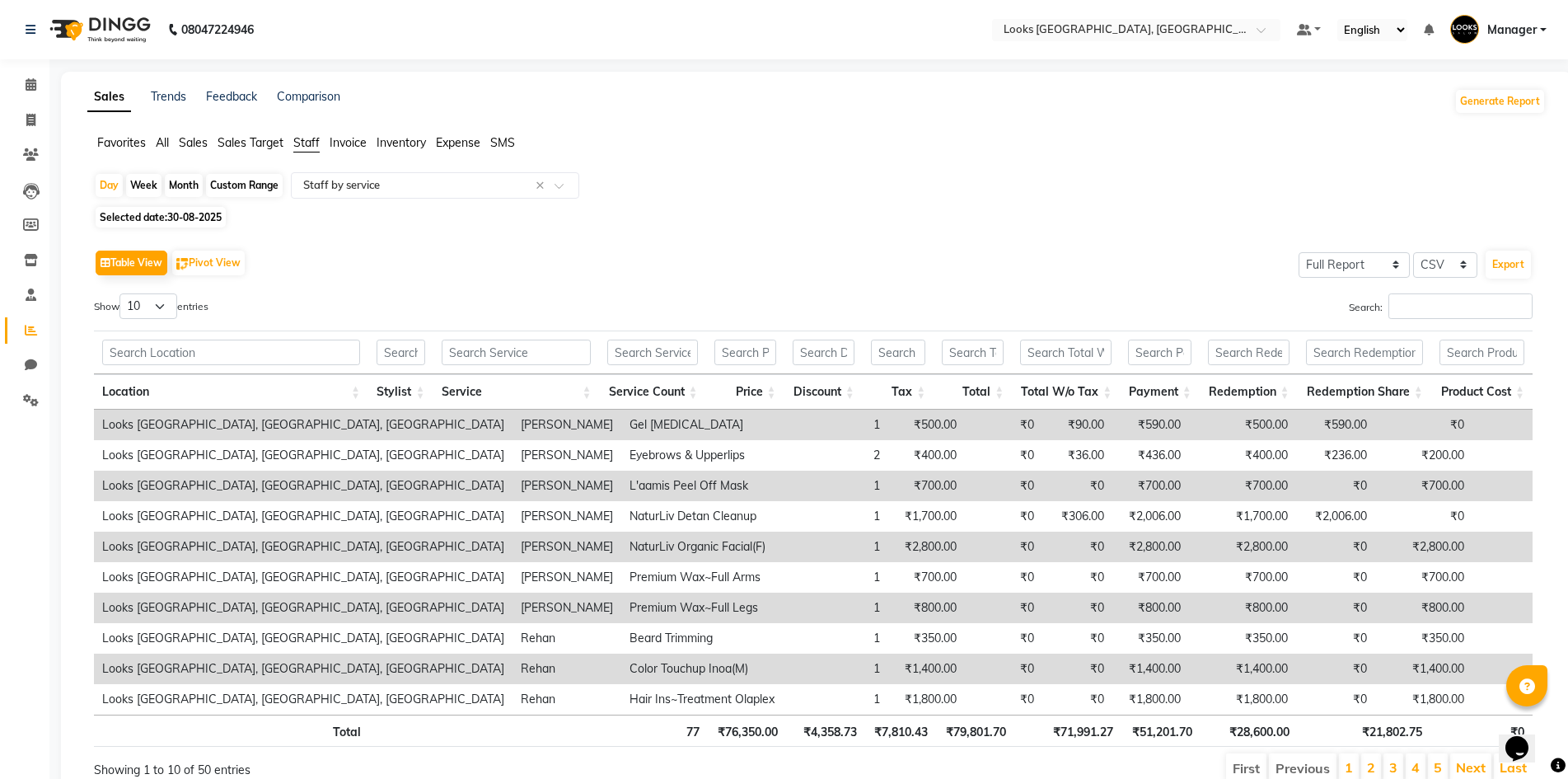
click at [148, 322] on div "Show 10 25 50 100 entries" at bounding box center [448, 310] width 707 height 32
click at [156, 314] on select "10 25 50 100" at bounding box center [148, 306] width 57 height 26
select select "100"
click at [122, 294] on select "10 25 50 100" at bounding box center [148, 306] width 57 height 26
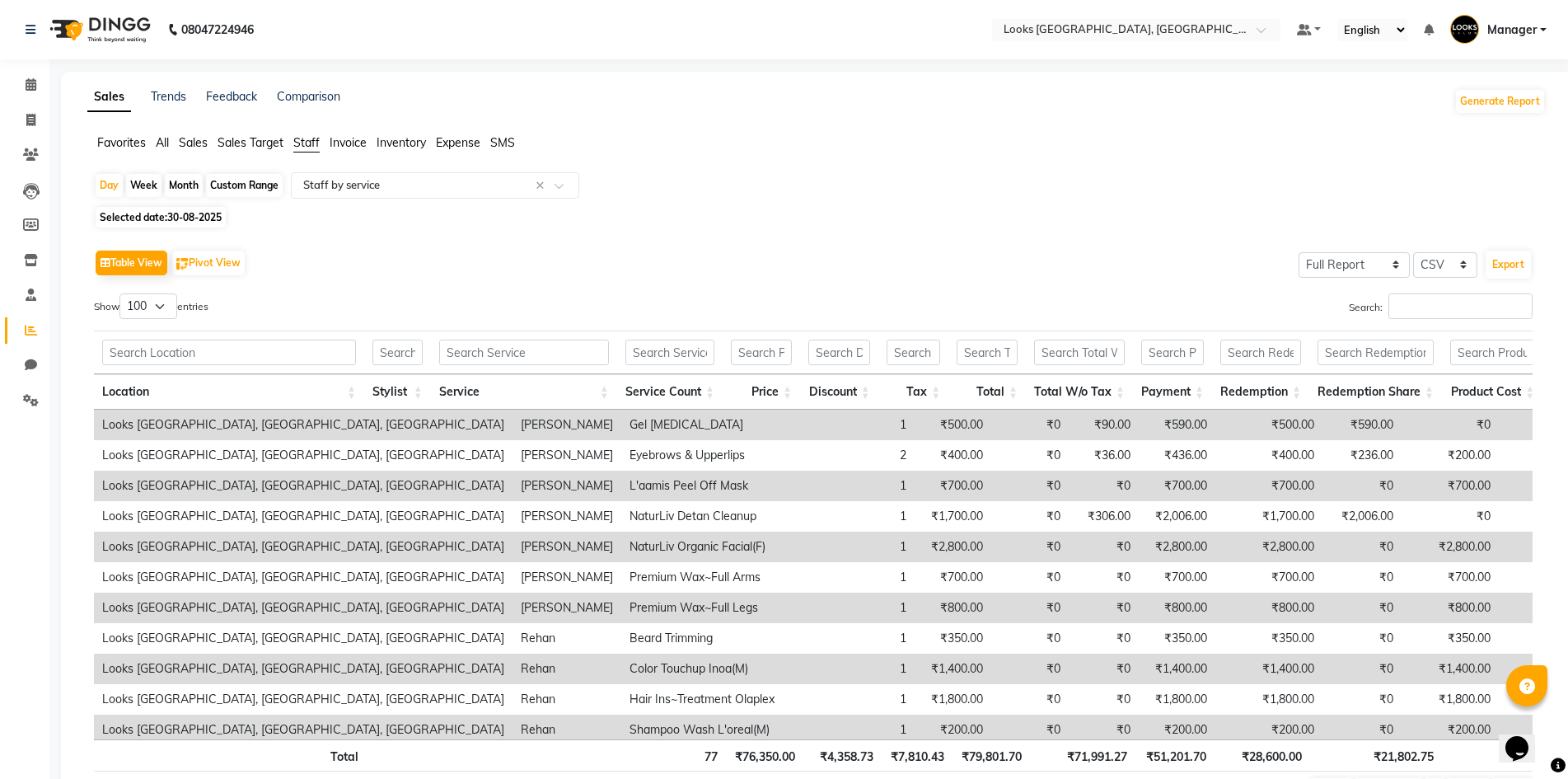
click at [611, 386] on th "Service" at bounding box center [524, 392] width 186 height 36
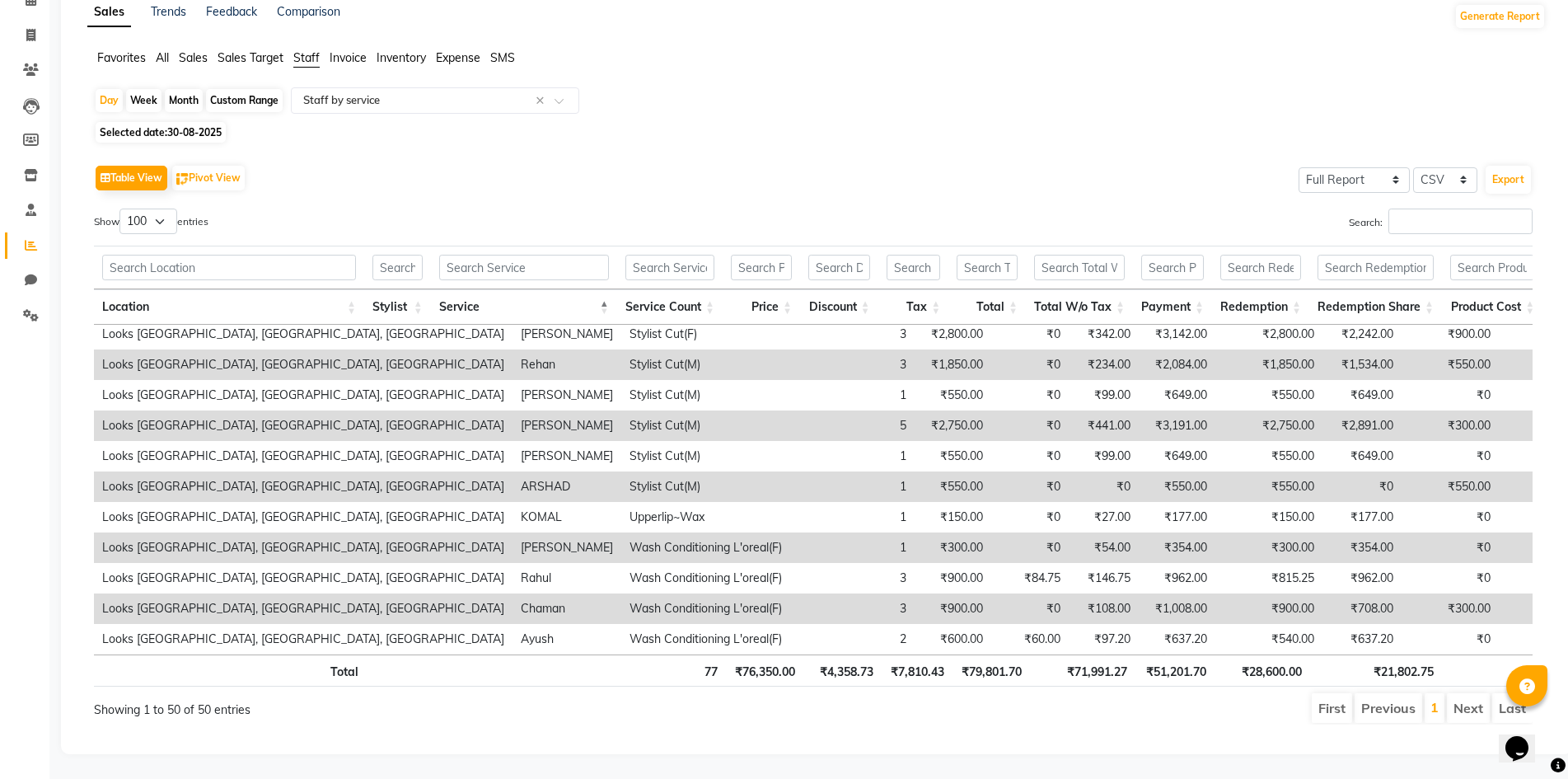
scroll to position [1209, 0]
click at [155, 122] on span "Selected date: 30-08-2025" at bounding box center [161, 132] width 130 height 21
select select "8"
select select "2025"
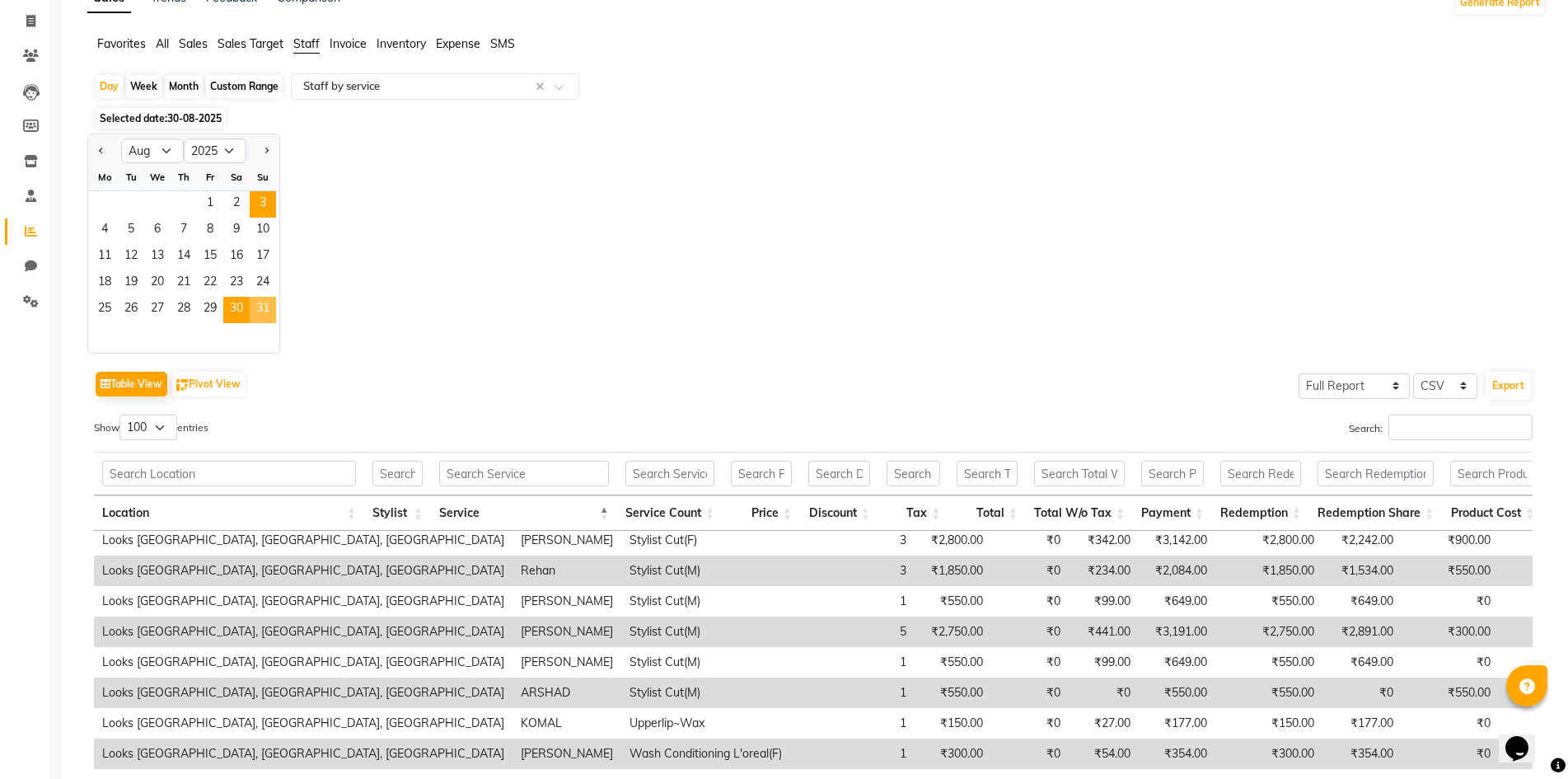
click at [270, 300] on span "31" at bounding box center [263, 310] width 27 height 27
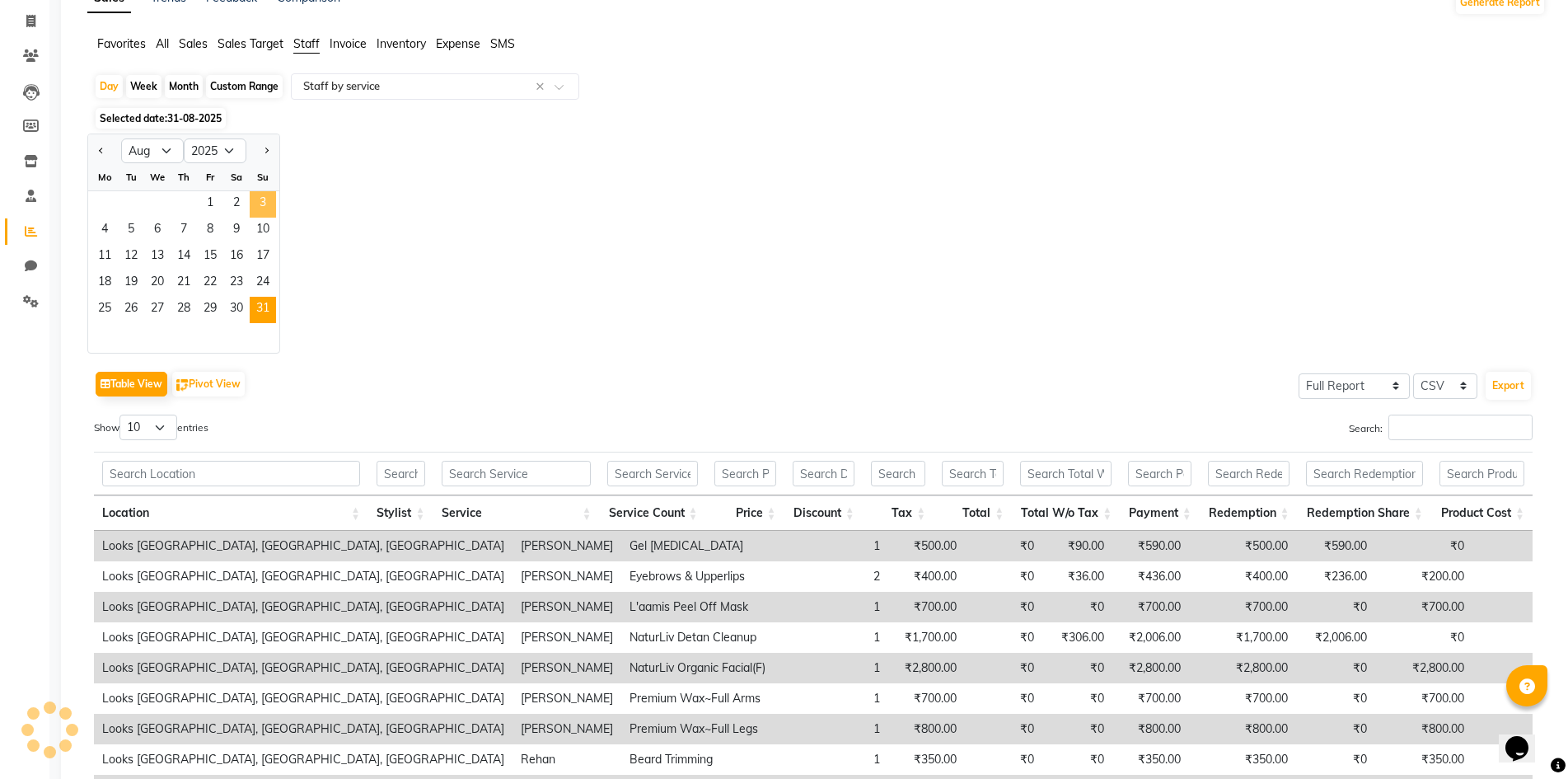
scroll to position [0, 0]
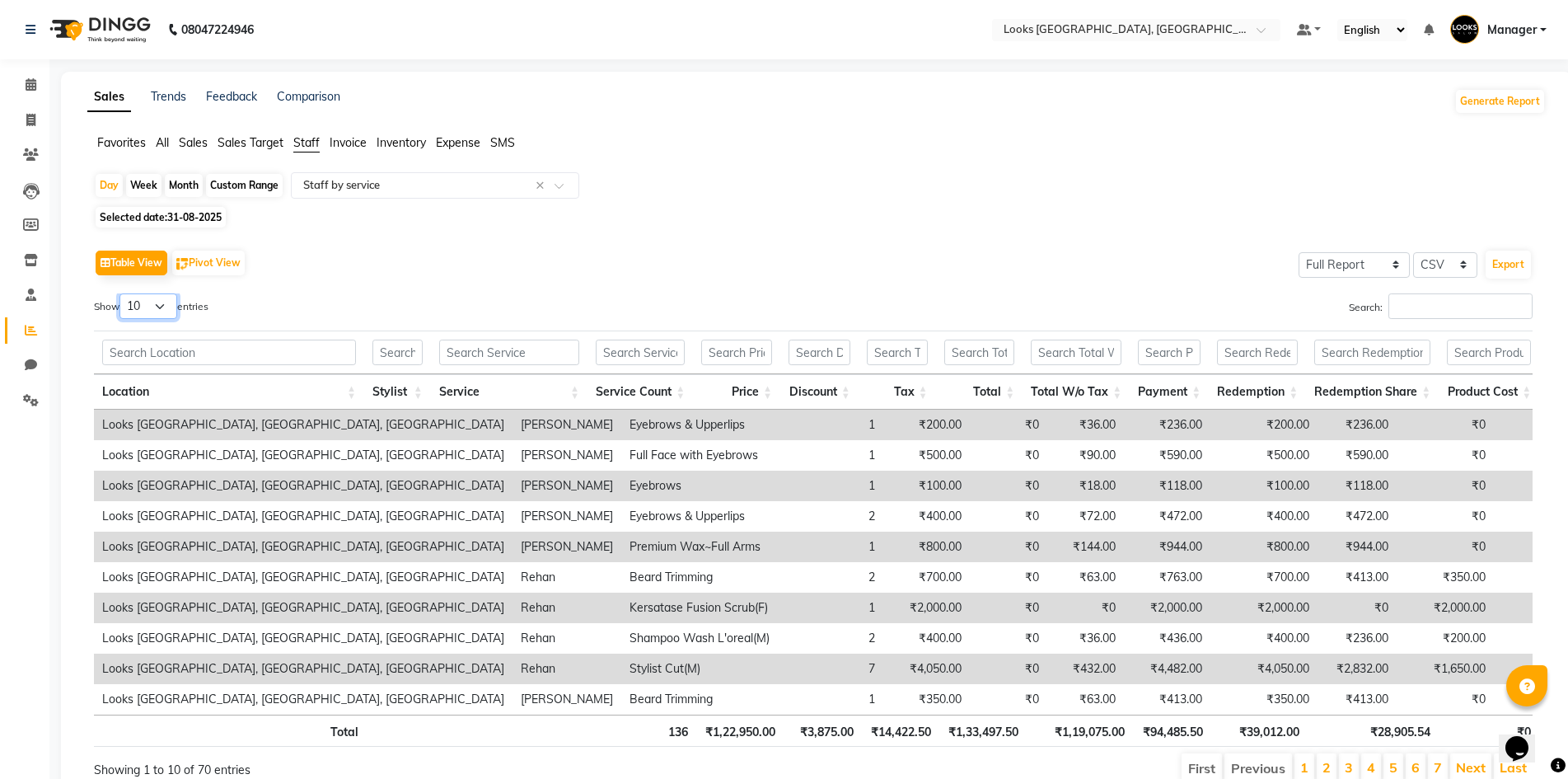
click at [156, 310] on select "10 25 50 100" at bounding box center [148, 306] width 57 height 26
select select "100"
click at [122, 294] on select "10 25 50 100" at bounding box center [148, 306] width 57 height 26
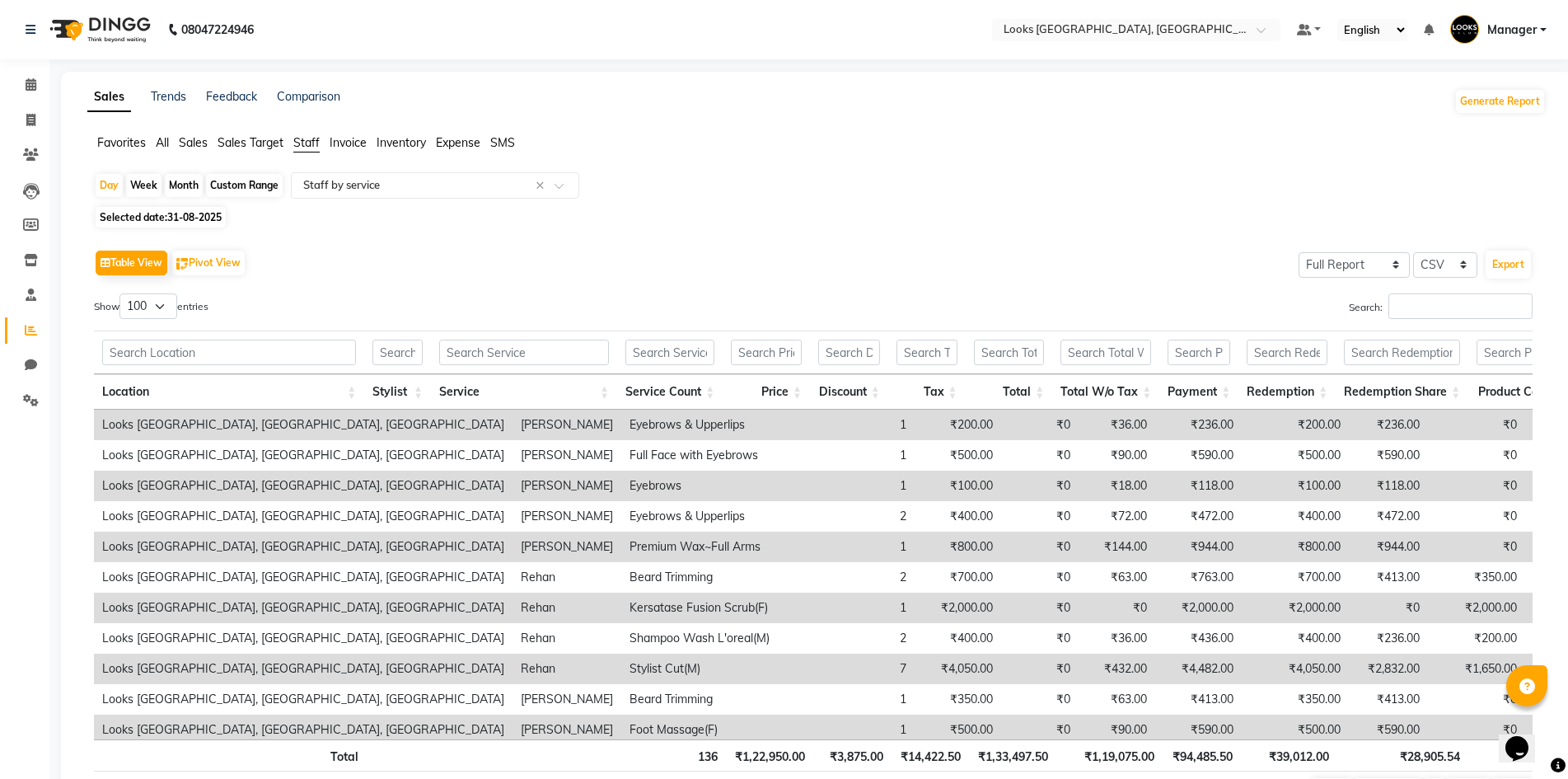
click at [611, 388] on th "Service" at bounding box center [524, 392] width 186 height 36
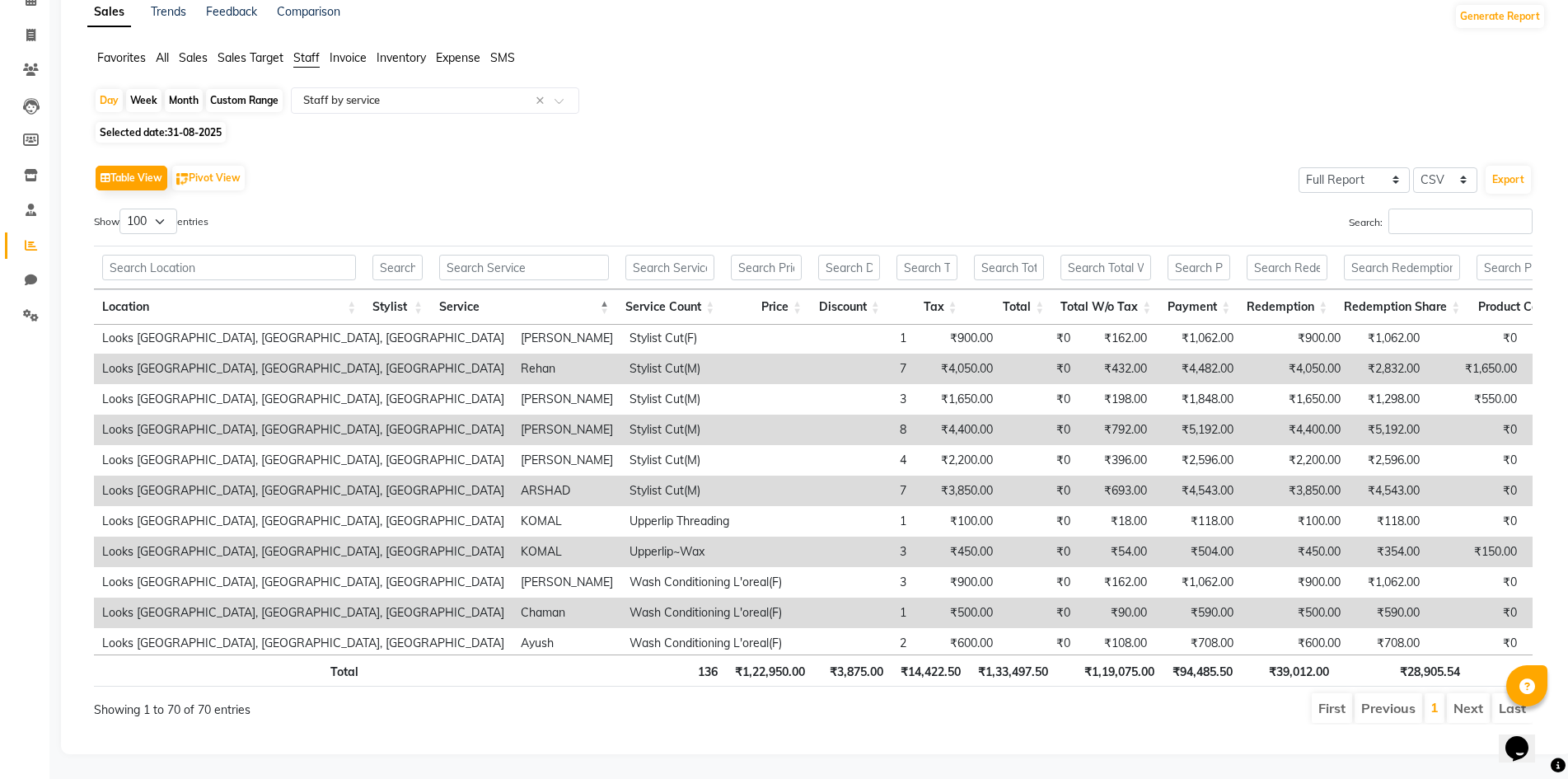
scroll to position [1819, 0]
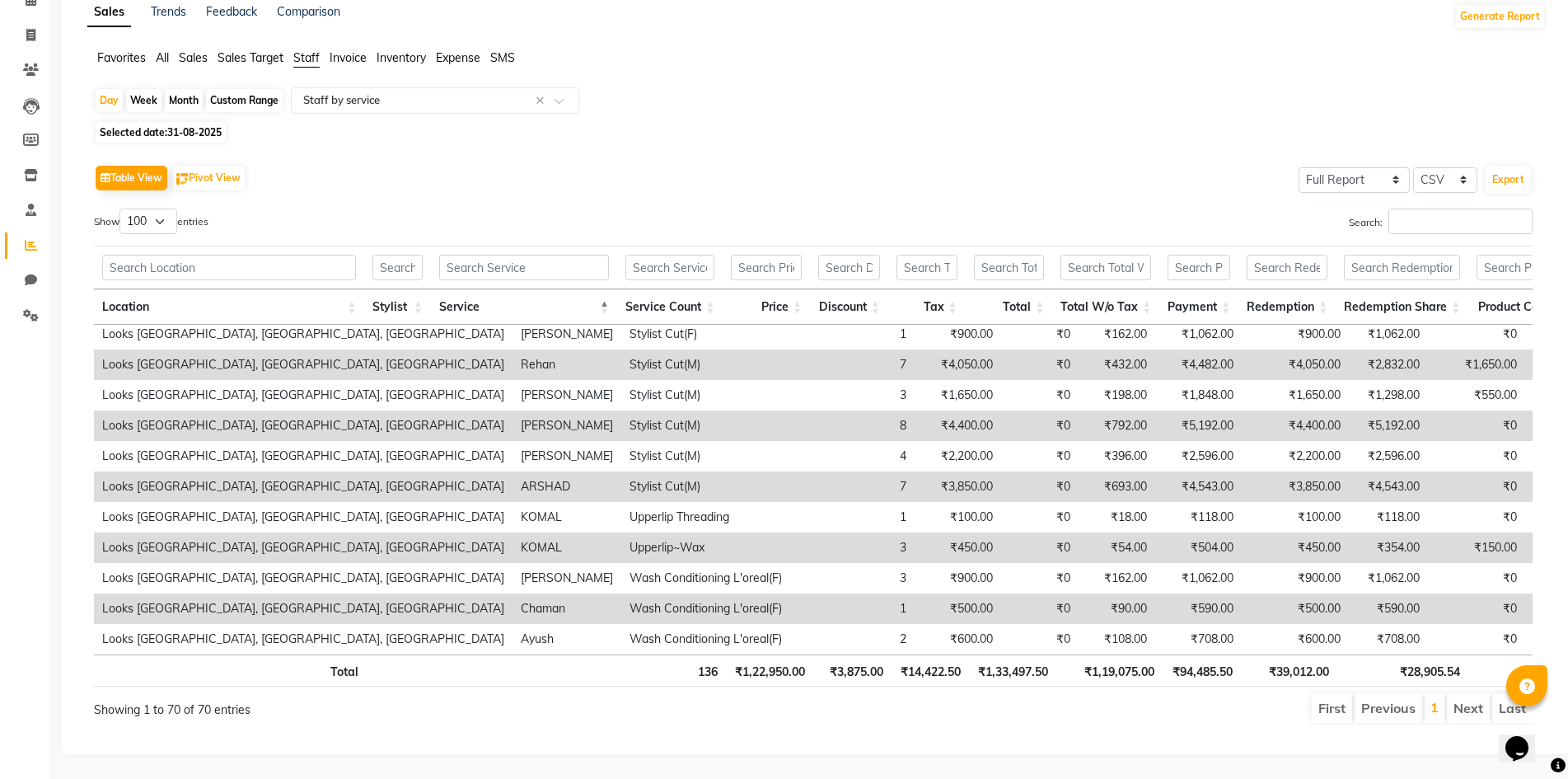
click at [149, 122] on span "Selected date: 31-08-2025" at bounding box center [161, 132] width 130 height 21
select select "8"
select select "2025"
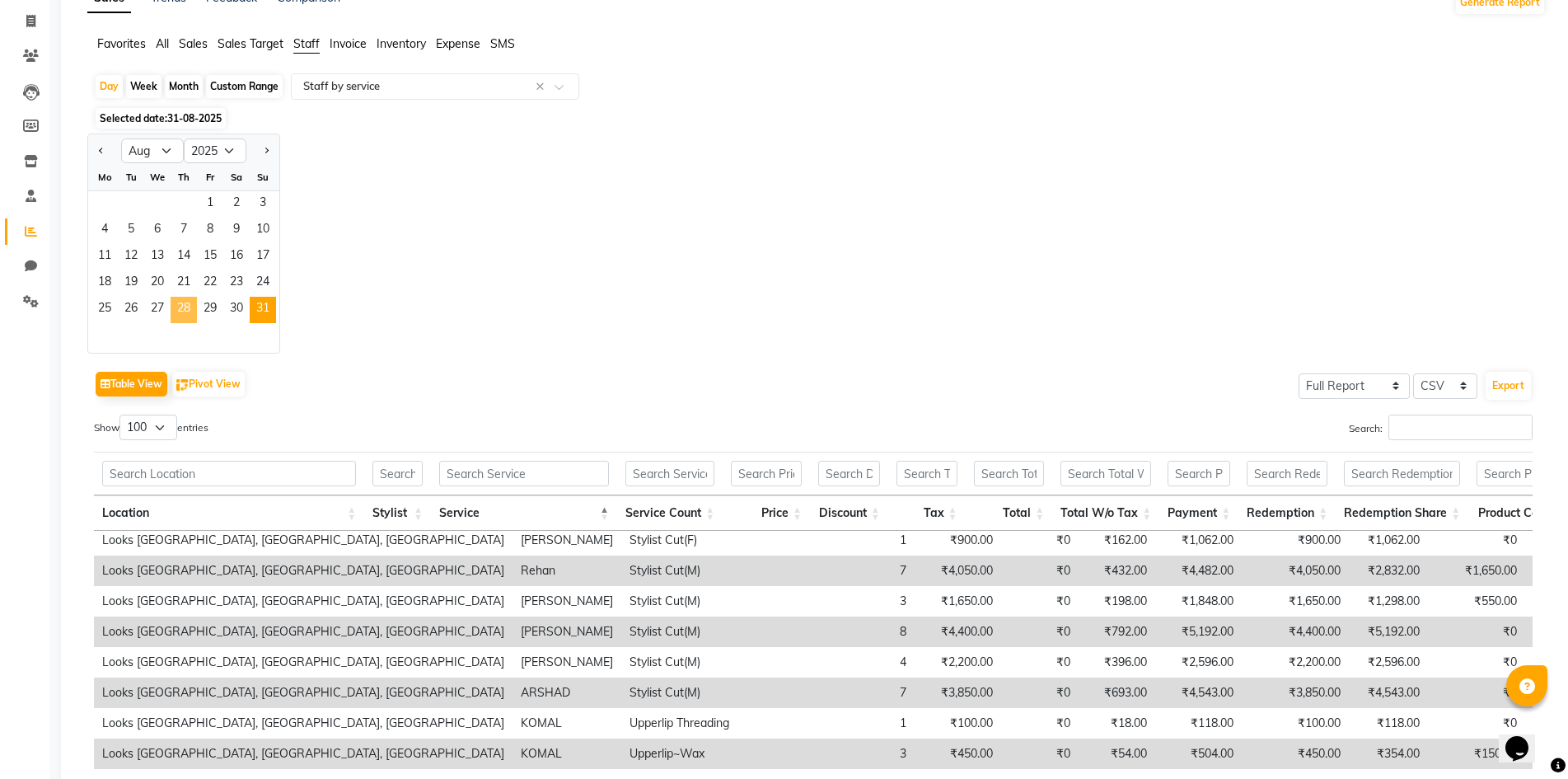
click at [191, 310] on span "28" at bounding box center [184, 310] width 27 height 27
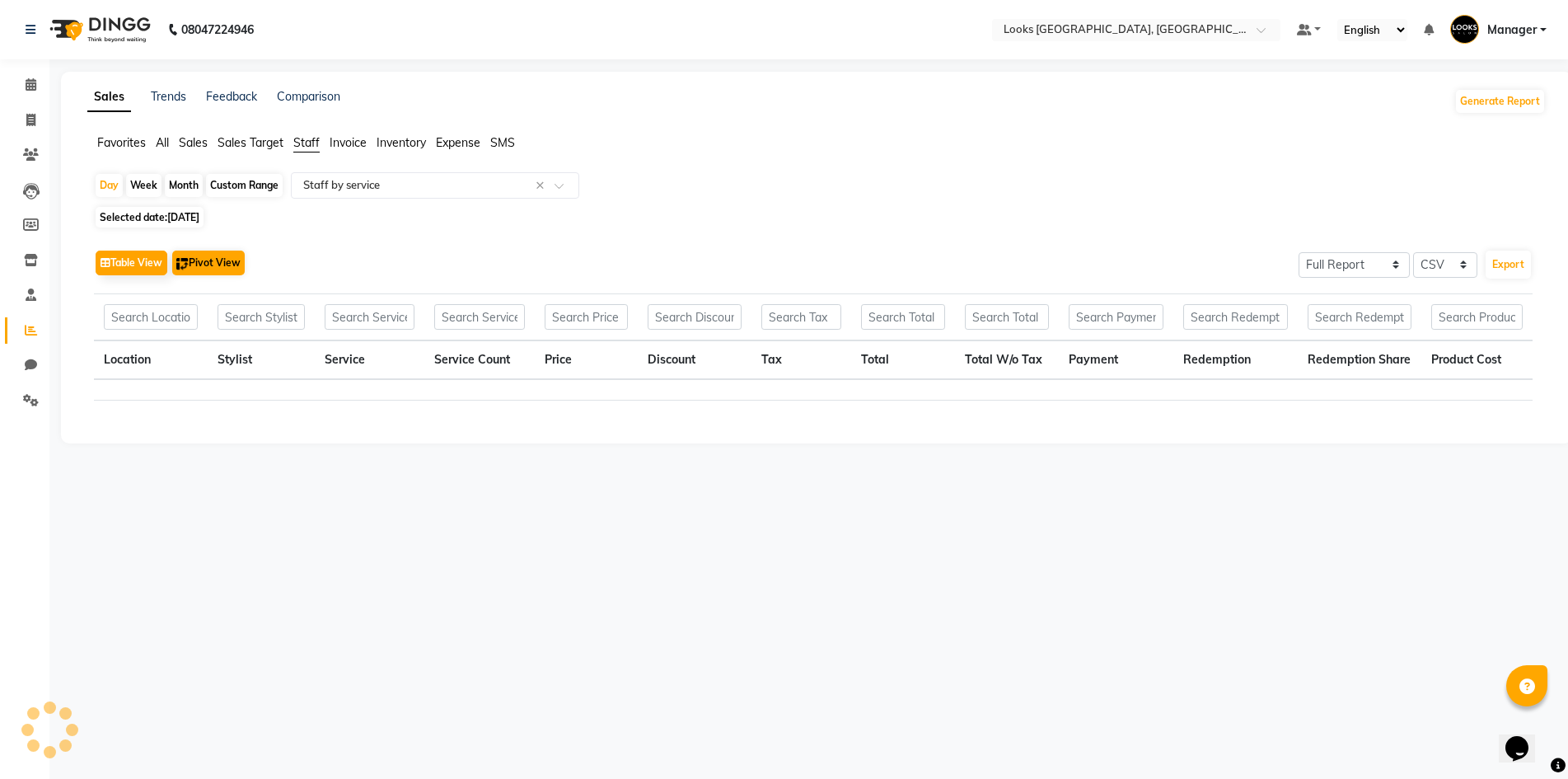
scroll to position [0, 0]
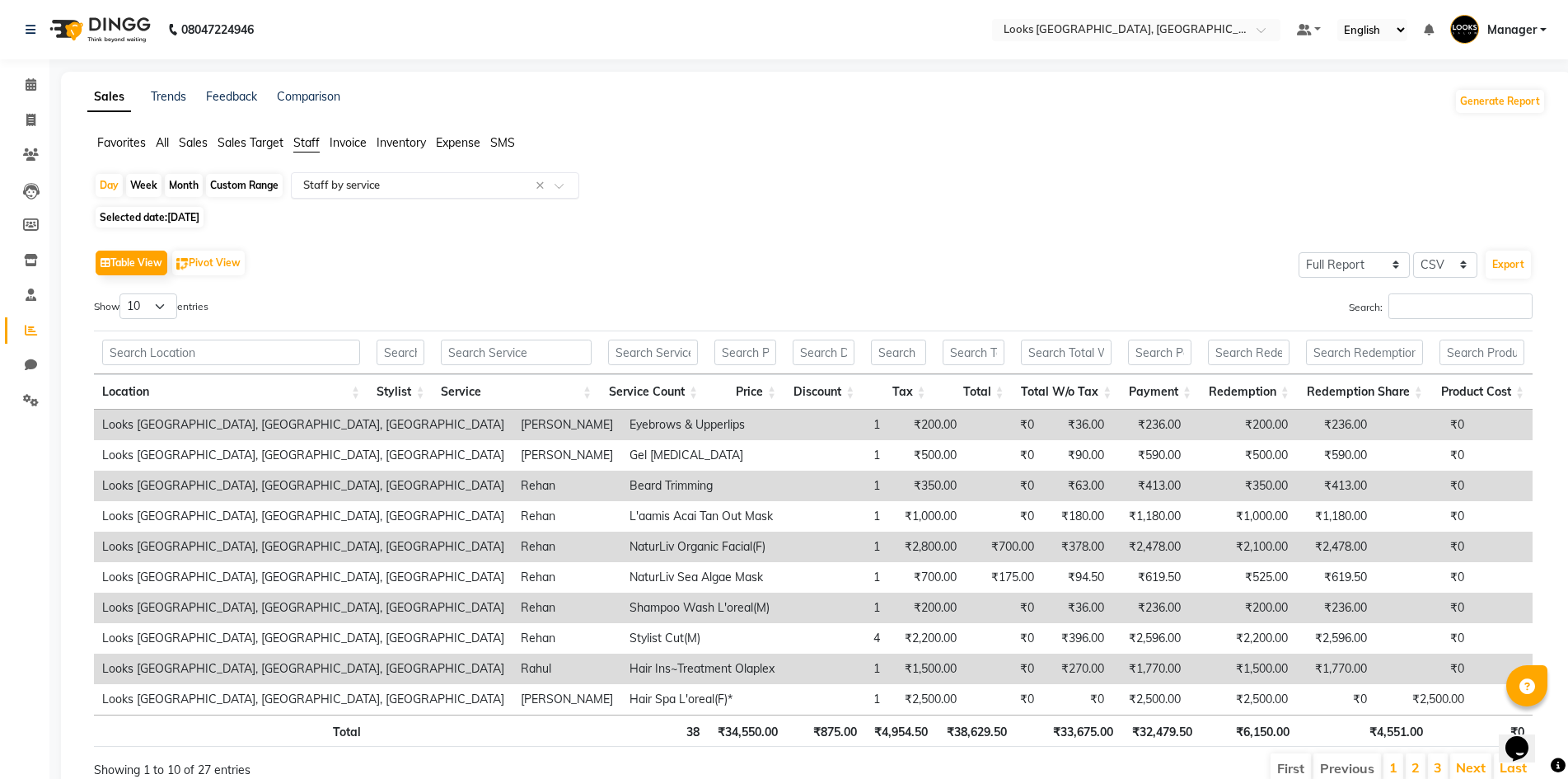
click at [364, 180] on input "text" at bounding box center [418, 186] width 237 height 17
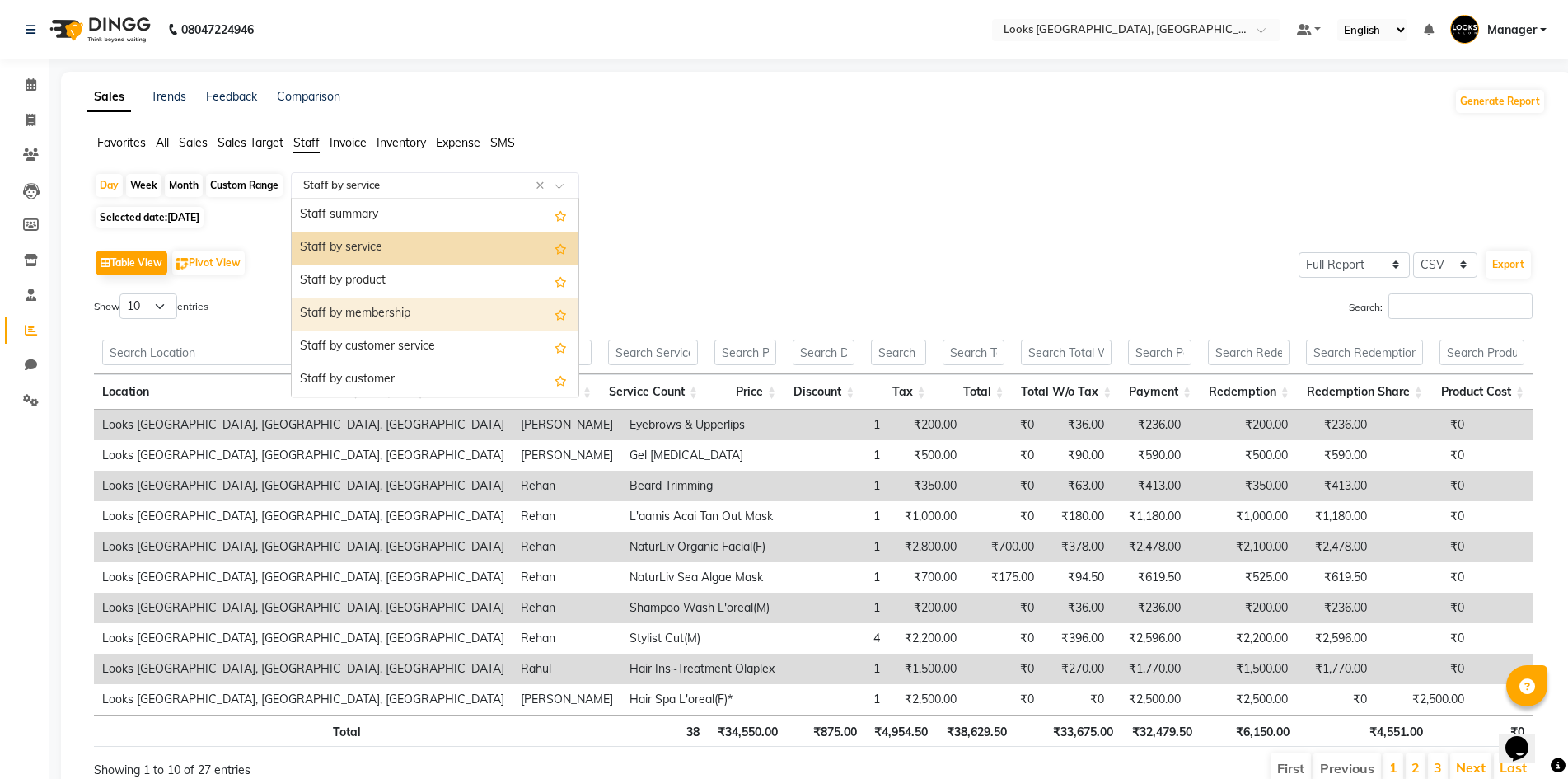
drag, startPoint x: 396, startPoint y: 298, endPoint x: 393, endPoint y: 283, distance: 15.3
click at [394, 294] on div "Staff summary Staff by service Staff by product Staff by membership Staff by cu…" at bounding box center [435, 528] width 287 height 659
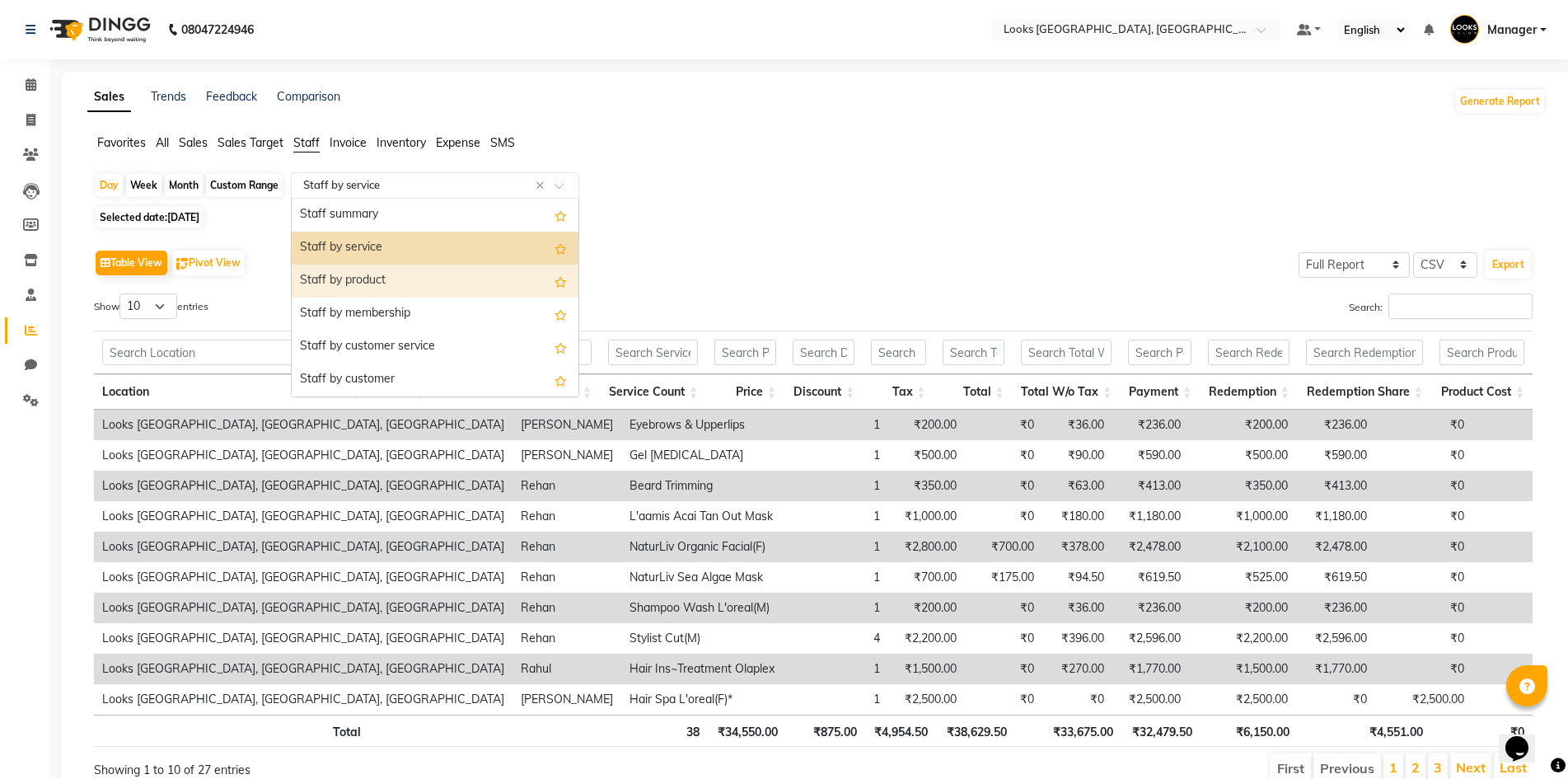
click at [392, 277] on div "Staff by product" at bounding box center [435, 281] width 287 height 33
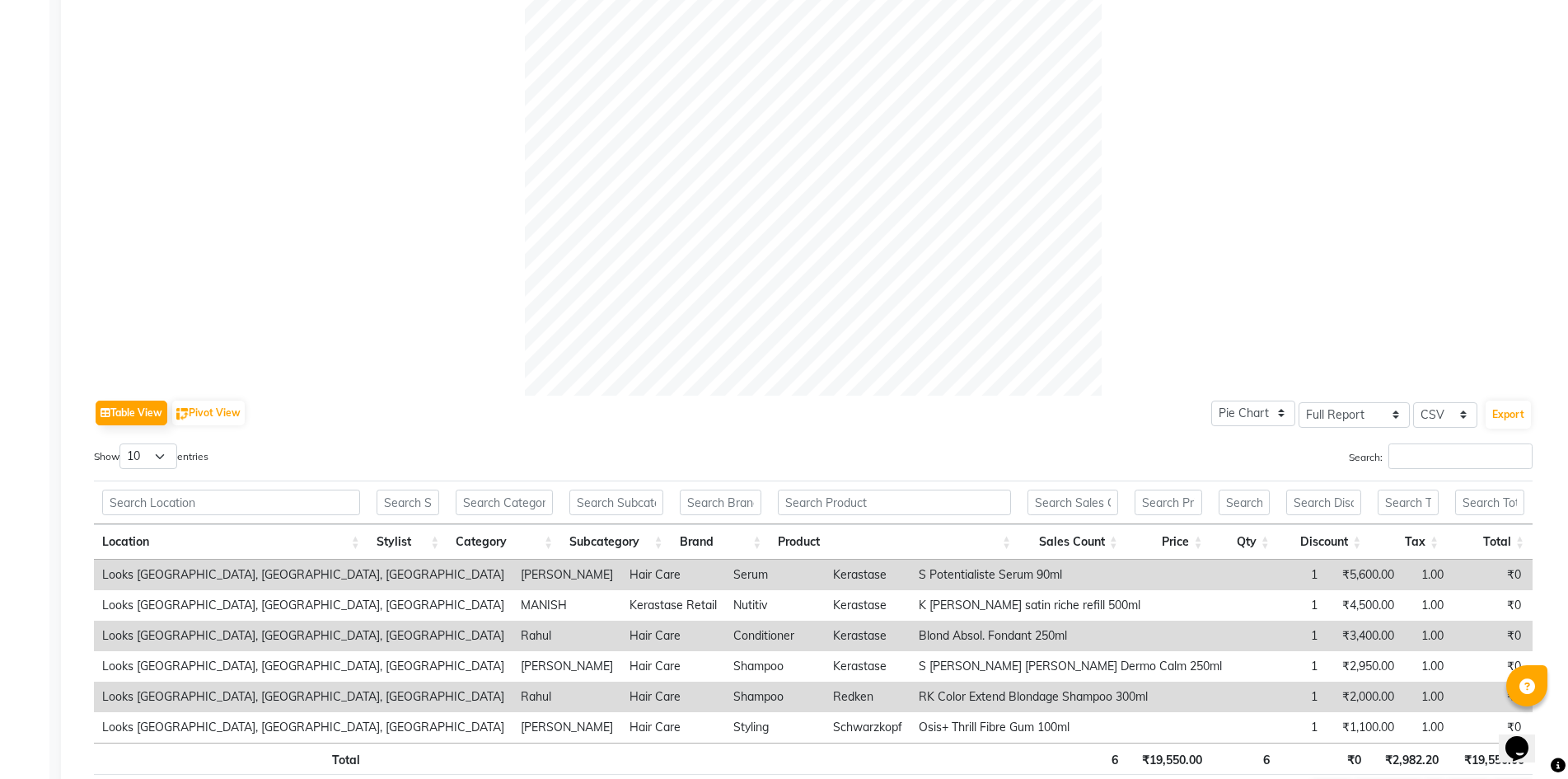
scroll to position [549, 0]
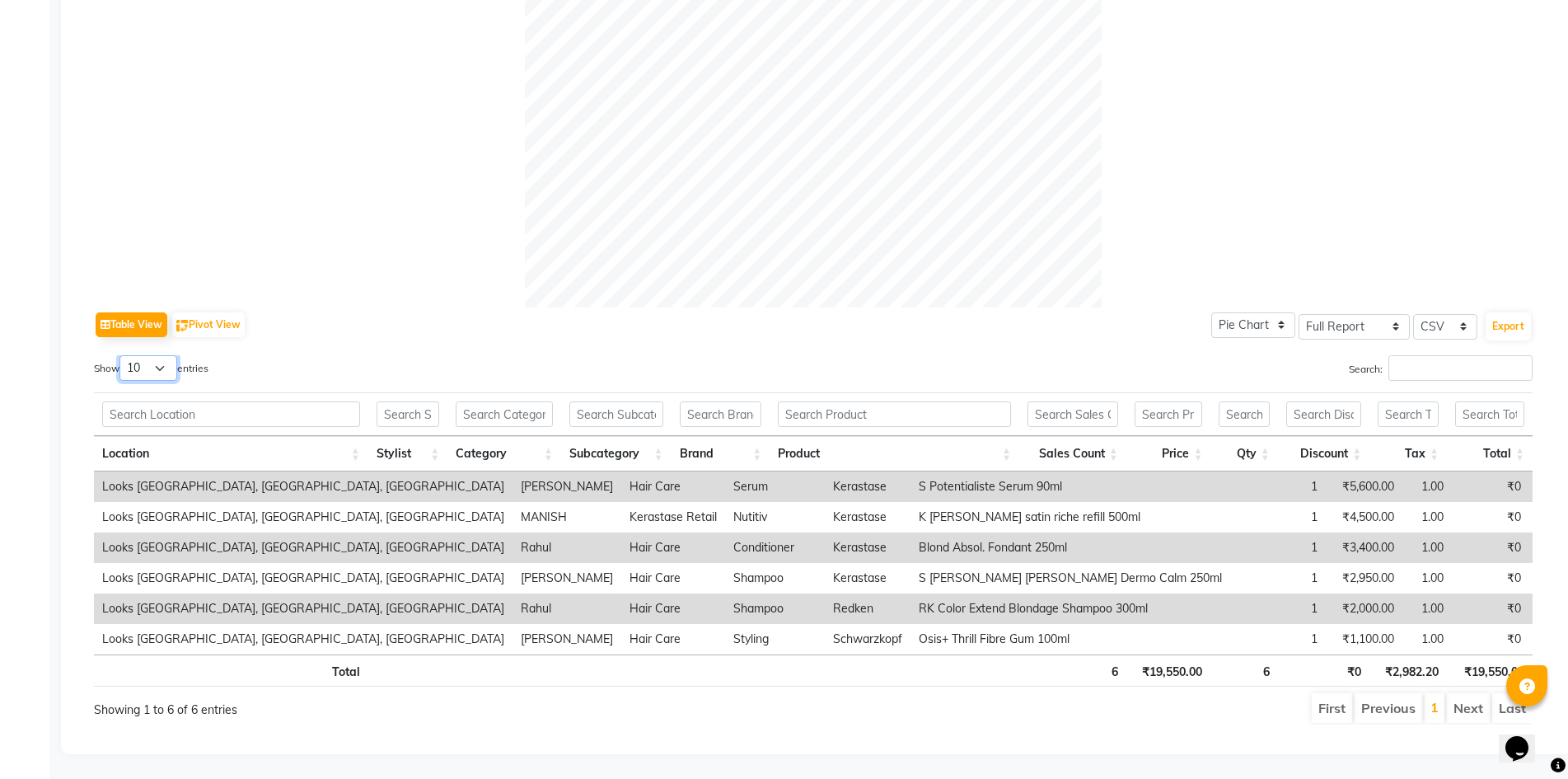
drag, startPoint x: 151, startPoint y: 347, endPoint x: 154, endPoint y: 360, distance: 13.3
click at [154, 360] on select "10 25 50 100" at bounding box center [148, 368] width 57 height 26
select select "100"
click at [122, 355] on select "10 25 50 100" at bounding box center [148, 368] width 57 height 26
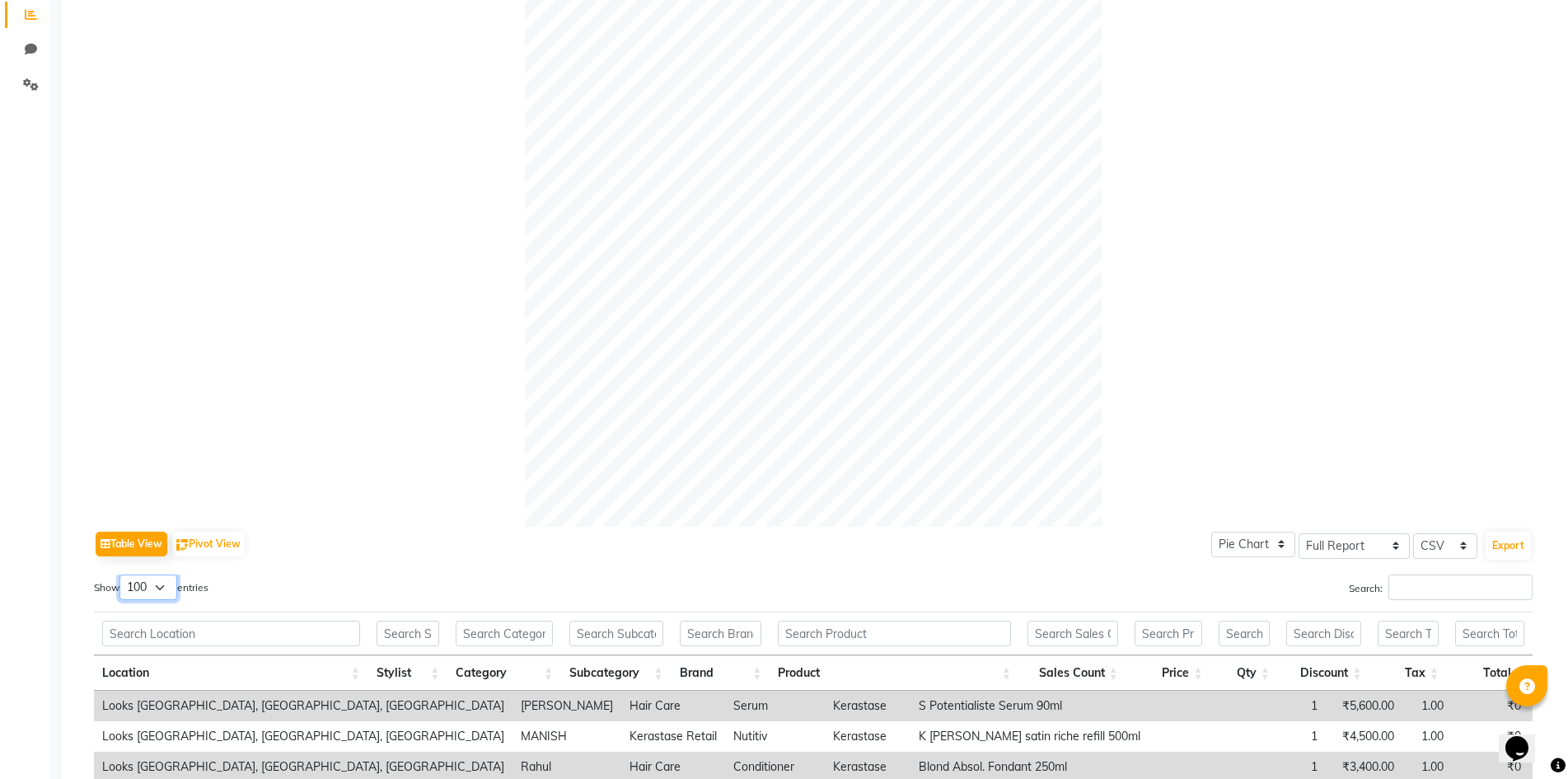
scroll to position [0, 0]
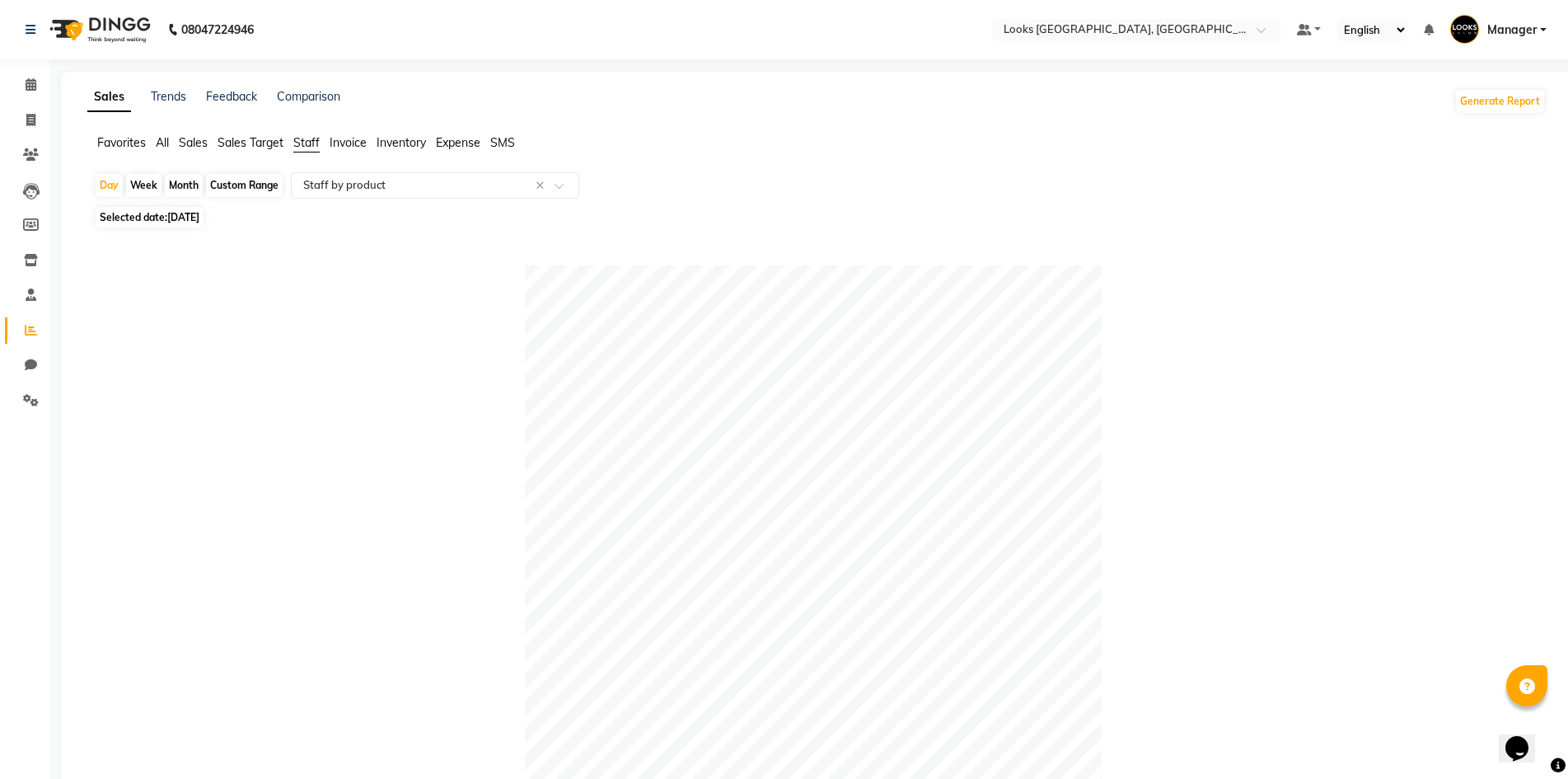
click at [131, 215] on span "Selected date: 28-08-2025" at bounding box center [150, 217] width 108 height 21
select select "8"
select select "2025"
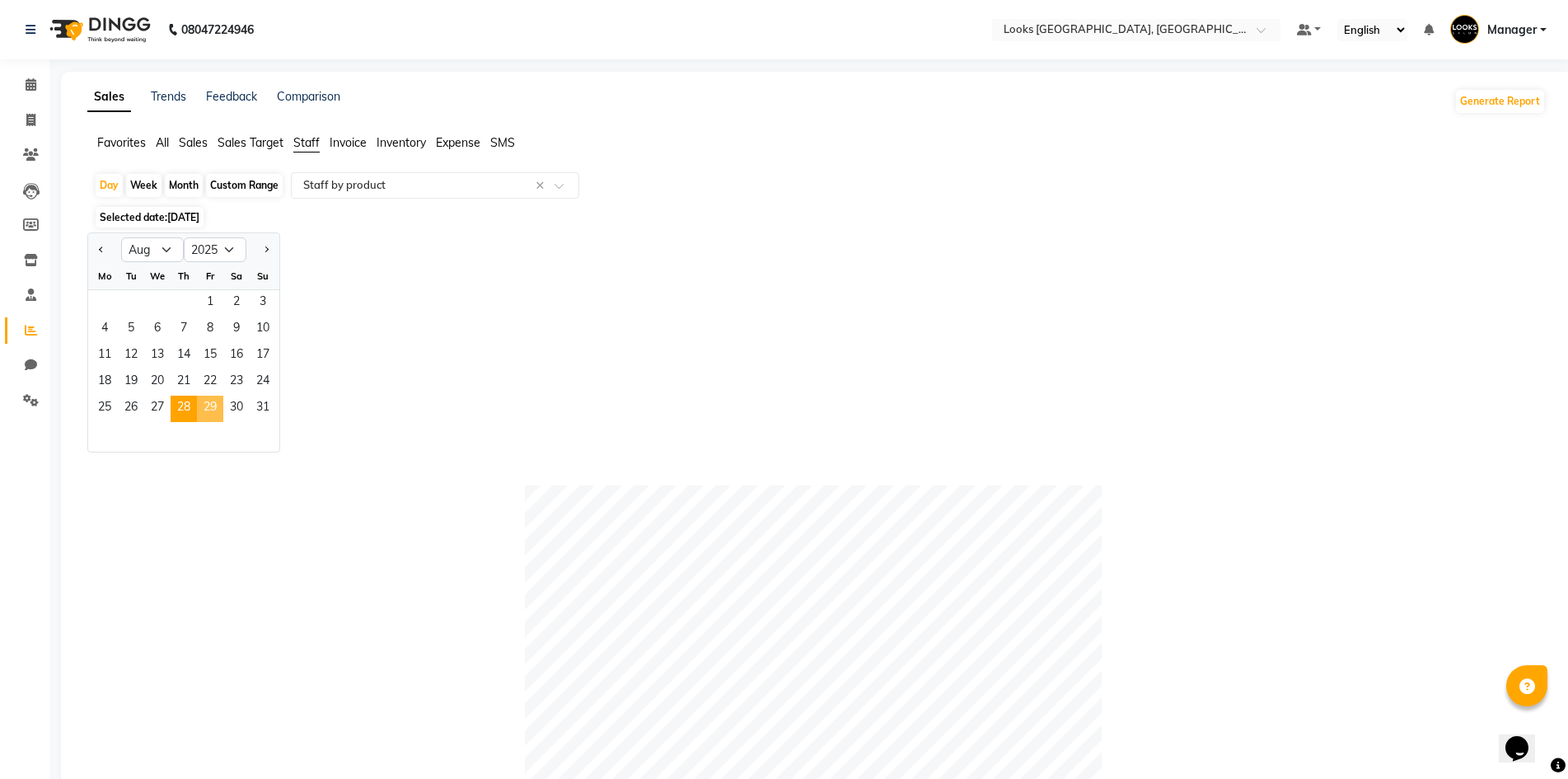
click at [205, 401] on span "29" at bounding box center [210, 409] width 27 height 27
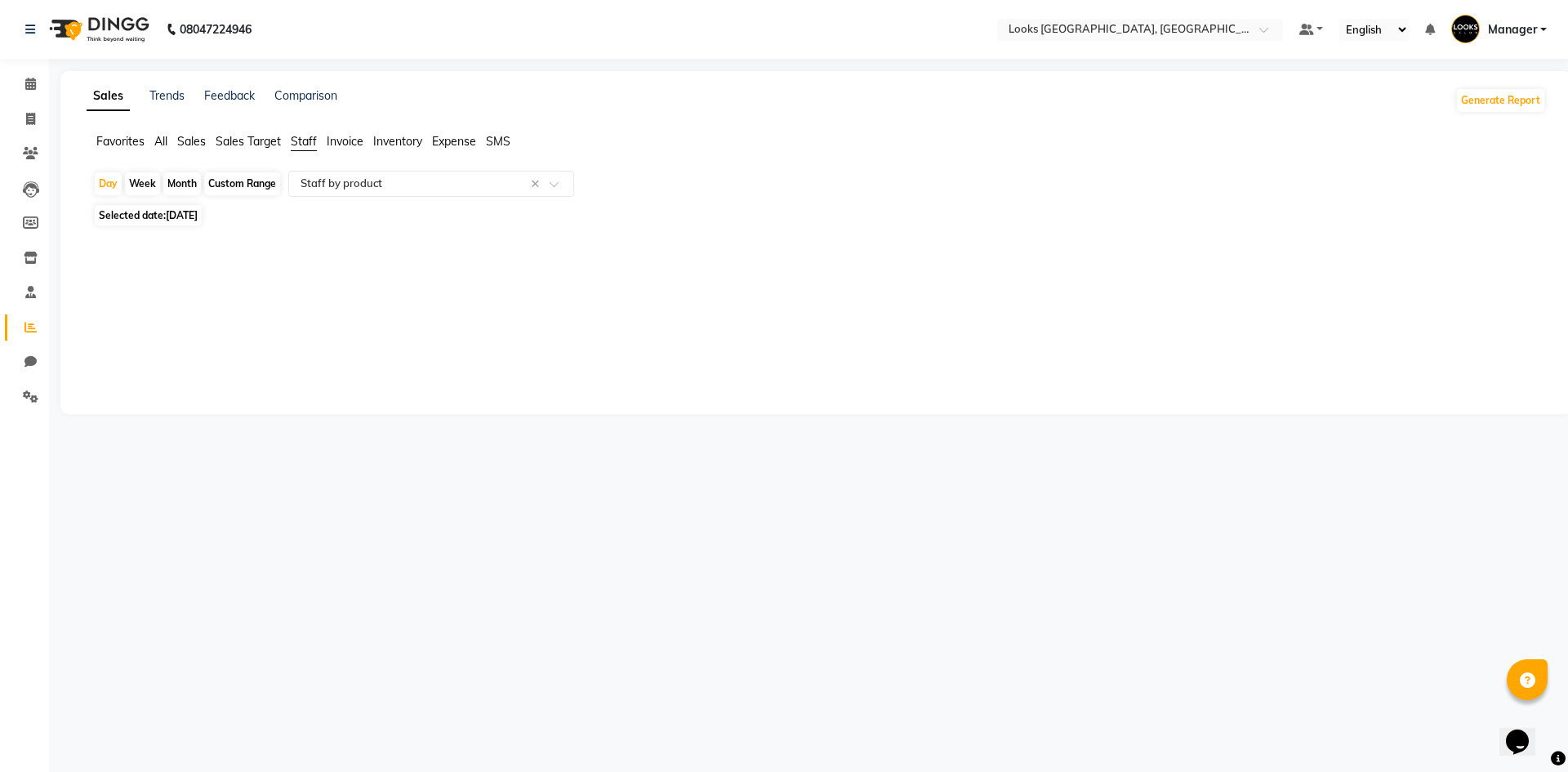
drag, startPoint x: 171, startPoint y: 216, endPoint x: 174, endPoint y: 225, distance: 9.5
click at [171, 218] on span "29-08-2025" at bounding box center [181, 215] width 32 height 12
select select "8"
select select "2025"
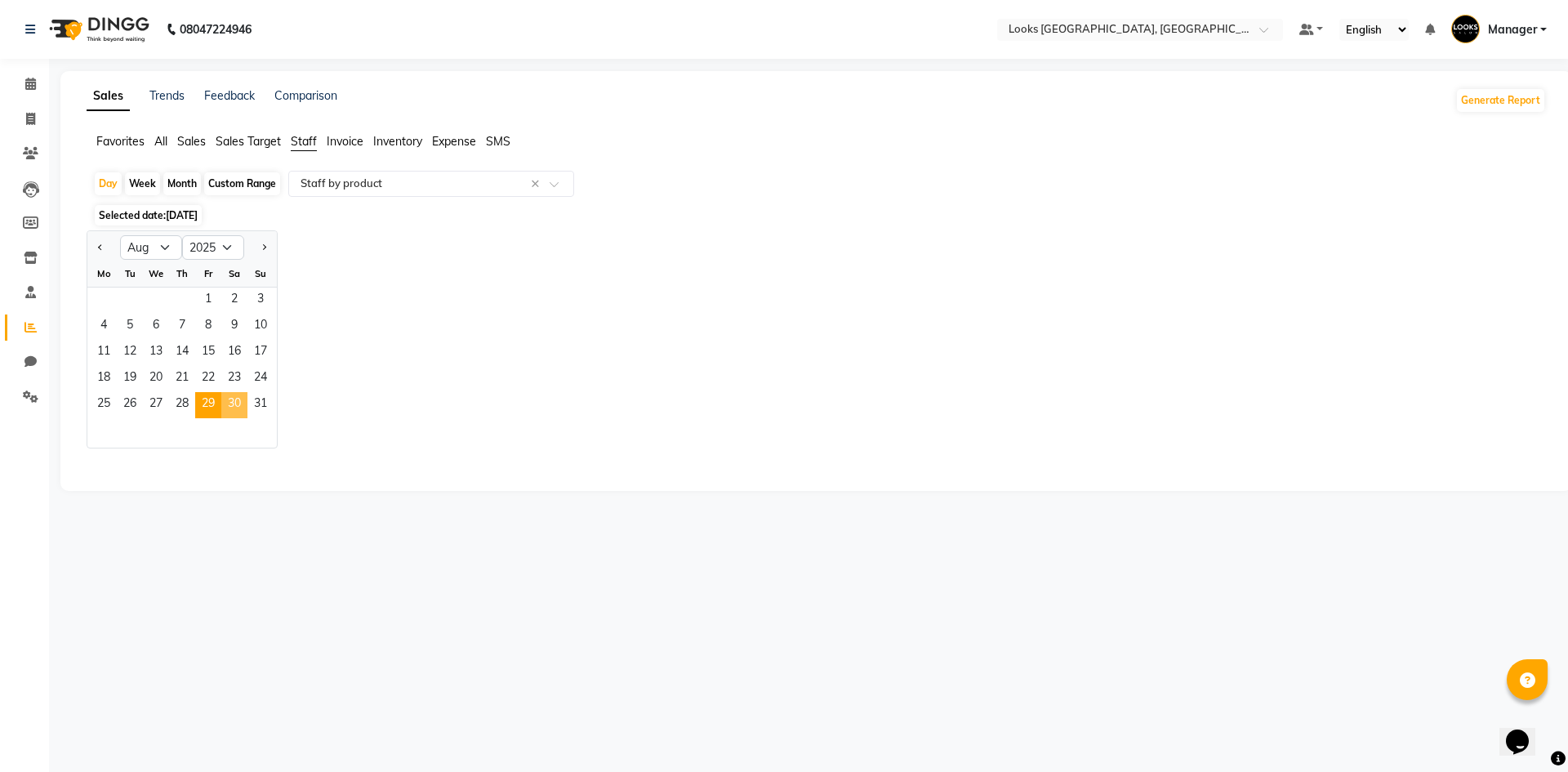
click at [230, 401] on span "30" at bounding box center [234, 405] width 26 height 26
select select "full_report"
select select "csv"
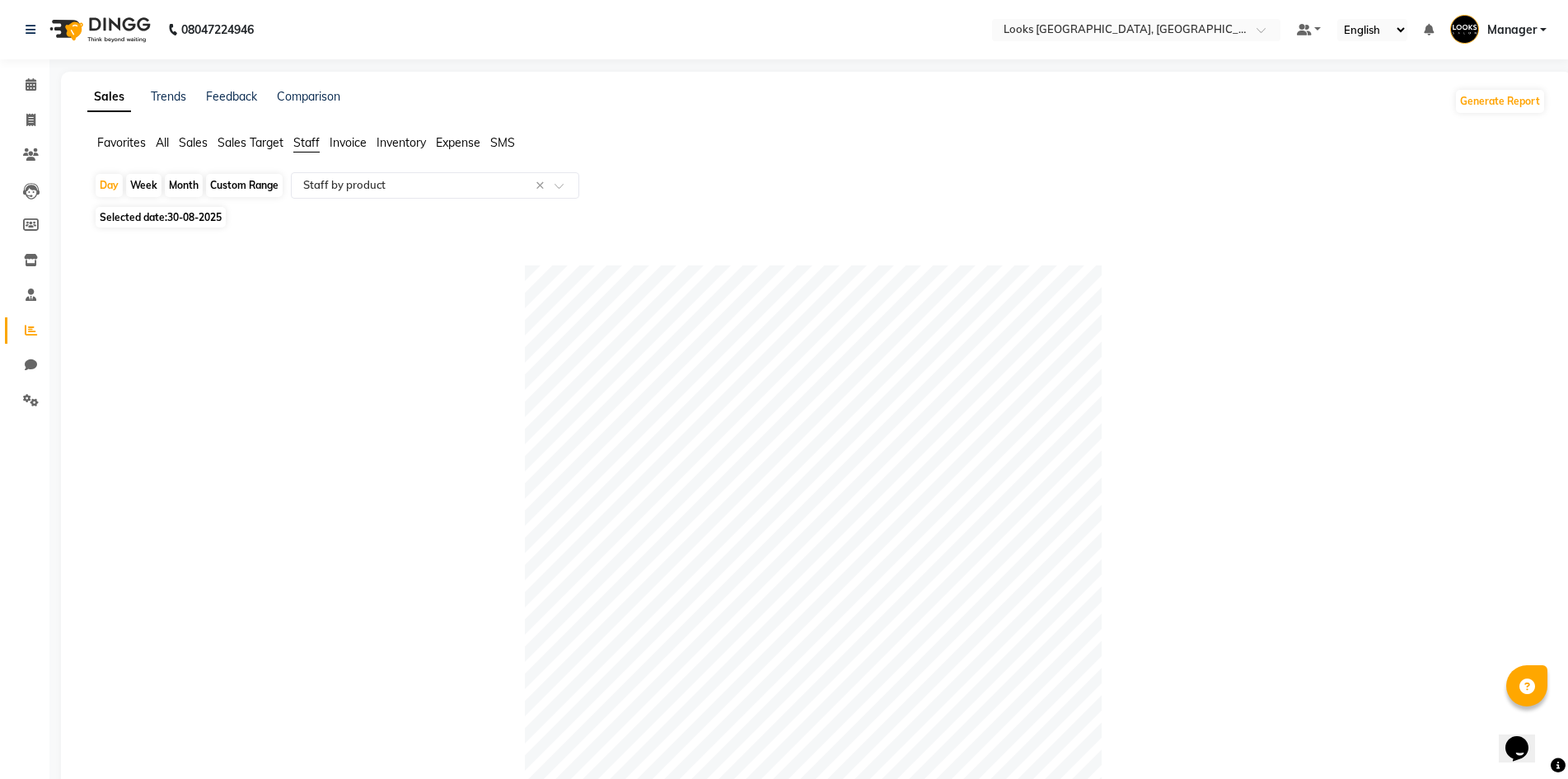
scroll to position [458, 0]
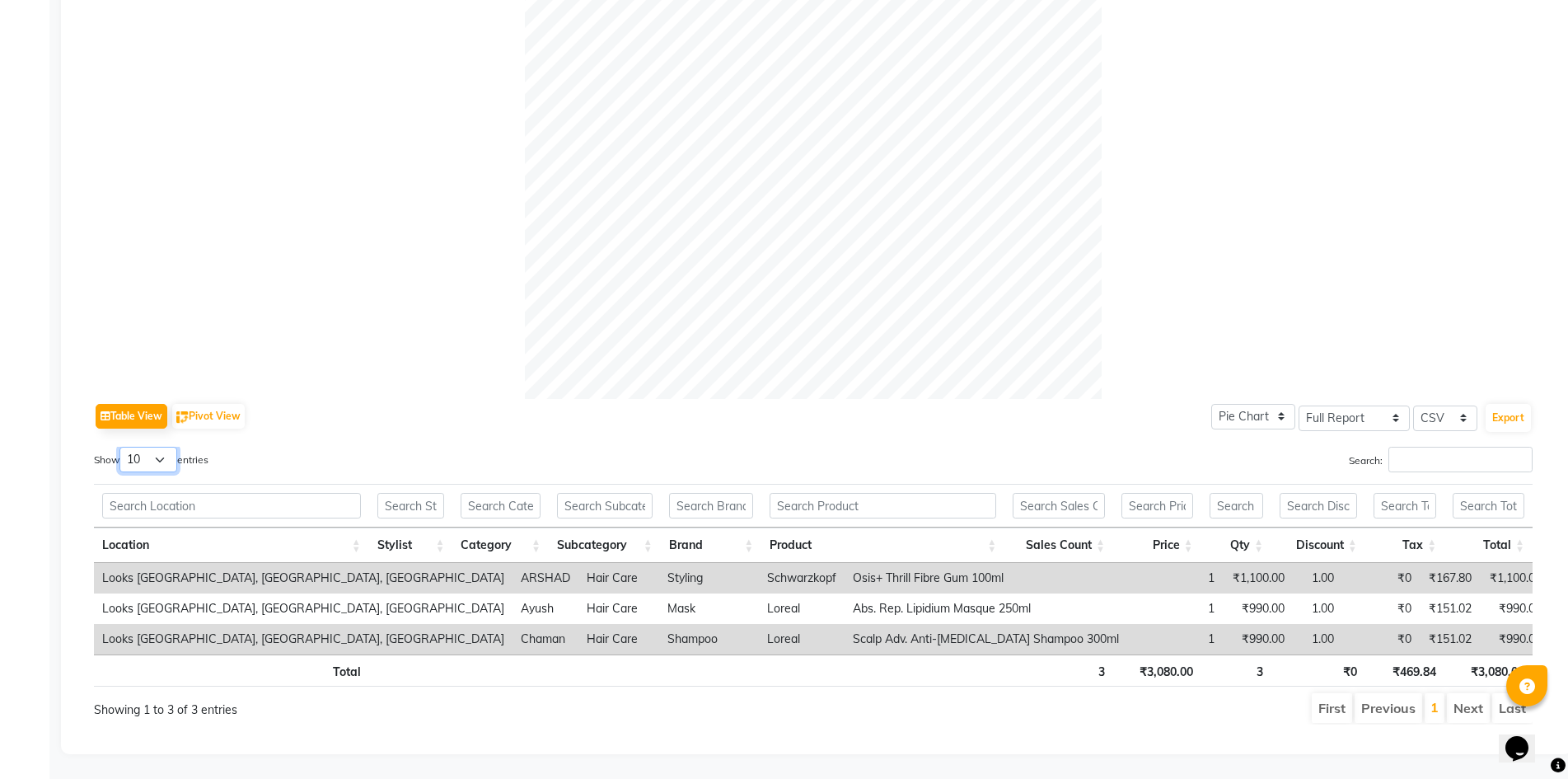
click at [145, 456] on select "10 25 50 100" at bounding box center [148, 459] width 57 height 26
select select "100"
click at [122, 447] on select "10 25 50 100" at bounding box center [148, 459] width 57 height 26
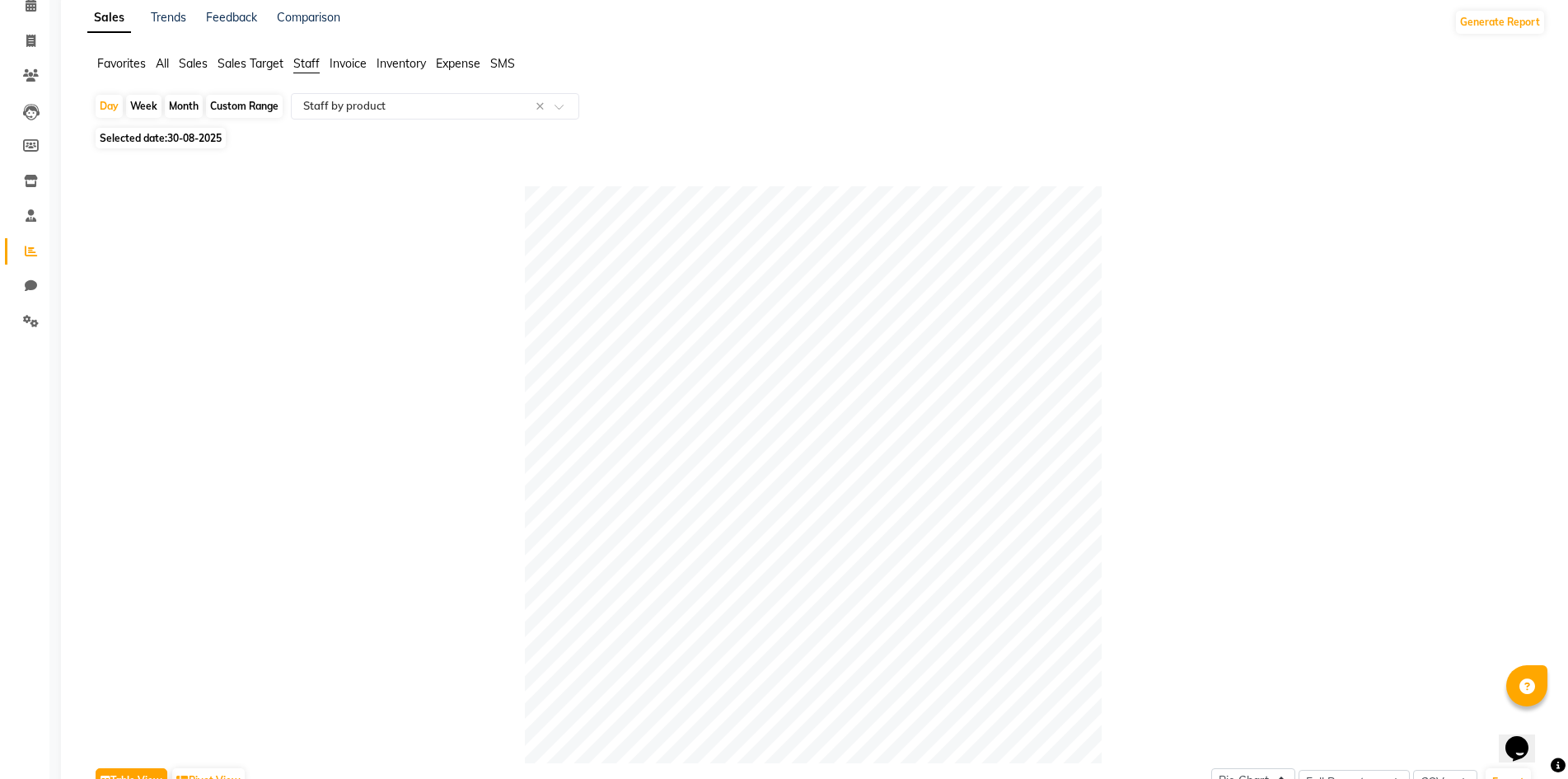
scroll to position [0, 0]
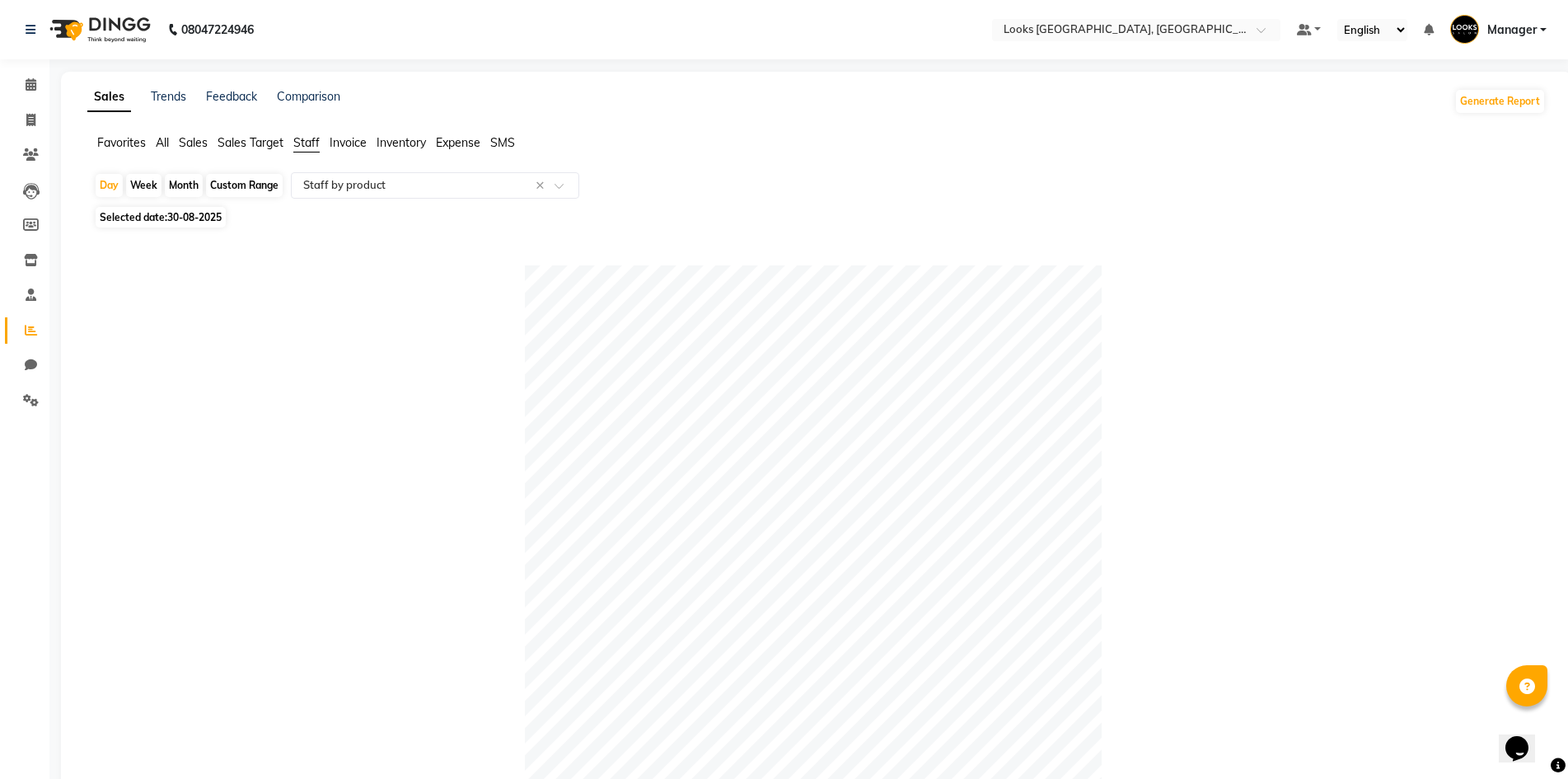
click at [194, 216] on span "30-08-2025" at bounding box center [194, 217] width 54 height 12
select select "8"
select select "2025"
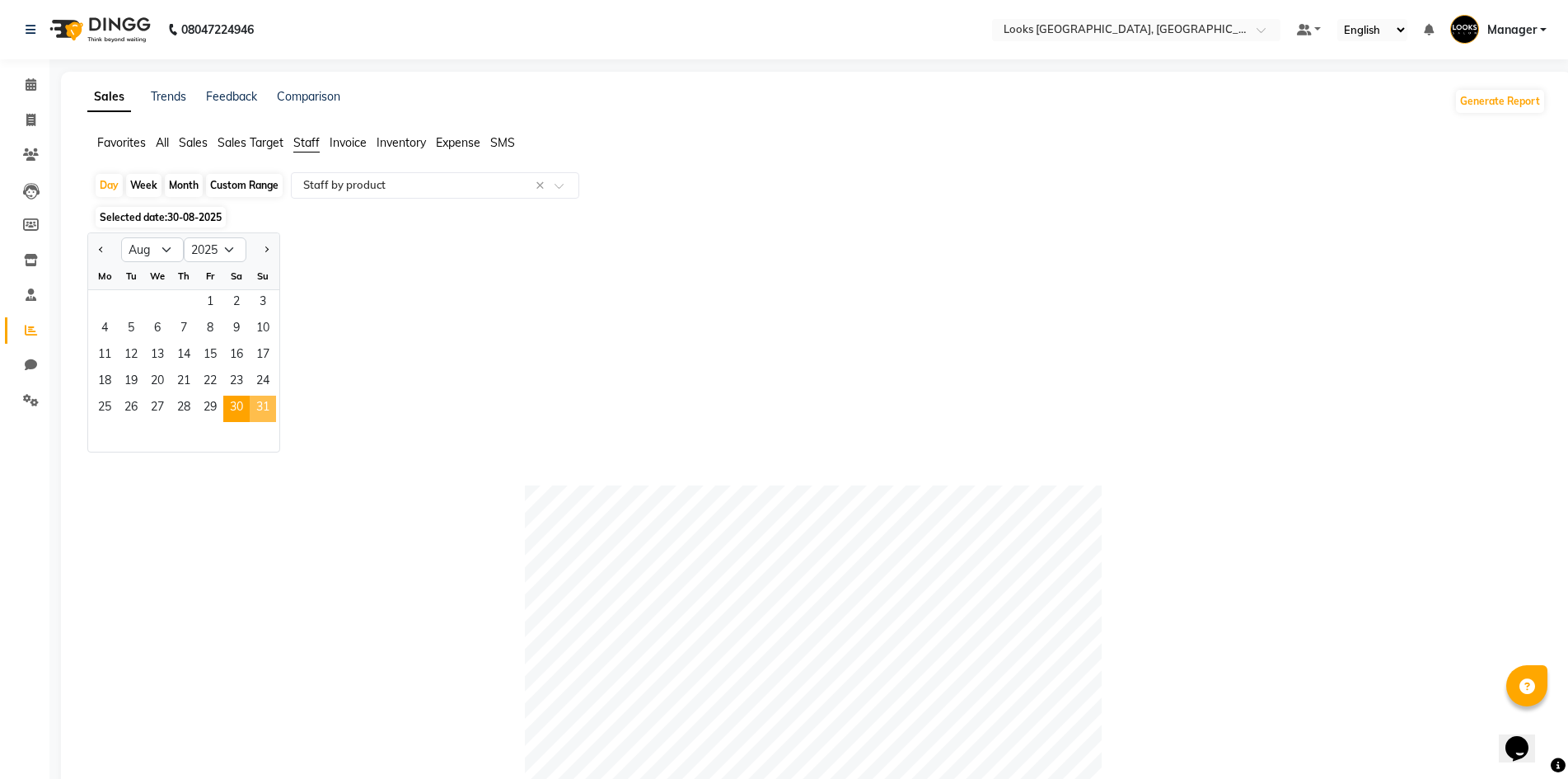
click at [270, 410] on span "31" at bounding box center [263, 409] width 27 height 27
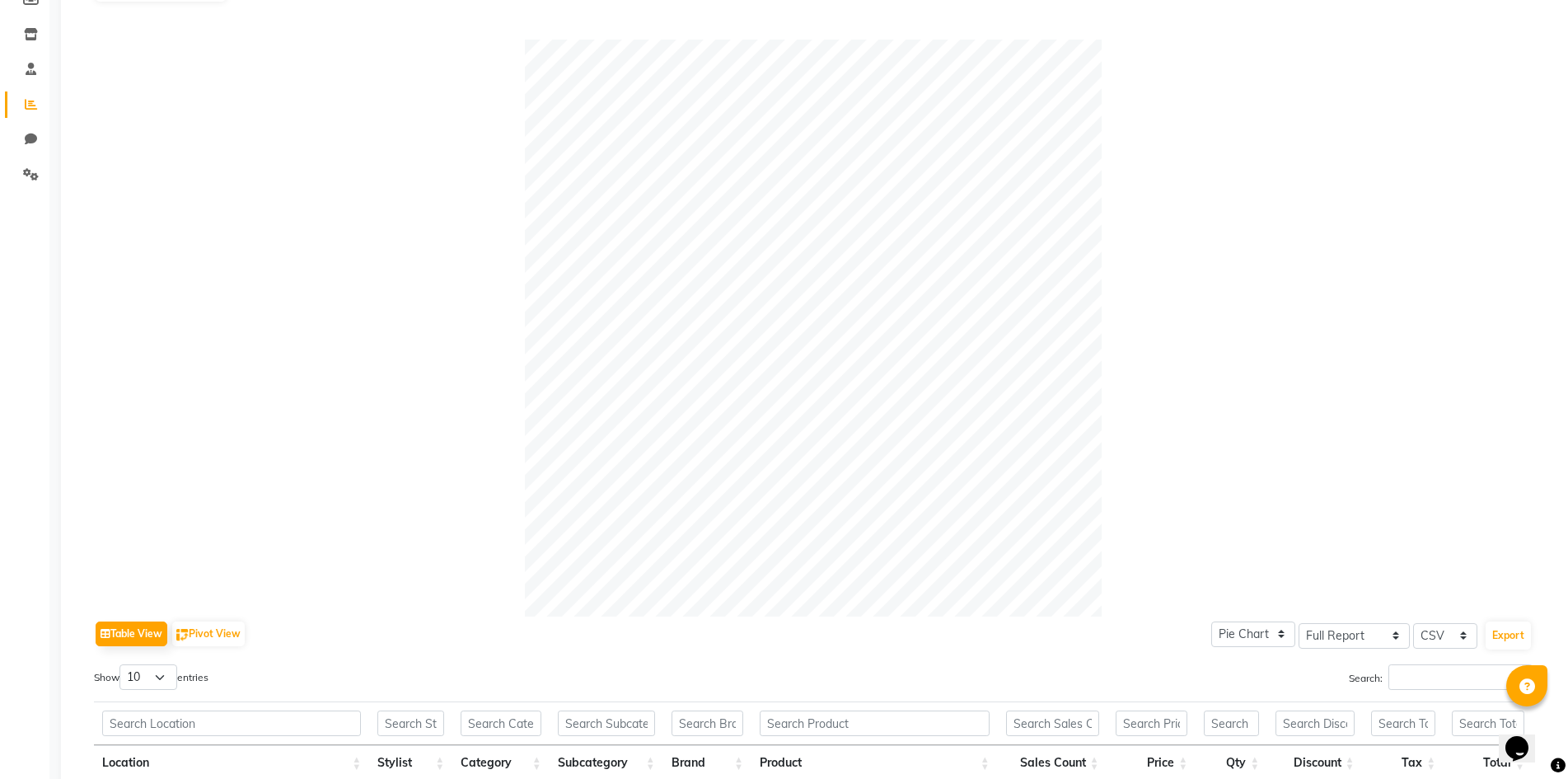
scroll to position [641, 0]
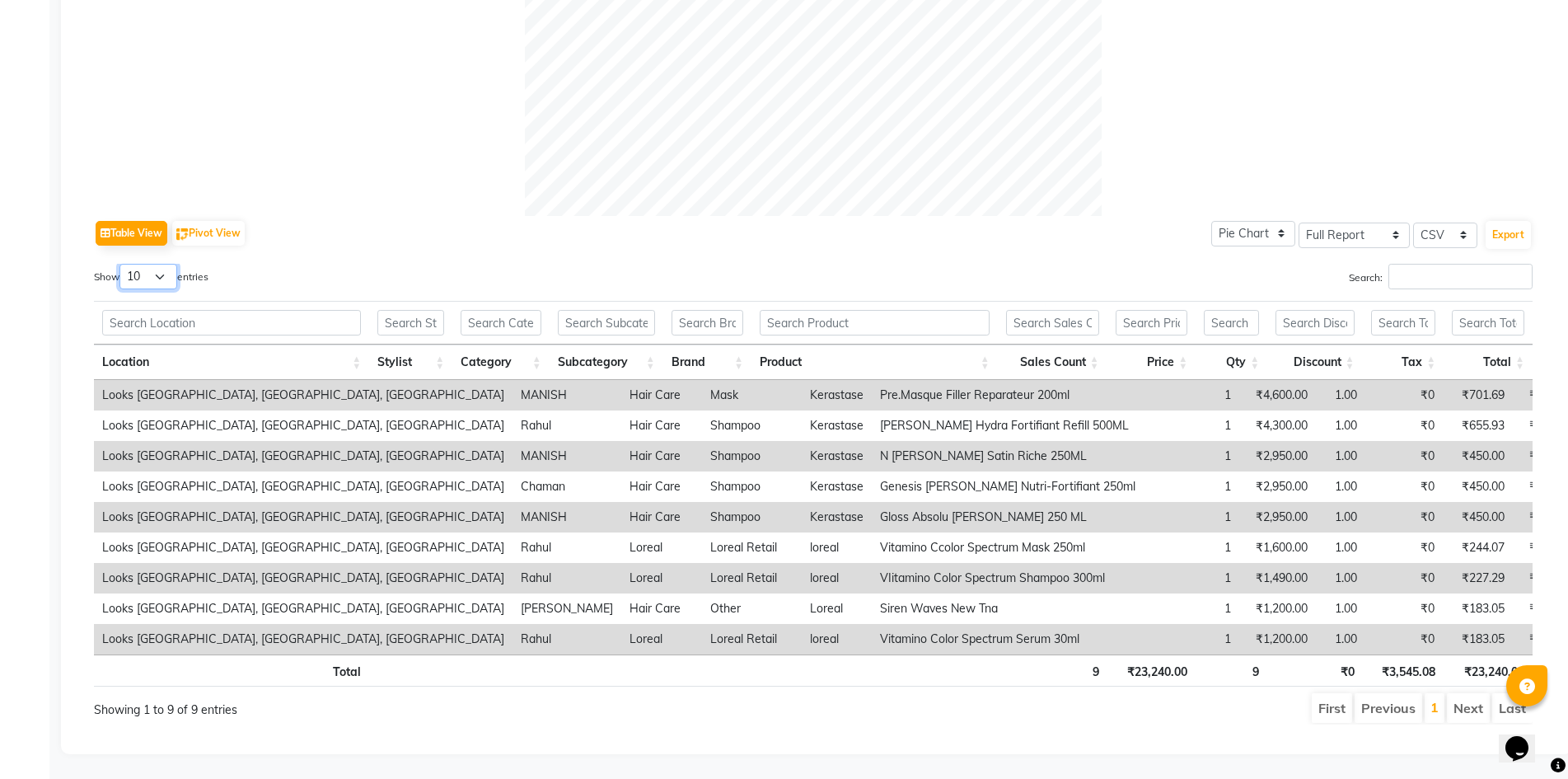
click at [145, 264] on select "10 25 50 100" at bounding box center [148, 276] width 57 height 26
select select "100"
click at [122, 264] on select "10 25 50 100" at bounding box center [148, 276] width 57 height 26
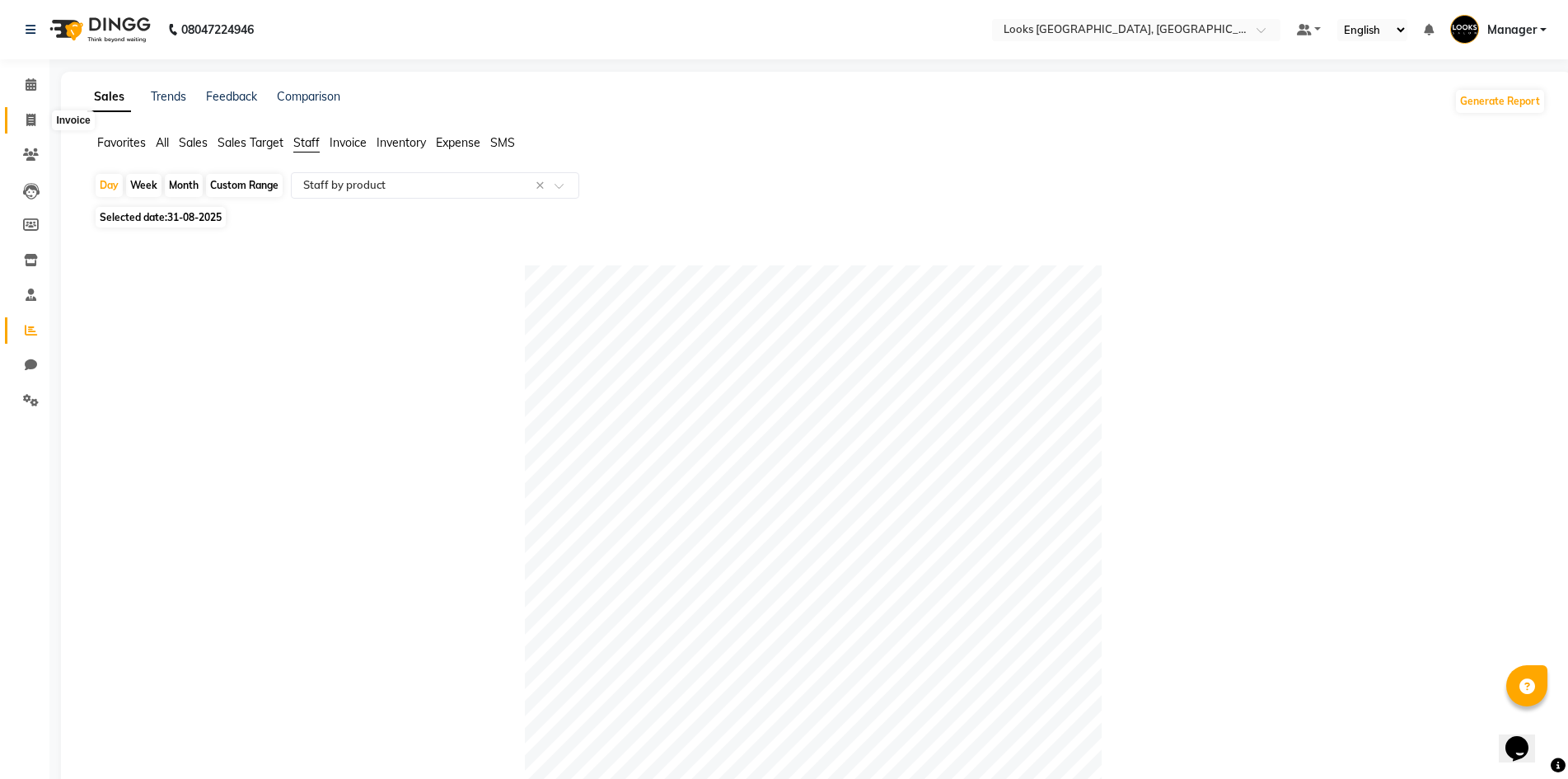
click at [33, 120] on icon at bounding box center [31, 120] width 9 height 12
select select "service"
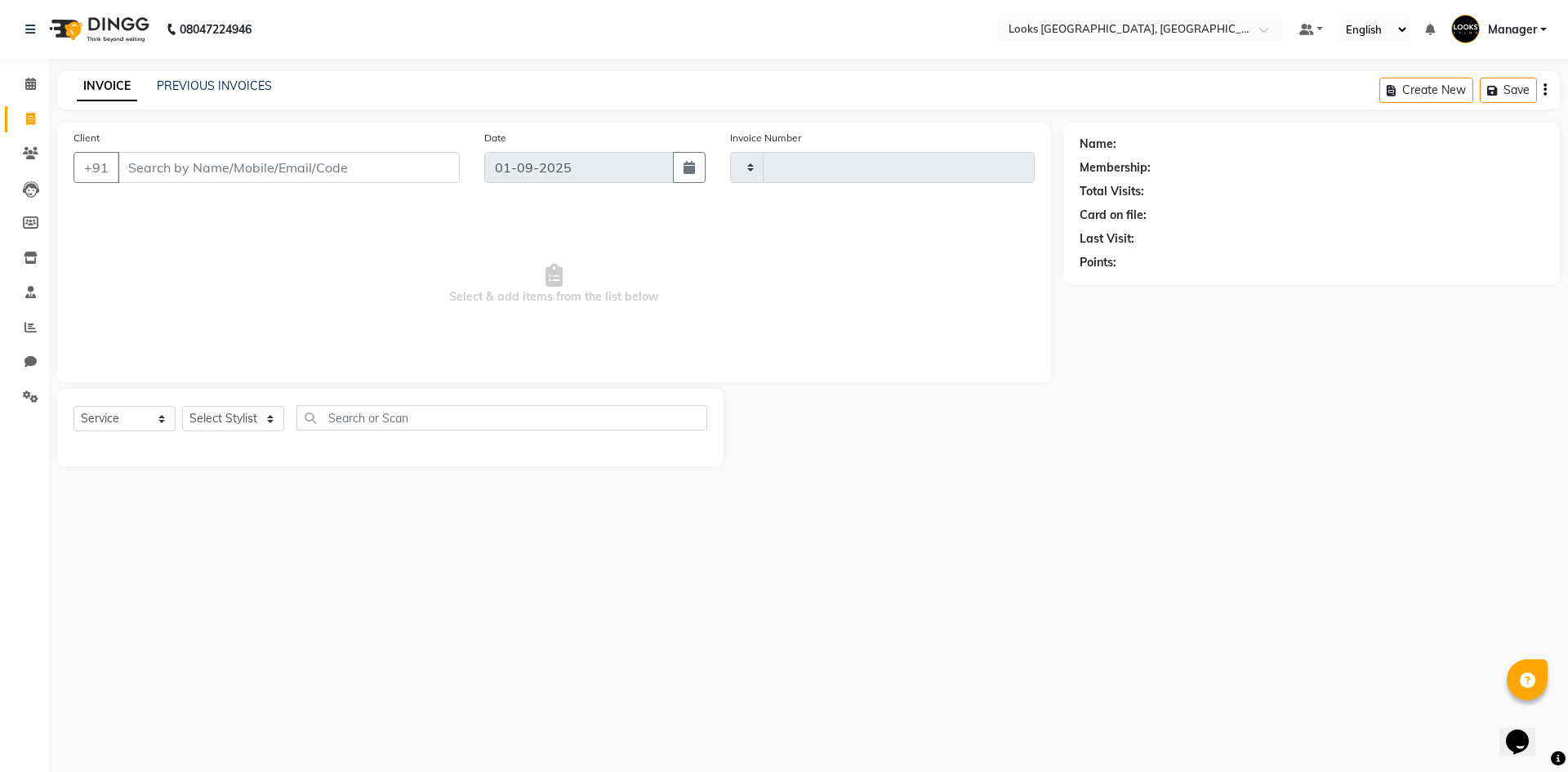
type input "5300"
select select "4718"
click at [227, 74] on div "INVOICE PREVIOUS INVOICES Create New Save" at bounding box center [808, 90] width 1502 height 39
click at [242, 78] on link "PREVIOUS INVOICES" at bounding box center [214, 86] width 115 height 15
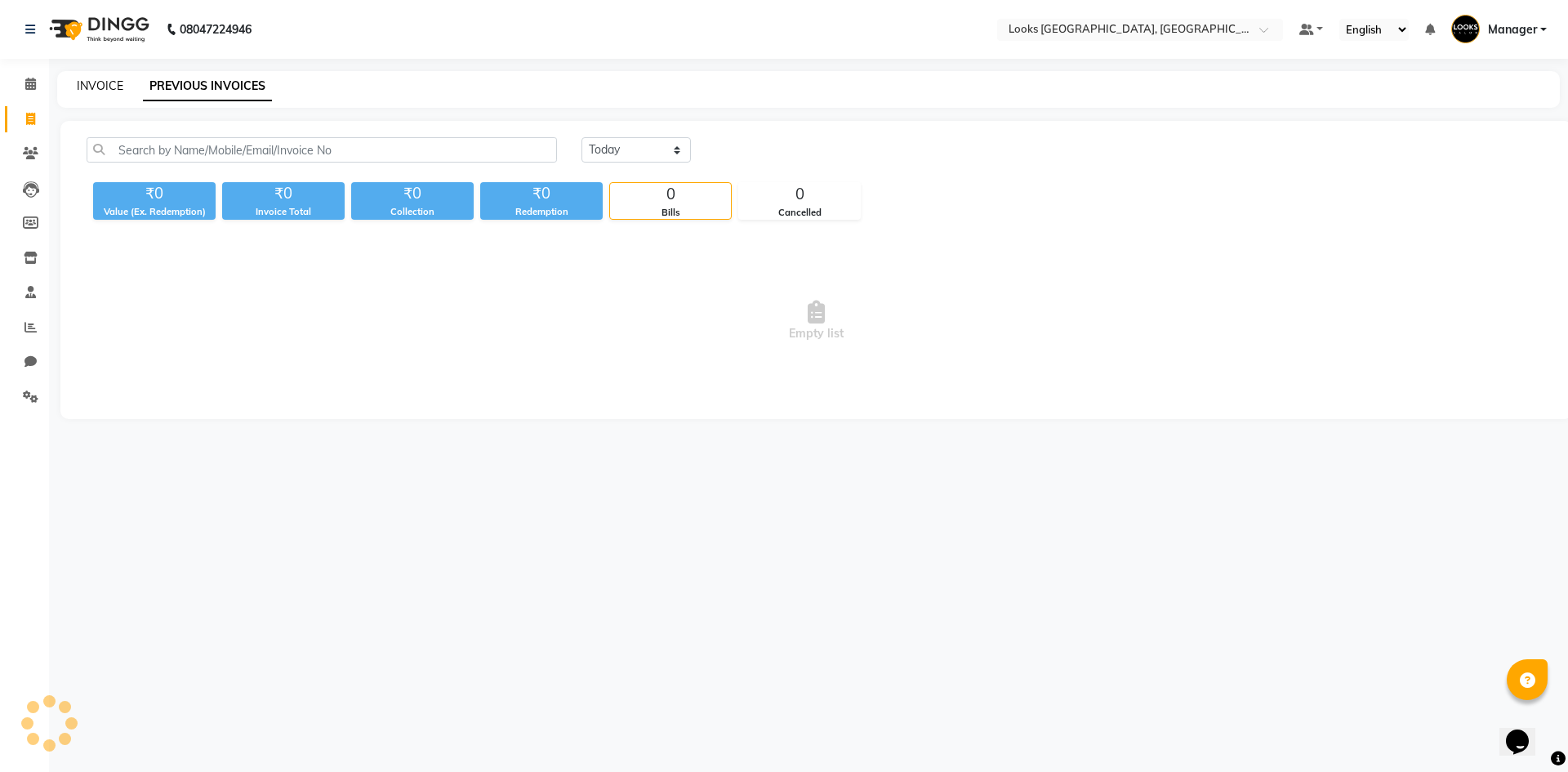
click at [107, 82] on link "INVOICE" at bounding box center [100, 86] width 46 height 15
select select "service"
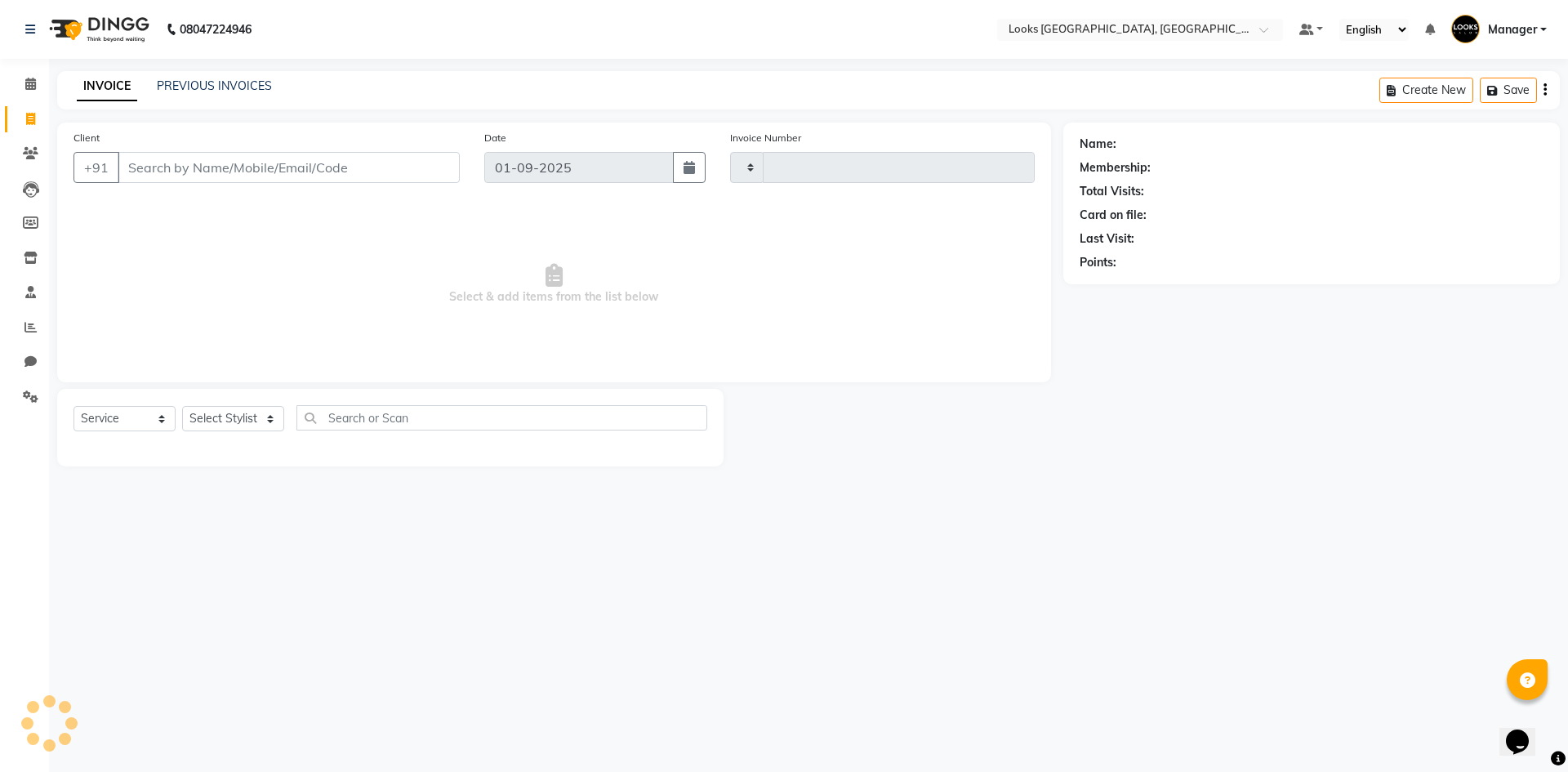
type input "5300"
select select "4718"
click at [414, 54] on nav "08047224946 Select Location × Looks Omaxe World Street, Faridabad, Haryana Defa…" at bounding box center [784, 29] width 1568 height 59
click at [214, 416] on select "Select Stylist ARSHAD Ayush Bobby Chaman COUNTER_SALES Employee_WS FAREED KOMAL…" at bounding box center [233, 418] width 102 height 26
select select "29671"
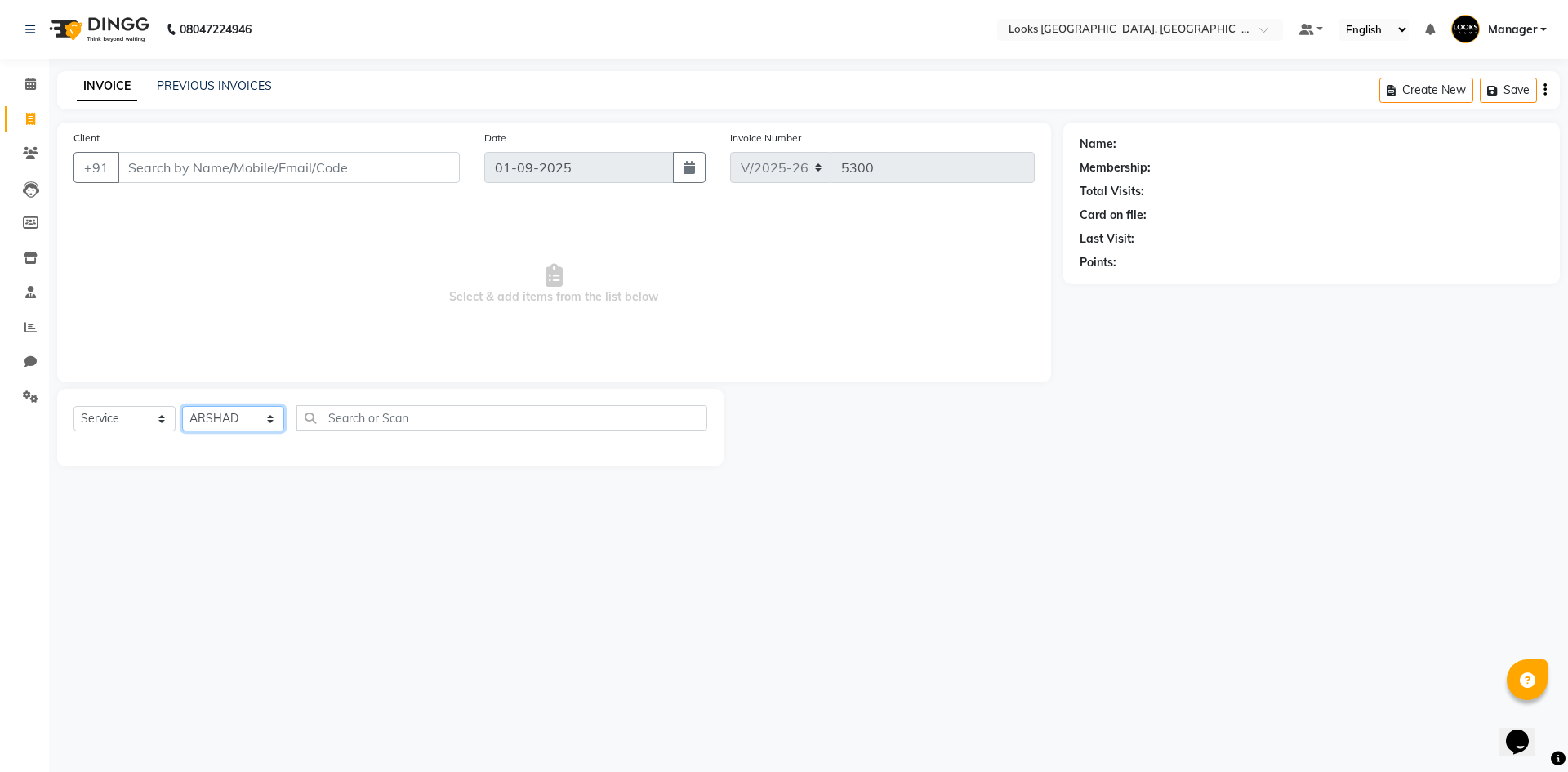
click at [182, 406] on select "Select Stylist ARSHAD Ayush Bobby Chaman COUNTER_SALES Employee_WS FAREED KOMAL…" at bounding box center [233, 418] width 102 height 26
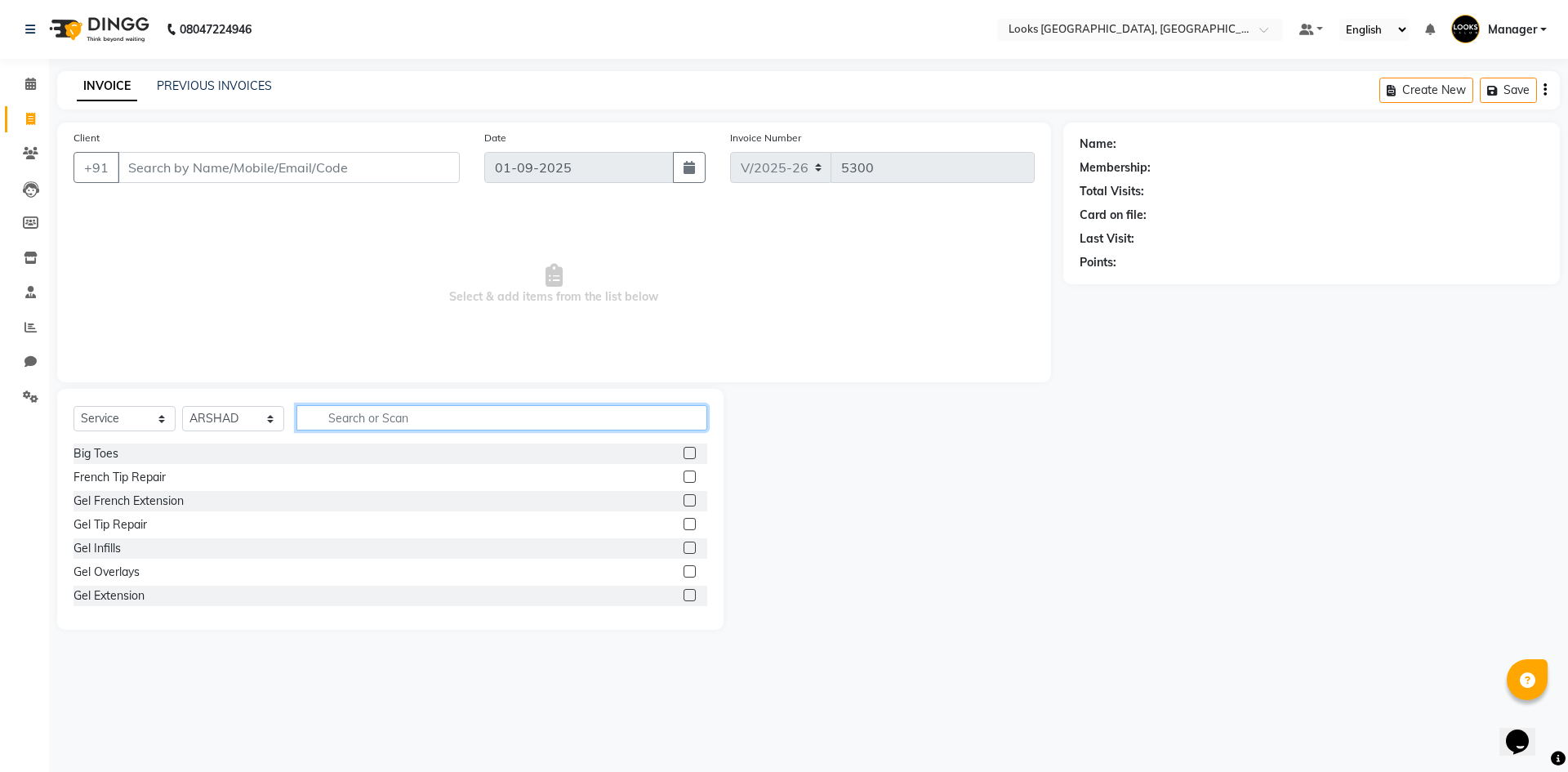
click at [481, 417] on input "text" at bounding box center [502, 417] width 411 height 26
type input "CUT"
click at [683, 475] on label at bounding box center [689, 476] width 12 height 12
click at [683, 475] on input "checkbox" at bounding box center [688, 477] width 11 height 11
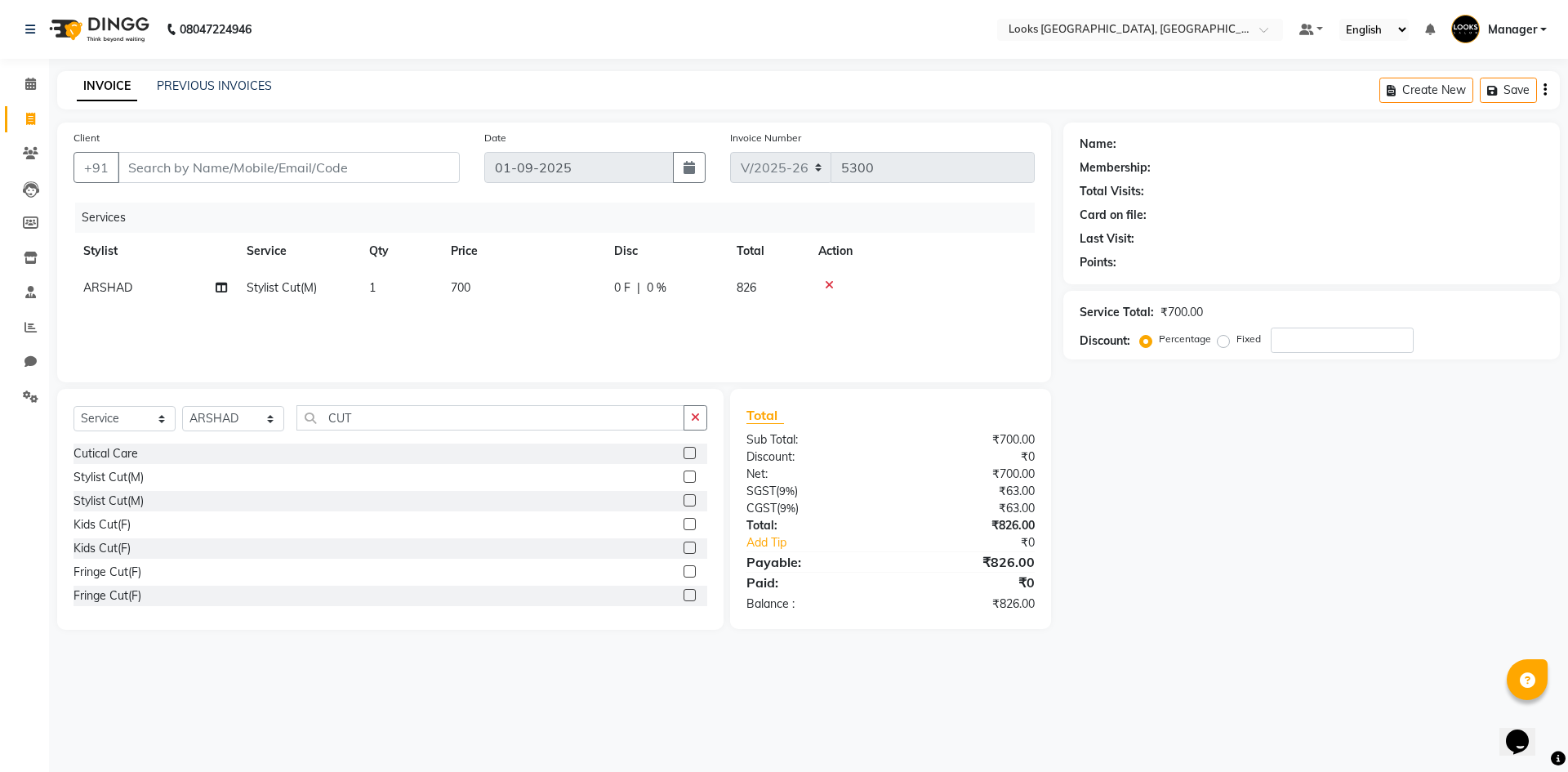
checkbox input "false"
click at [463, 284] on span "700" at bounding box center [461, 288] width 20 height 15
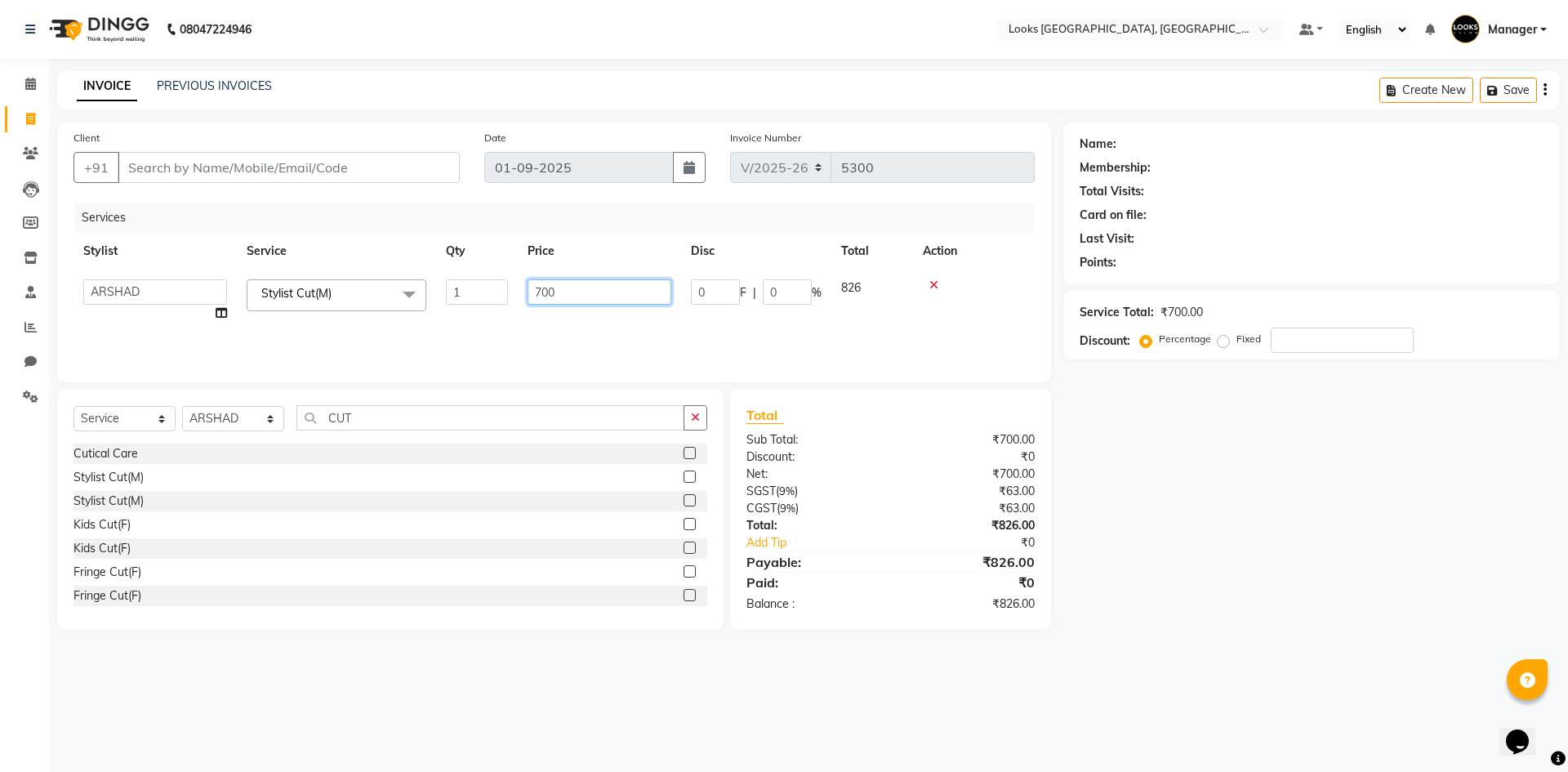
drag, startPoint x: 463, startPoint y: 284, endPoint x: 278, endPoint y: 247, distance: 188.7
click at [291, 252] on table "Stylist Service Qty Price Disc Total Action ARSHAD Ayush Bobby Chaman COUNTER_S…" at bounding box center [554, 282] width 961 height 99
type input "550"
click at [334, 172] on input "Client" at bounding box center [289, 167] width 342 height 31
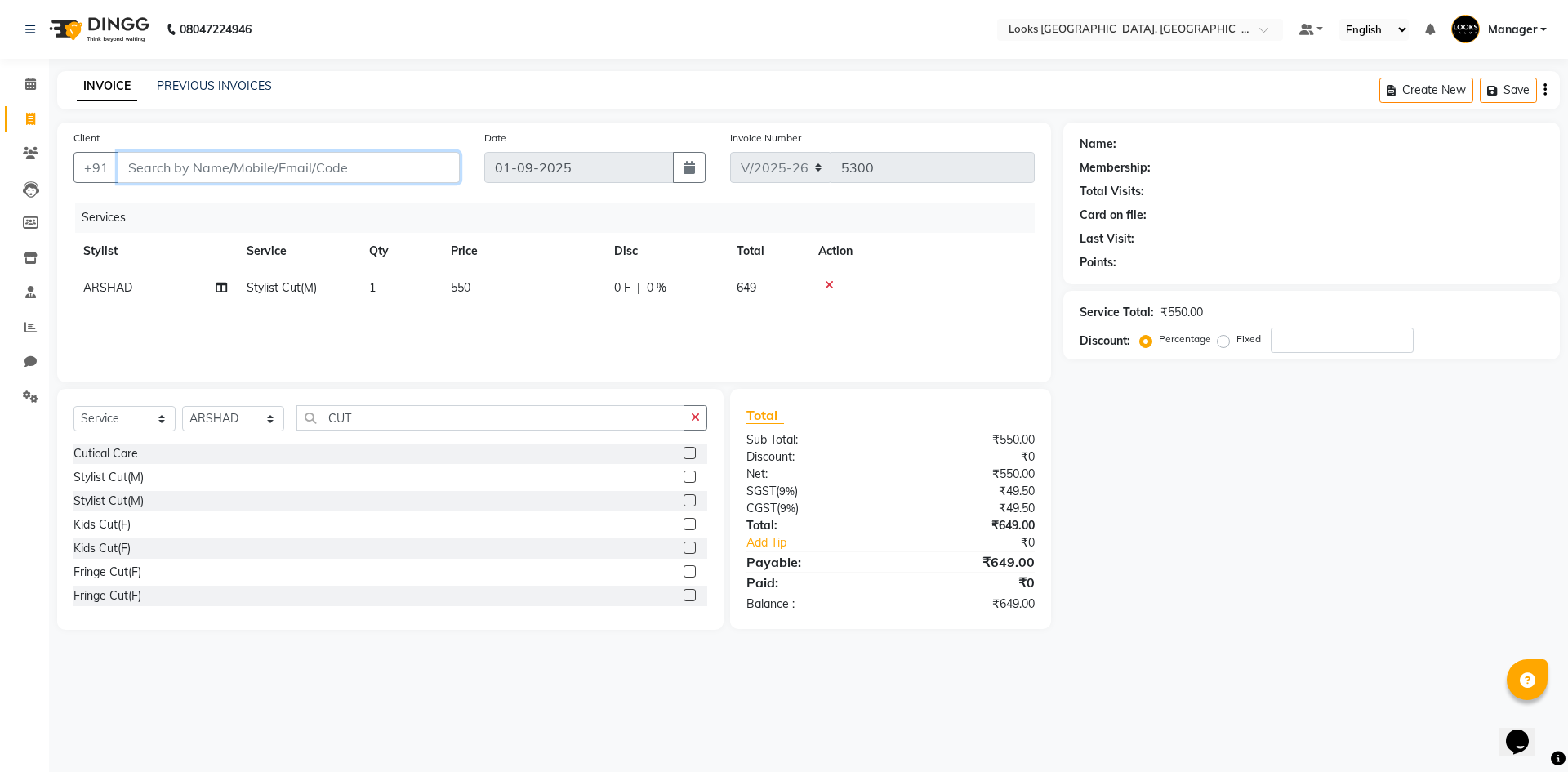
type input "8"
type input "0"
type input "8602422852"
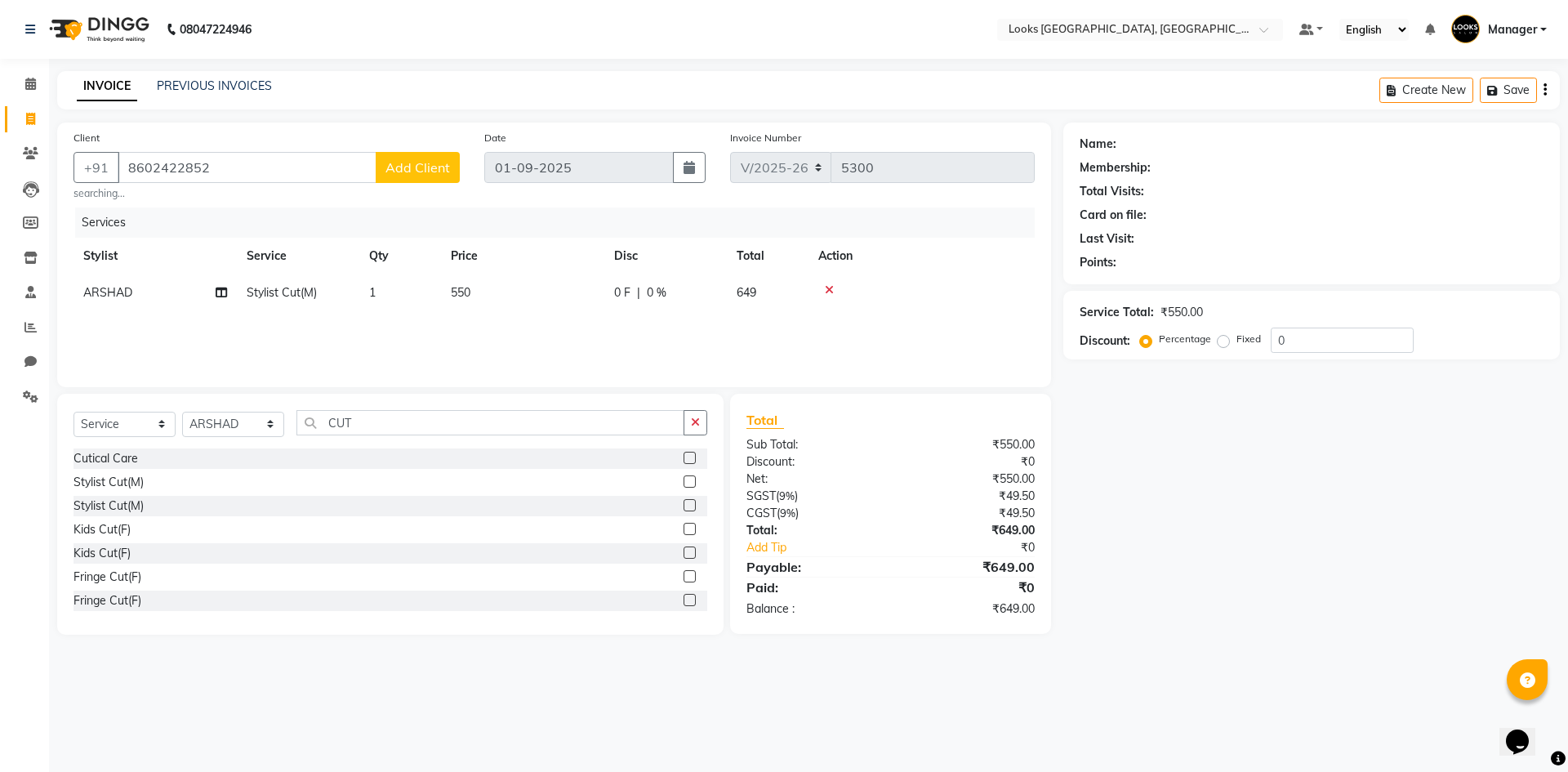
click at [401, 172] on span "Add Client" at bounding box center [417, 167] width 64 height 16
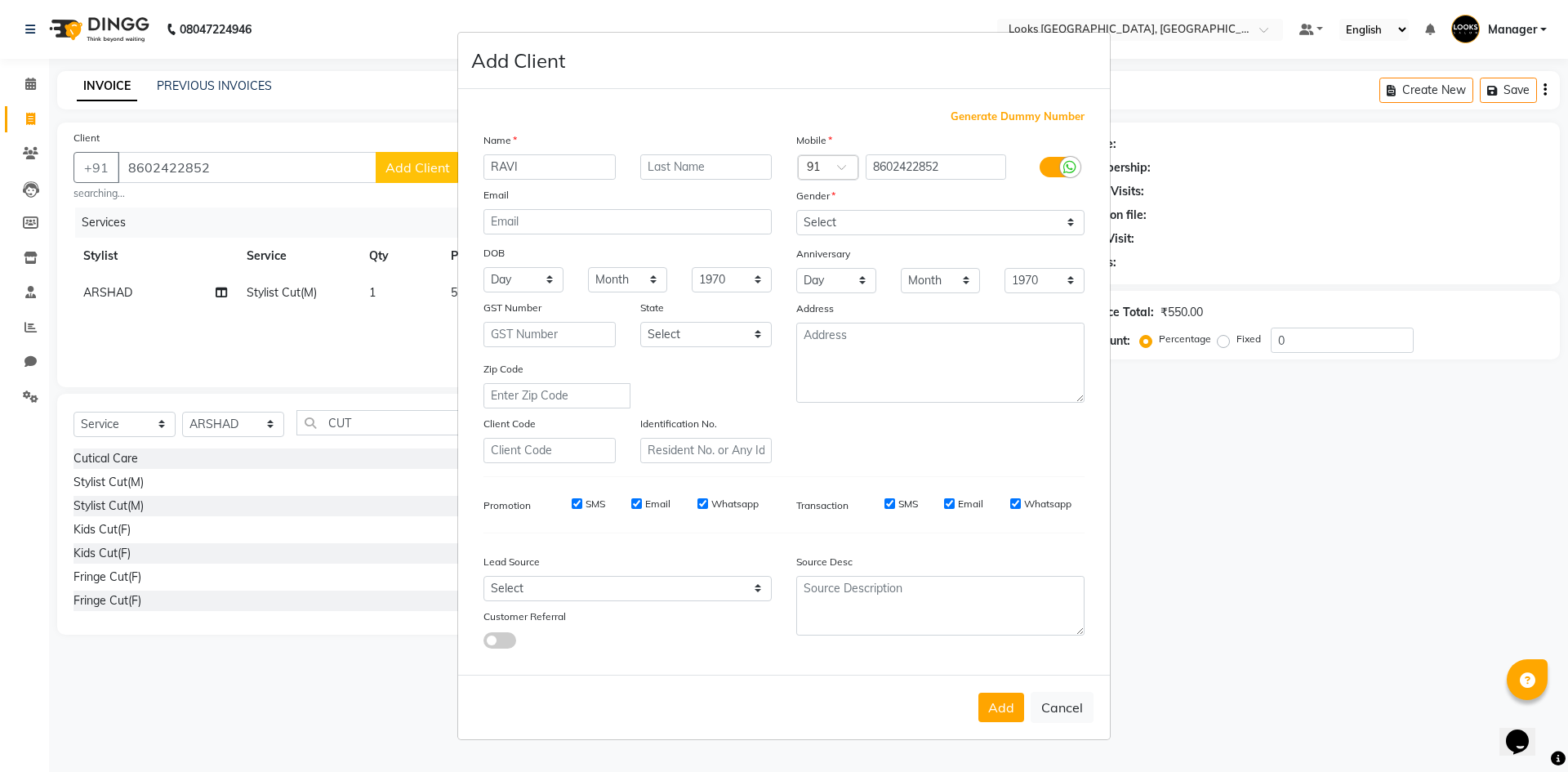
type input "RAVI"
click at [907, 231] on select "Select Male Female Other Prefer Not To Say" at bounding box center [941, 223] width 289 height 26
select select "male"
click at [796, 210] on select "Select Male Female Other Prefer Not To Say" at bounding box center [941, 223] width 289 height 26
click at [998, 700] on button "Add" at bounding box center [1001, 708] width 45 height 30
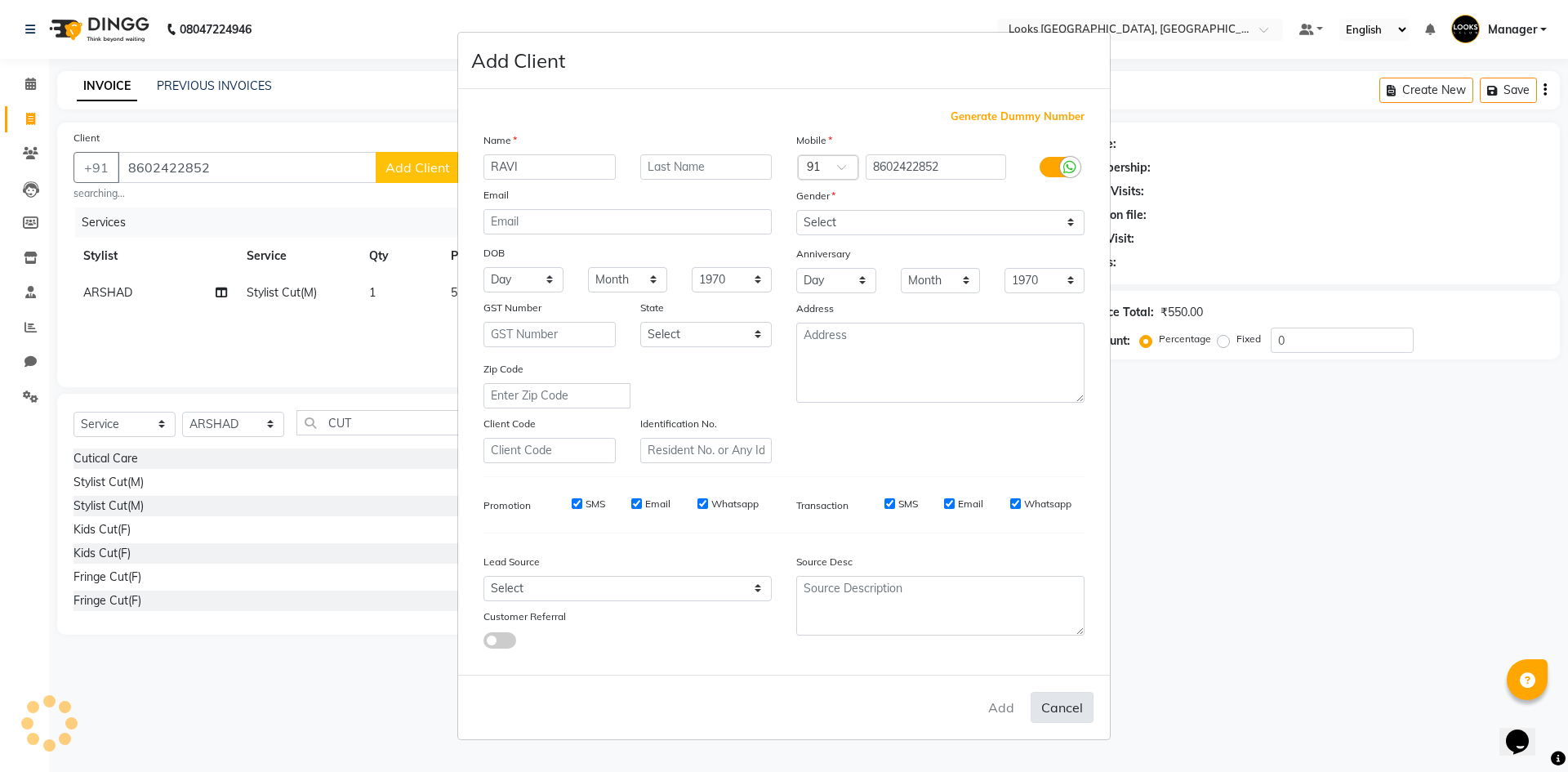
click at [1060, 709] on button "Cancel" at bounding box center [1062, 708] width 63 height 31
select select
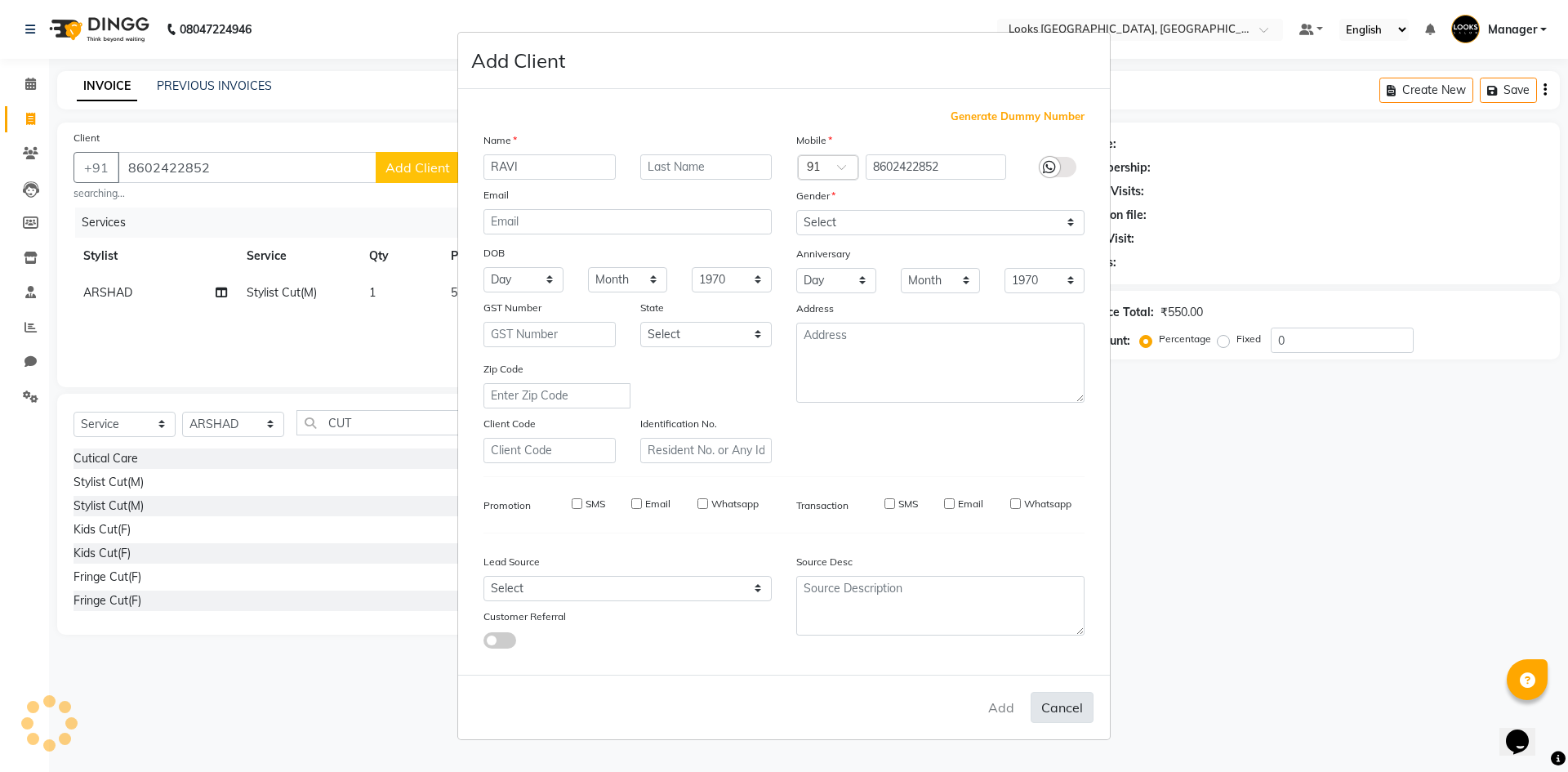
select select
checkbox input "false"
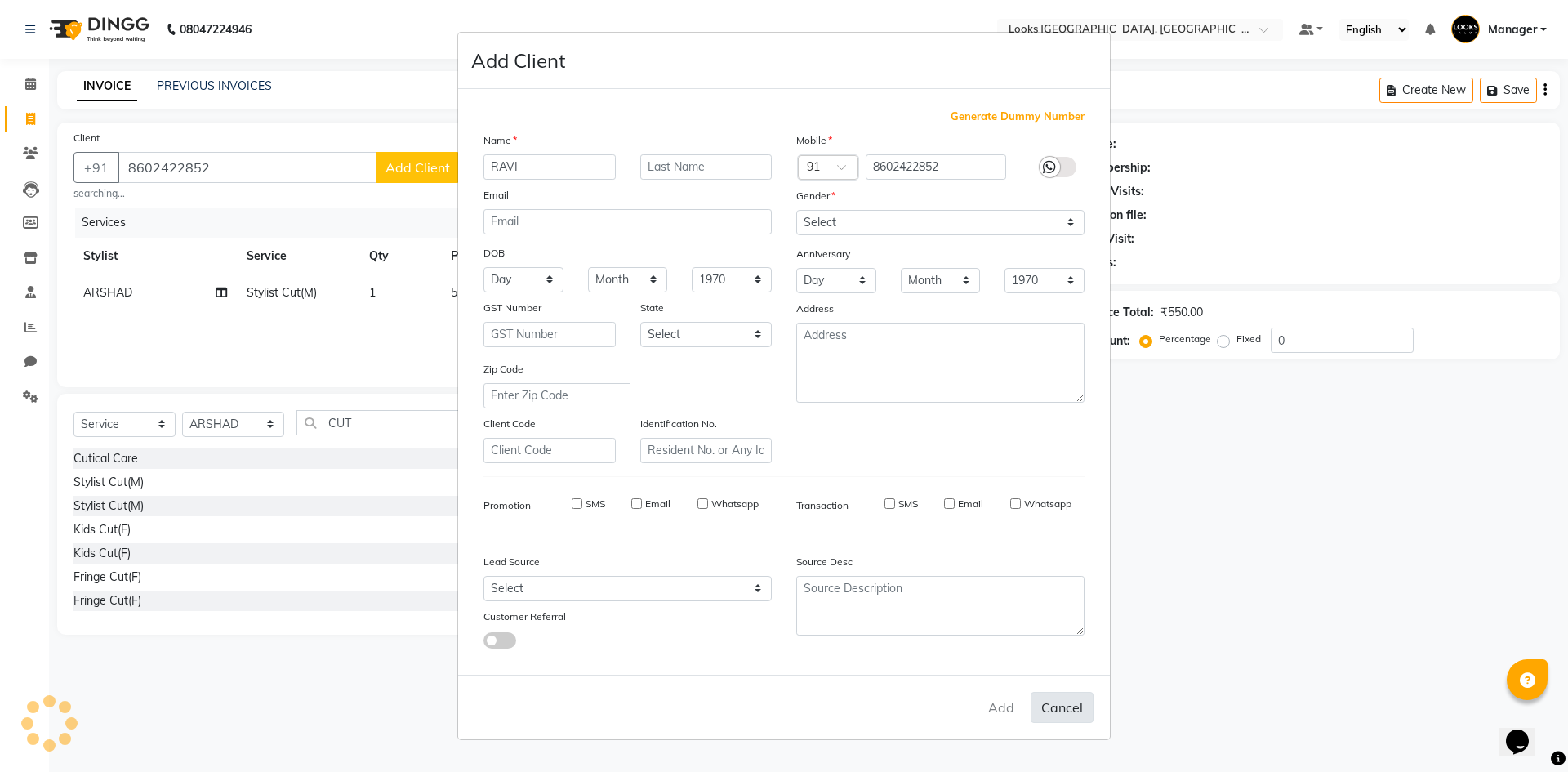
checkbox input "false"
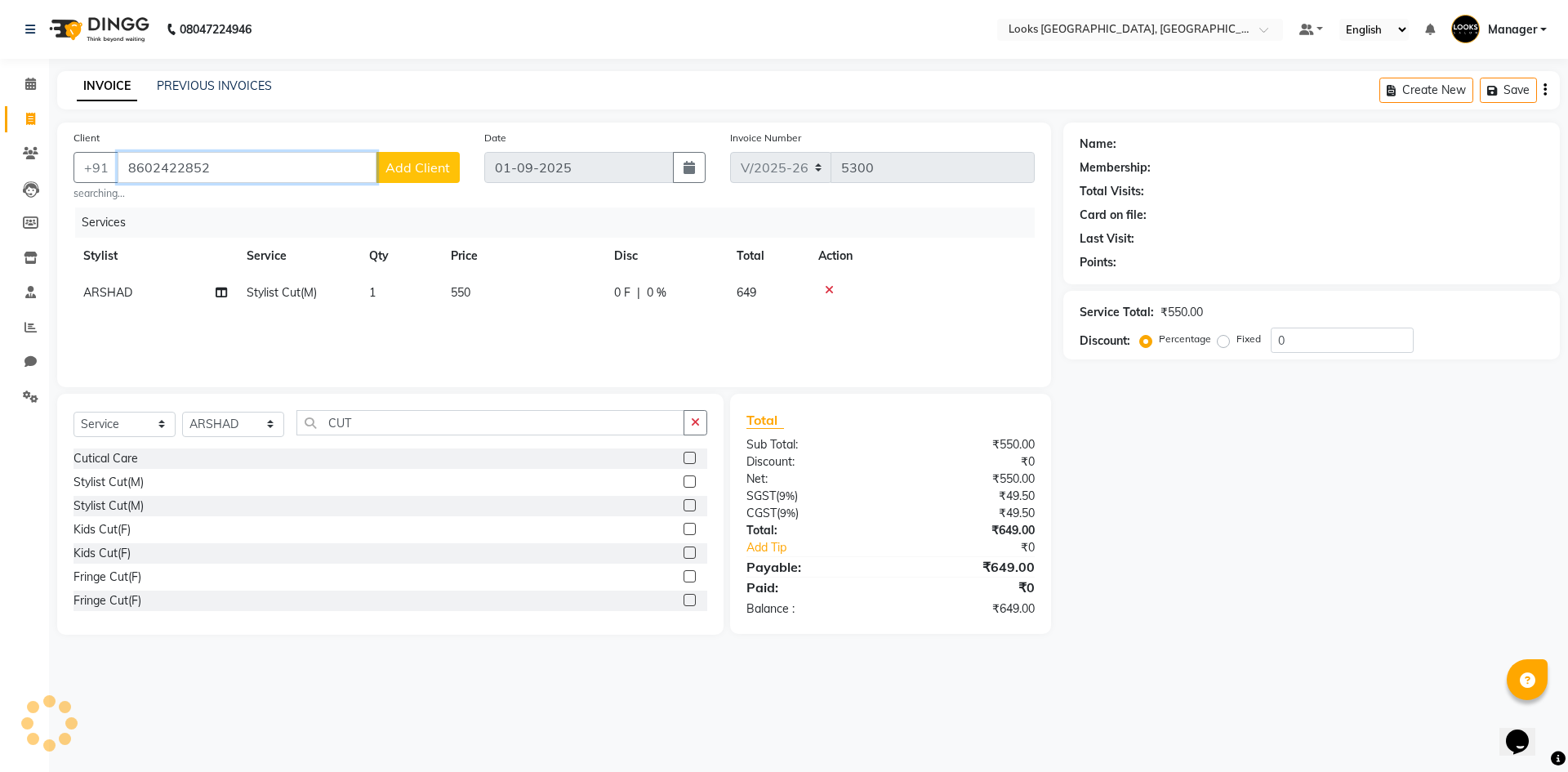
click at [289, 159] on input "8602422852" at bounding box center [247, 167] width 259 height 31
type input "8602422852"
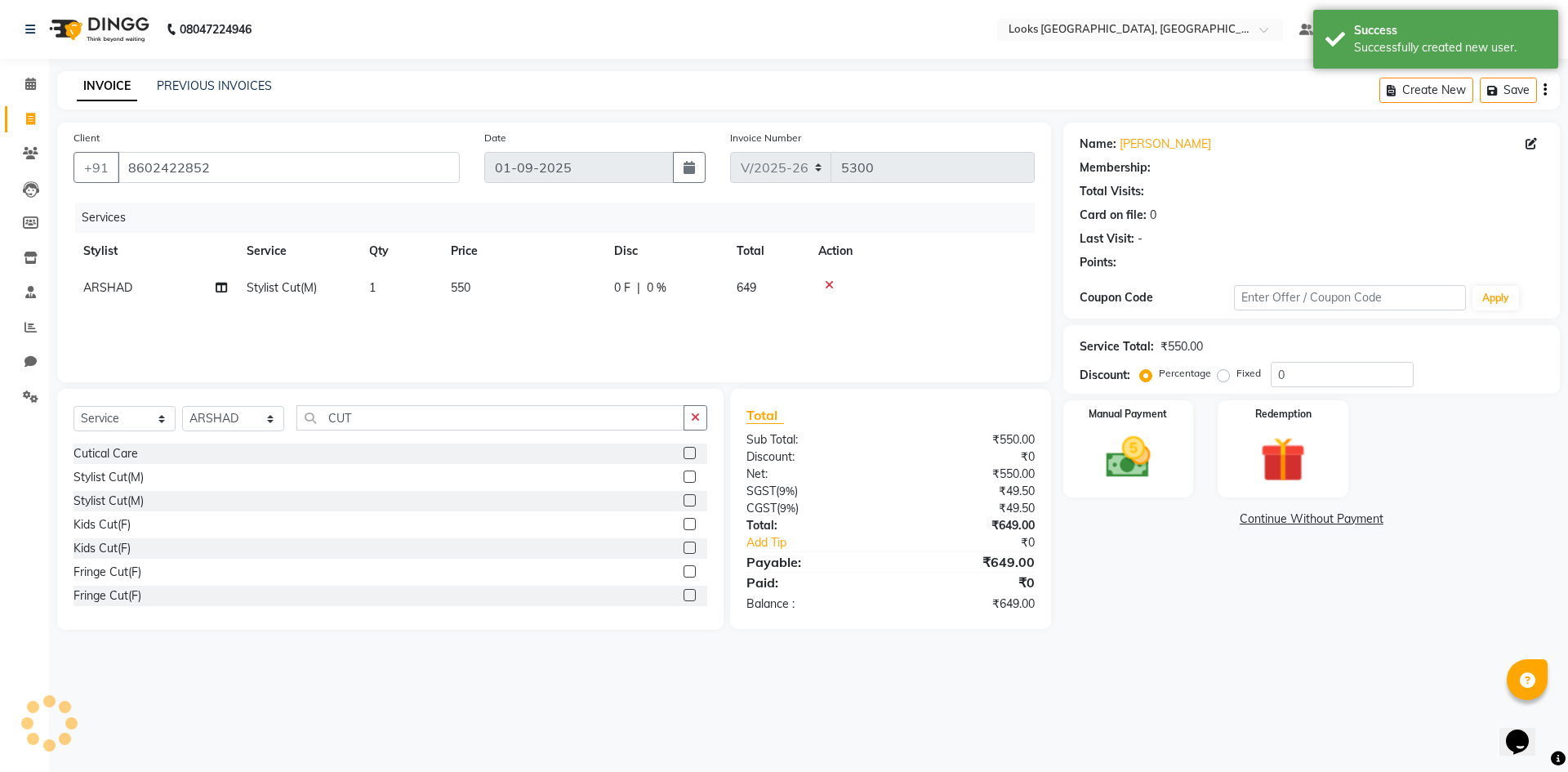
select select "1: Object"
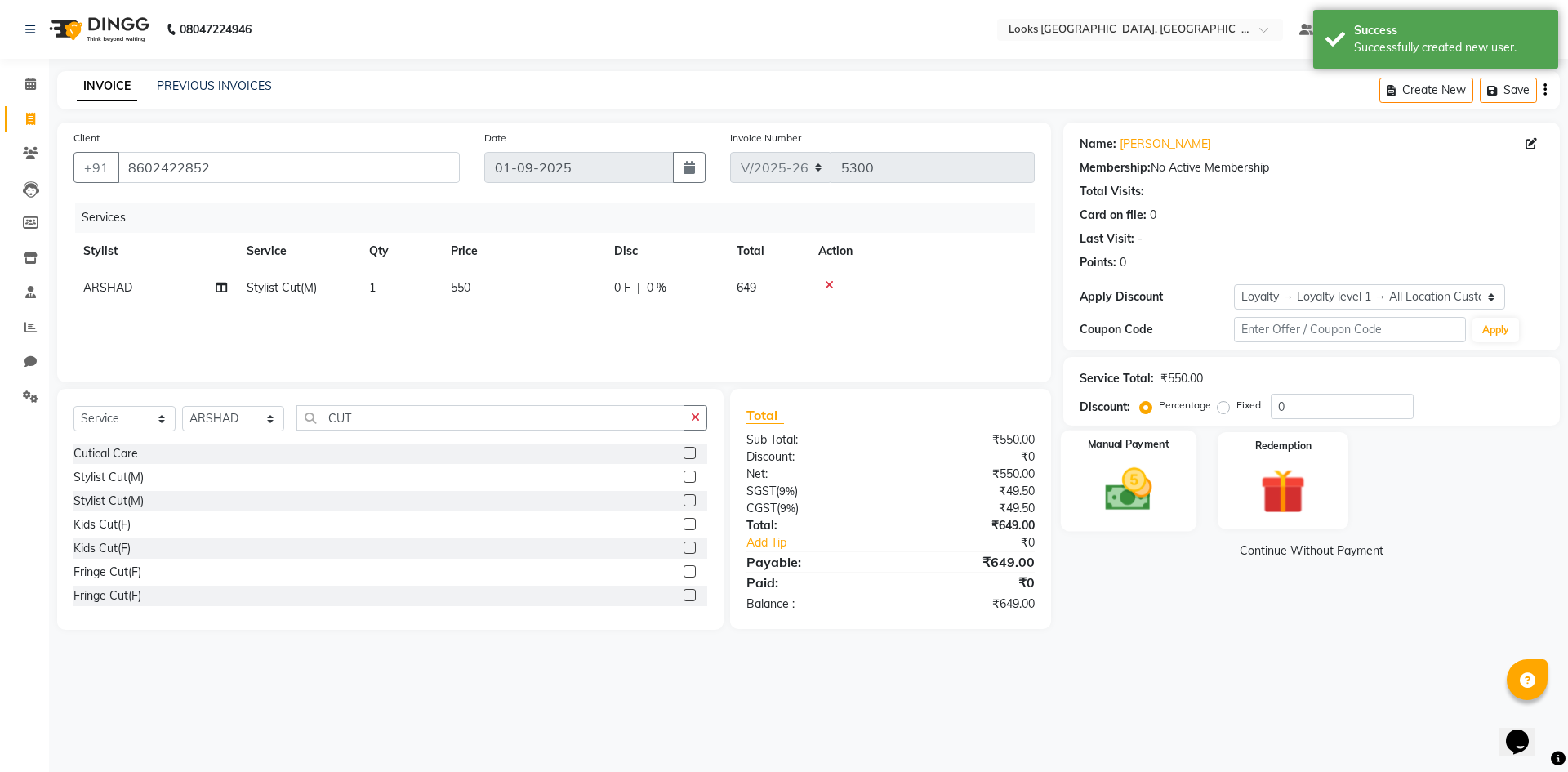
click at [1143, 526] on div "Manual Payment" at bounding box center [1128, 481] width 135 height 101
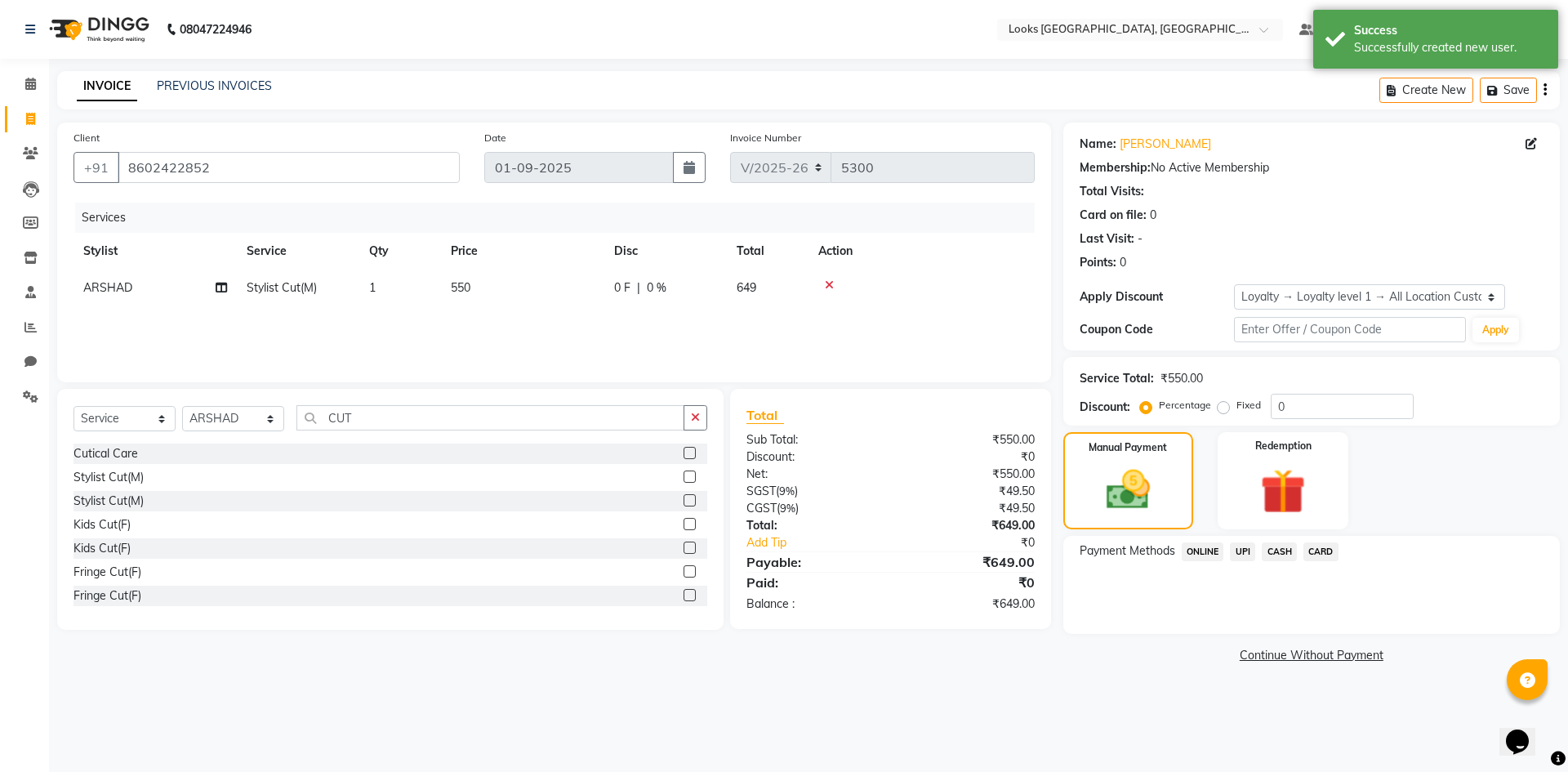
click at [1243, 552] on span "UPI" at bounding box center [1242, 552] width 26 height 19
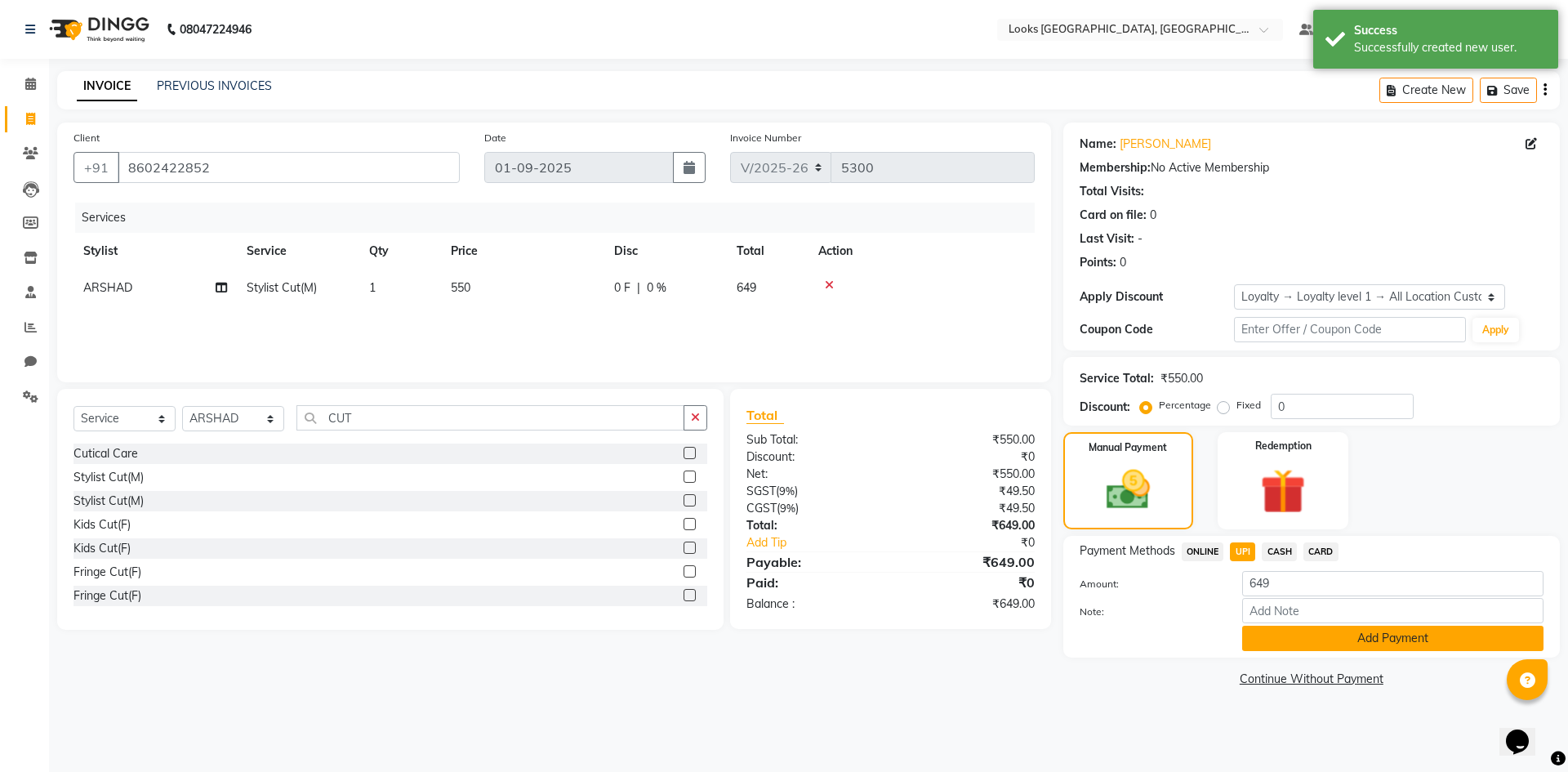
click at [1328, 641] on button "Add Payment" at bounding box center [1392, 638] width 301 height 26
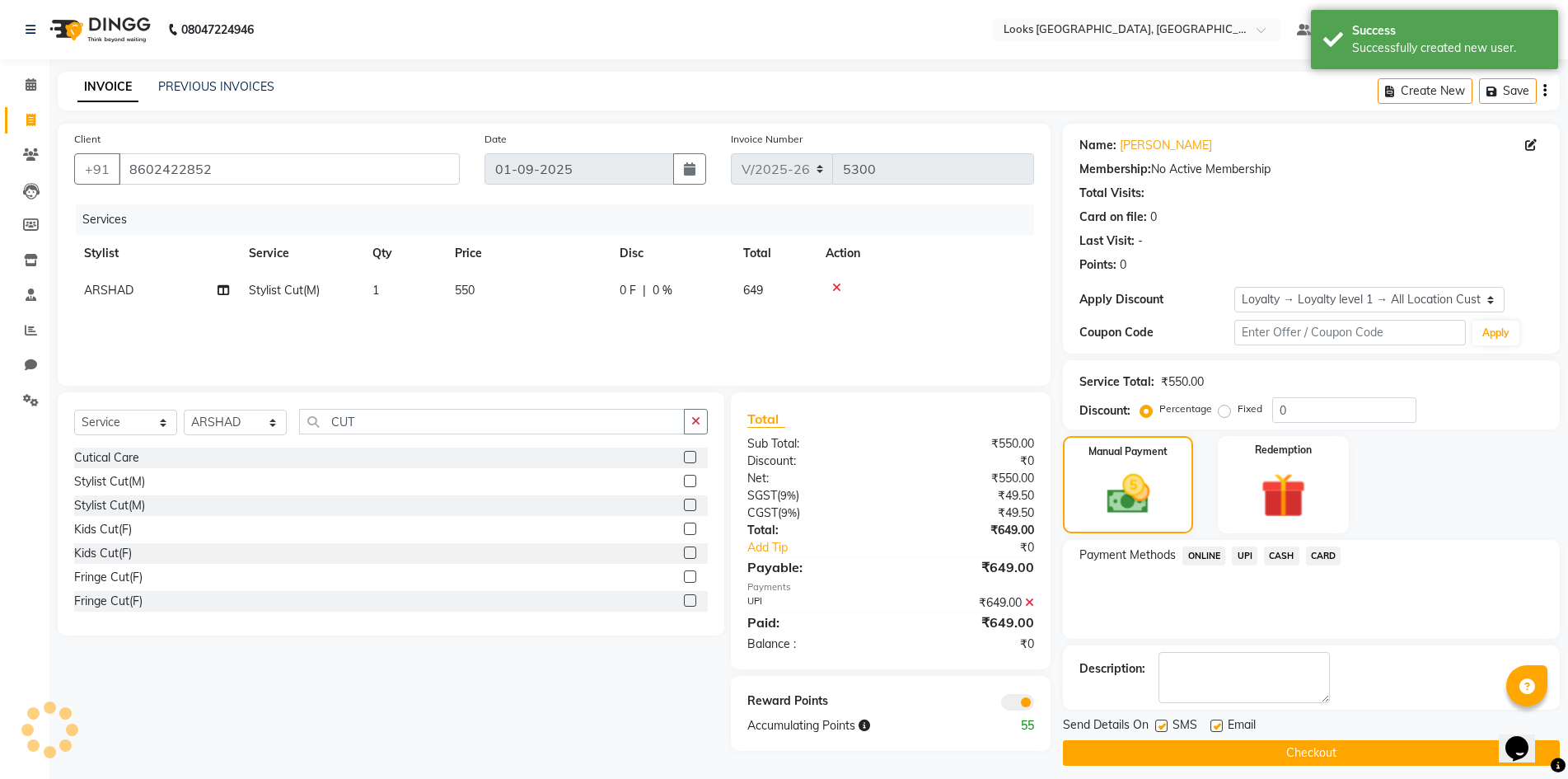
scroll to position [12, 0]
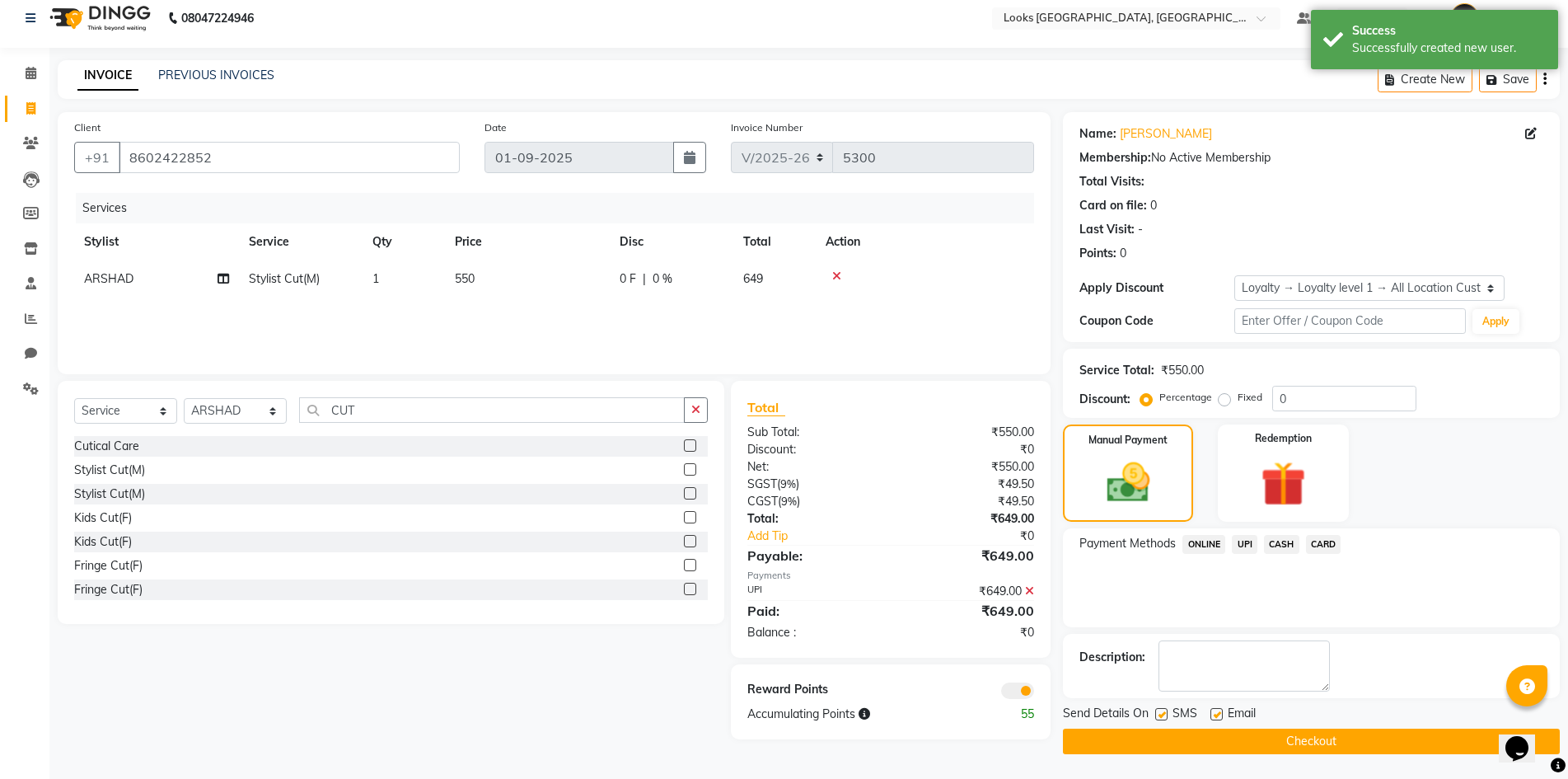
drag, startPoint x: 1423, startPoint y: 737, endPoint x: 1435, endPoint y: 733, distance: 12.6
click at [1424, 737] on button "Checkout" at bounding box center [1311, 742] width 497 height 26
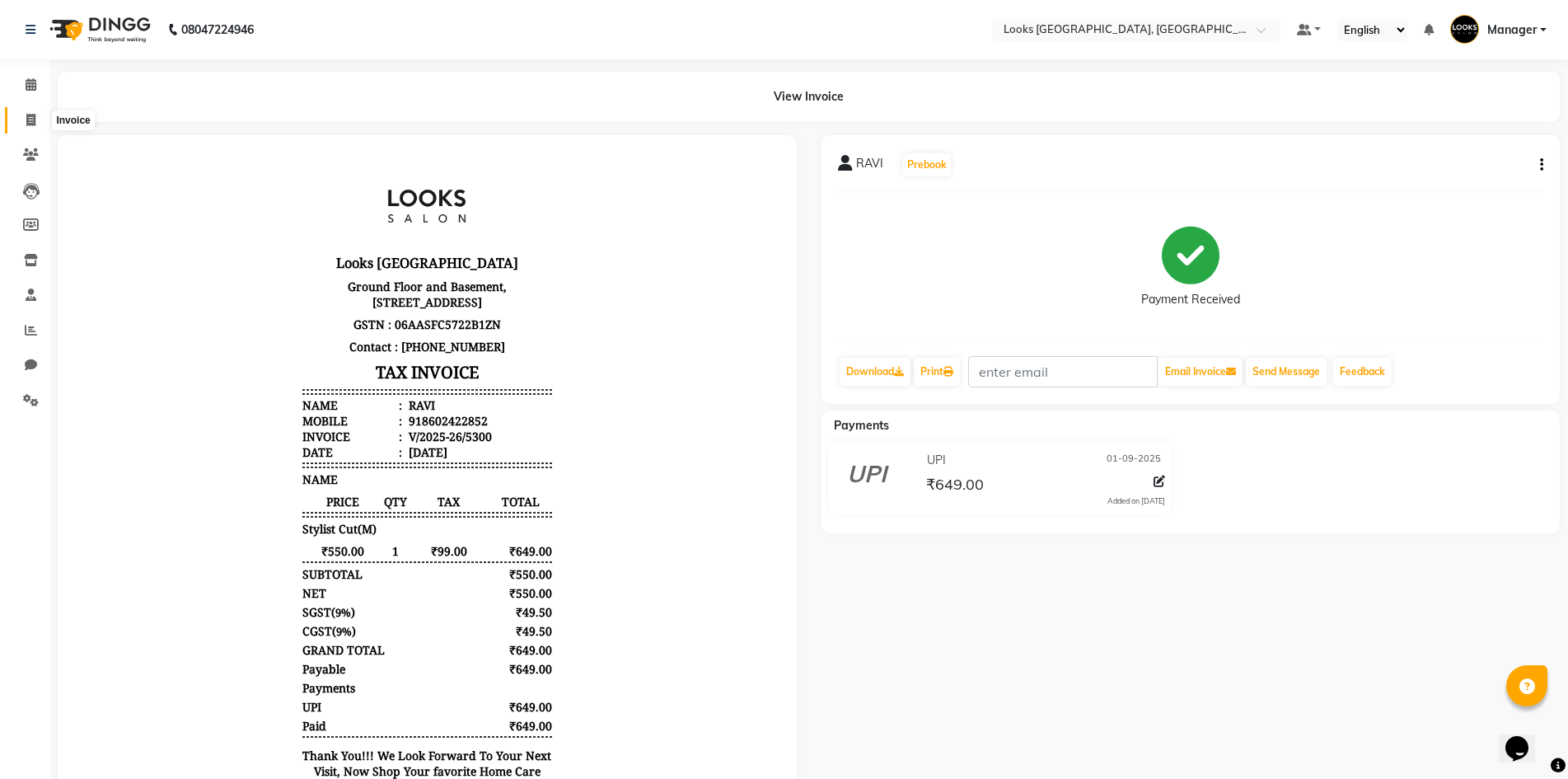
click at [27, 114] on icon at bounding box center [31, 120] width 9 height 12
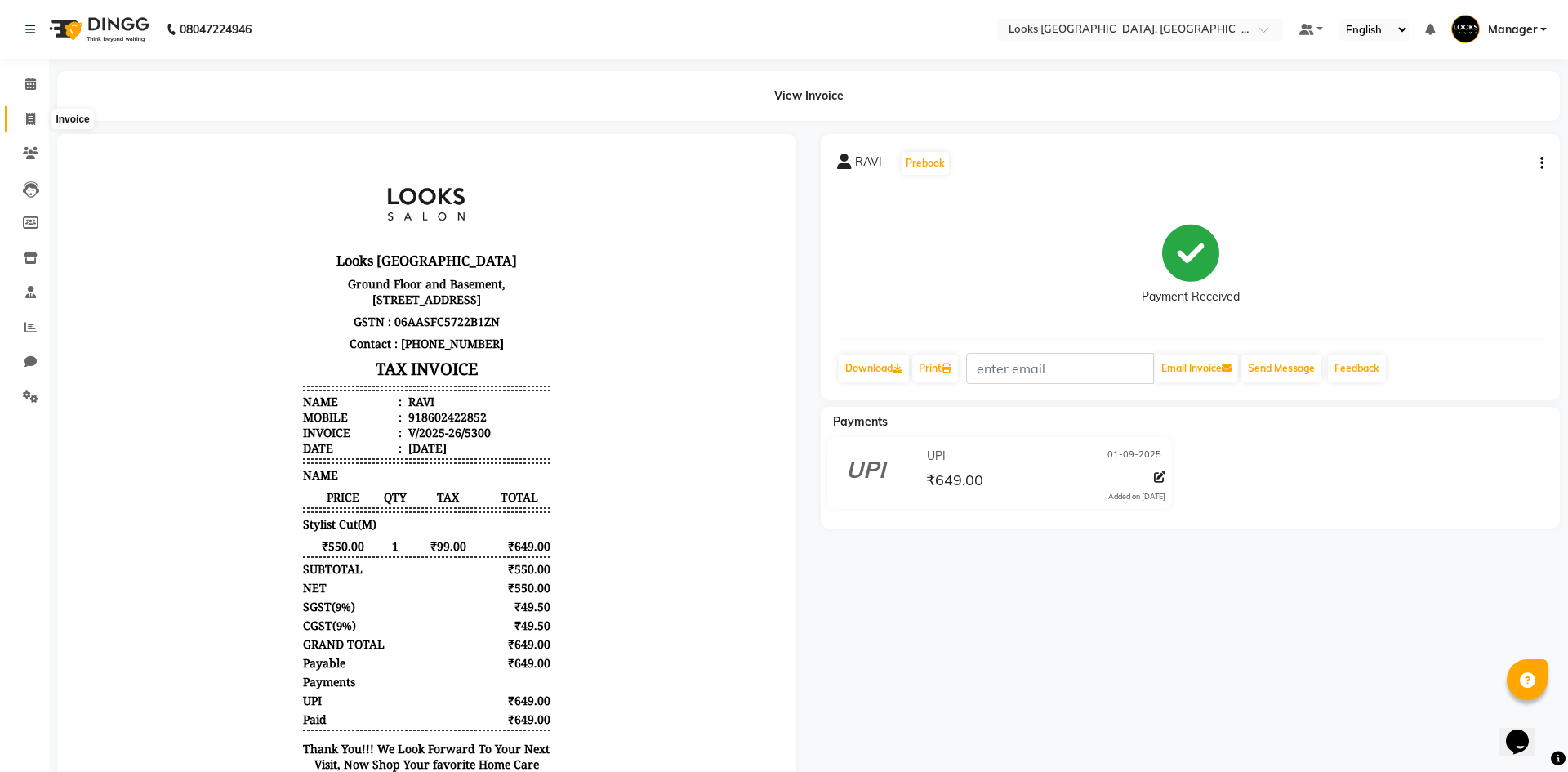
select select "service"
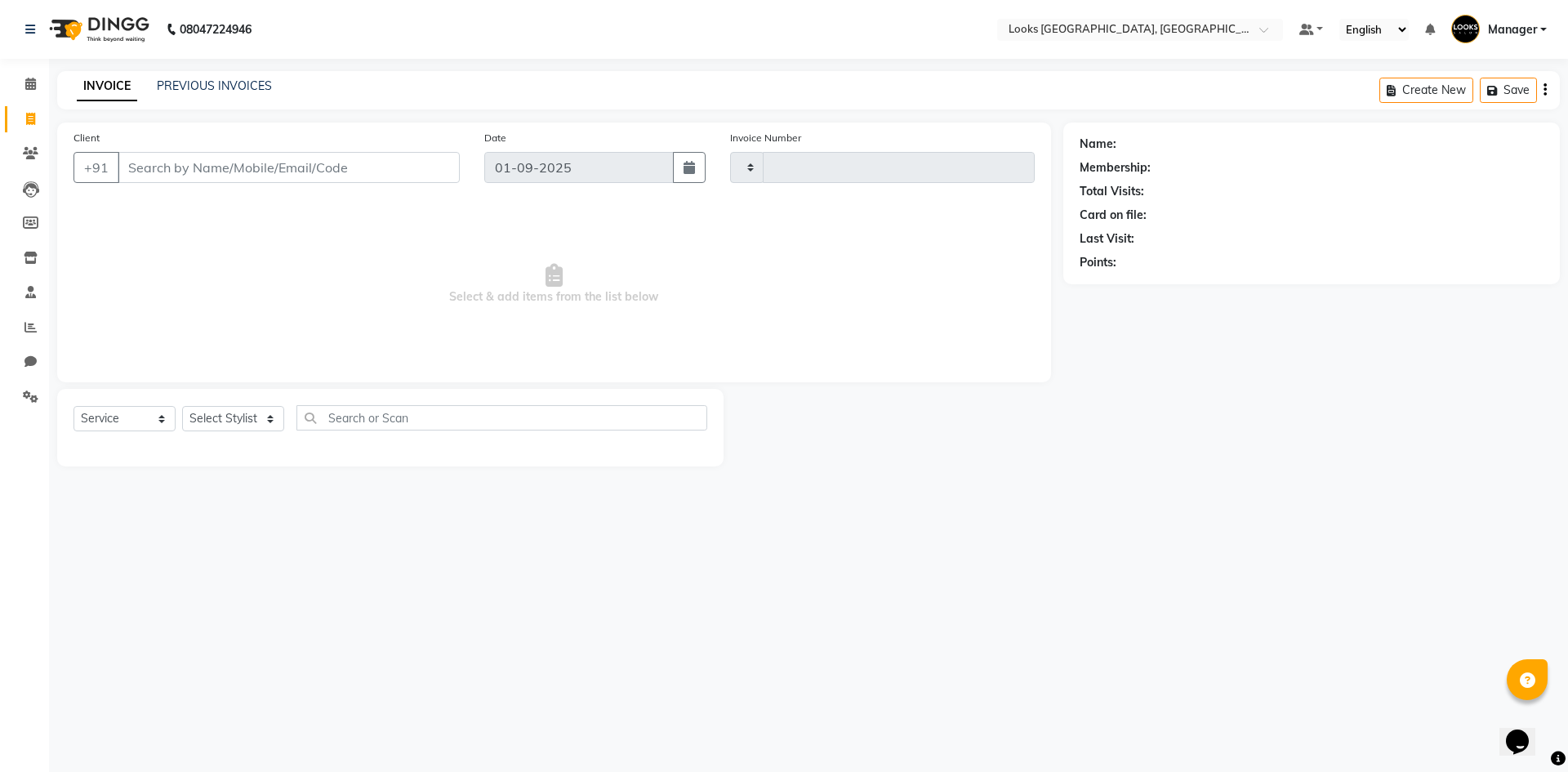
type input "5301"
select select "4718"
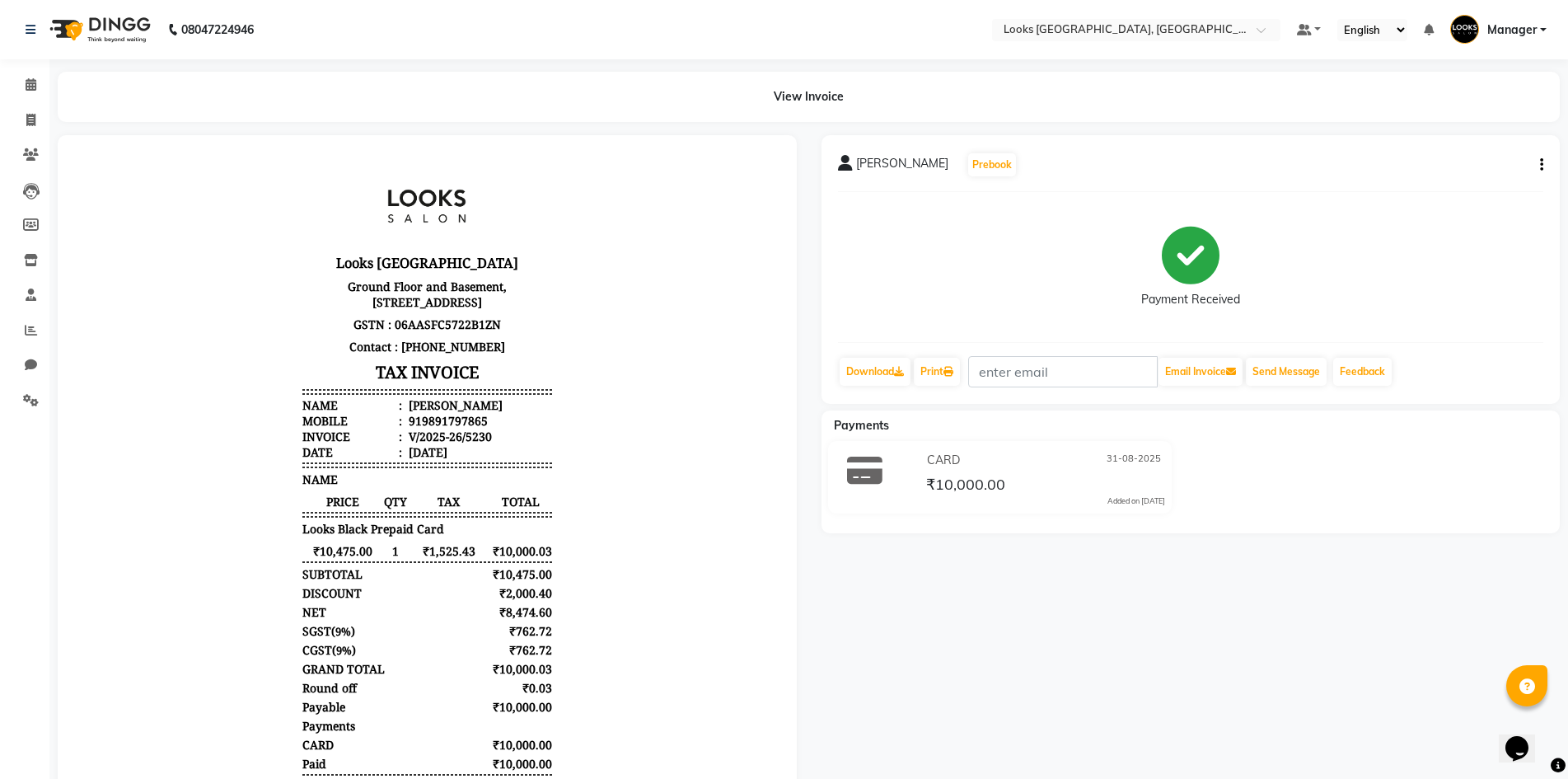
click at [1541, 165] on icon "button" at bounding box center [1541, 165] width 3 height 1
click at [1512, 166] on div "Edit Item Staff" at bounding box center [1476, 165] width 79 height 21
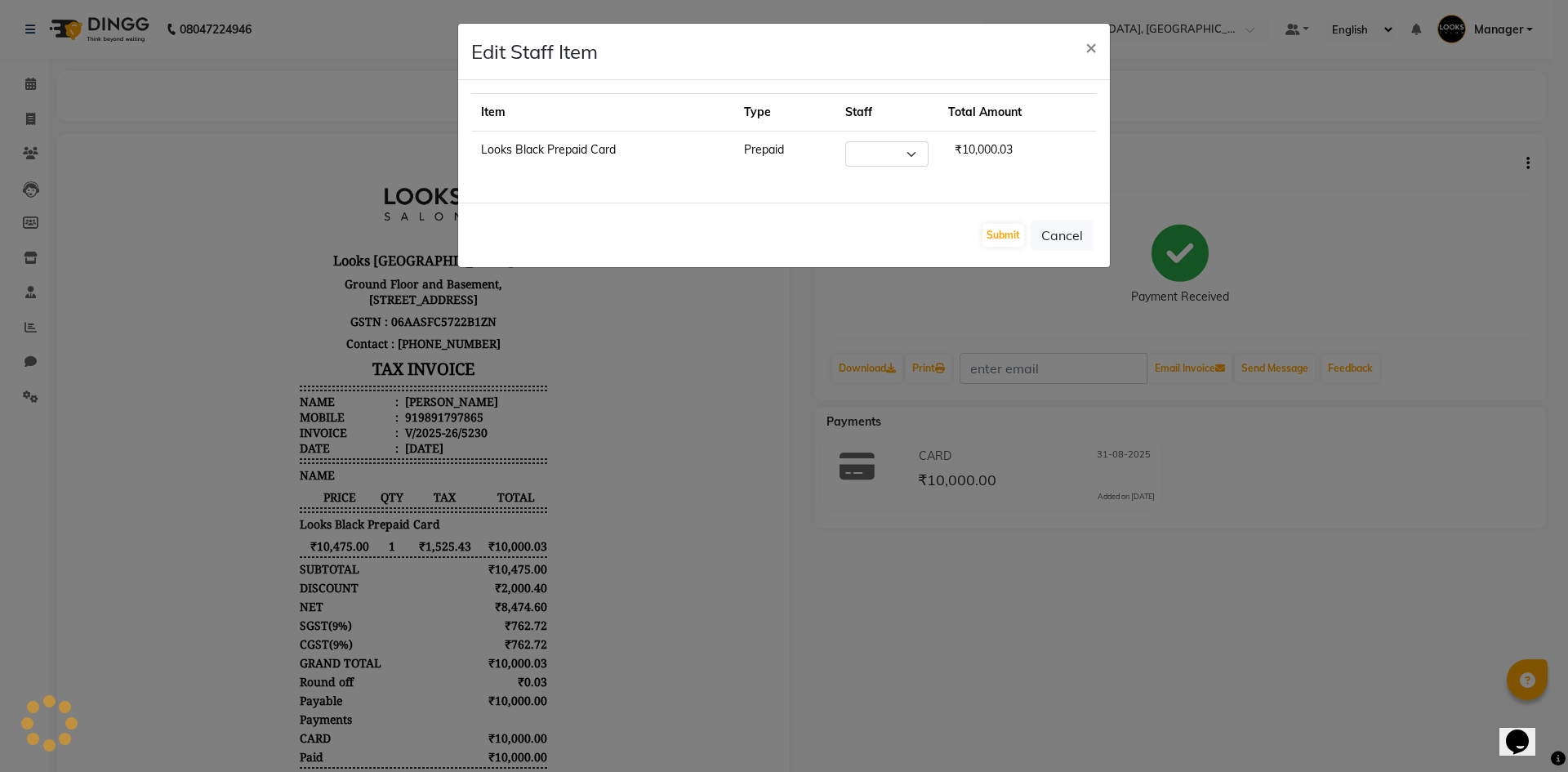
select select "67717"
click at [1095, 42] on span "×" at bounding box center [1091, 47] width 12 height 25
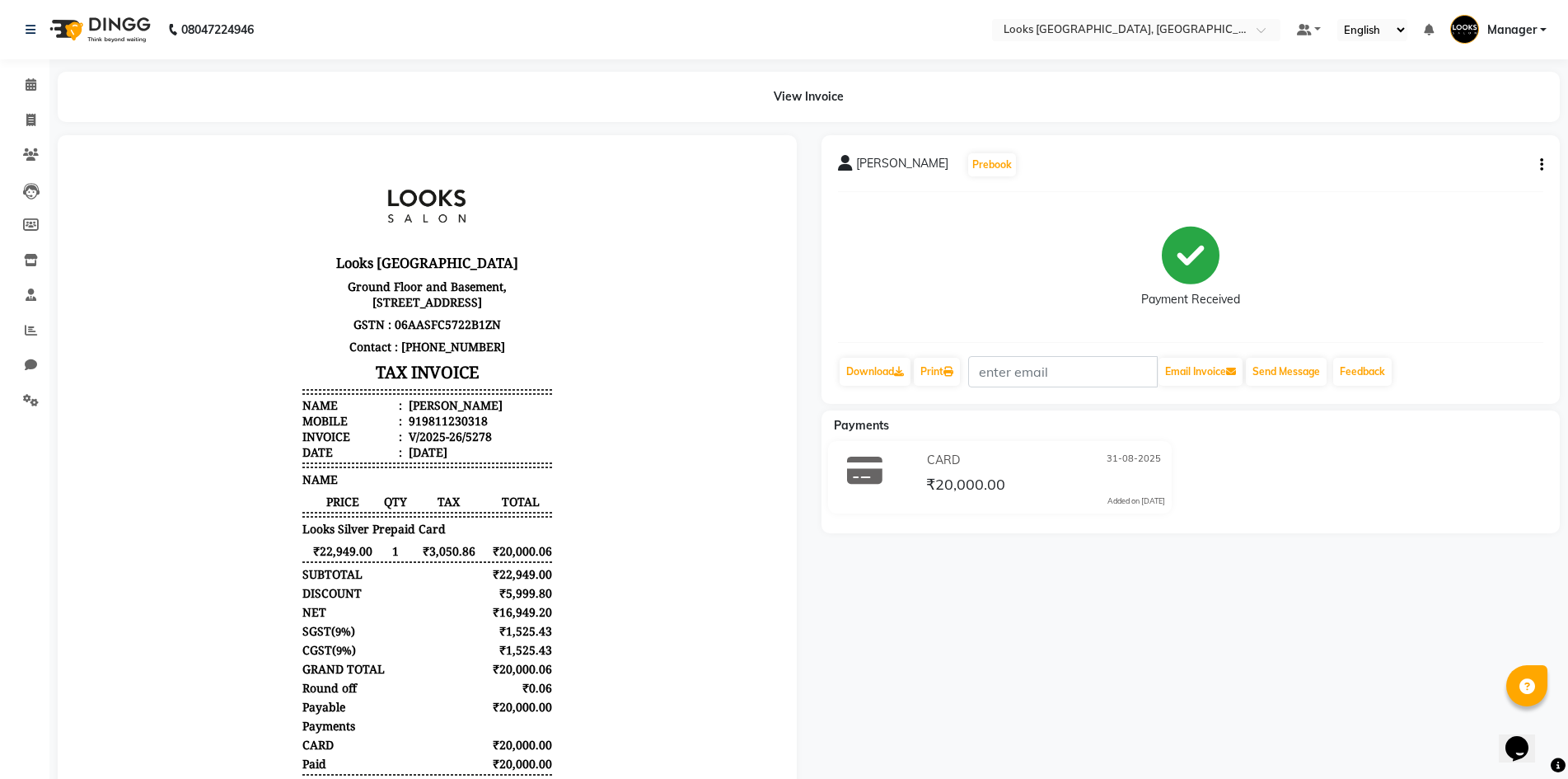
click at [1540, 165] on icon "button" at bounding box center [1541, 165] width 3 height 1
click at [1500, 170] on div "Edit Item Staff" at bounding box center [1476, 165] width 79 height 21
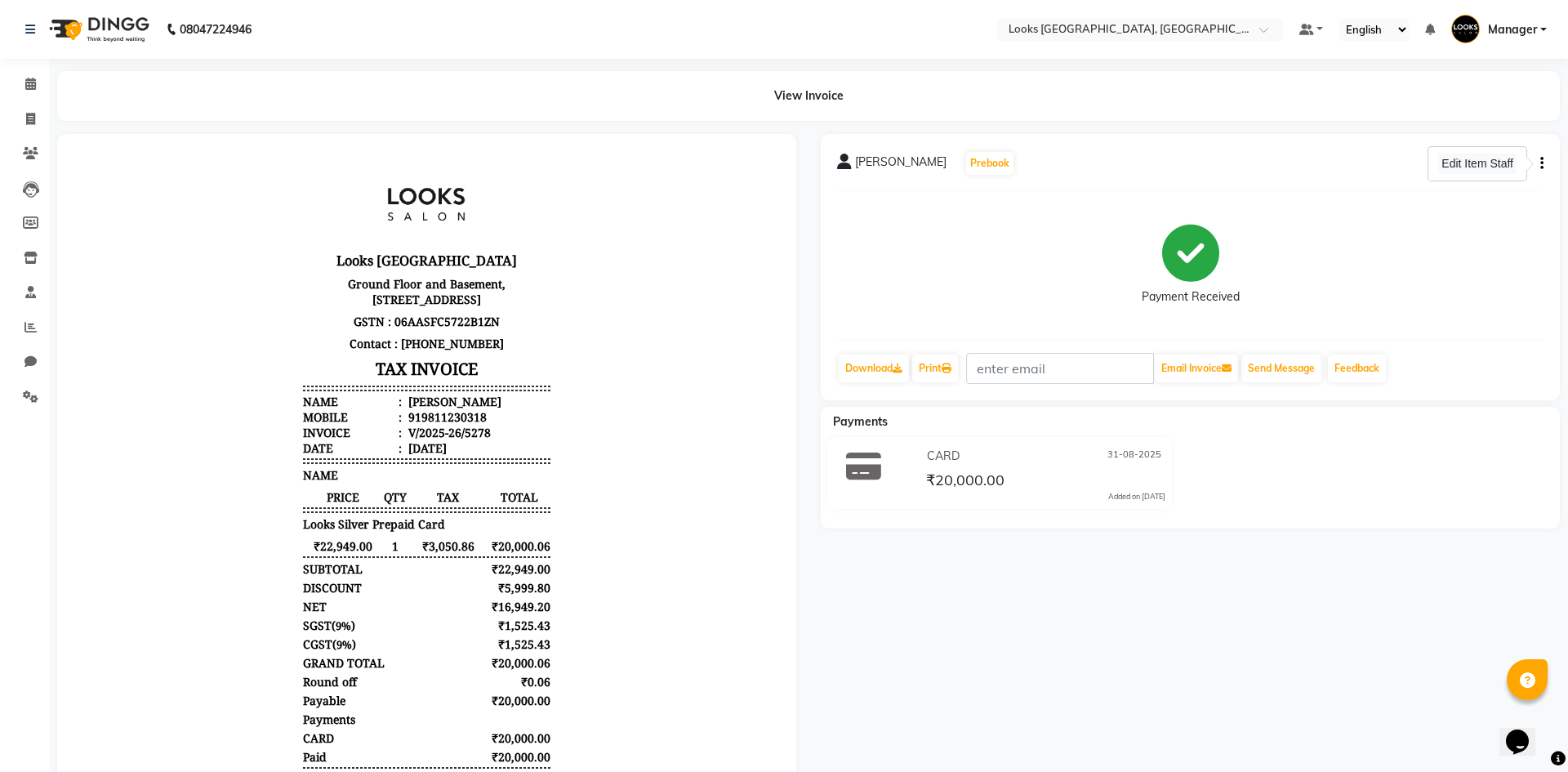
select select "29050"
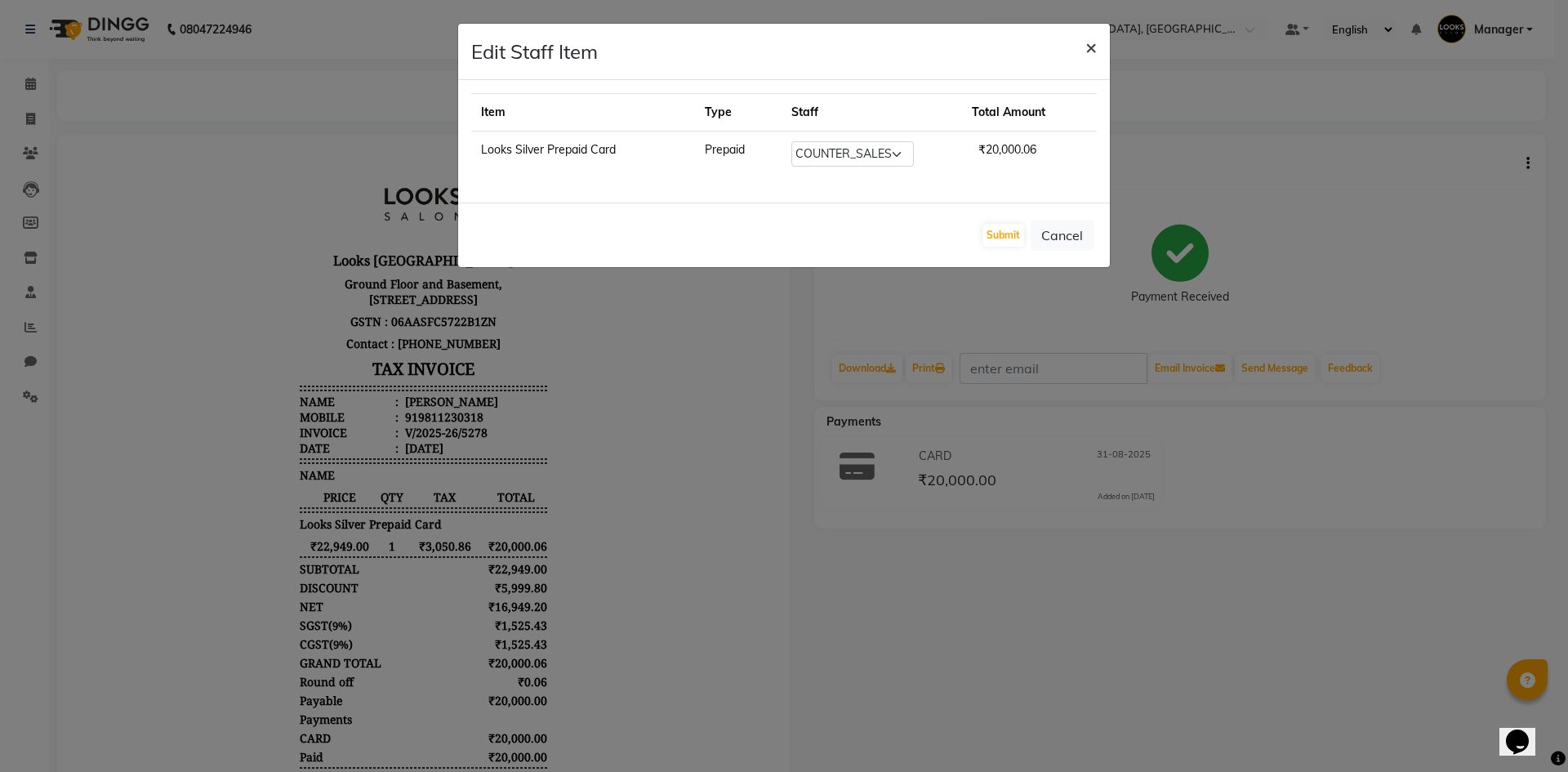
click at [1079, 47] on button "×" at bounding box center [1091, 46] width 38 height 45
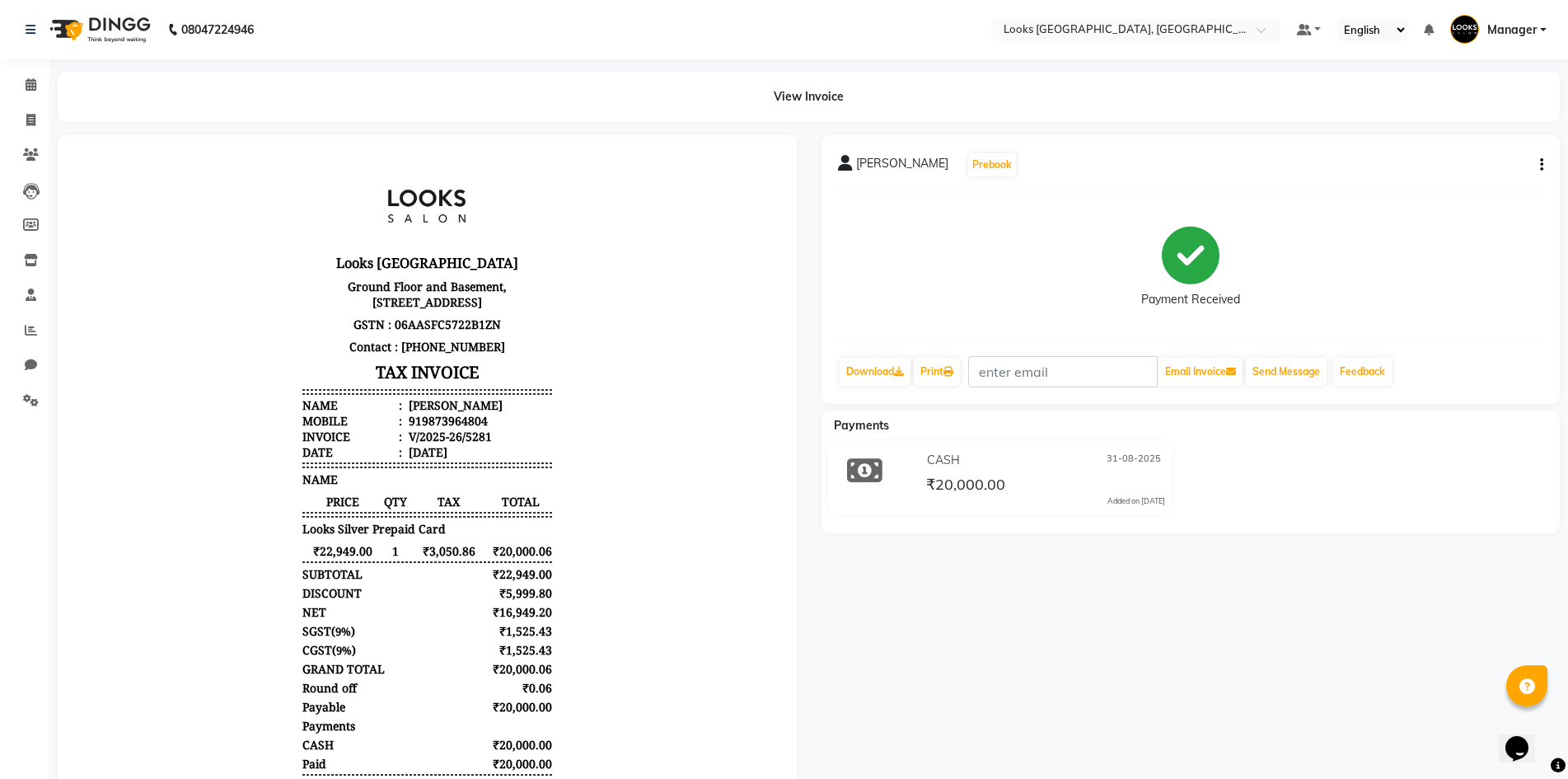
click at [1537, 166] on button "button" at bounding box center [1538, 165] width 10 height 17
click at [1509, 165] on div "Edit Item Staff" at bounding box center [1476, 165] width 79 height 21
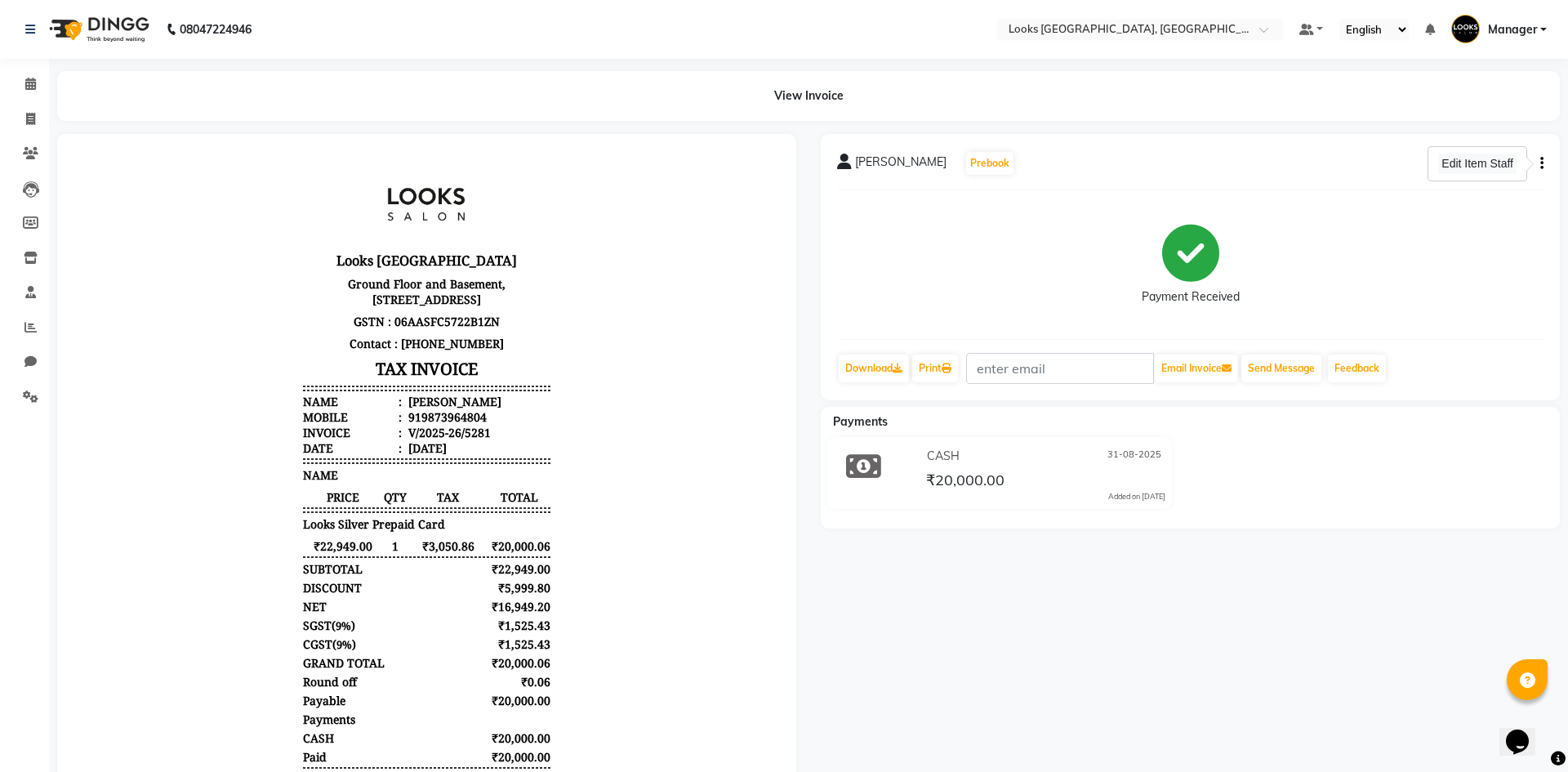
select select "29050"
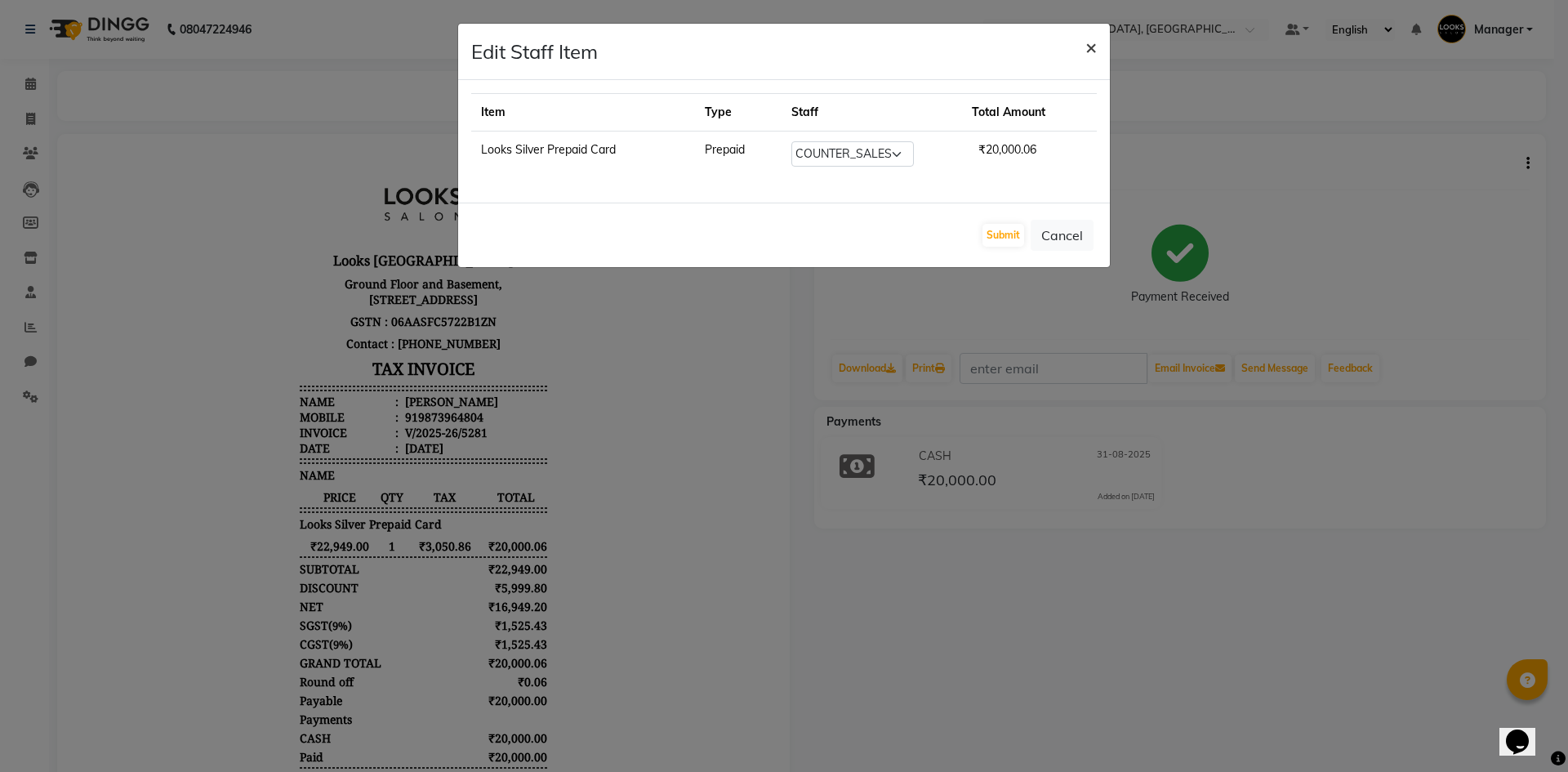
click at [1091, 46] on span "×" at bounding box center [1091, 47] width 12 height 25
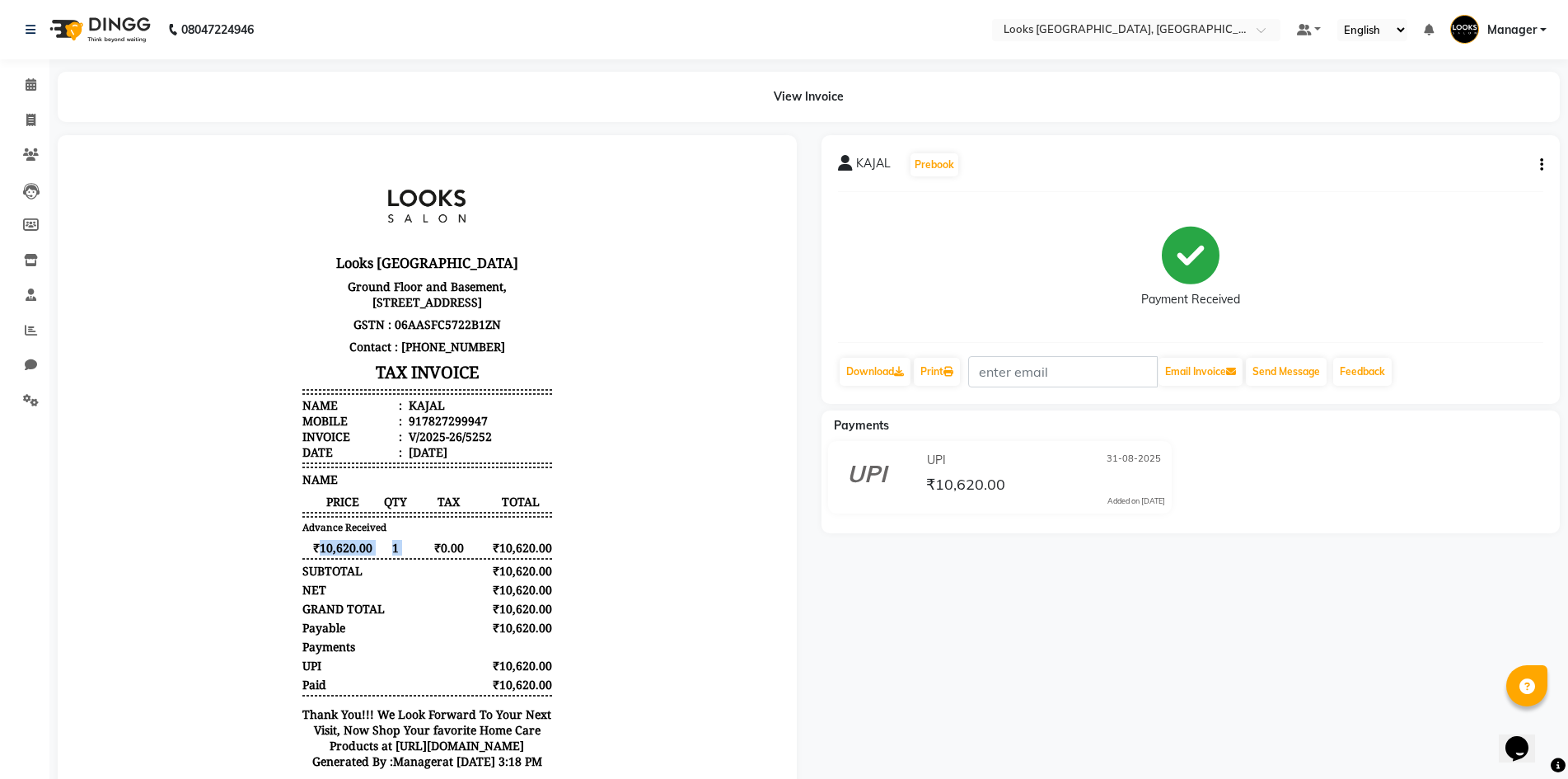
drag, startPoint x: 307, startPoint y: 568, endPoint x: 415, endPoint y: 564, distance: 108.1
click at [415, 556] on div "₹10,620.00 1 ₹0.00 ₹10,620.00" at bounding box center [426, 548] width 249 height 16
click at [1374, 613] on div "KAJAL Prebook Payment Received Download Print Email Invoice Send Message Feedba…" at bounding box center [1191, 483] width 764 height 697
